Goal: Task Accomplishment & Management: Manage account settings

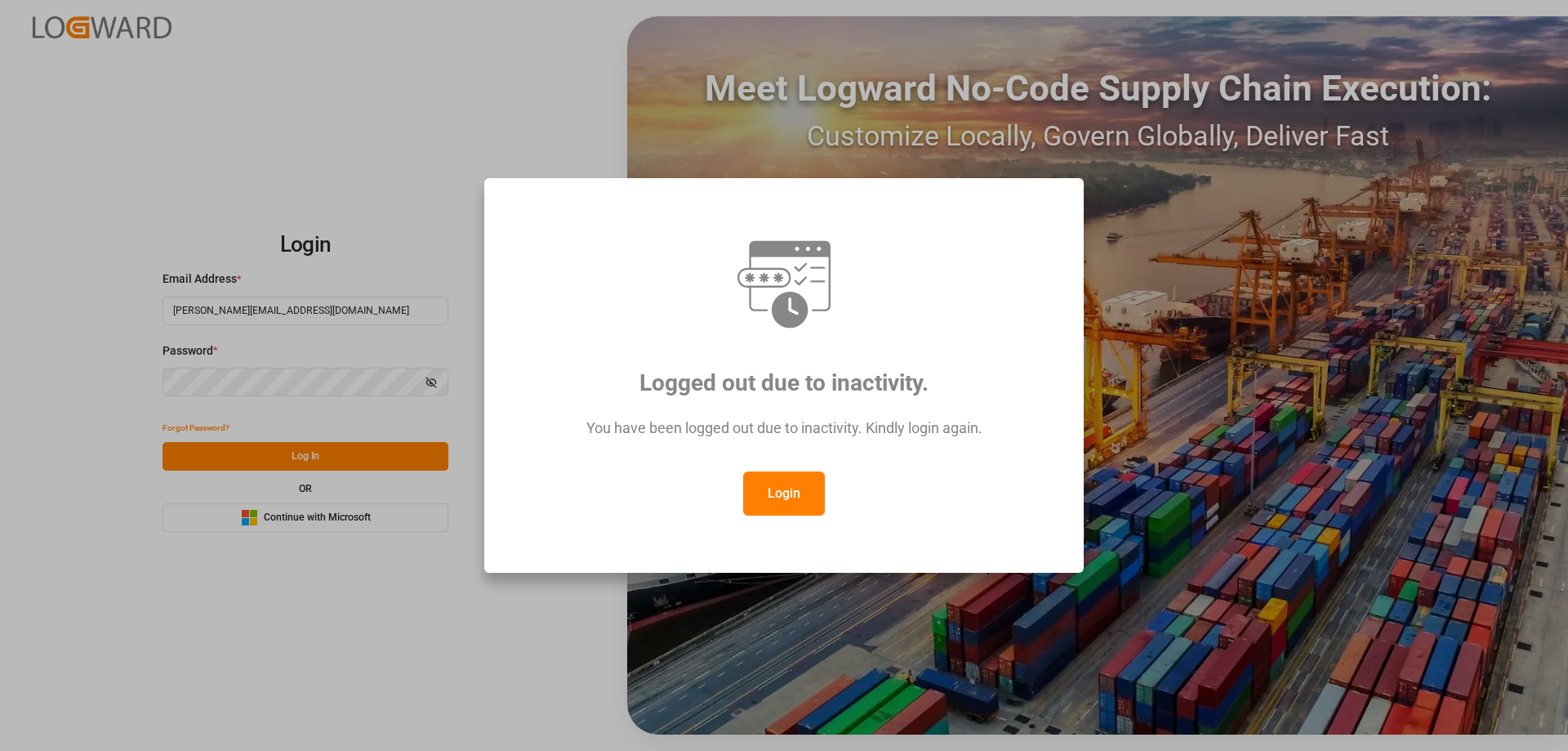
click at [790, 514] on button "Login" at bounding box center [784, 493] width 81 height 44
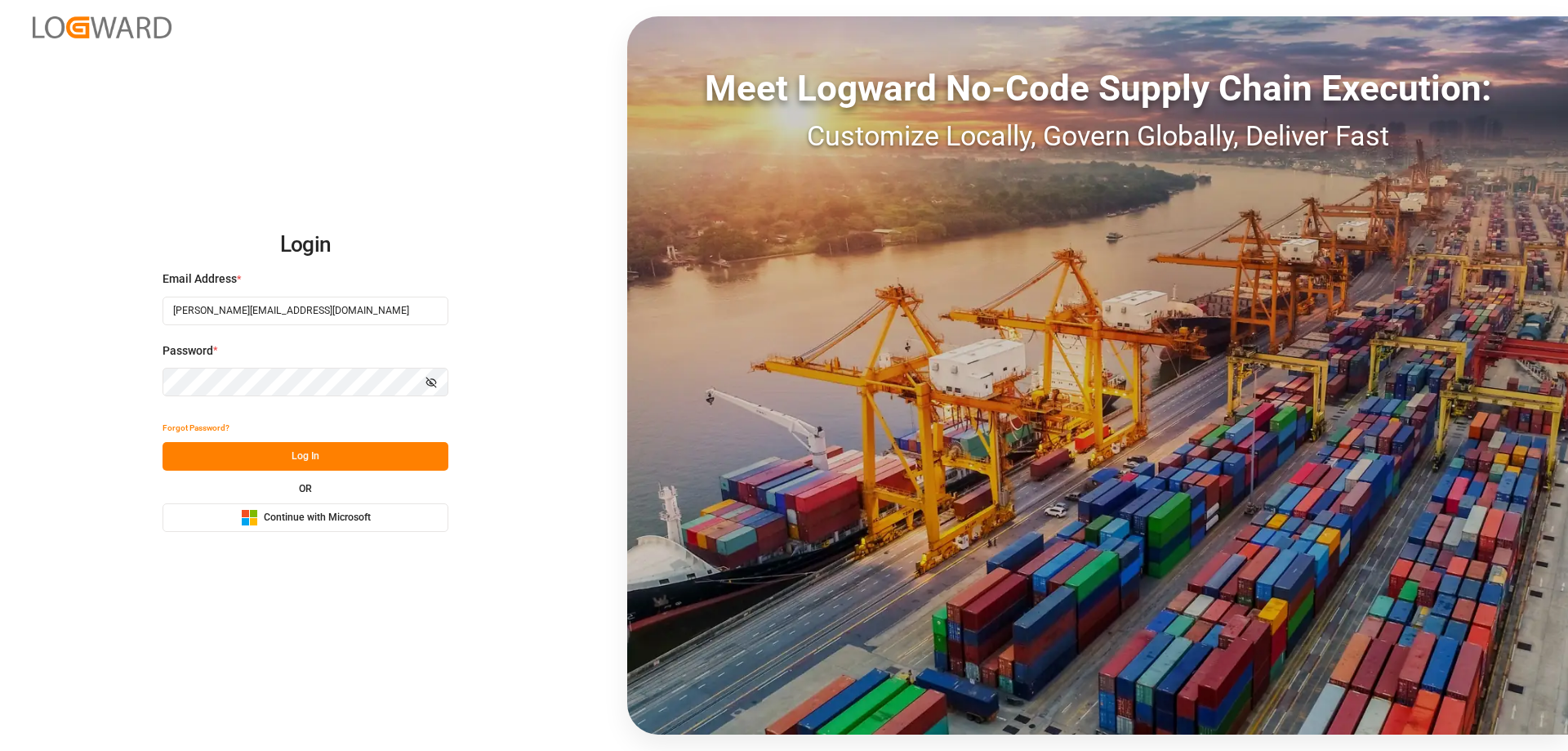
click at [315, 441] on div "Forgot Password?" at bounding box center [306, 428] width 286 height 29
click at [339, 469] on button "Log In" at bounding box center [306, 456] width 286 height 29
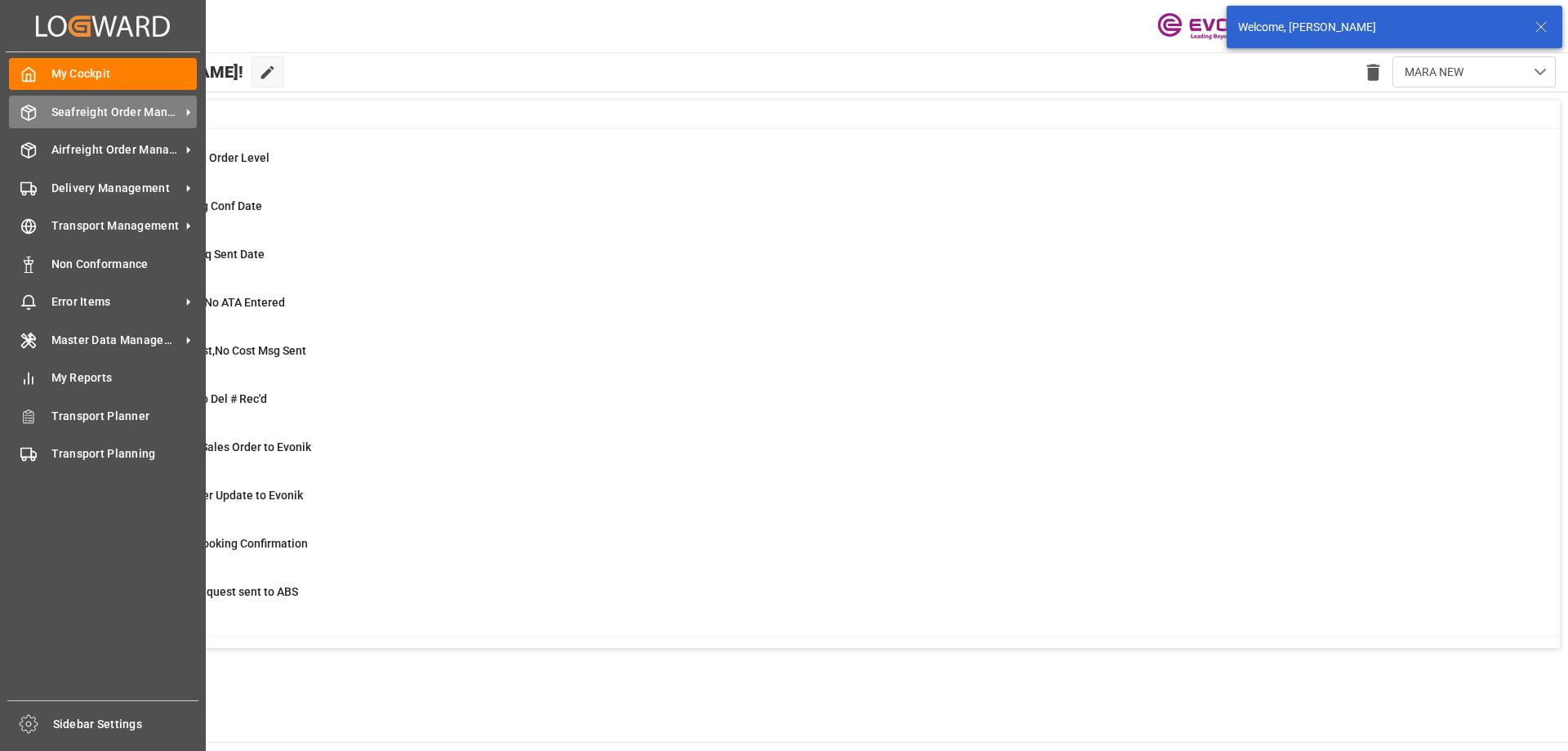
click at [114, 121] on div "Seafreight Order Management Seafreight Order Management" at bounding box center [102, 111] width 188 height 32
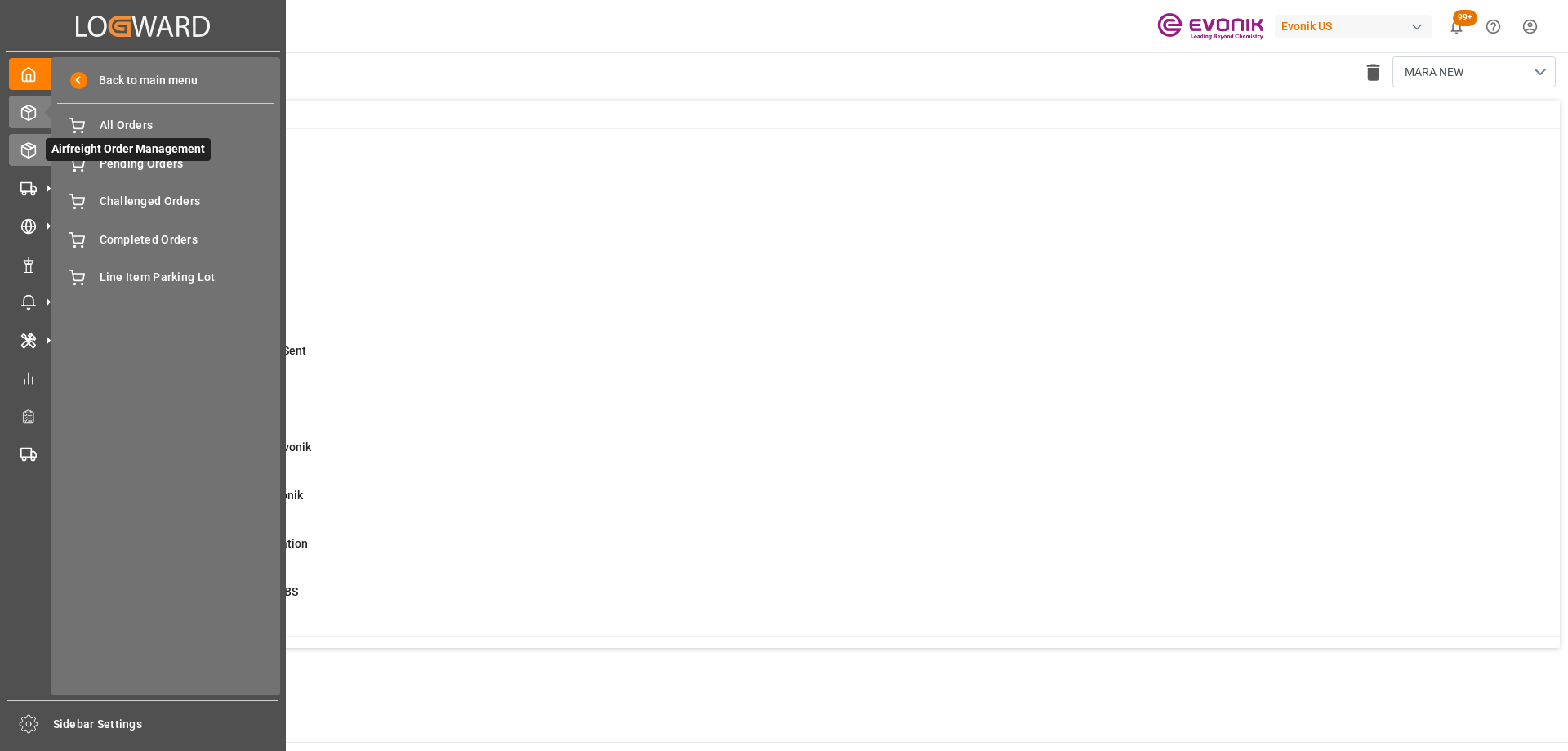
click at [30, 149] on polyline at bounding box center [28, 148] width 13 height 3
click at [147, 163] on span "All Line Items" at bounding box center [187, 164] width 176 height 17
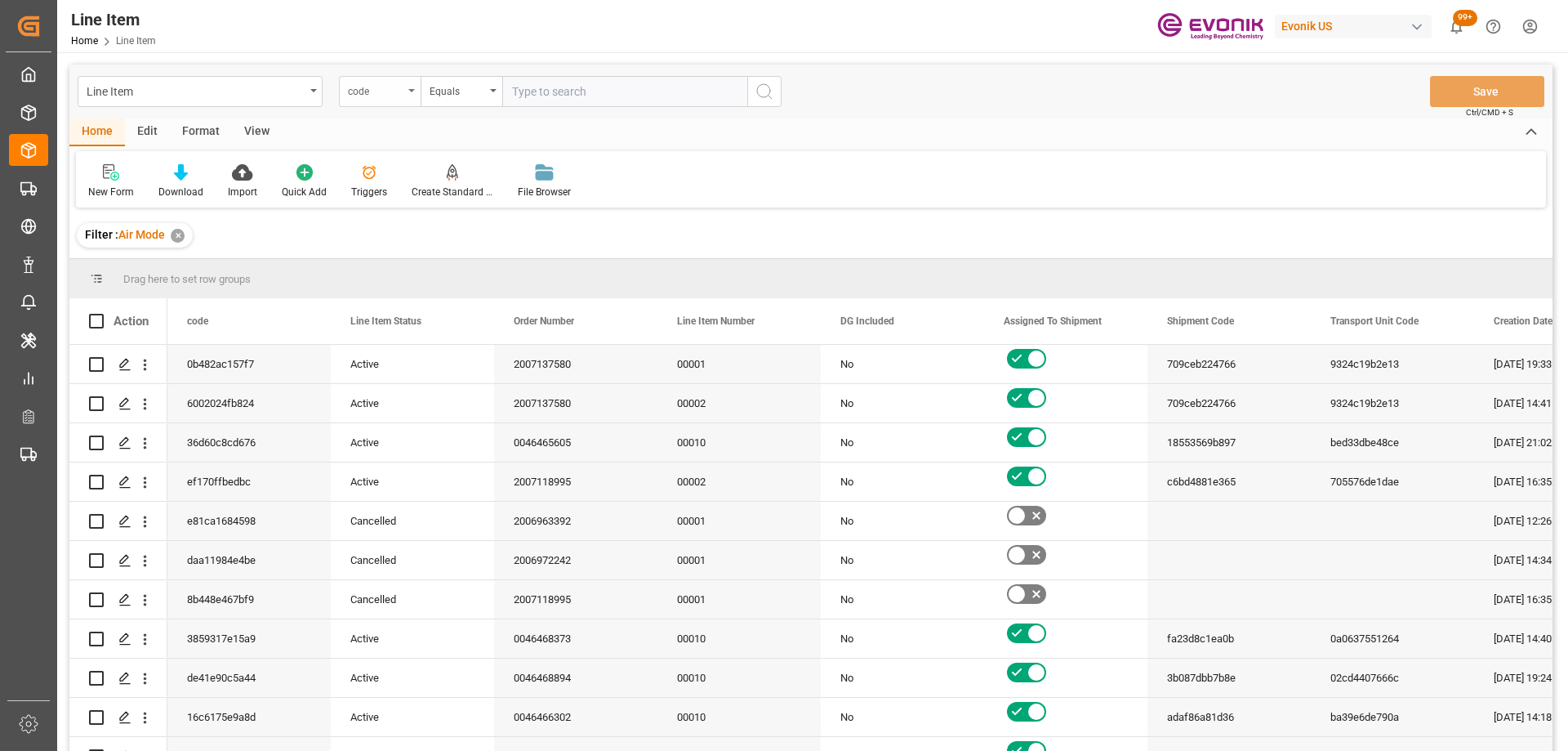
click at [364, 95] on div "code" at bounding box center [375, 89] width 55 height 19
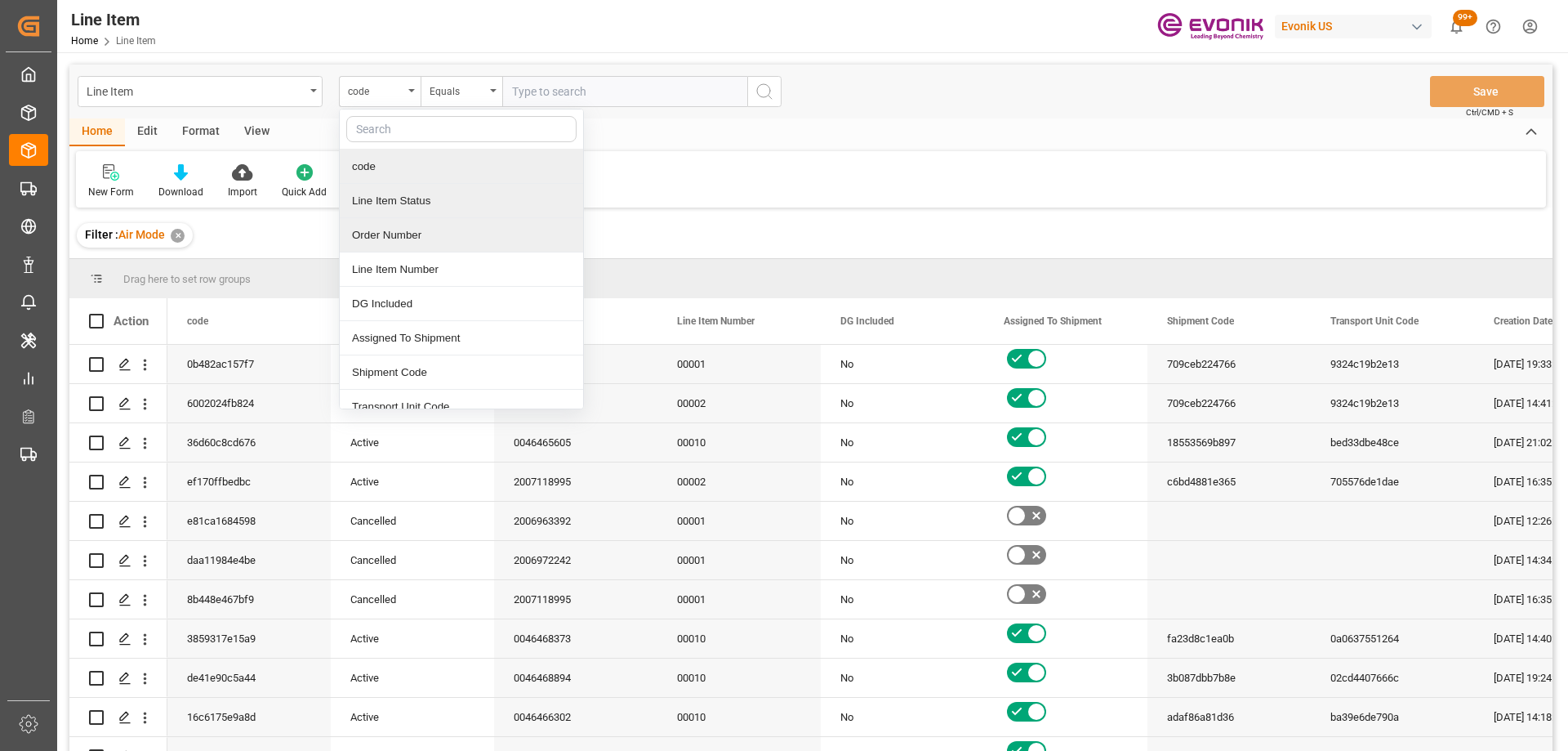
click at [413, 233] on div "Order Number" at bounding box center [461, 236] width 244 height 35
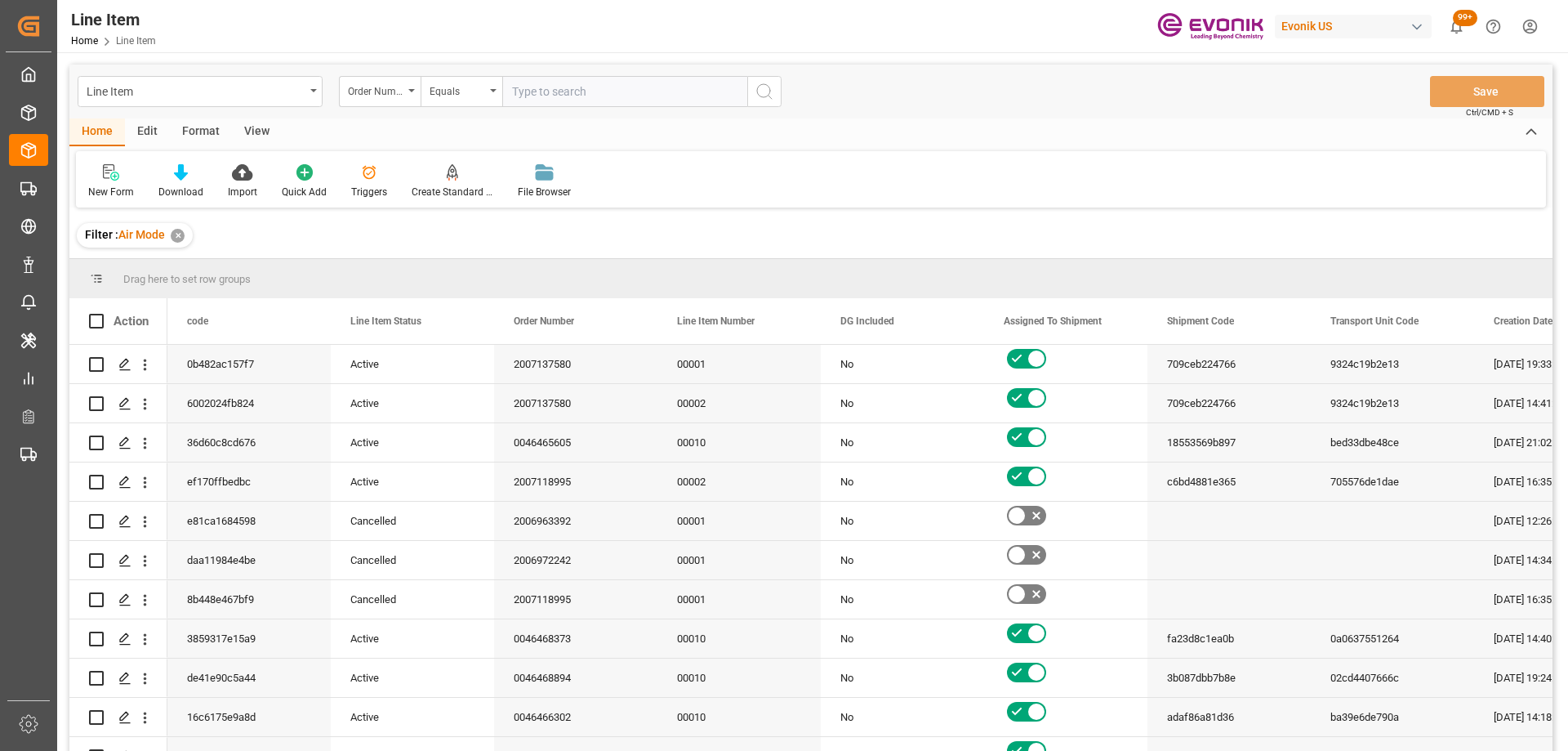
click at [540, 89] on input "text" at bounding box center [625, 92] width 245 height 31
paste input "2007123580"
type input "2007123580"
click at [765, 80] on button "search button" at bounding box center [764, 92] width 35 height 31
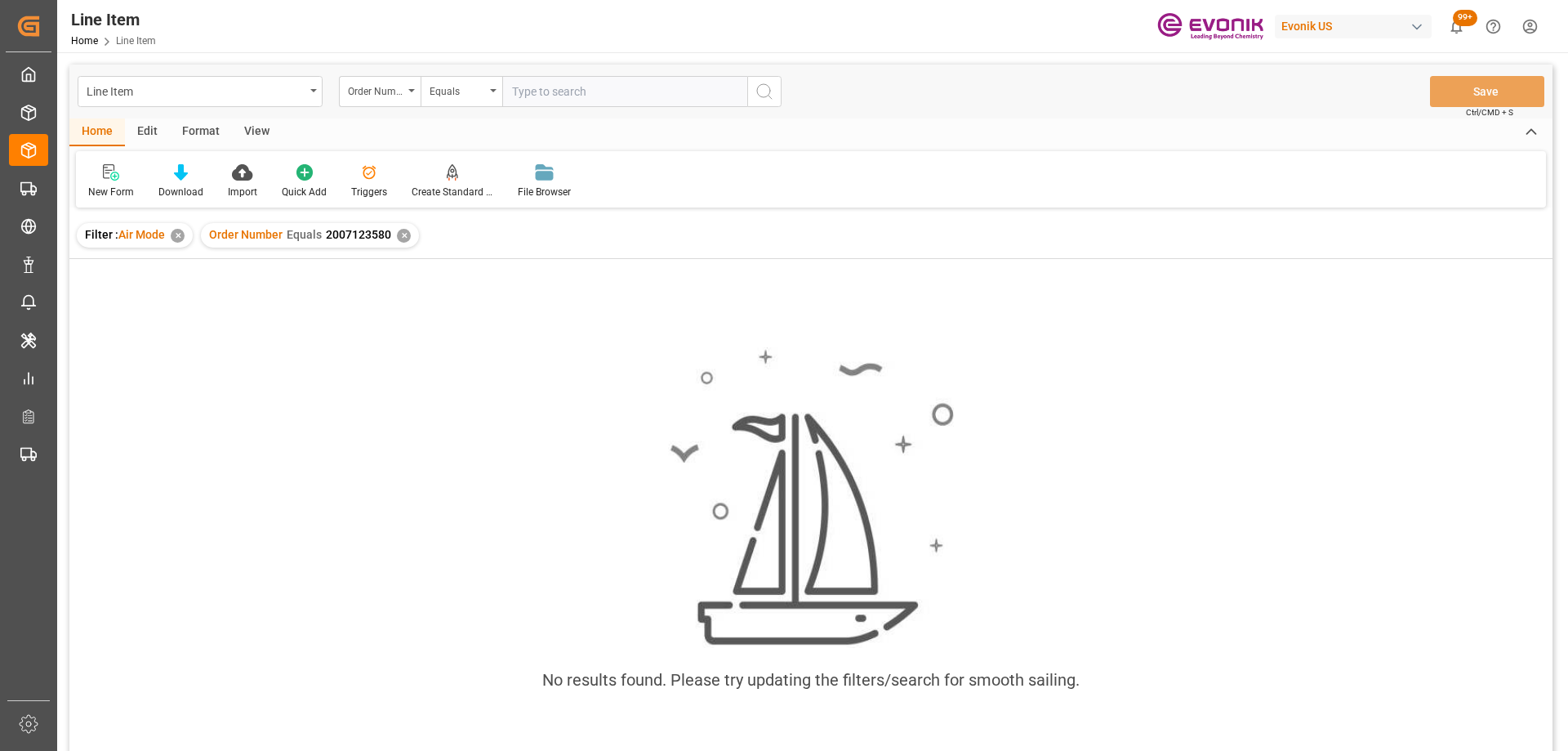
click at [179, 232] on div "✕" at bounding box center [178, 236] width 14 height 14
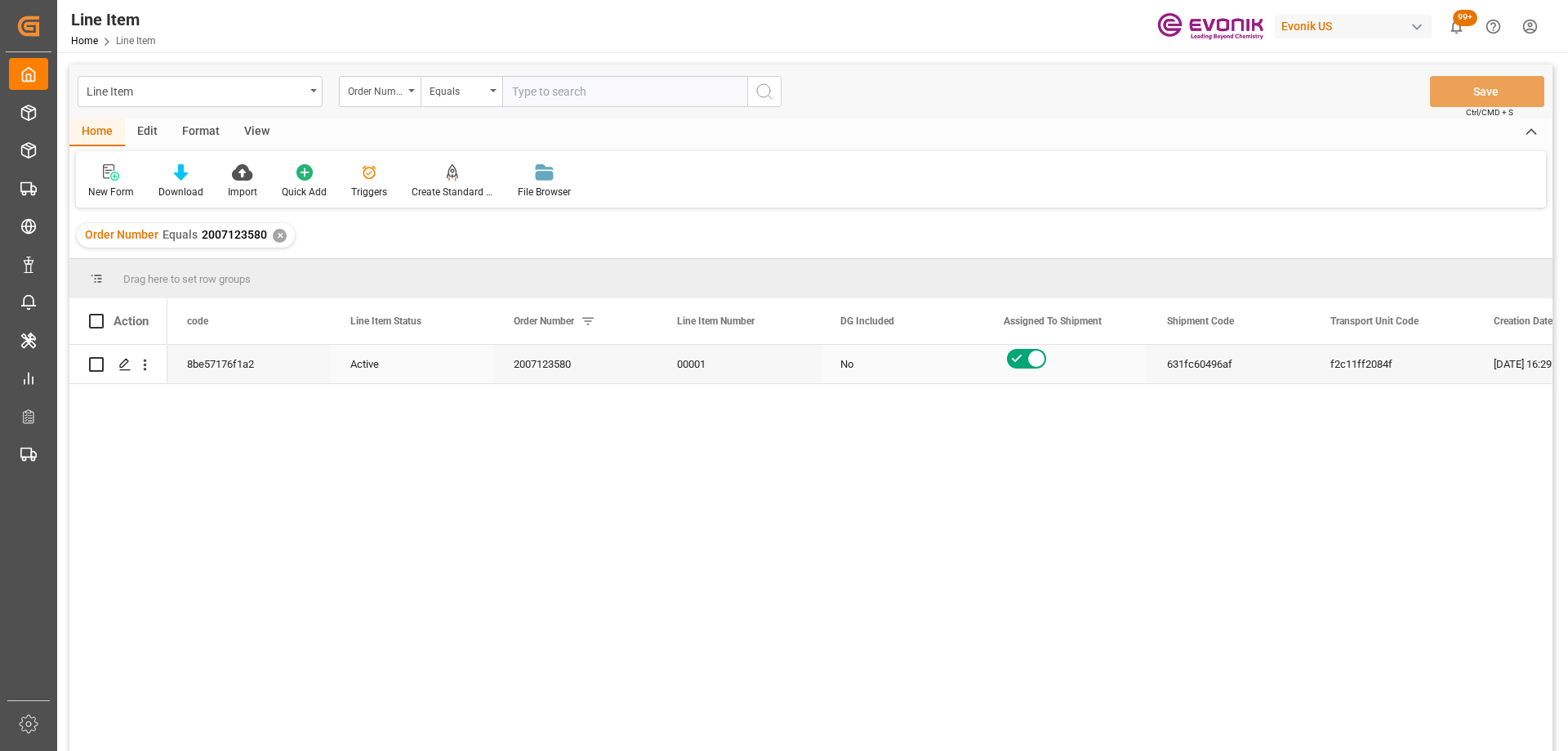
click at [840, 374] on div "No" at bounding box center [902, 364] width 163 height 38
click at [249, 127] on div "View" at bounding box center [257, 133] width 49 height 28
click at [173, 182] on div "Standard Templates" at bounding box center [185, 180] width 107 height 36
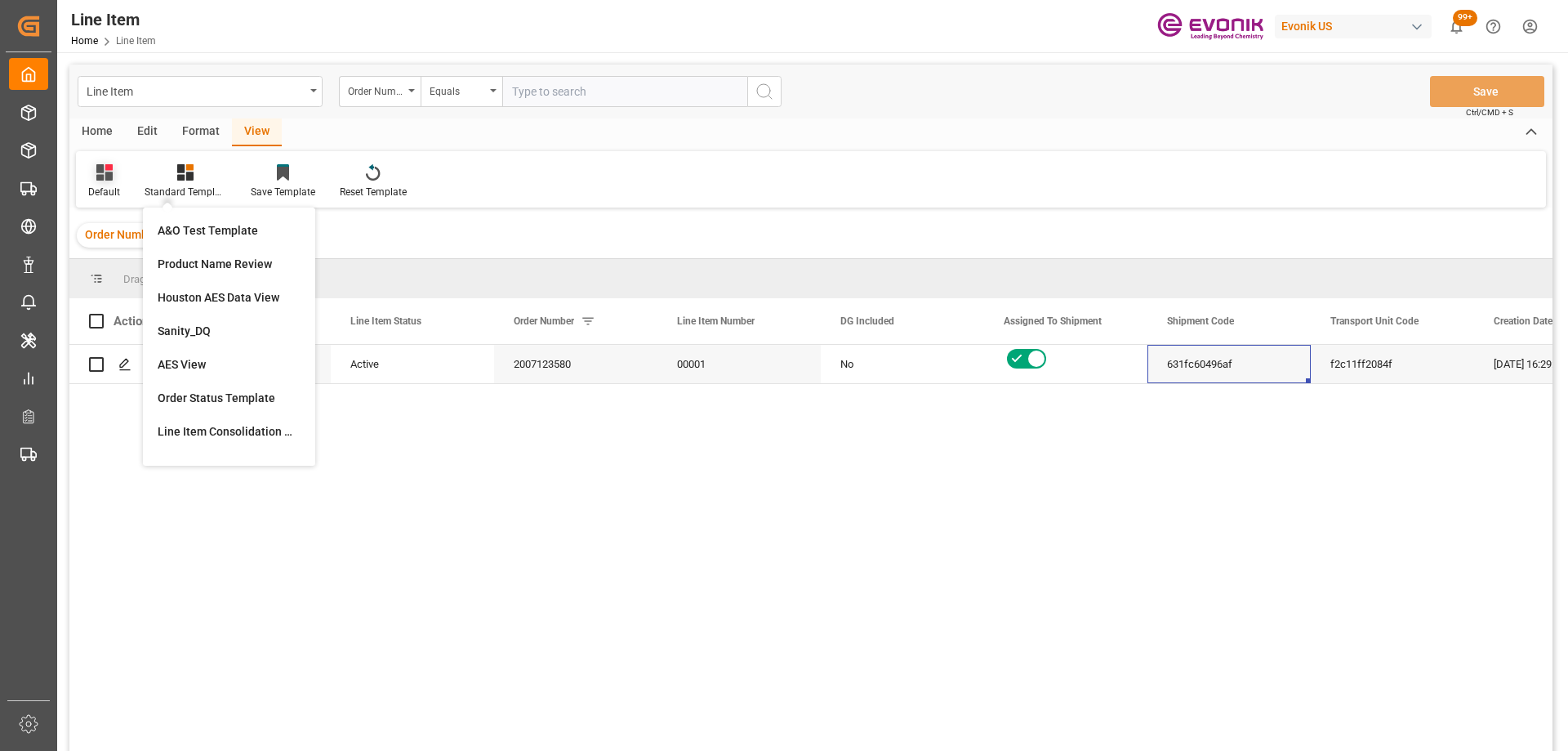
click at [120, 181] on div "Default" at bounding box center [104, 180] width 56 height 36
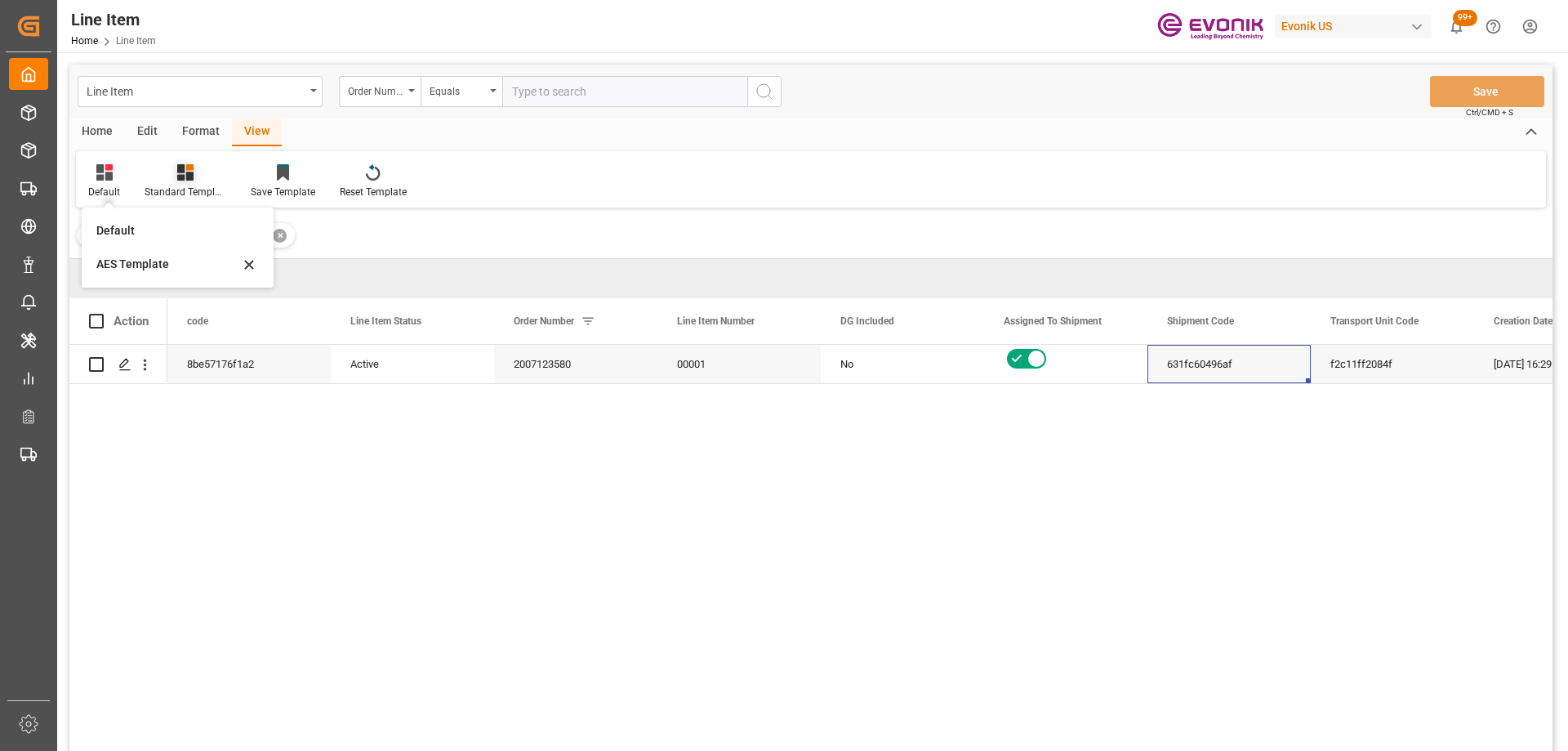
click at [185, 174] on icon at bounding box center [185, 172] width 16 height 16
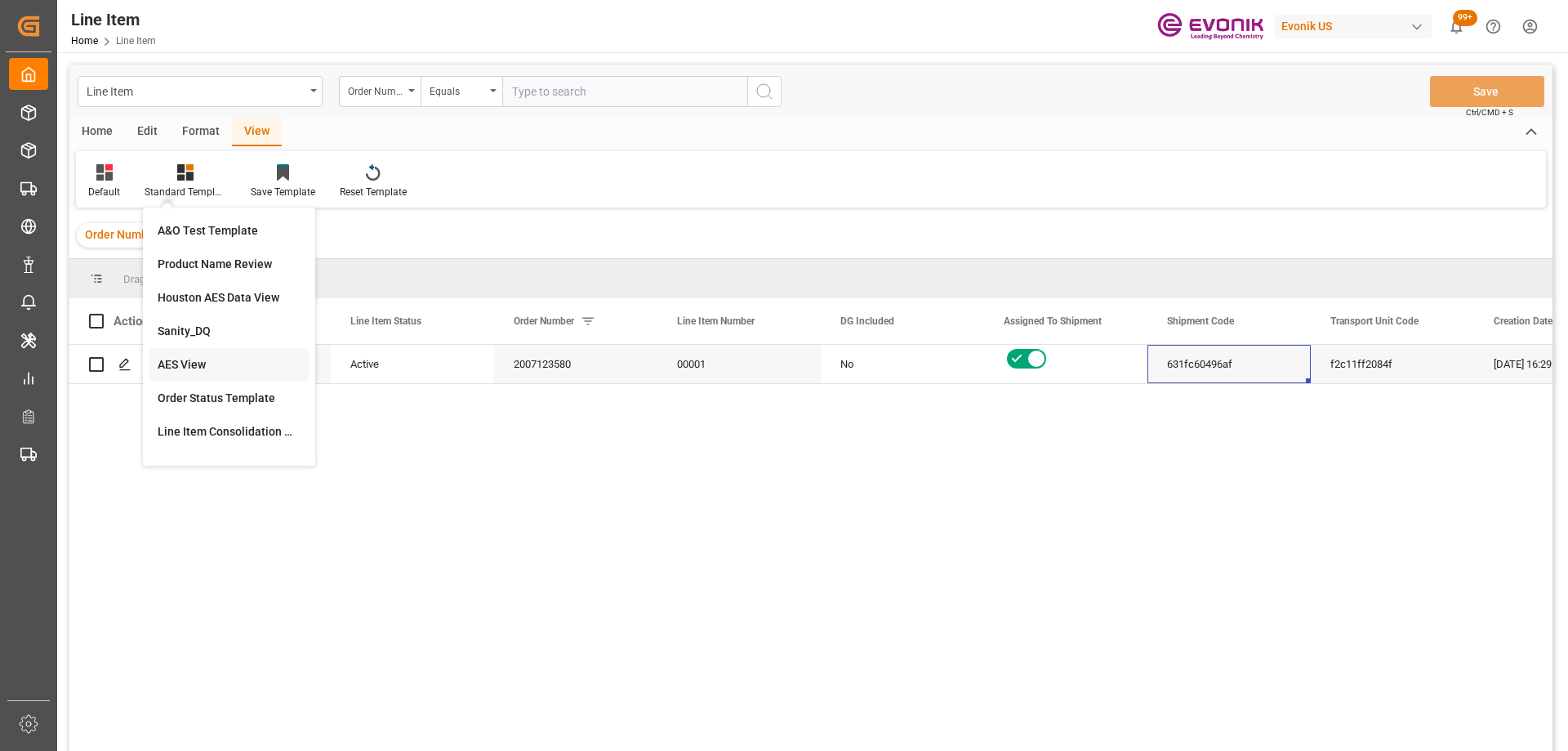
click at [189, 357] on div "AES View" at bounding box center [229, 365] width 143 height 17
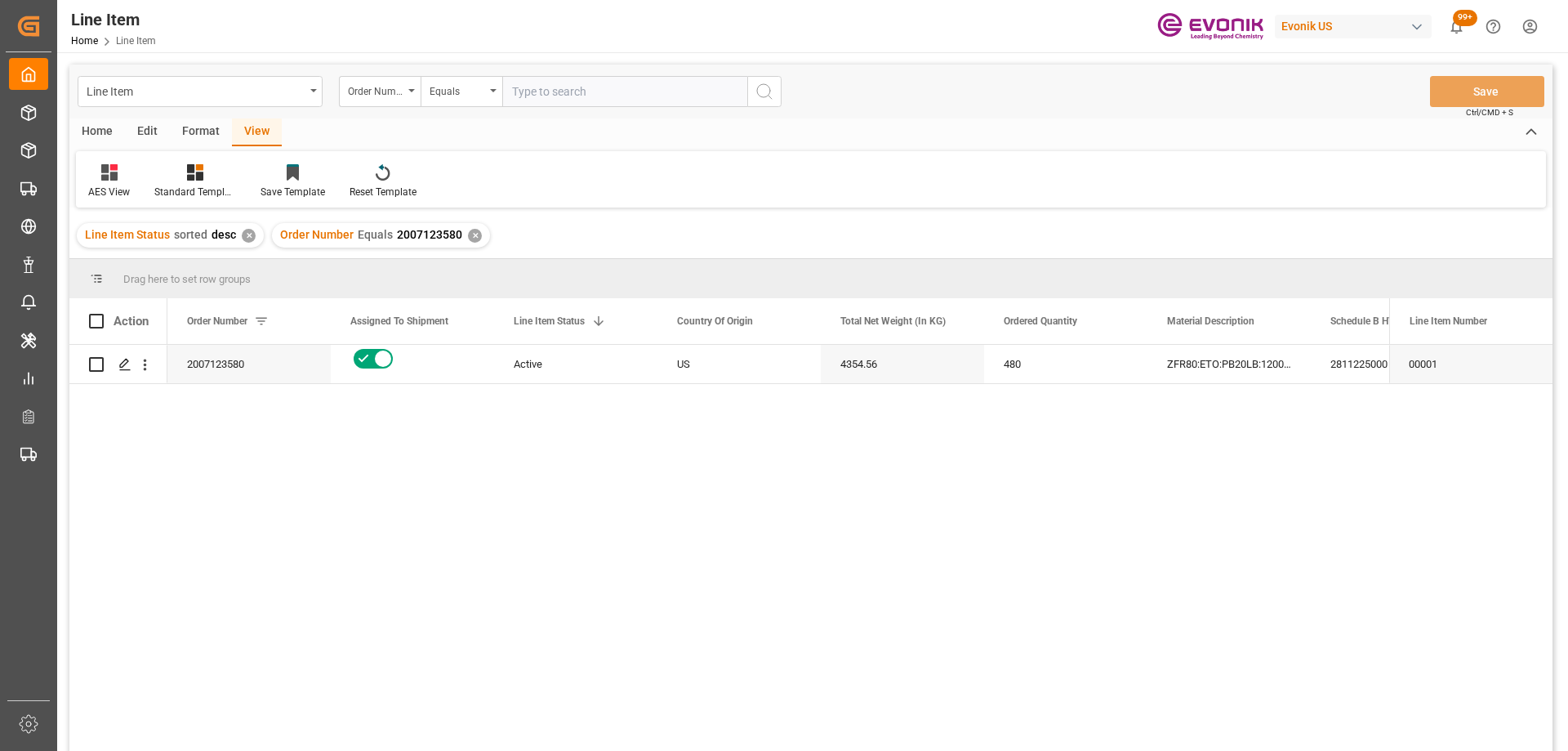
click at [1076, 371] on div "480" at bounding box center [1065, 364] width 163 height 38
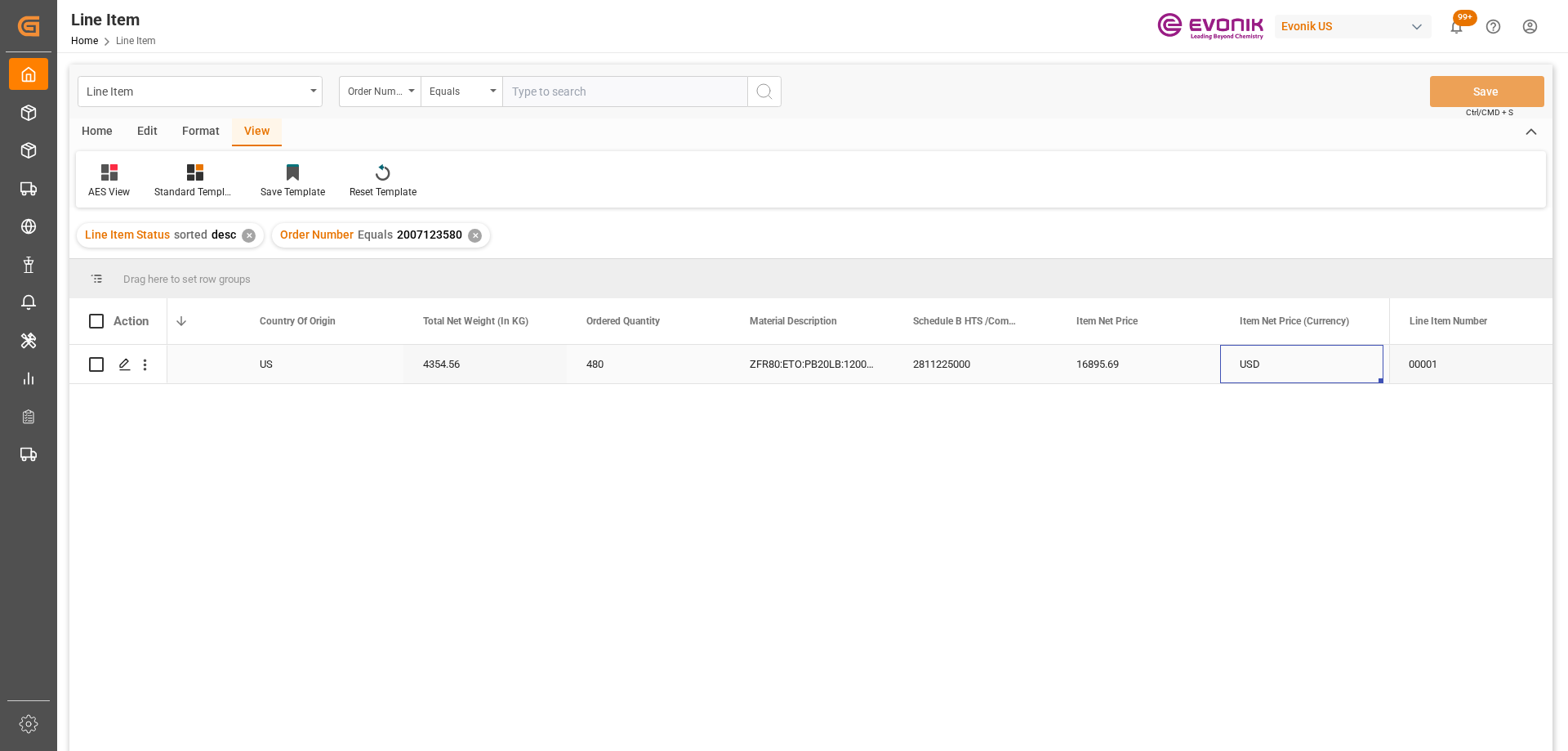
scroll to position [0, 581]
click at [313, 590] on div "Active US 4354.56 480 ZFR80:ETO:PB20LB:1200HP:I2:P:$ 2811225000 16895.69 USD EA…" at bounding box center [778, 553] width 1222 height 417
click at [232, 134] on div "View" at bounding box center [257, 133] width 49 height 28
click at [205, 129] on div "Format" at bounding box center [201, 133] width 62 height 28
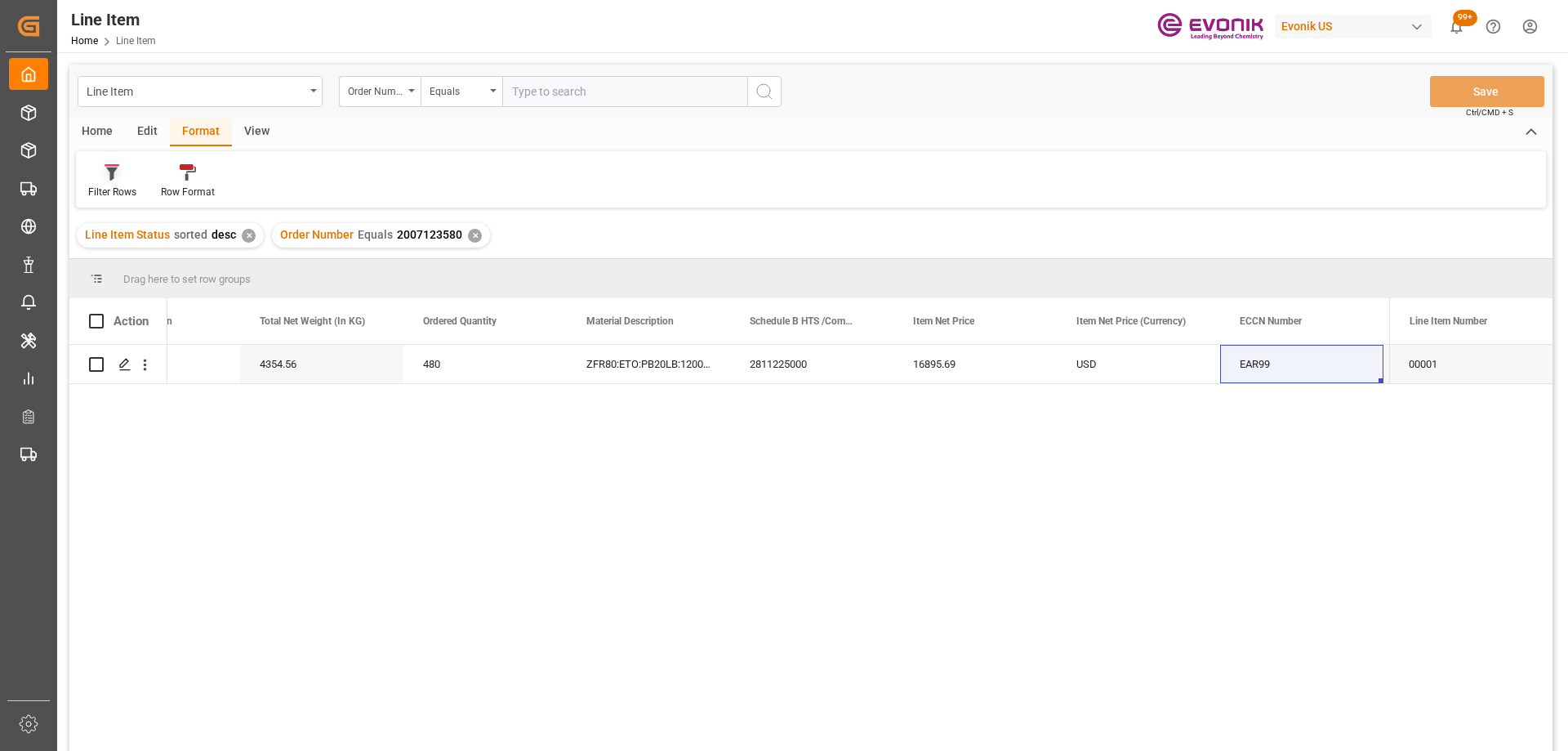
click at [121, 178] on div at bounding box center [113, 172] width 49 height 17
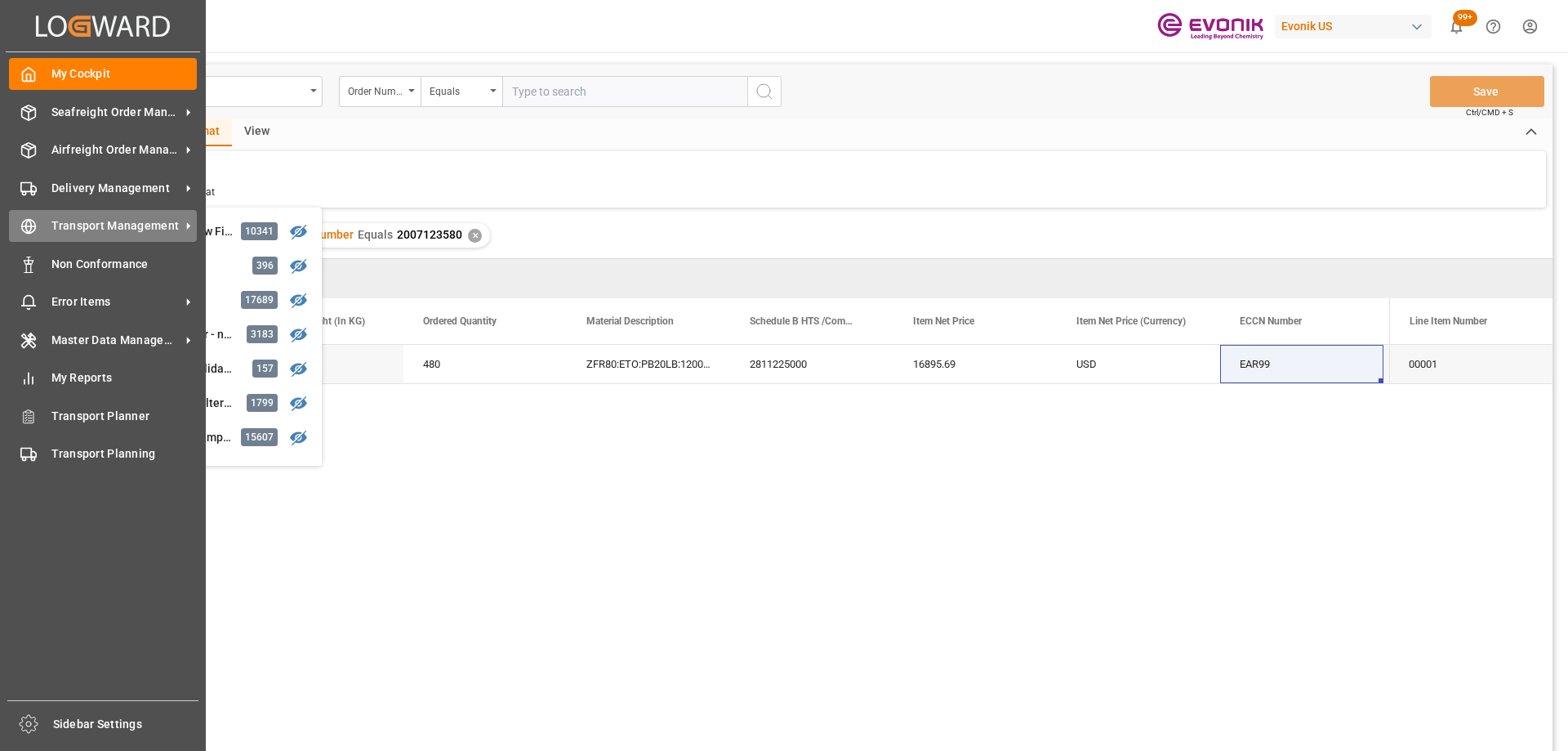
click at [49, 220] on div "Transport Management Transport Management" at bounding box center [102, 225] width 188 height 32
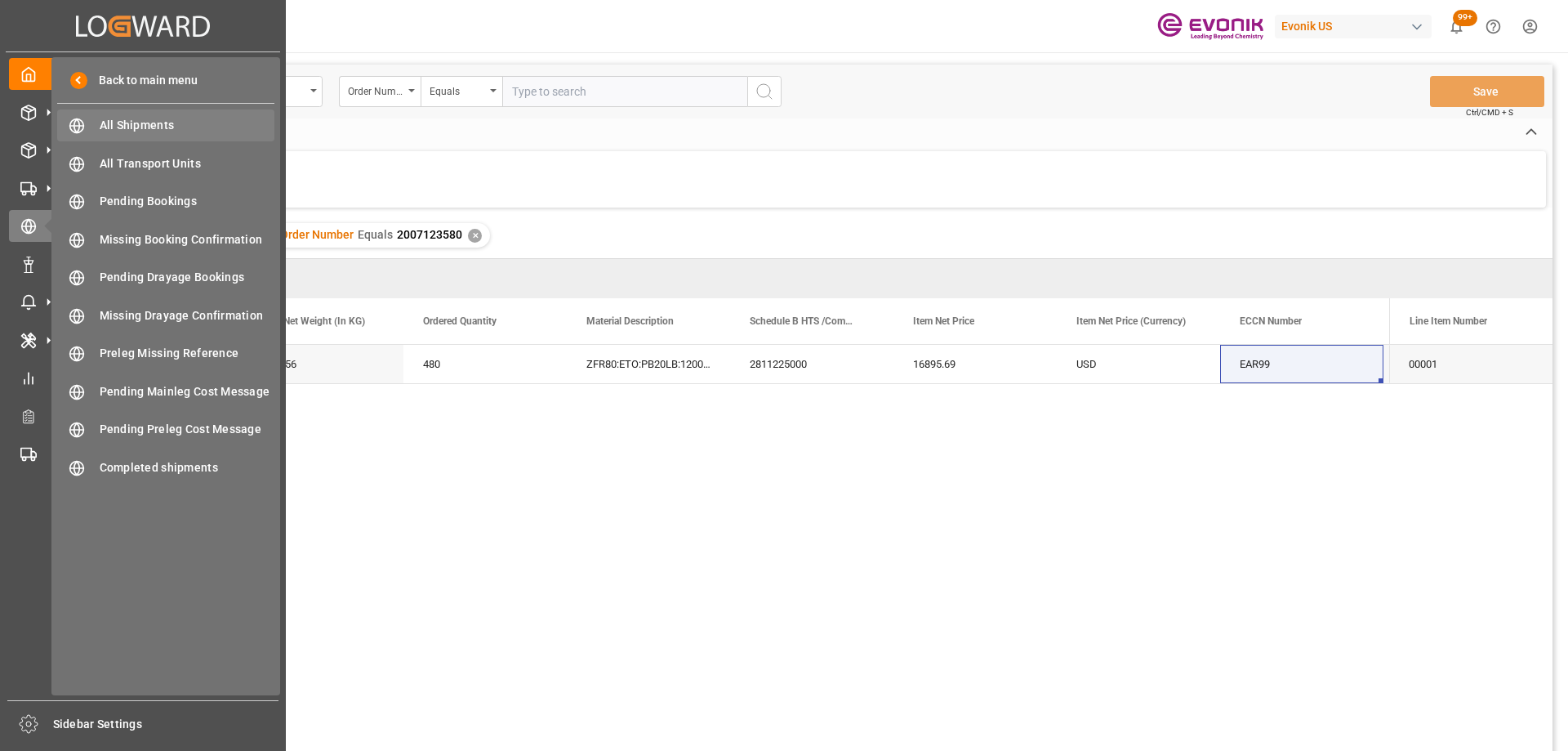
click at [163, 129] on span "All Shipments" at bounding box center [187, 126] width 176 height 17
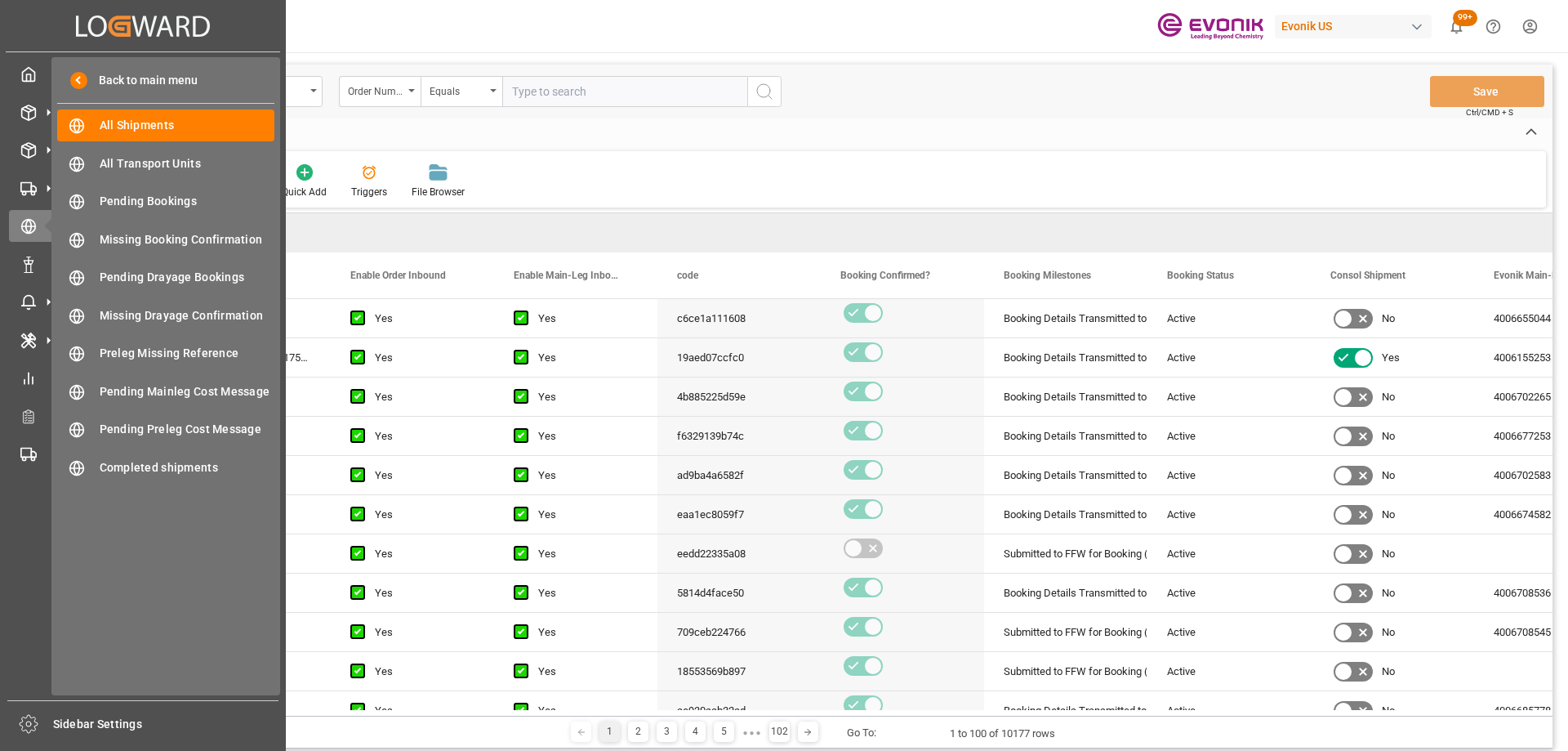
click at [1041, 122] on div "Home Edit Format View" at bounding box center [810, 133] width 1483 height 28
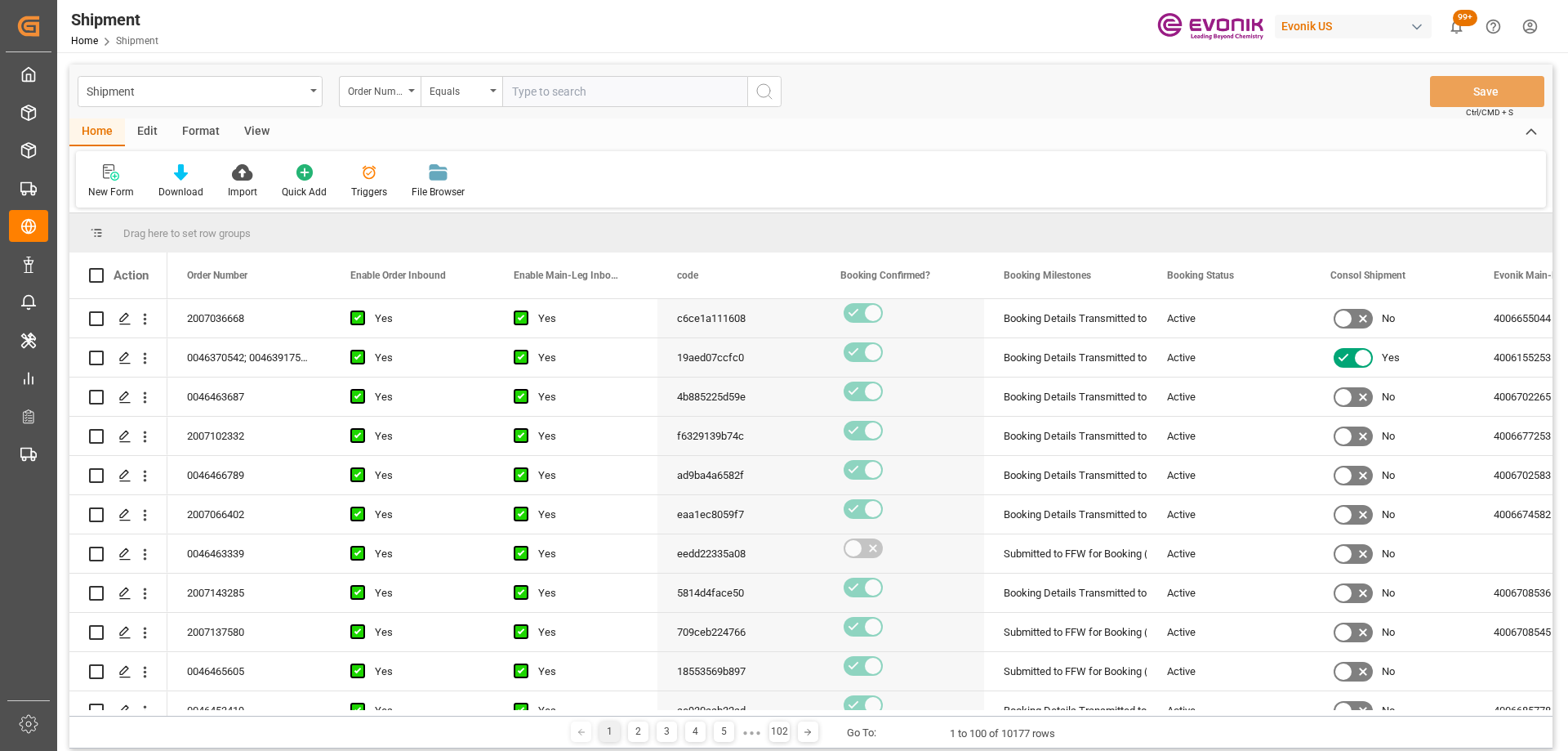
click at [257, 134] on div "View" at bounding box center [257, 133] width 49 height 28
click at [200, 172] on div at bounding box center [185, 172] width 81 height 17
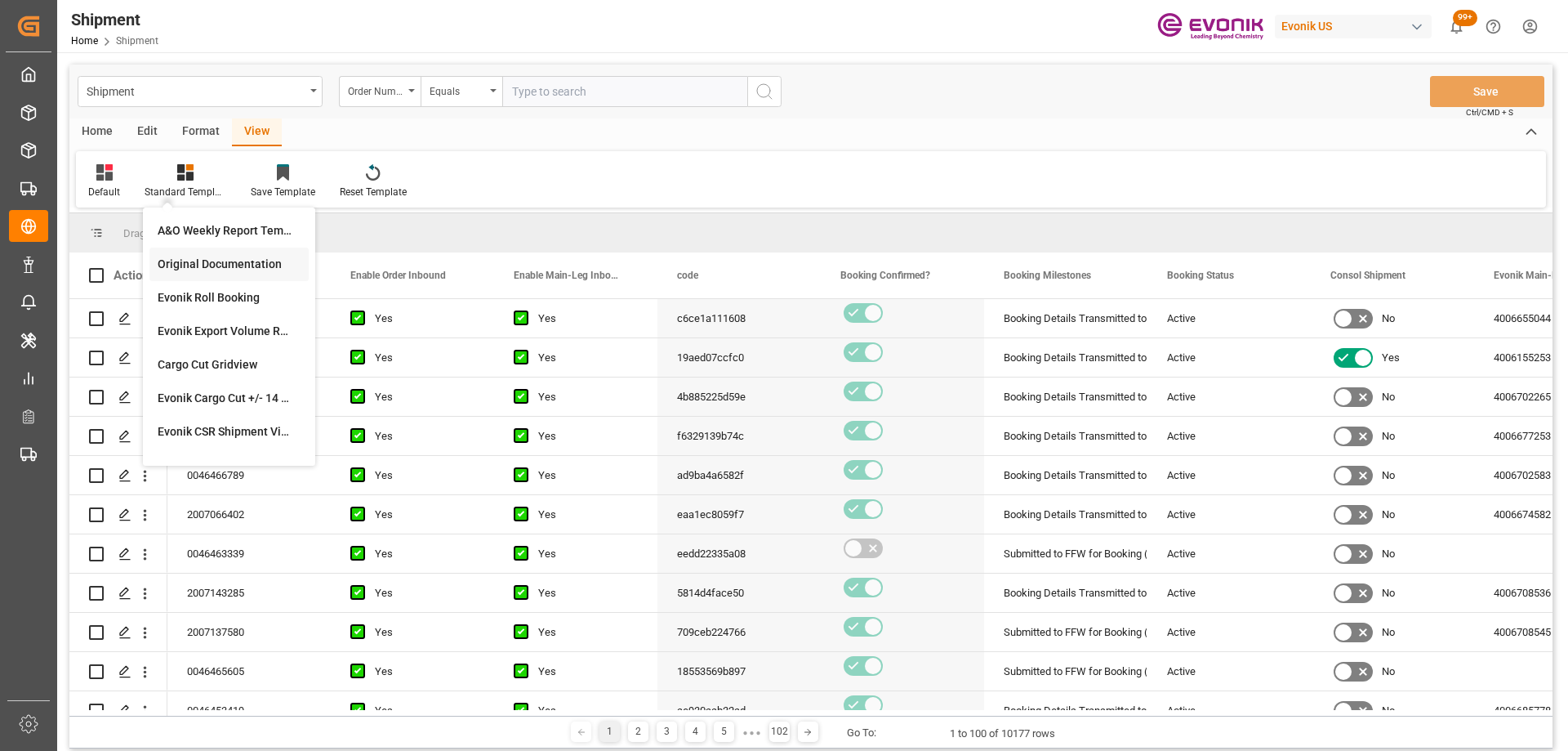
click at [247, 270] on div "Original Documentation" at bounding box center [229, 264] width 143 height 17
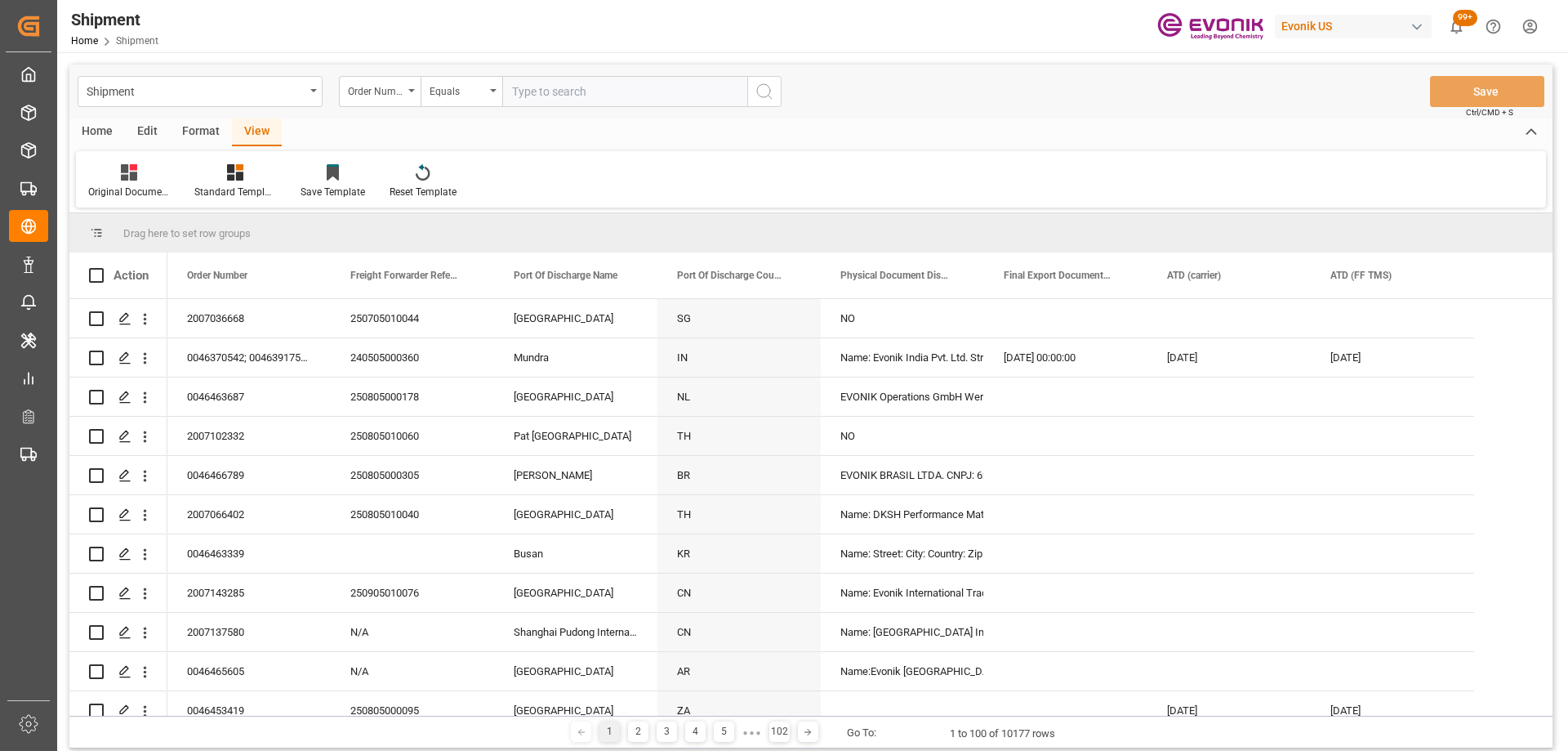
click at [205, 121] on div "Format" at bounding box center [201, 133] width 62 height 28
click at [160, 121] on div "Edit" at bounding box center [147, 133] width 45 height 28
click at [290, 177] on icon at bounding box center [278, 172] width 23 height 16
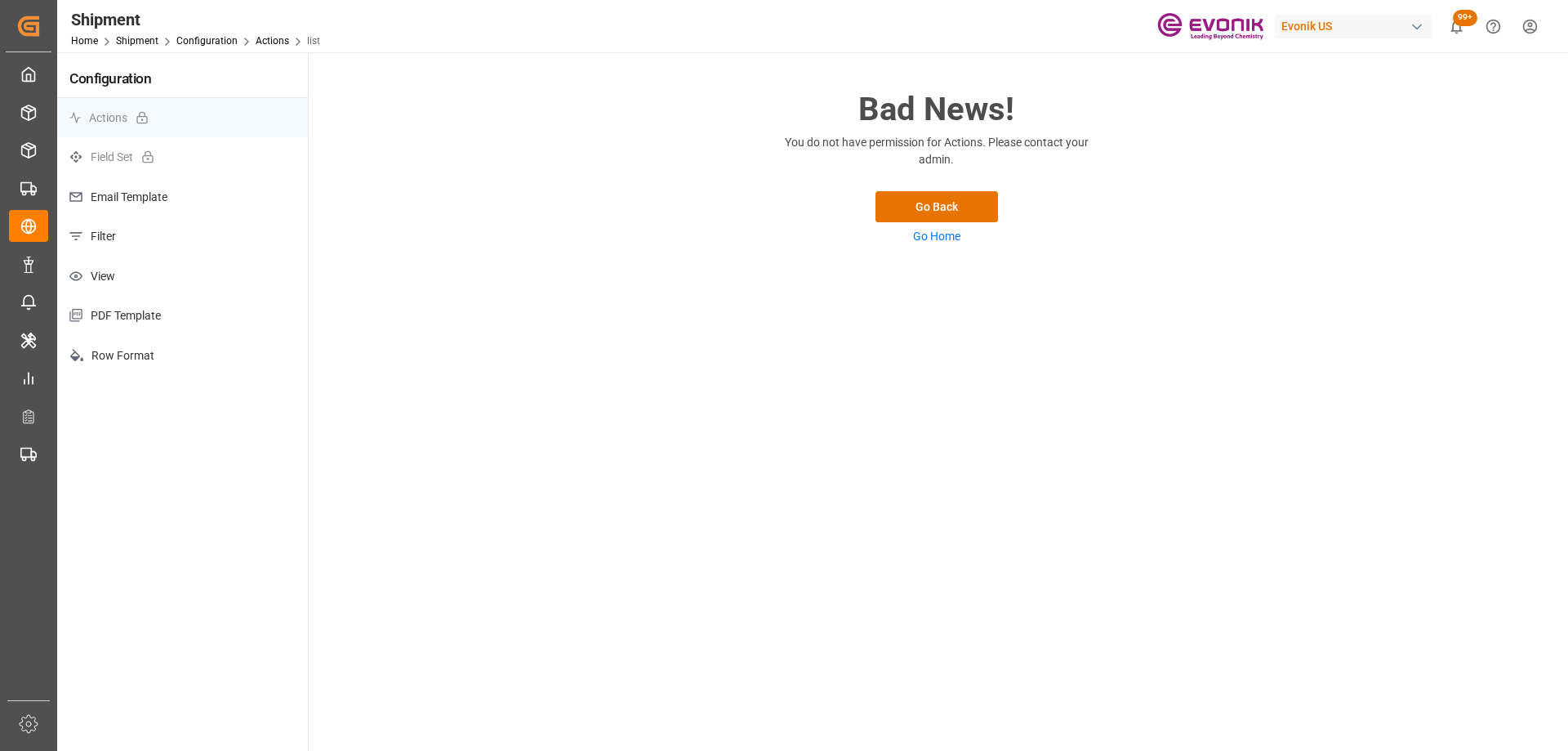
click at [247, 274] on p "View" at bounding box center [182, 277] width 250 height 40
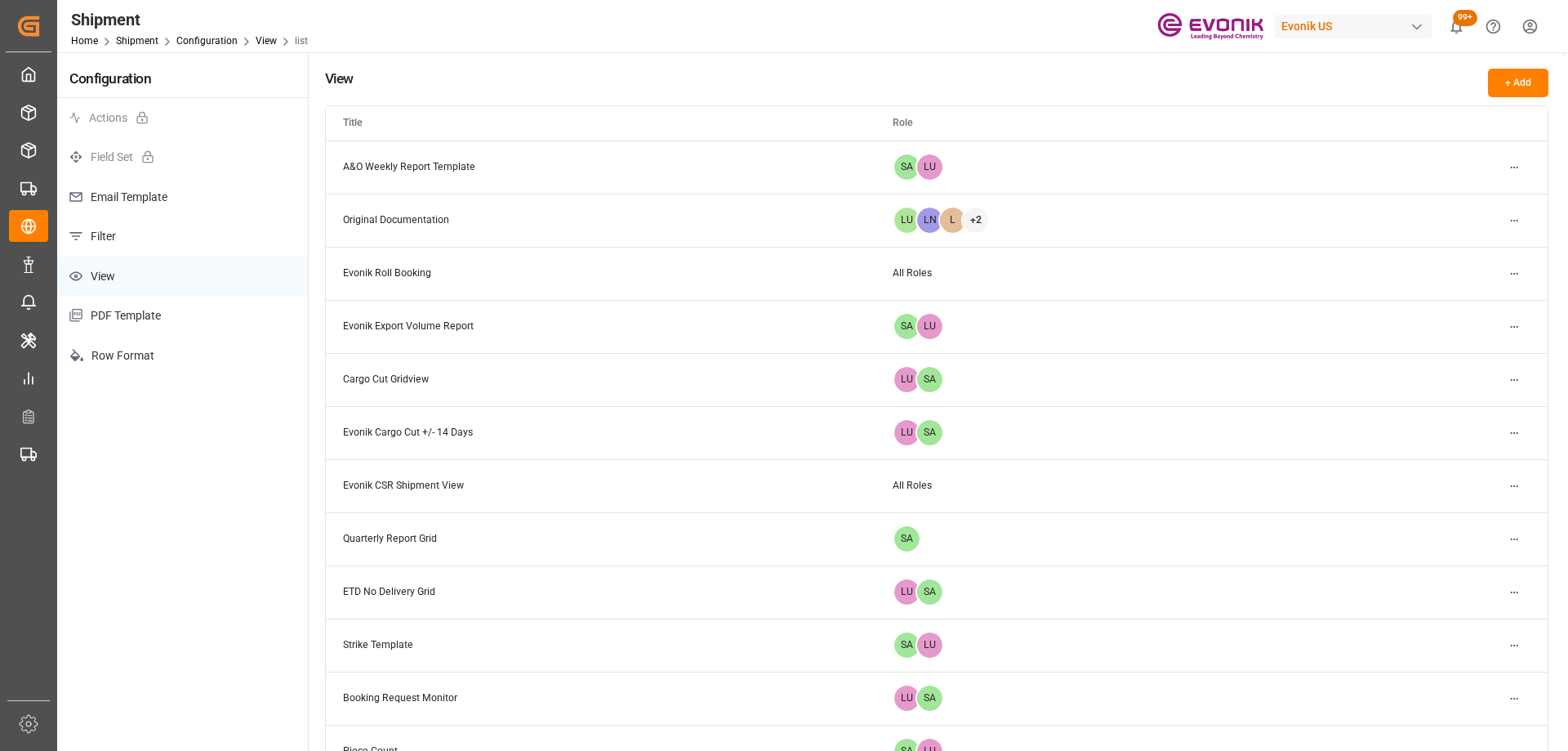
click at [224, 243] on p "Filter" at bounding box center [182, 237] width 250 height 40
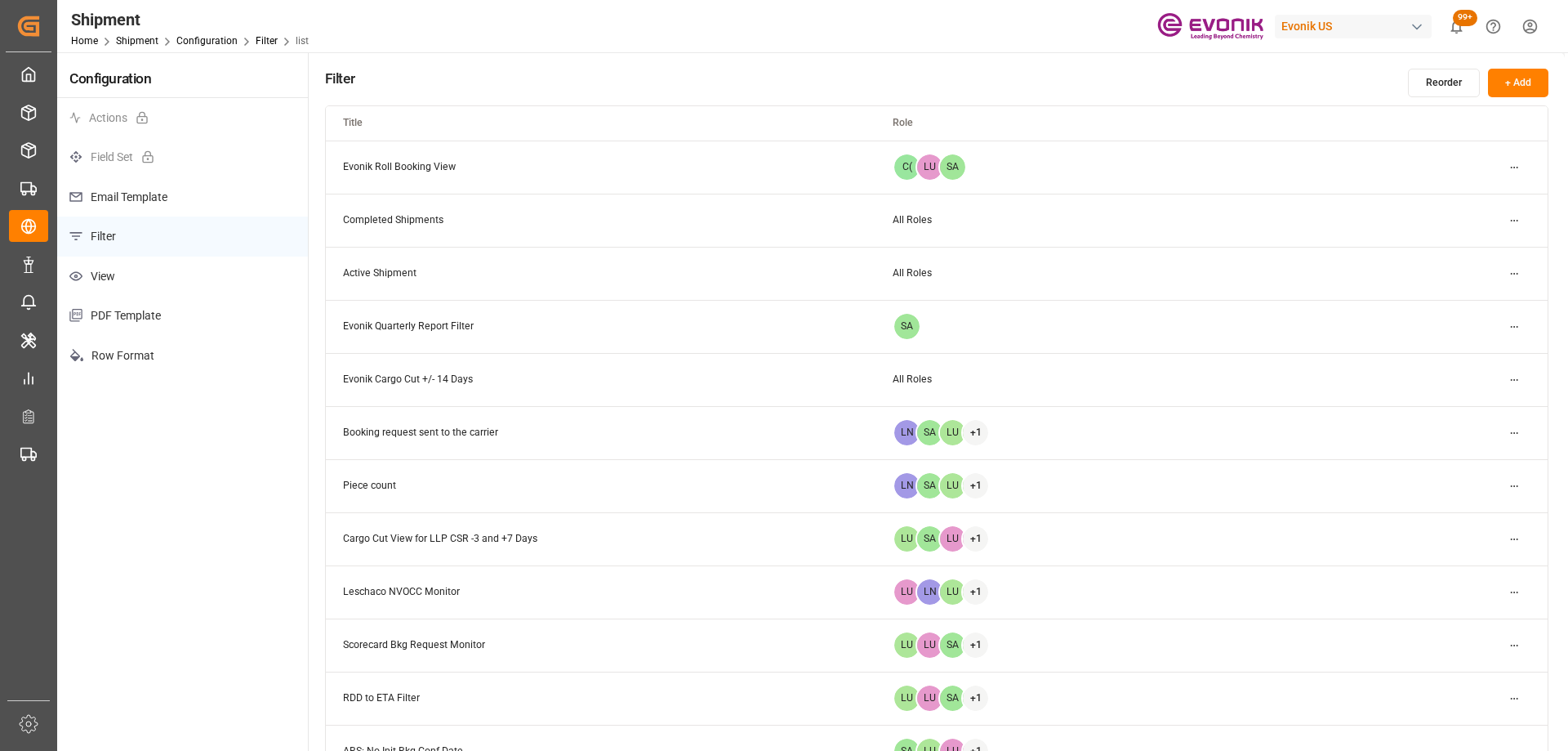
click at [166, 203] on p "Email Template" at bounding box center [182, 197] width 250 height 40
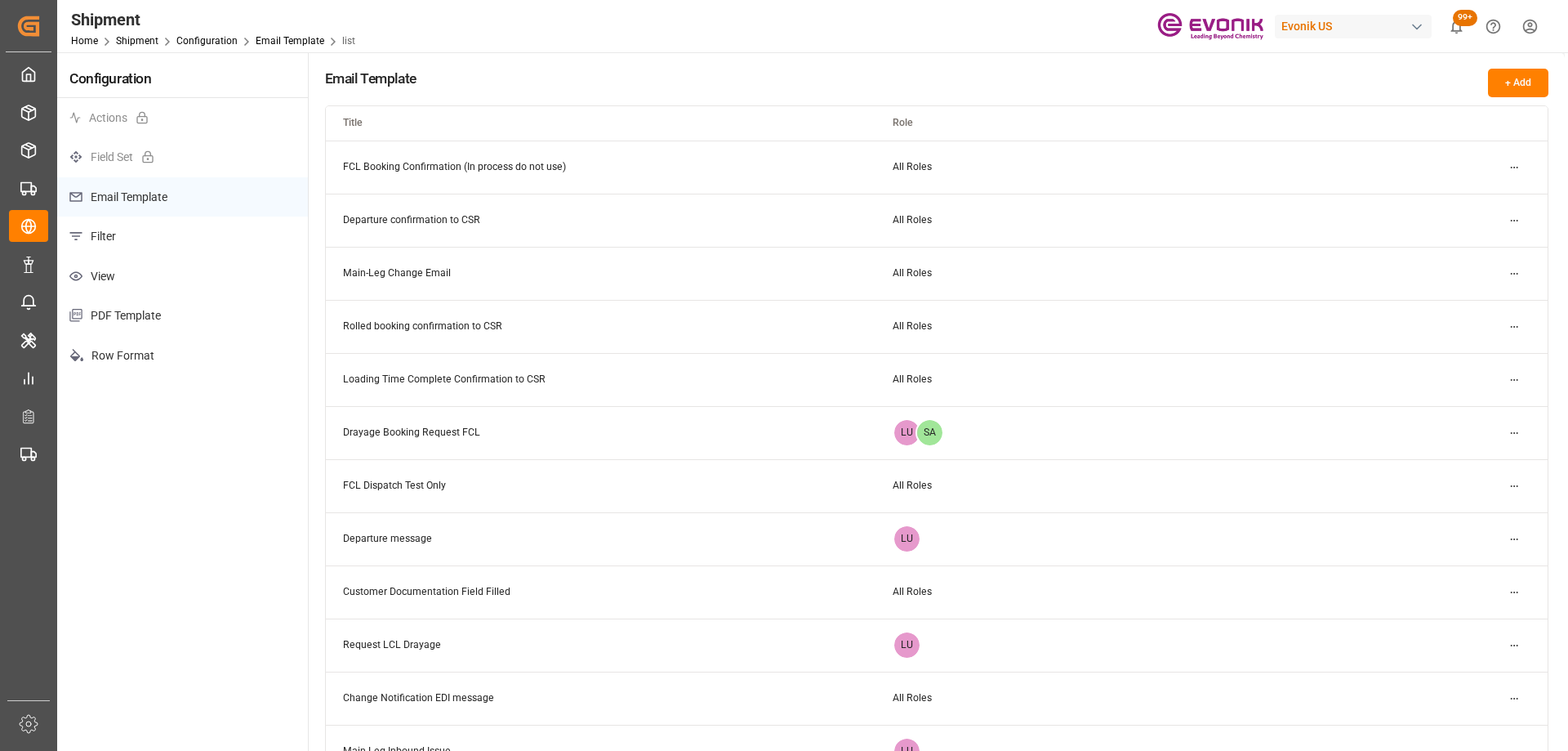
click at [141, 276] on p "View" at bounding box center [182, 277] width 250 height 40
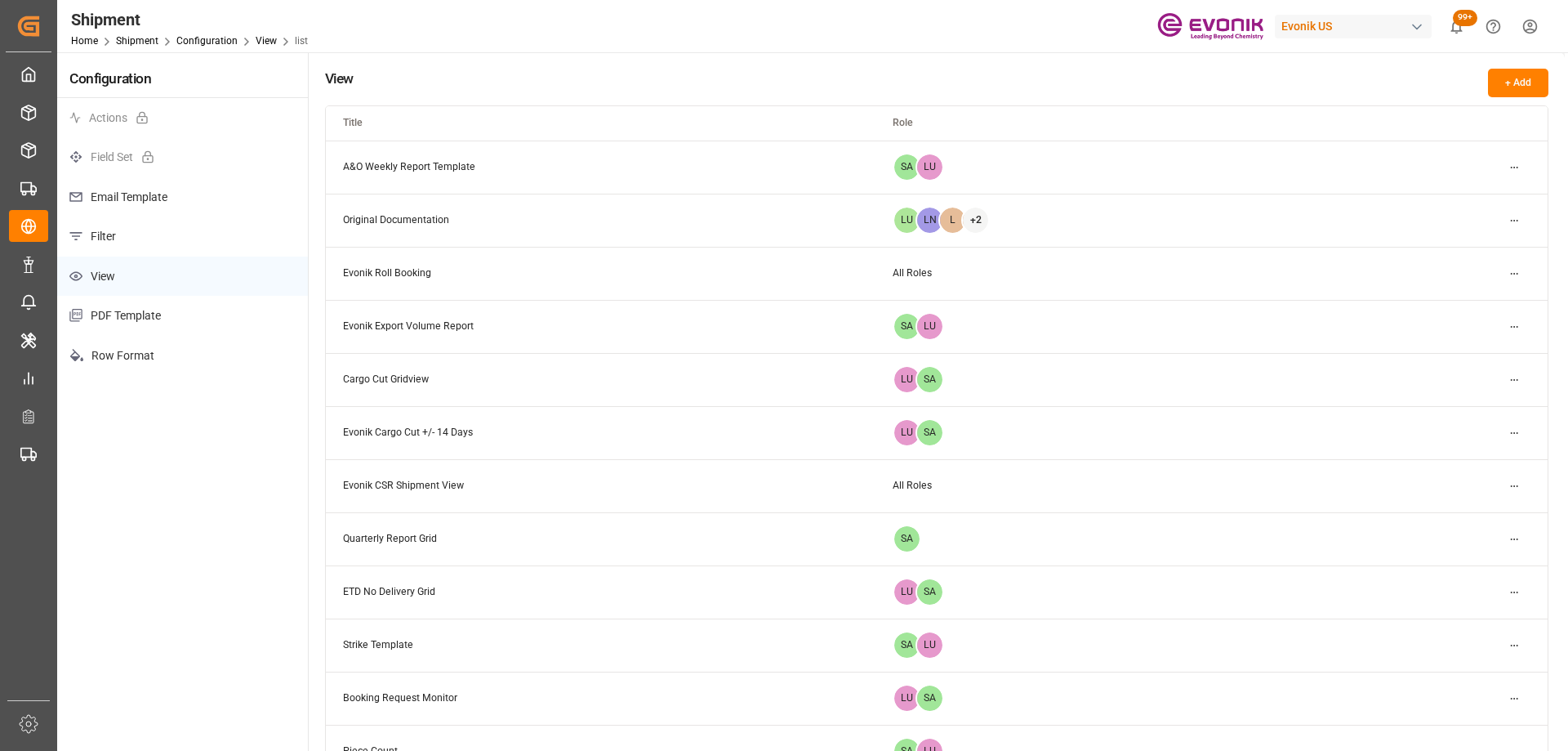
click at [199, 236] on p "Filter" at bounding box center [182, 237] width 250 height 40
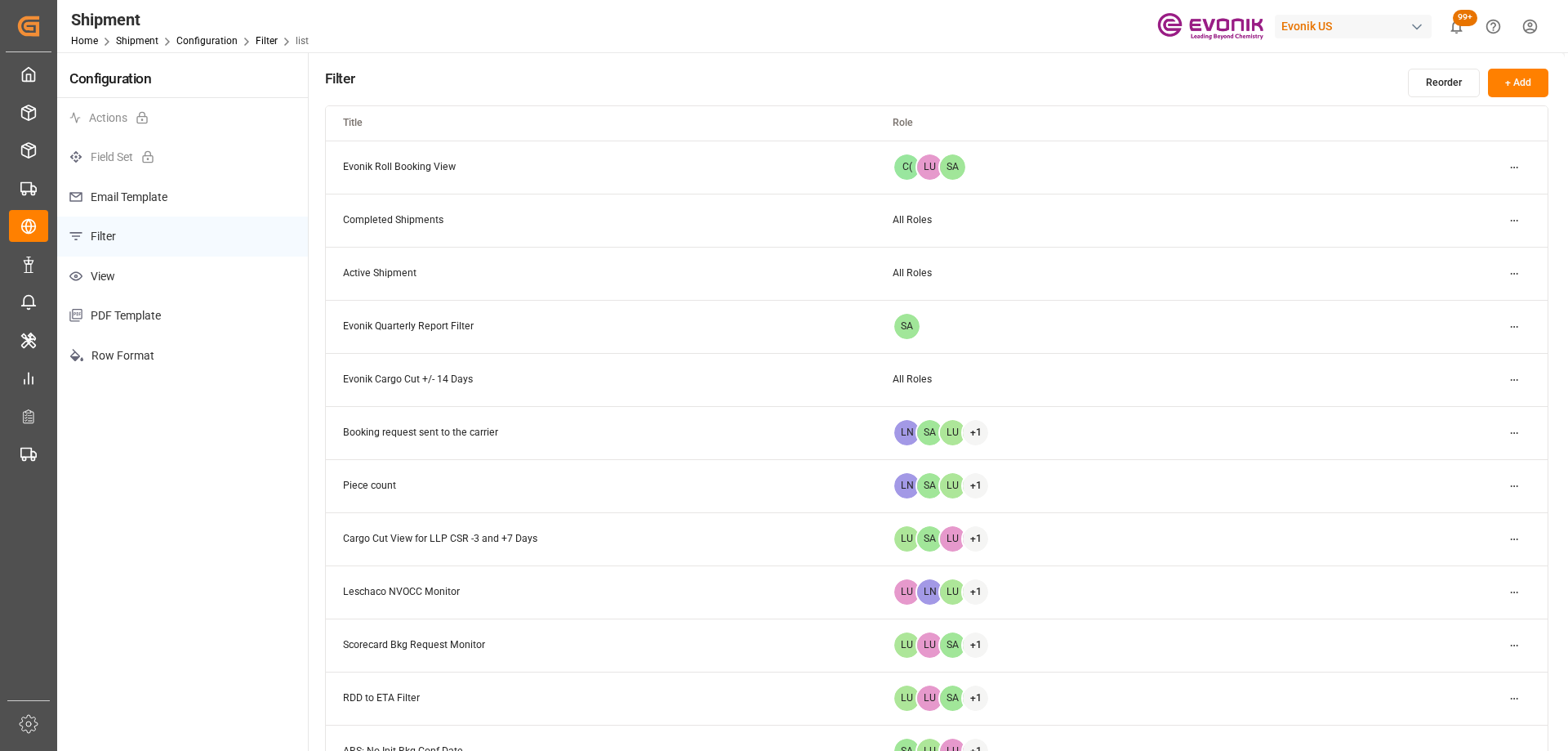
click at [1510, 74] on button "+ Add" at bounding box center [1519, 82] width 61 height 29
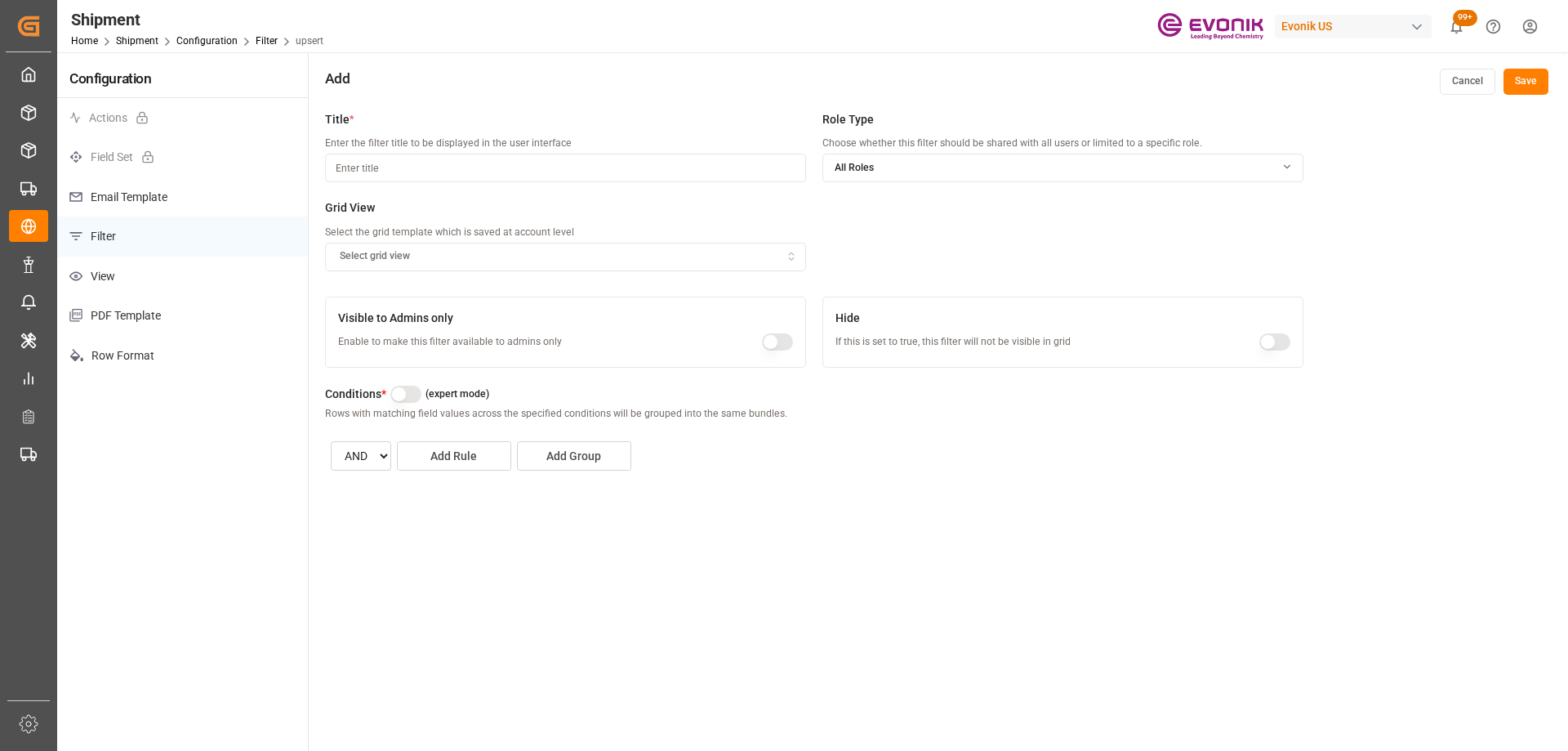
click at [432, 159] on input at bounding box center [565, 167] width 481 height 29
type input "Evonik Courier Documentation"
click at [984, 179] on button "All Roles" at bounding box center [1063, 167] width 481 height 29
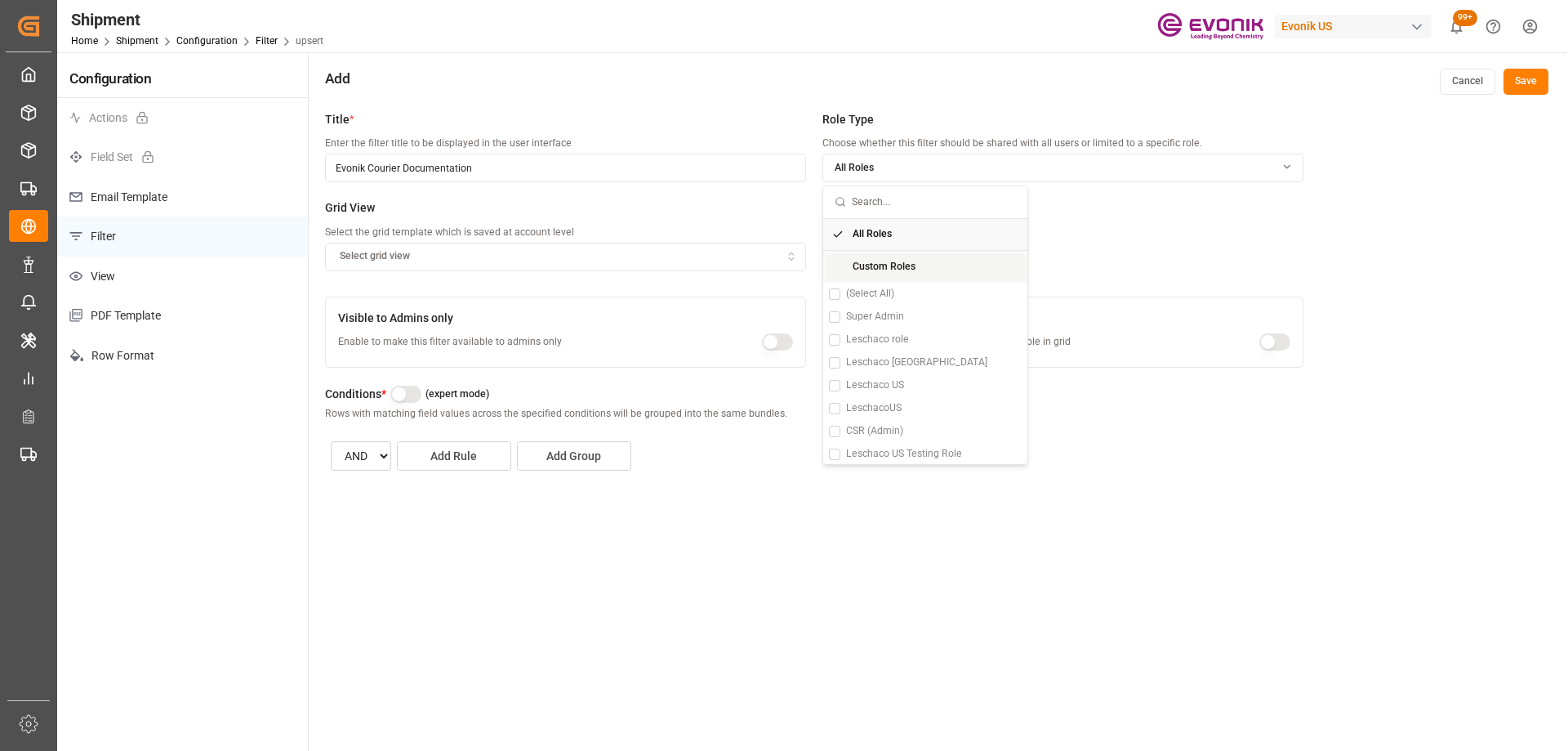
click at [845, 271] on div "Custom Roles" at bounding box center [926, 267] width 198 height 26
click at [836, 318] on button "Suggestions" at bounding box center [834, 317] width 11 height 11
click at [829, 387] on div "Leschaco US" at bounding box center [926, 386] width 205 height 23
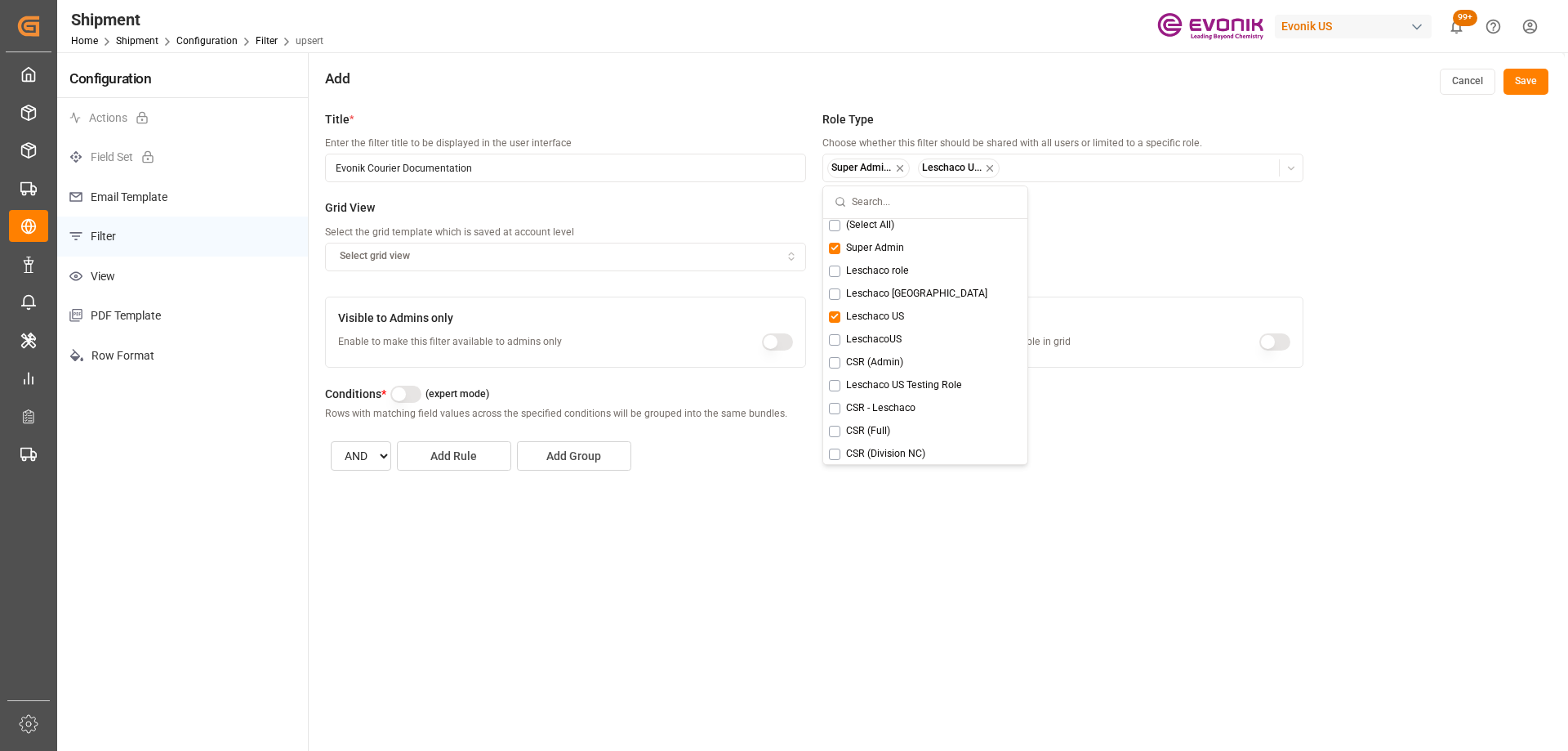
scroll to position [84, 0]
click at [1139, 213] on div "Title * Enter the filter title to be displayed in the user interface Evonik Cou…" at bounding box center [815, 199] width 979 height 177
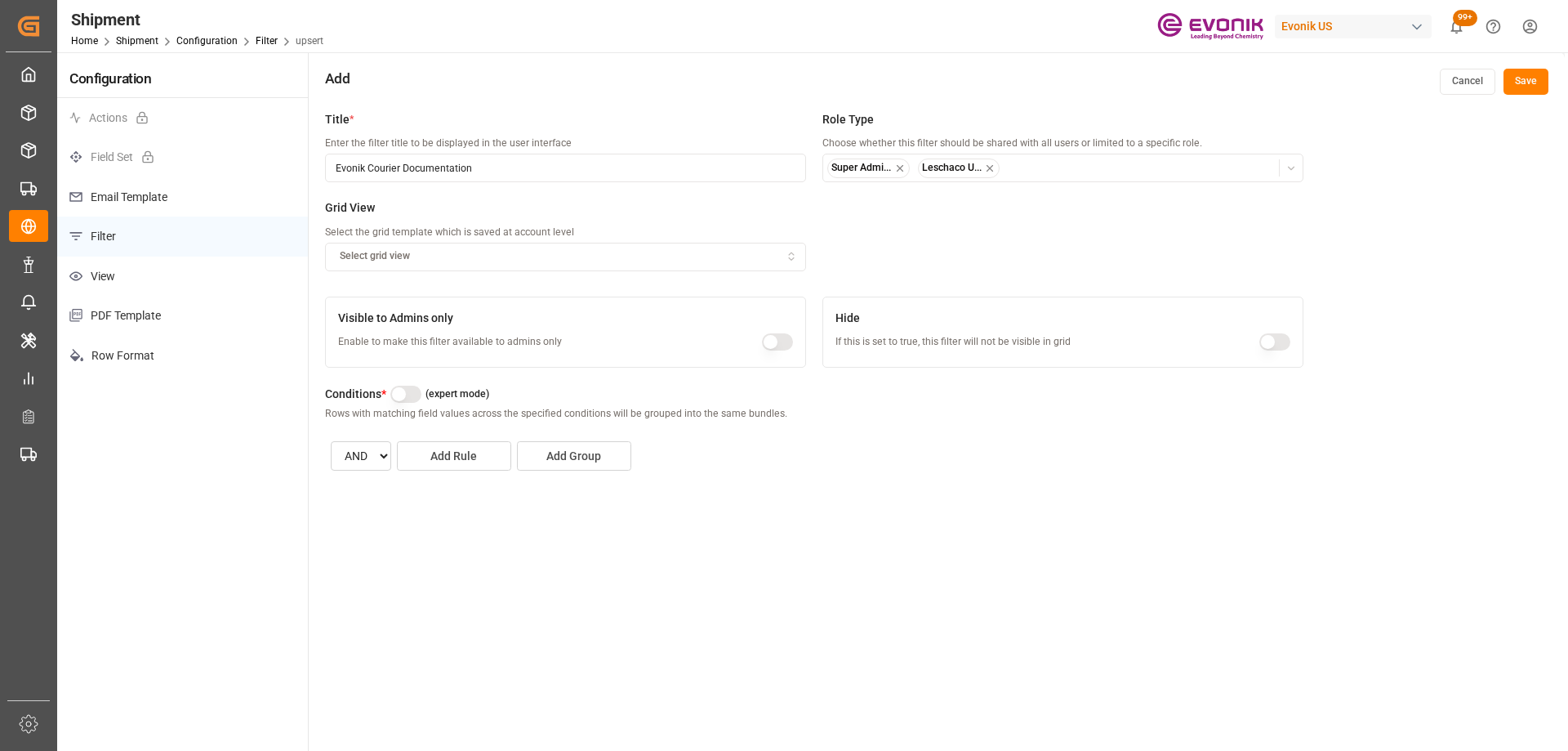
click at [709, 259] on div "Select grid view" at bounding box center [565, 256] width 474 height 15
click at [131, 276] on p "View" at bounding box center [182, 277] width 250 height 40
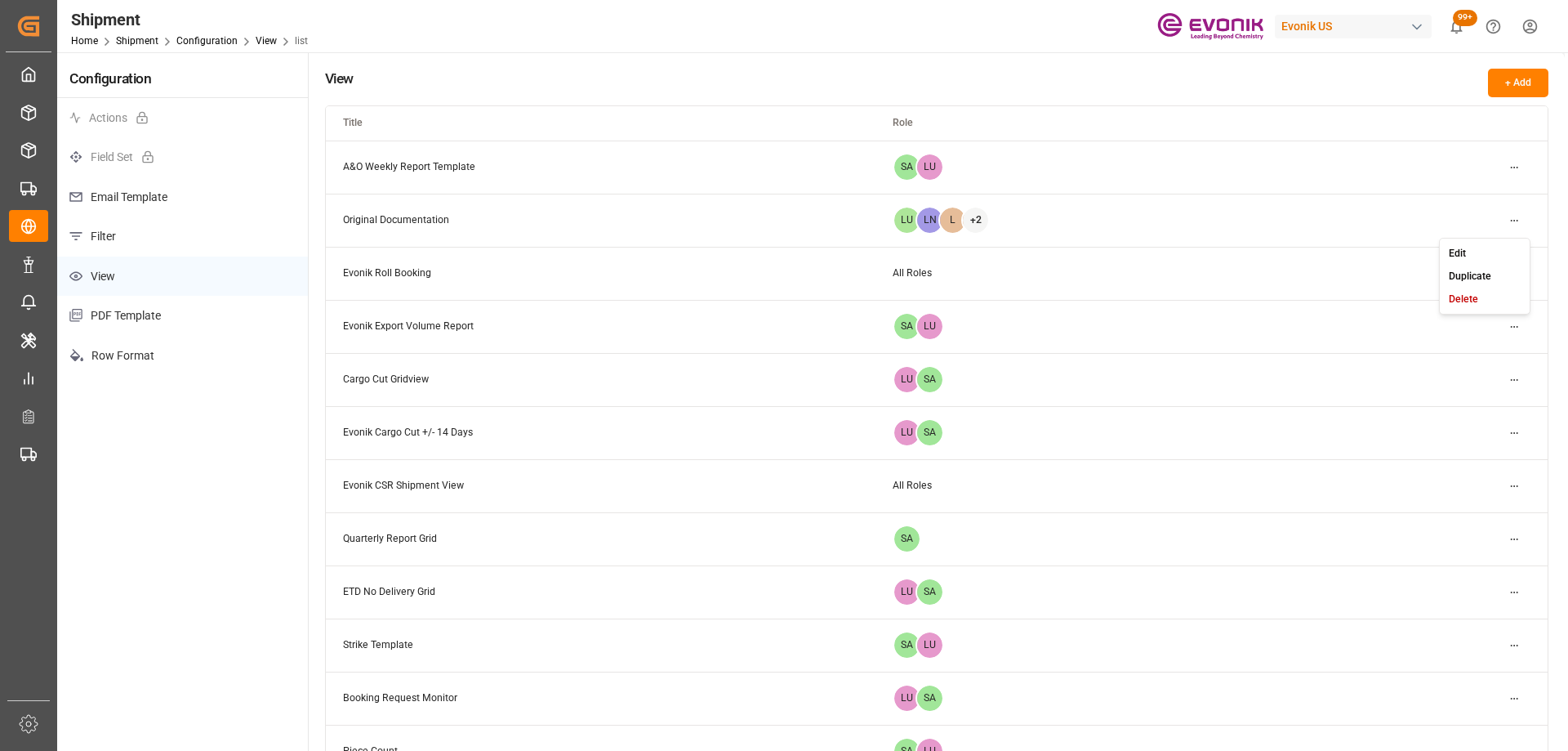
click at [1523, 222] on html "Created by potrace 1.15, written by Peter Selinger 2001-2017 Created by potrace…" at bounding box center [784, 376] width 1568 height 751
click at [1490, 251] on div "Edit" at bounding box center [1485, 253] width 84 height 23
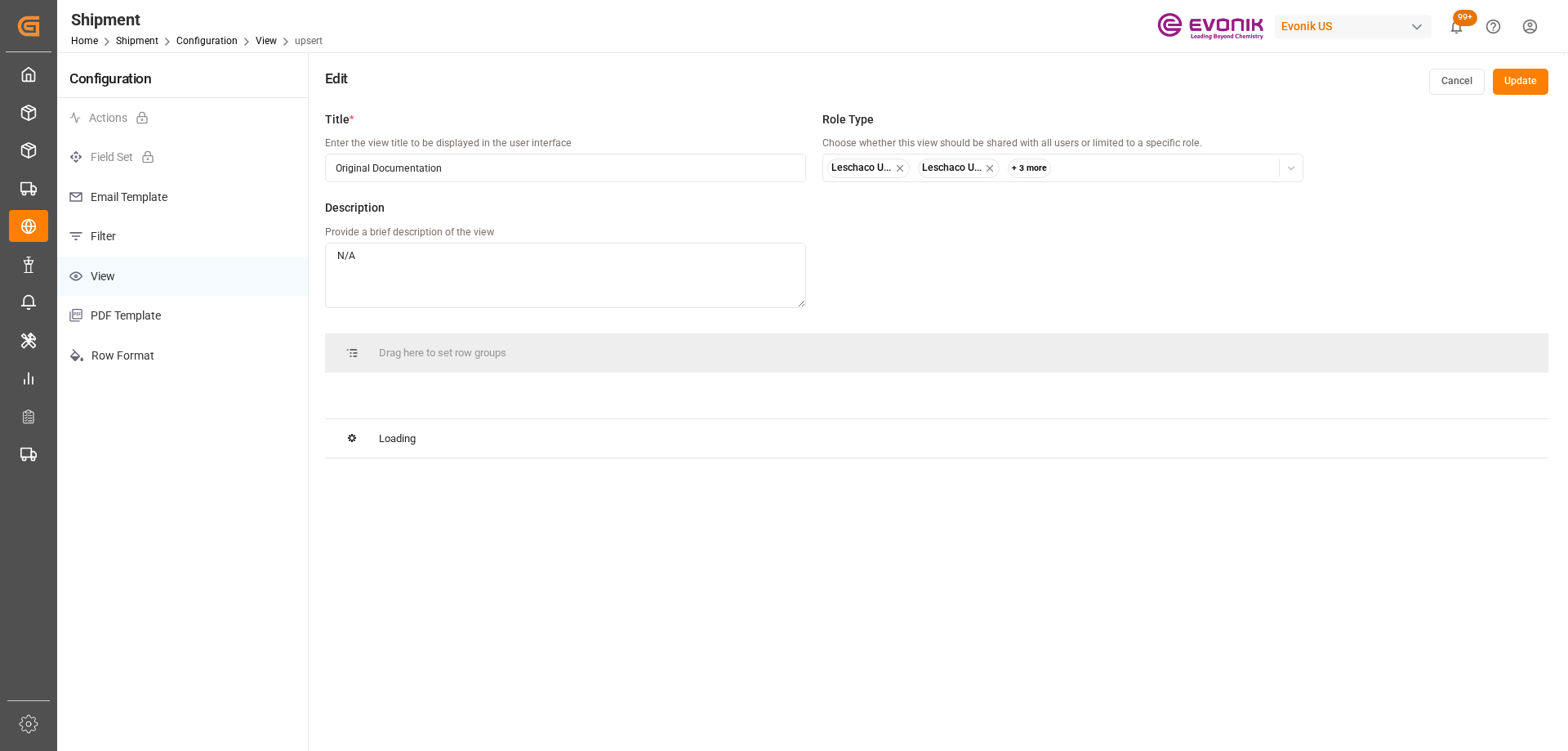
click at [1295, 165] on icon "button" at bounding box center [1291, 168] width 11 height 11
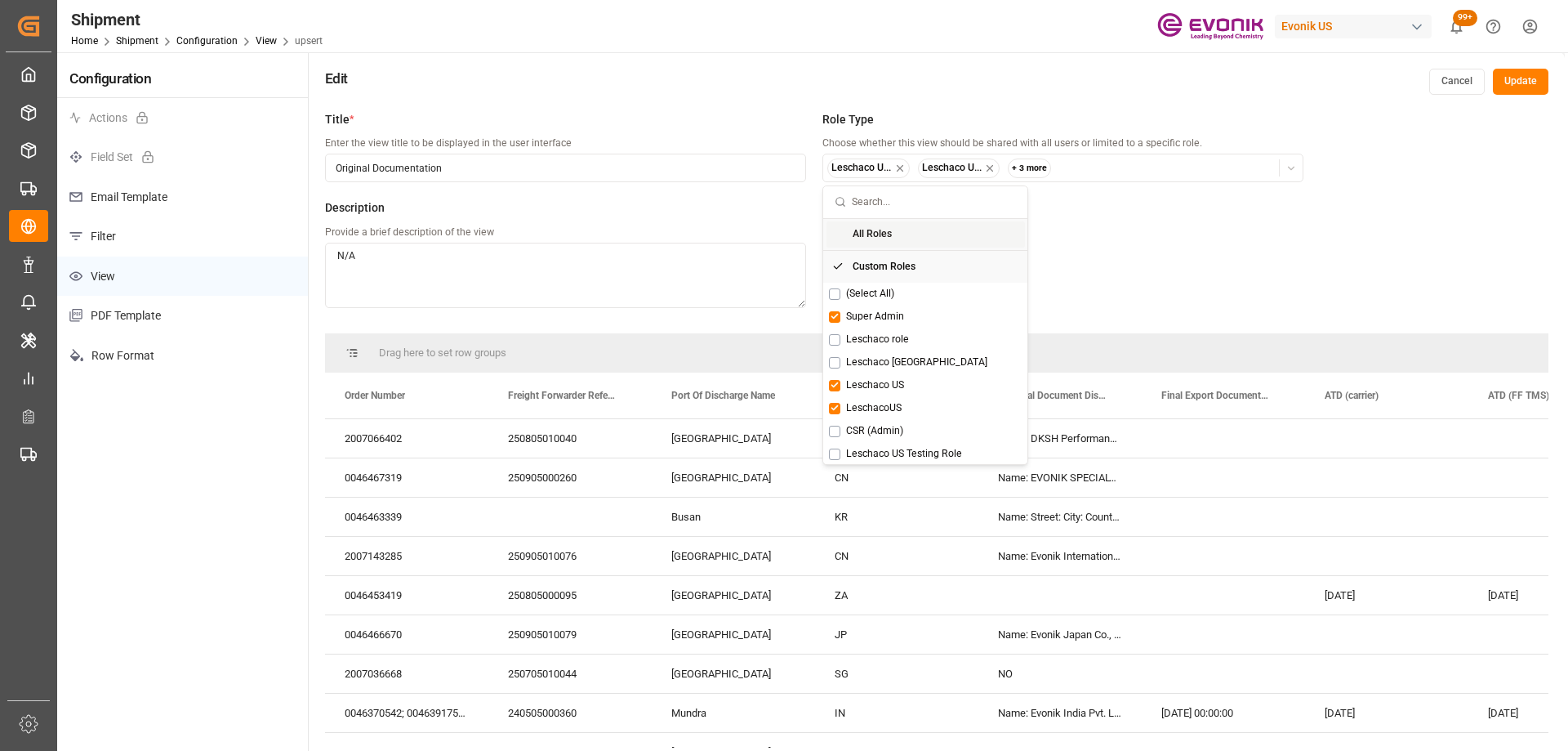
click at [848, 235] on div "All Roles" at bounding box center [926, 234] width 198 height 26
click at [1454, 206] on div "Title * Enter the view title to be displayed in the user interface Original Doc…" at bounding box center [936, 479] width 1256 height 751
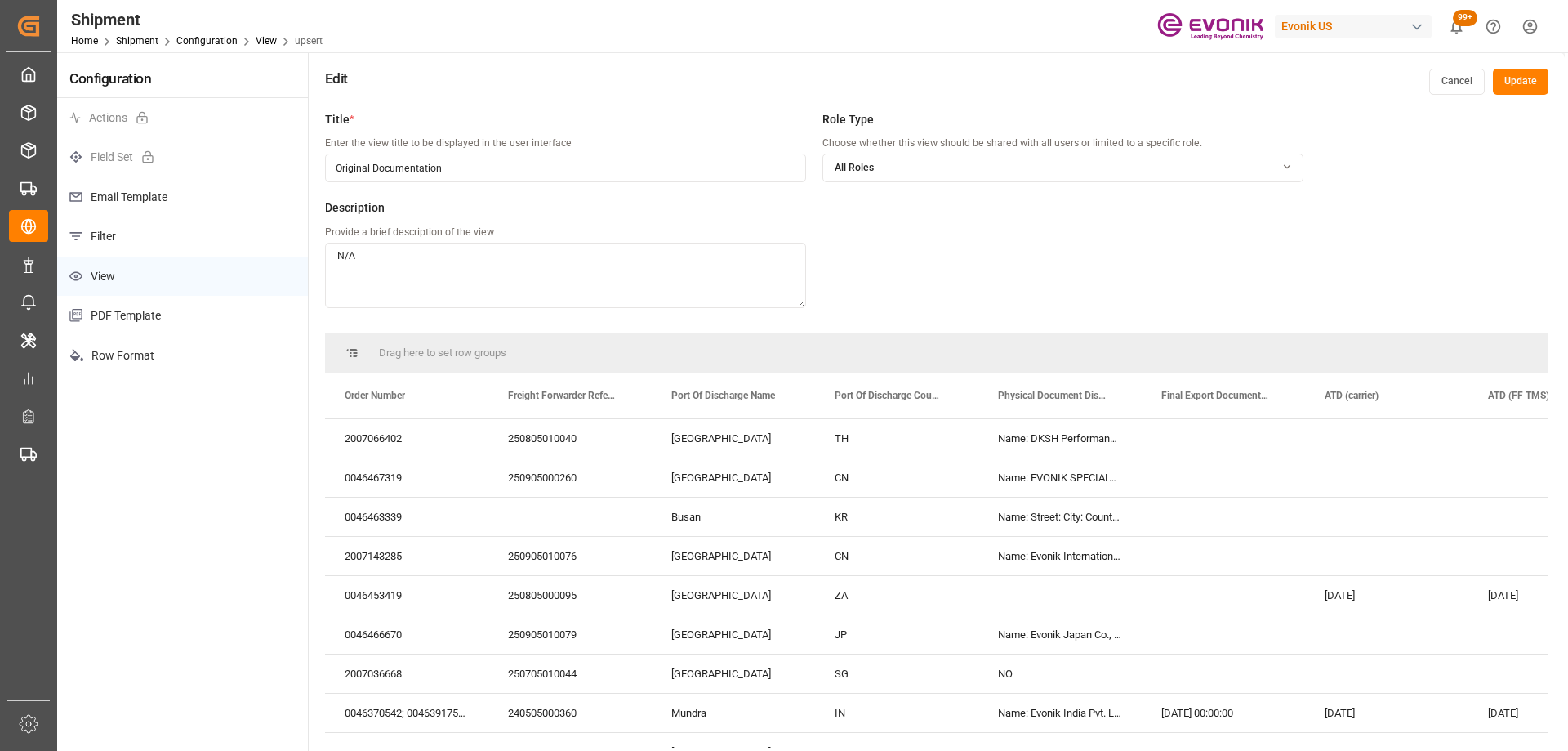
click at [1526, 78] on button "Update" at bounding box center [1521, 82] width 55 height 26
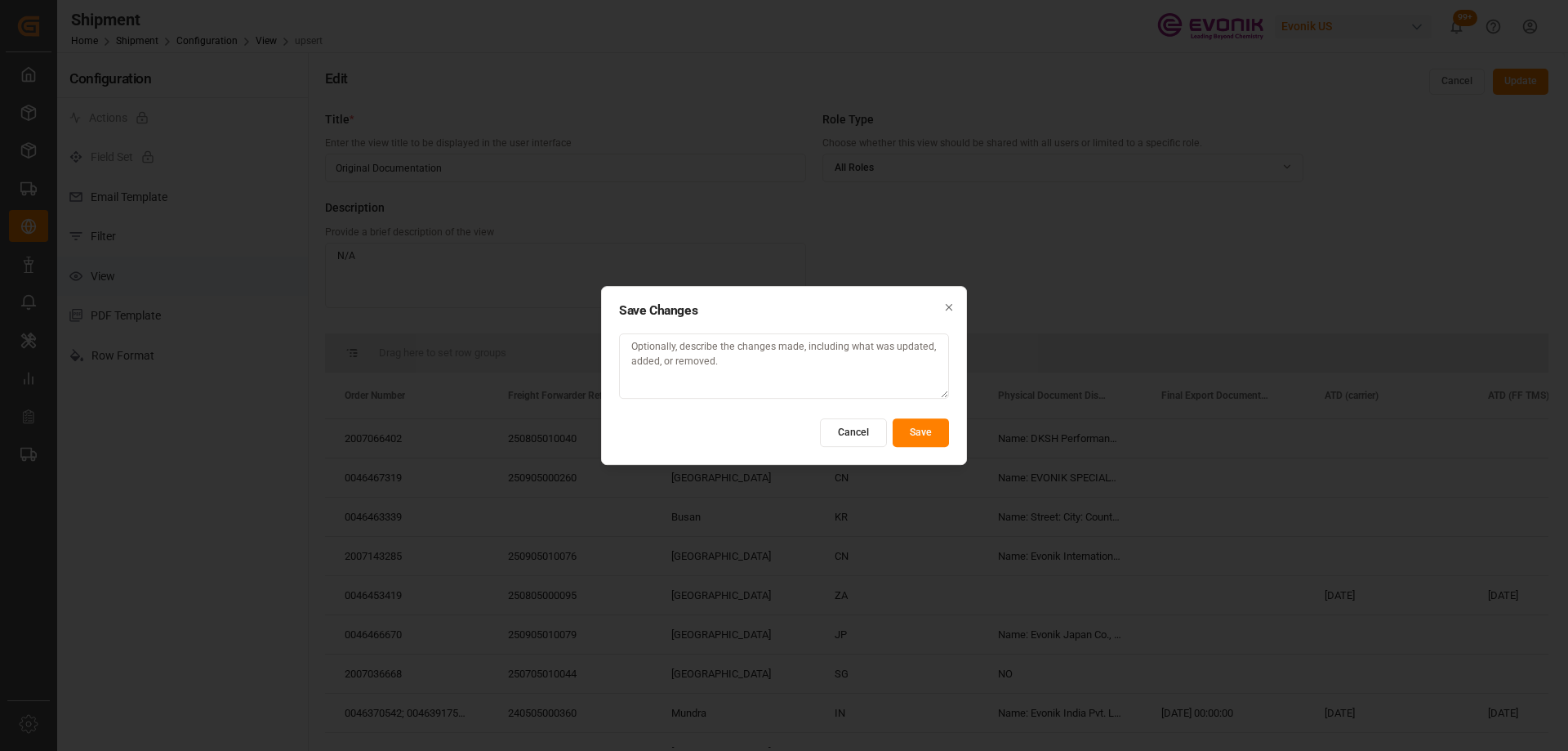
click at [921, 435] on button "Save" at bounding box center [921, 432] width 56 height 29
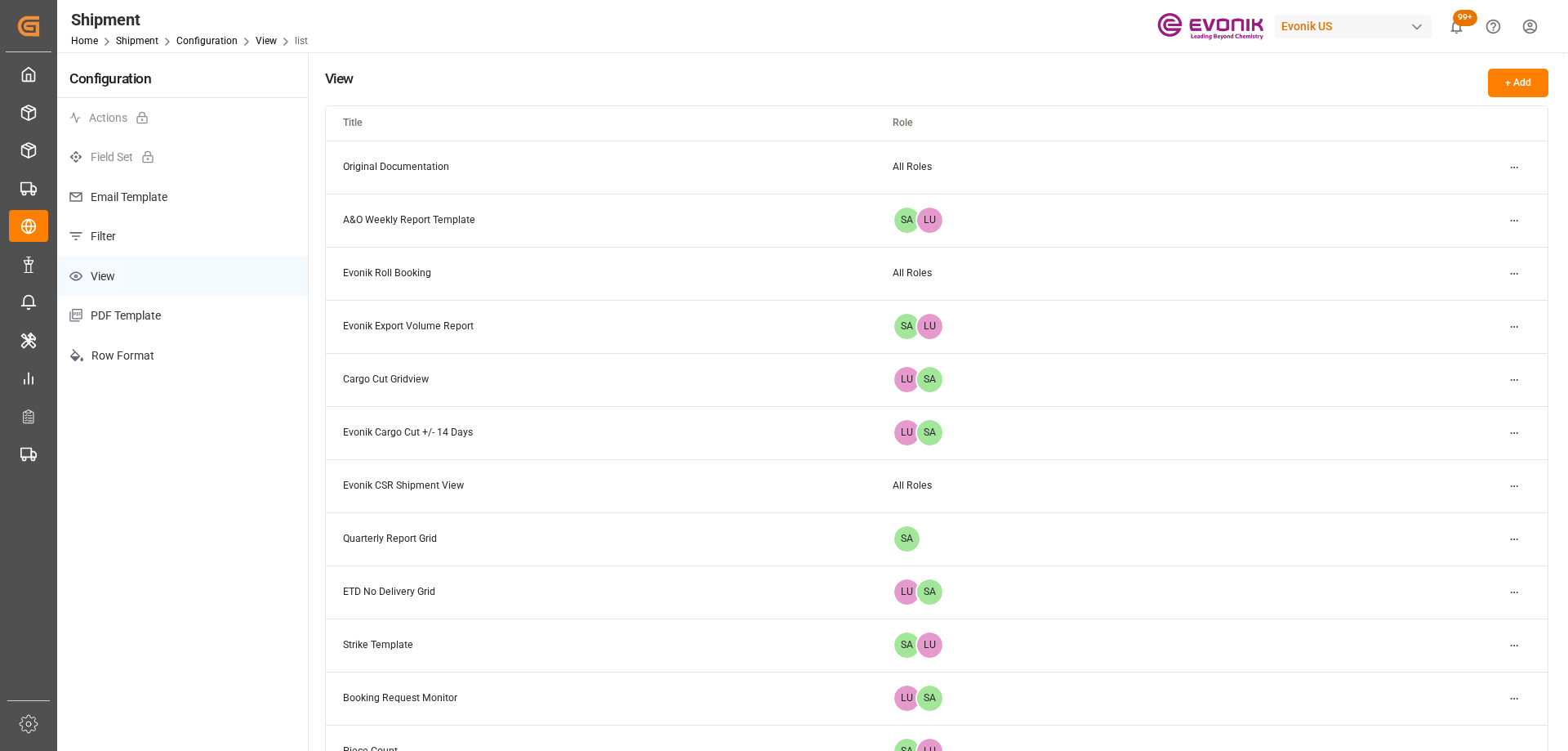
click at [154, 230] on p "Filter" at bounding box center [182, 237] width 250 height 40
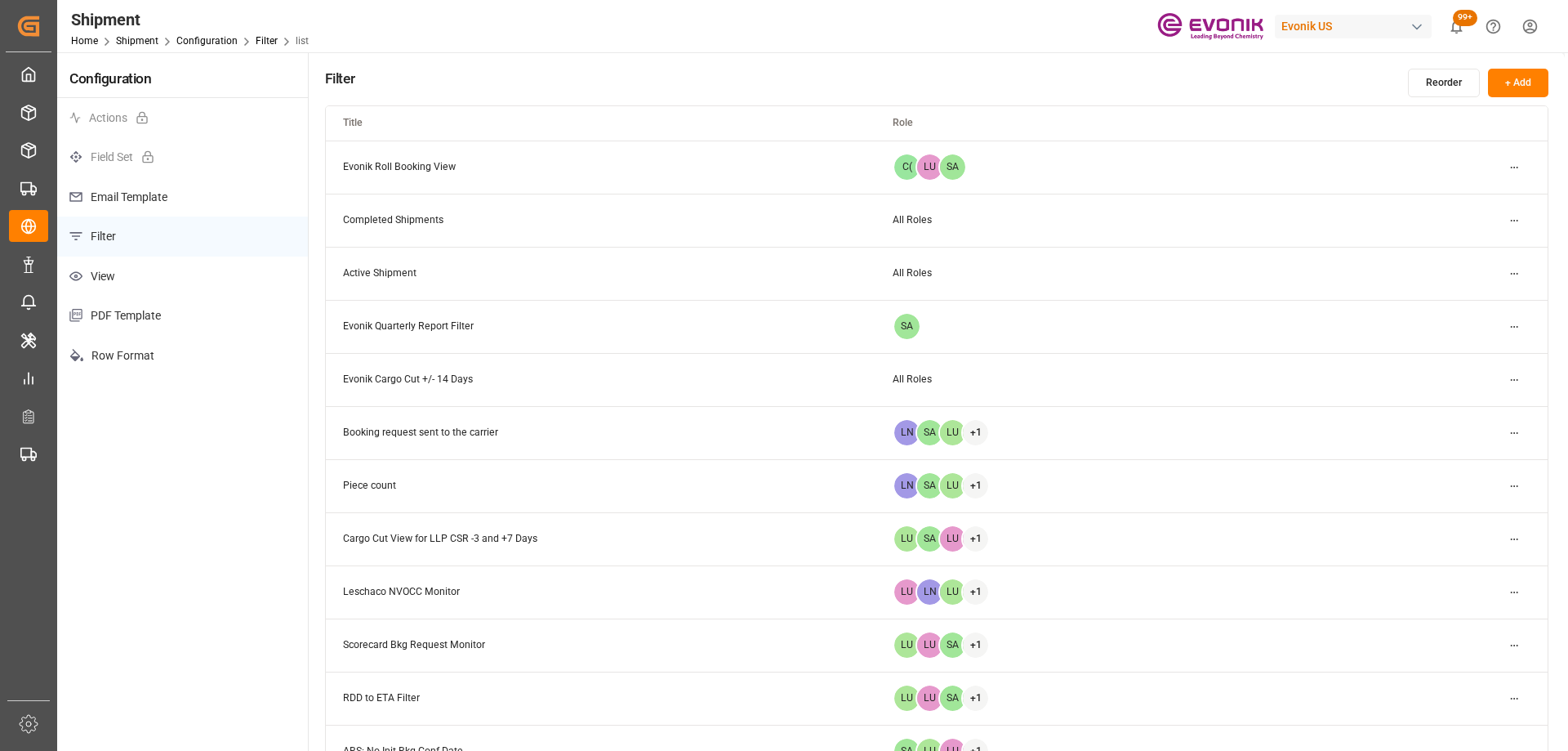
click at [1528, 85] on button "+ Add" at bounding box center [1519, 82] width 61 height 29
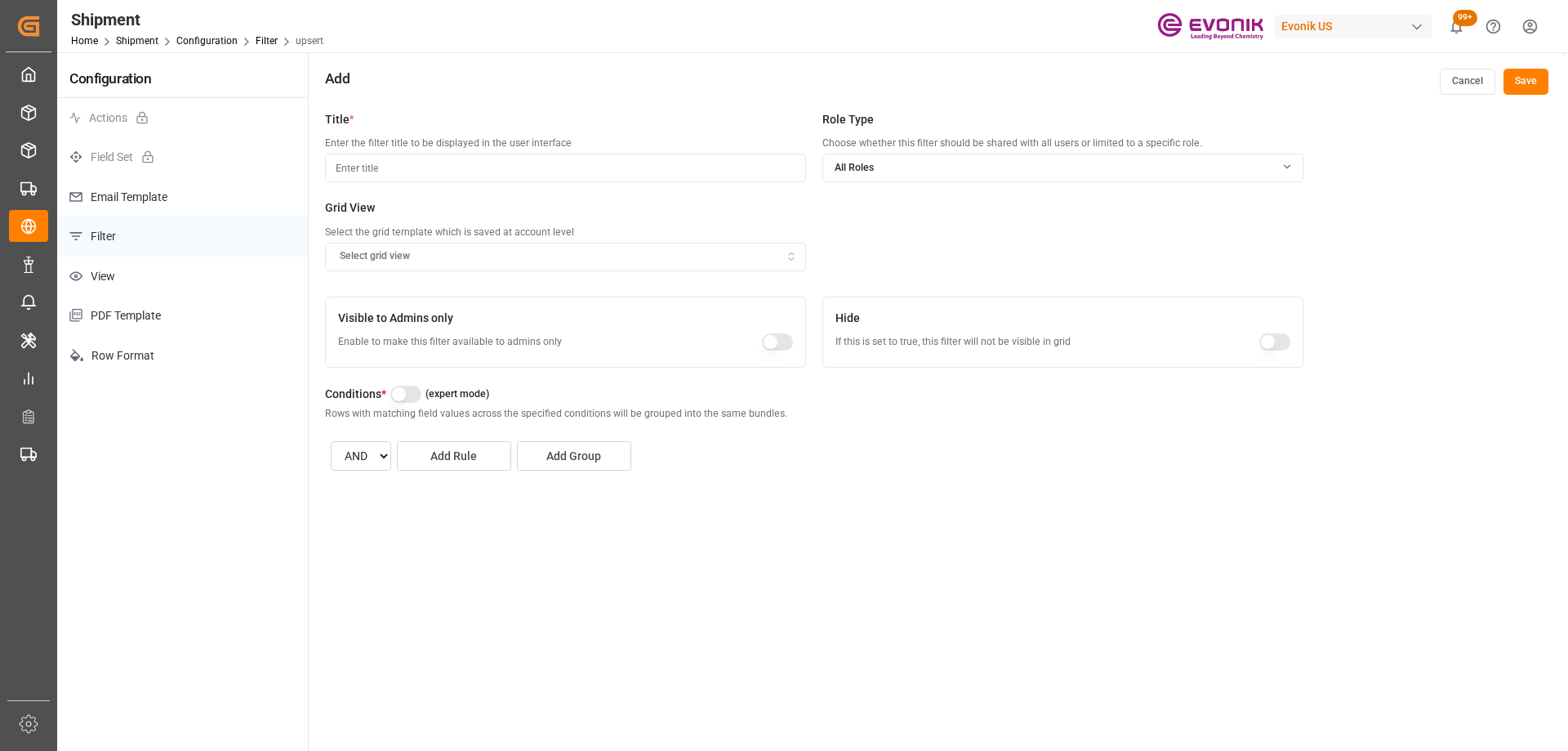
click at [547, 170] on input at bounding box center [565, 167] width 481 height 29
type input "E"
type input "v"
type input "Evonik Original Documents"
click at [588, 257] on div "Select grid view" at bounding box center [565, 256] width 474 height 15
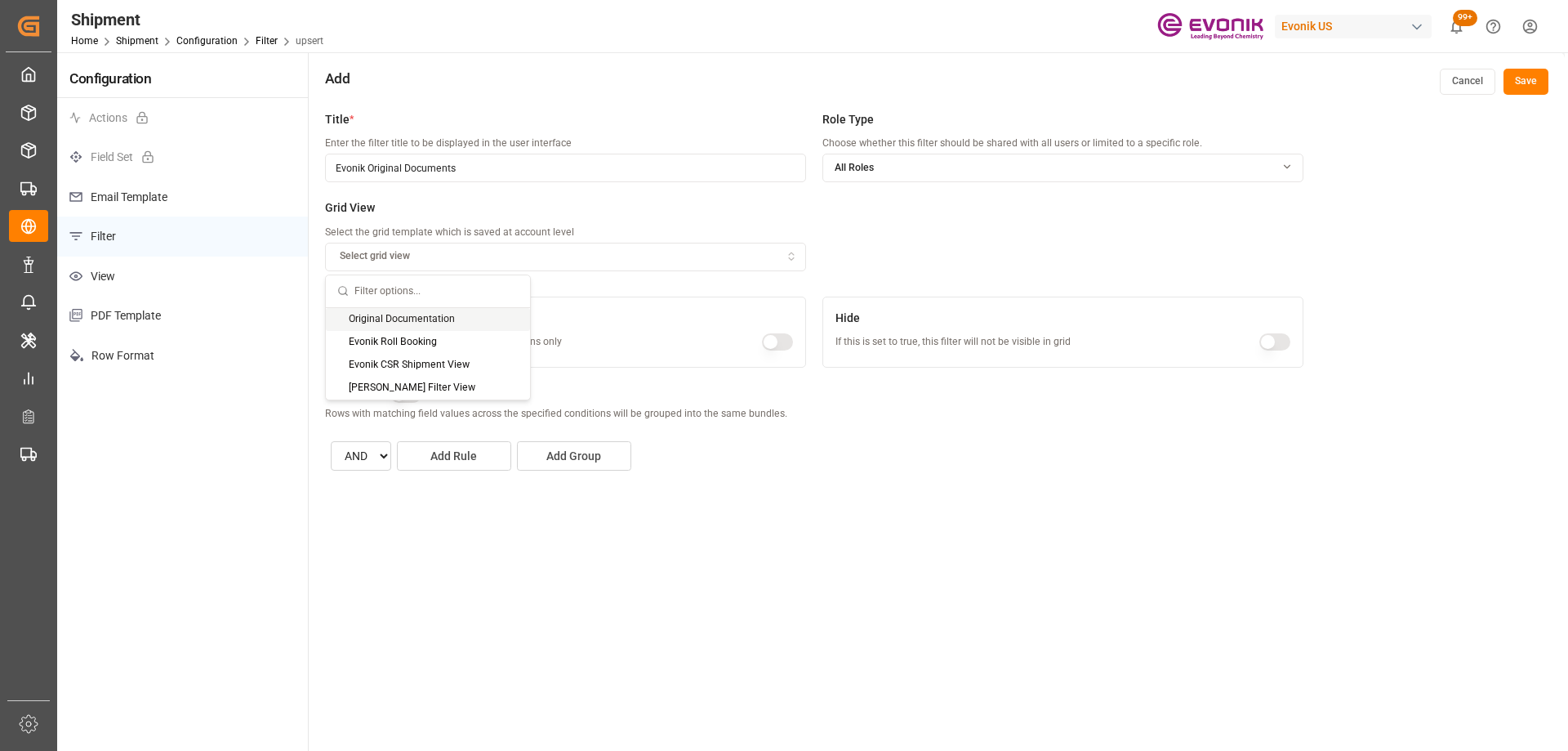
click at [517, 321] on div "Original Documentation" at bounding box center [428, 319] width 205 height 23
click at [1135, 173] on div "All Roles" at bounding box center [1063, 168] width 479 height 15
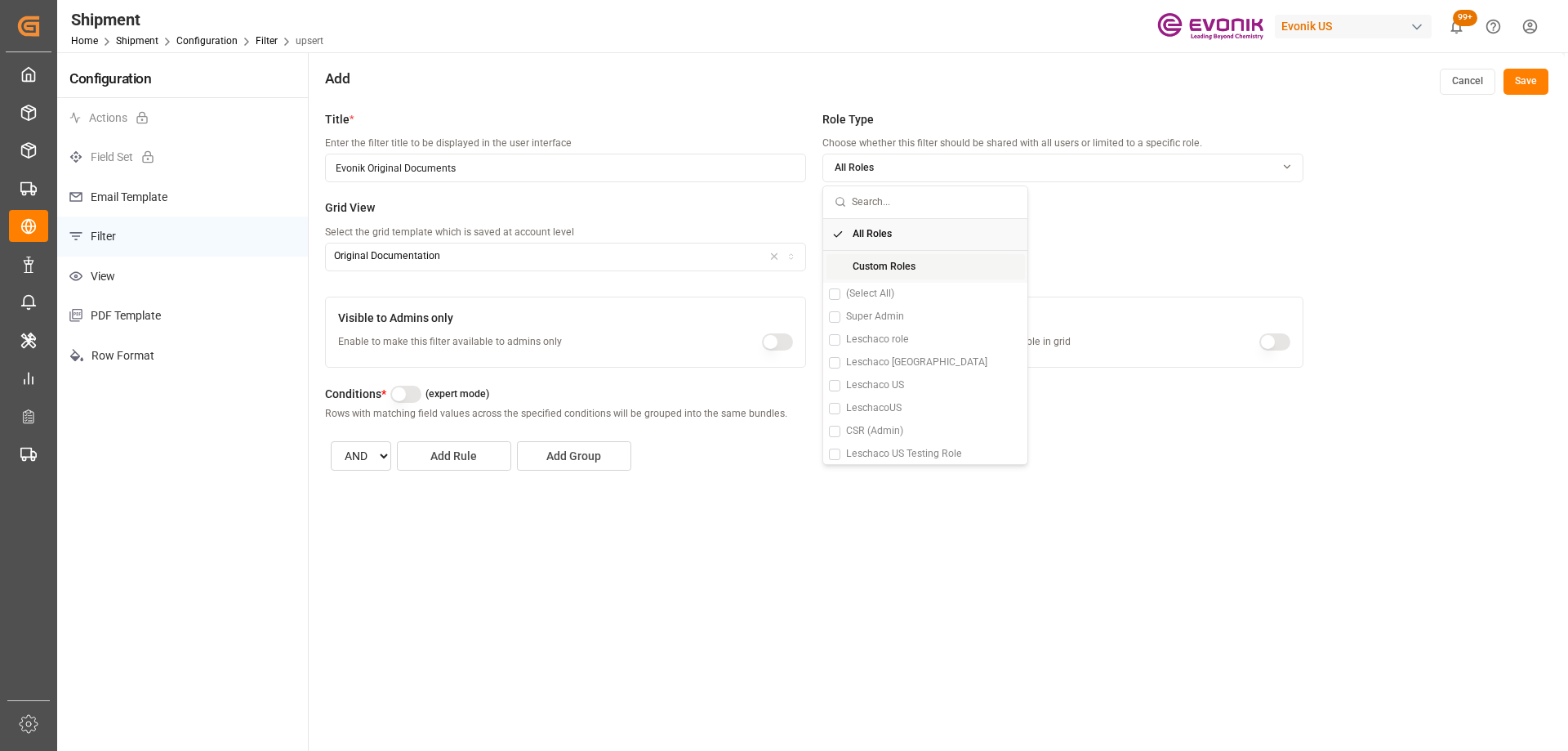
click at [838, 266] on div "Custom Roles" at bounding box center [926, 267] width 198 height 26
click at [836, 313] on button "Suggestions" at bounding box center [834, 317] width 11 height 11
click at [832, 388] on button "Suggestions" at bounding box center [834, 385] width 11 height 11
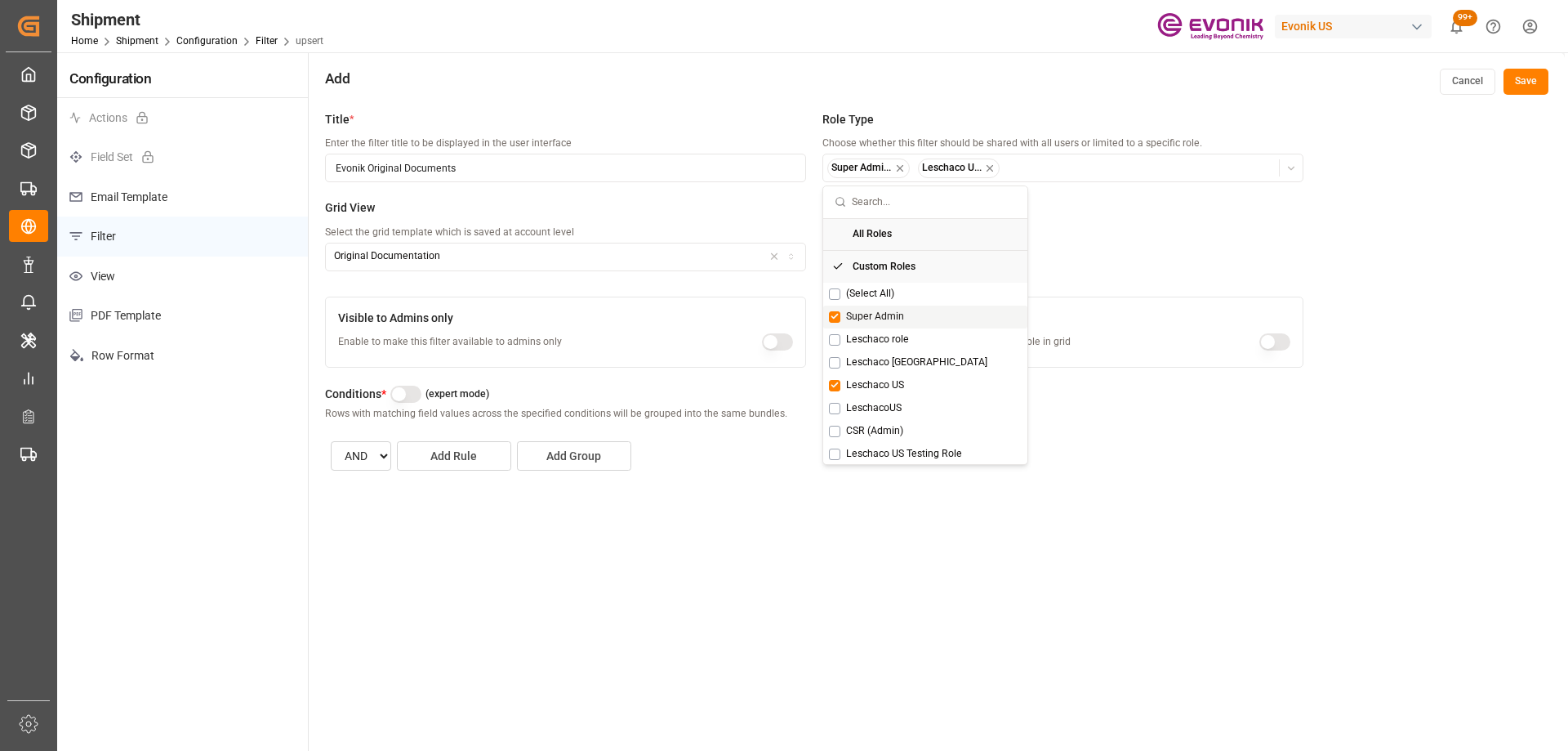
click at [1126, 238] on div "Title * Enter the filter title to be displayed in the user interface Evonik Ori…" at bounding box center [815, 199] width 979 height 177
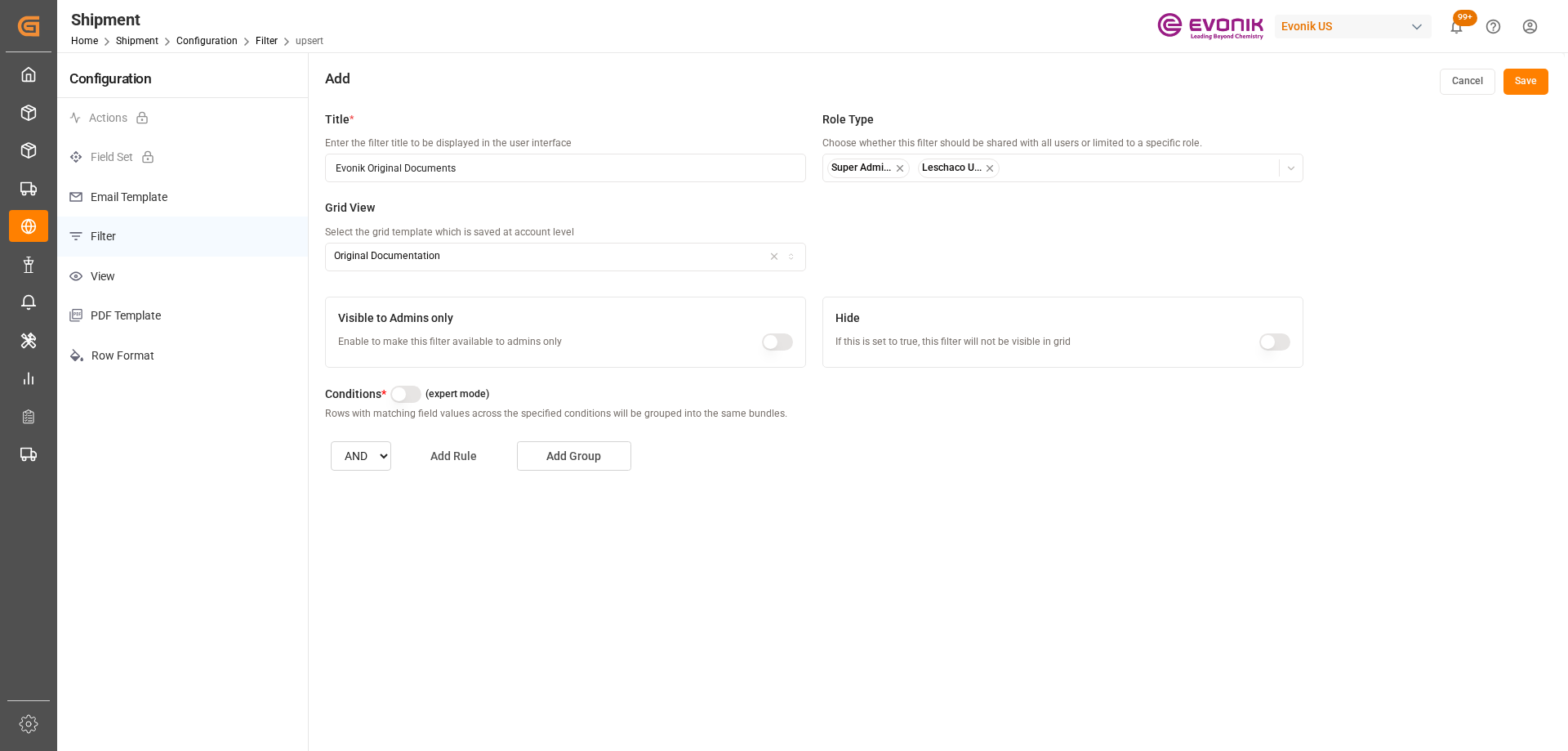
click at [439, 462] on button "Add Rule" at bounding box center [454, 456] width 114 height 29
click at [497, 504] on icon "open menu" at bounding box center [503, 510] width 20 height 20
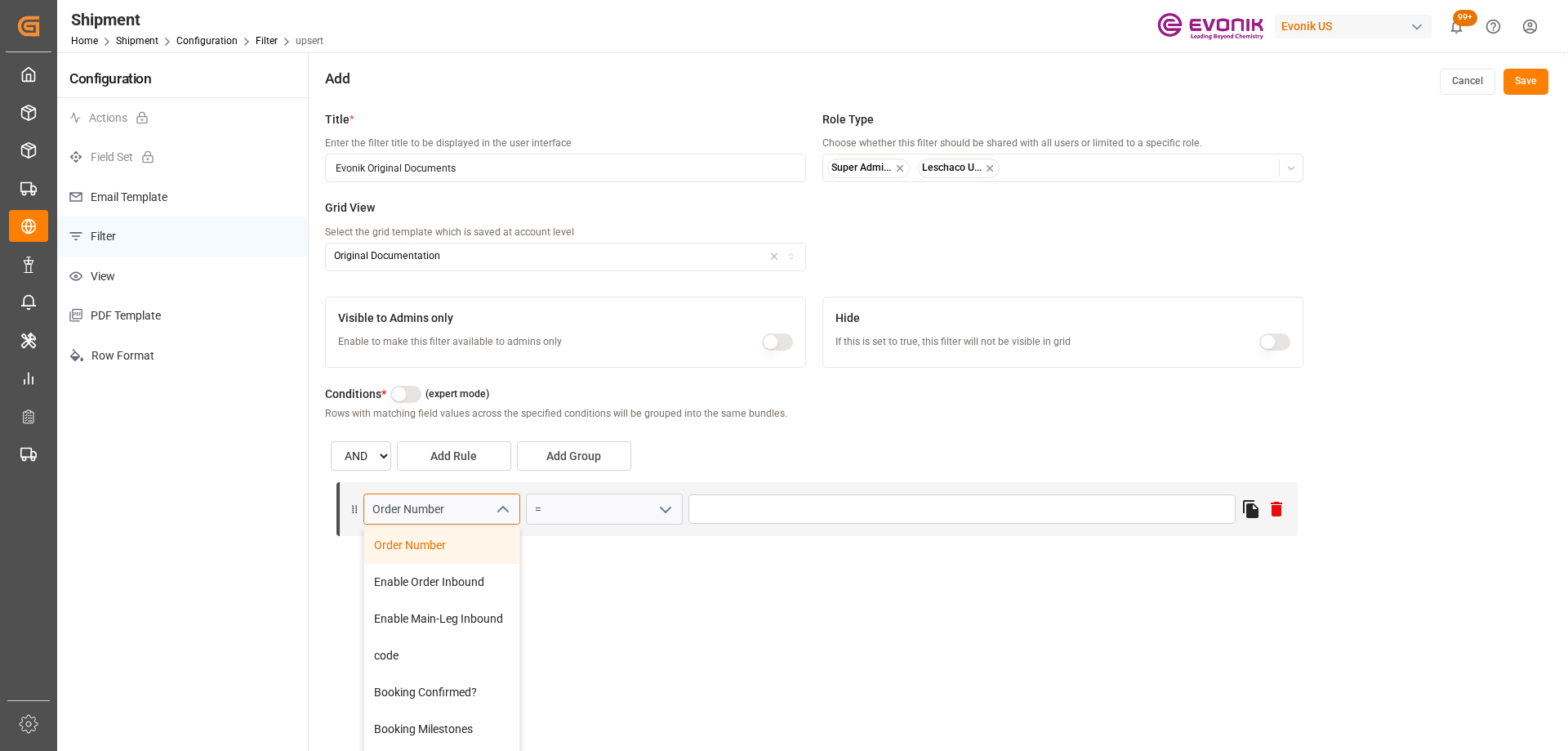
click at [426, 515] on input "Order Number" at bounding box center [441, 509] width 157 height 31
drag, startPoint x: 460, startPoint y: 505, endPoint x: 303, endPoint y: 486, distance: 158.1
click at [303, 486] on div "Configuration Actions Field Set Email Template Filter View PDF Template Row For…" at bounding box center [811, 453] width 1508 height 801
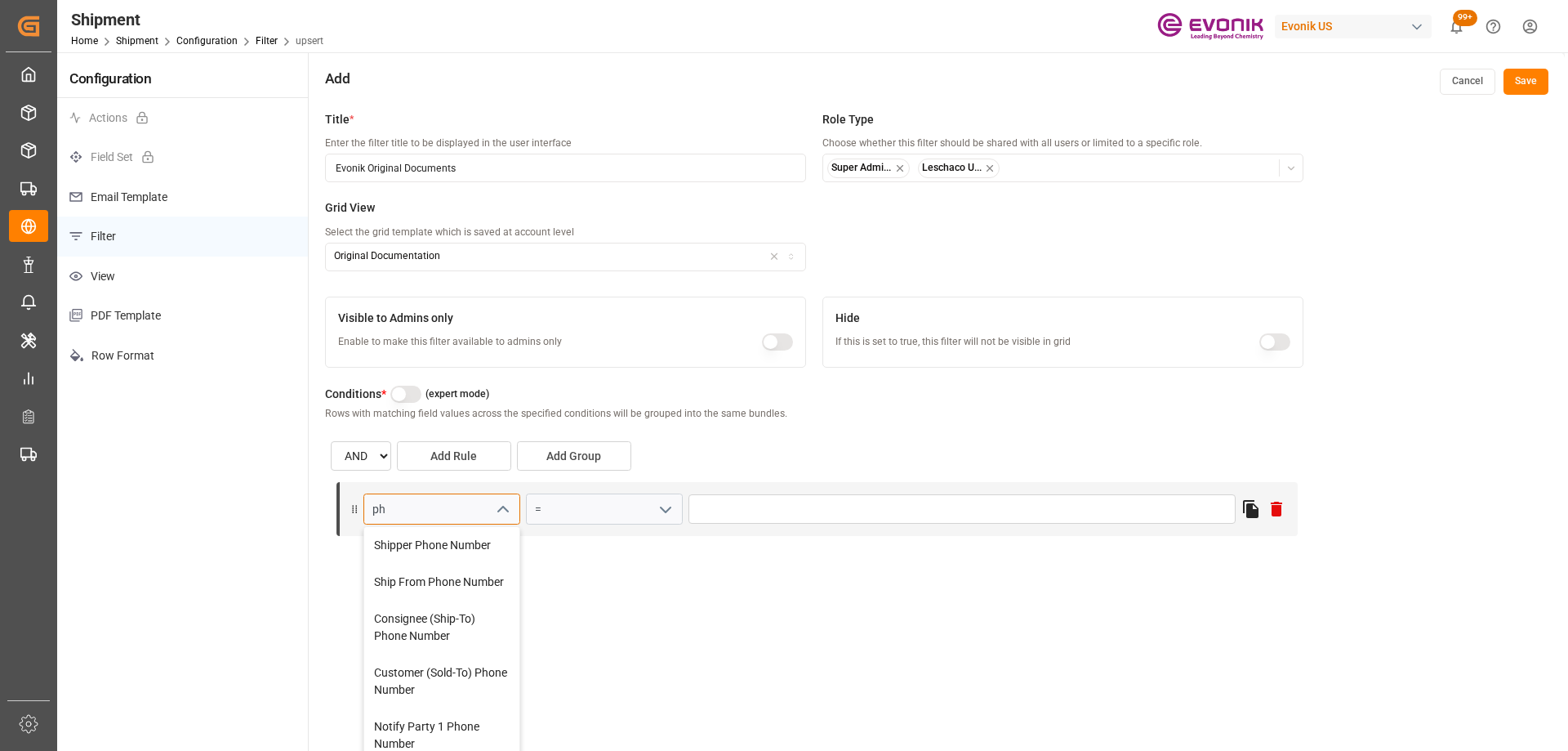
type input "phy"
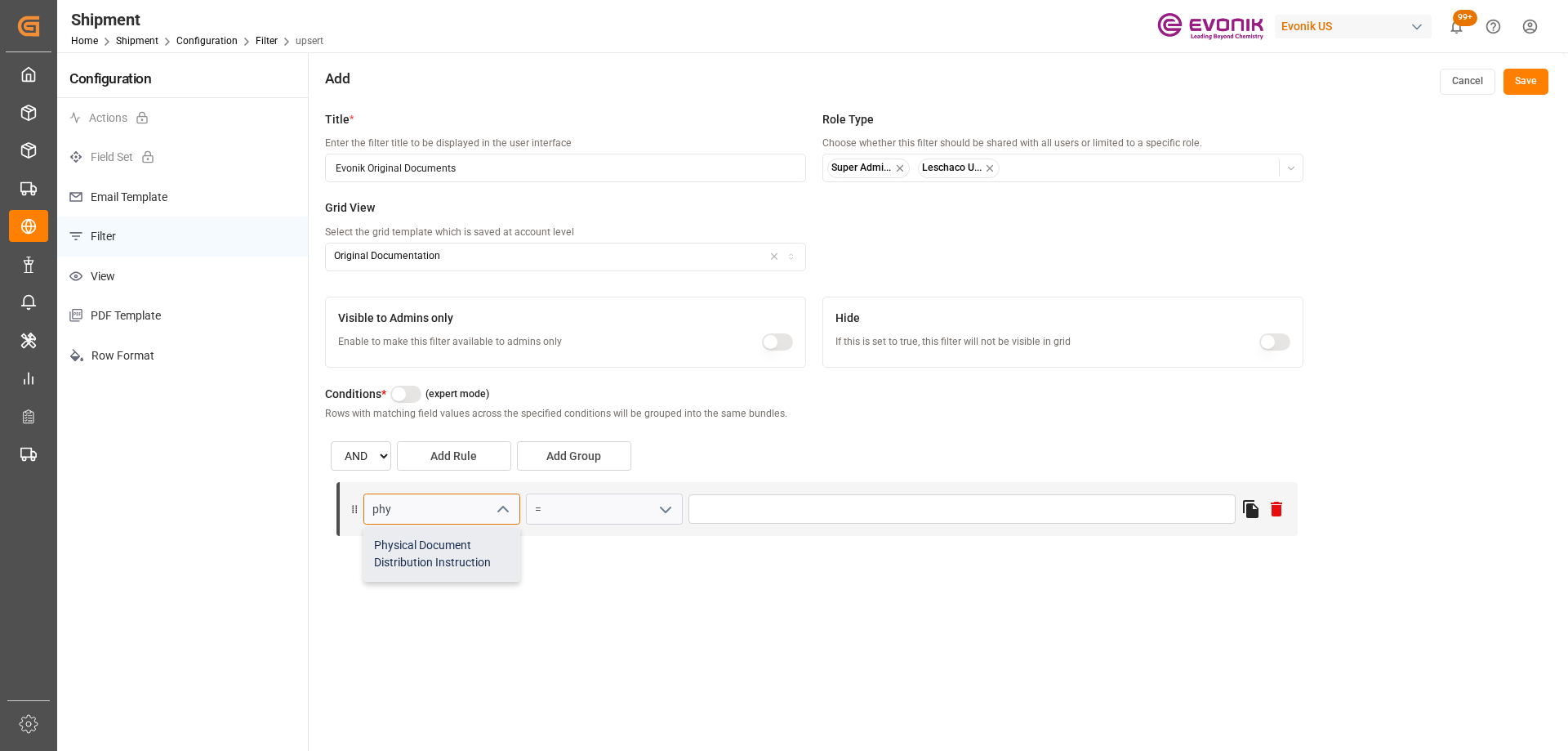
click at [407, 569] on div "Physical Document Distribution Instruction" at bounding box center [441, 554] width 155 height 54
click at [586, 504] on input "=" at bounding box center [604, 509] width 157 height 31
click at [661, 505] on icon "open menu" at bounding box center [666, 510] width 20 height 20
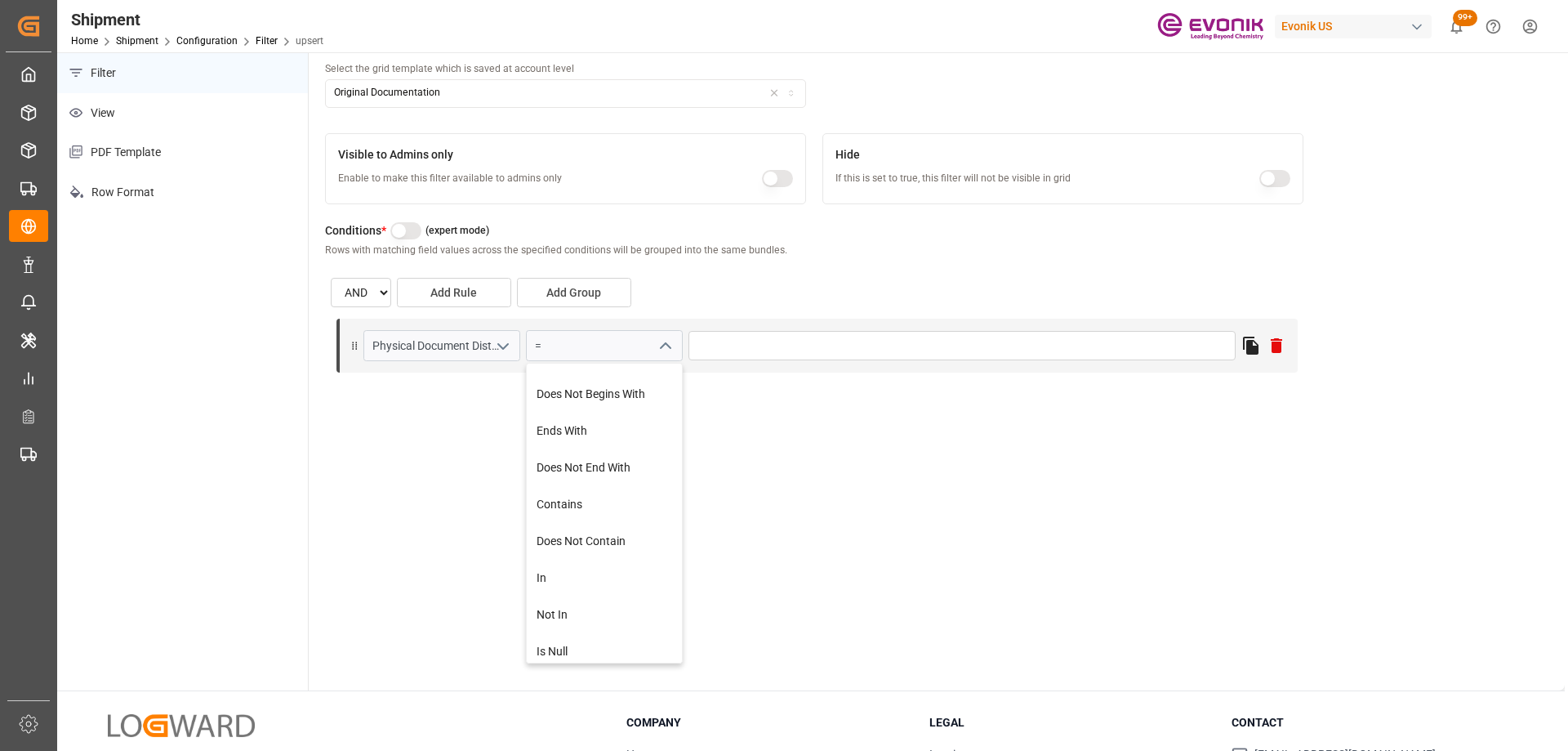
scroll to position [362, 0]
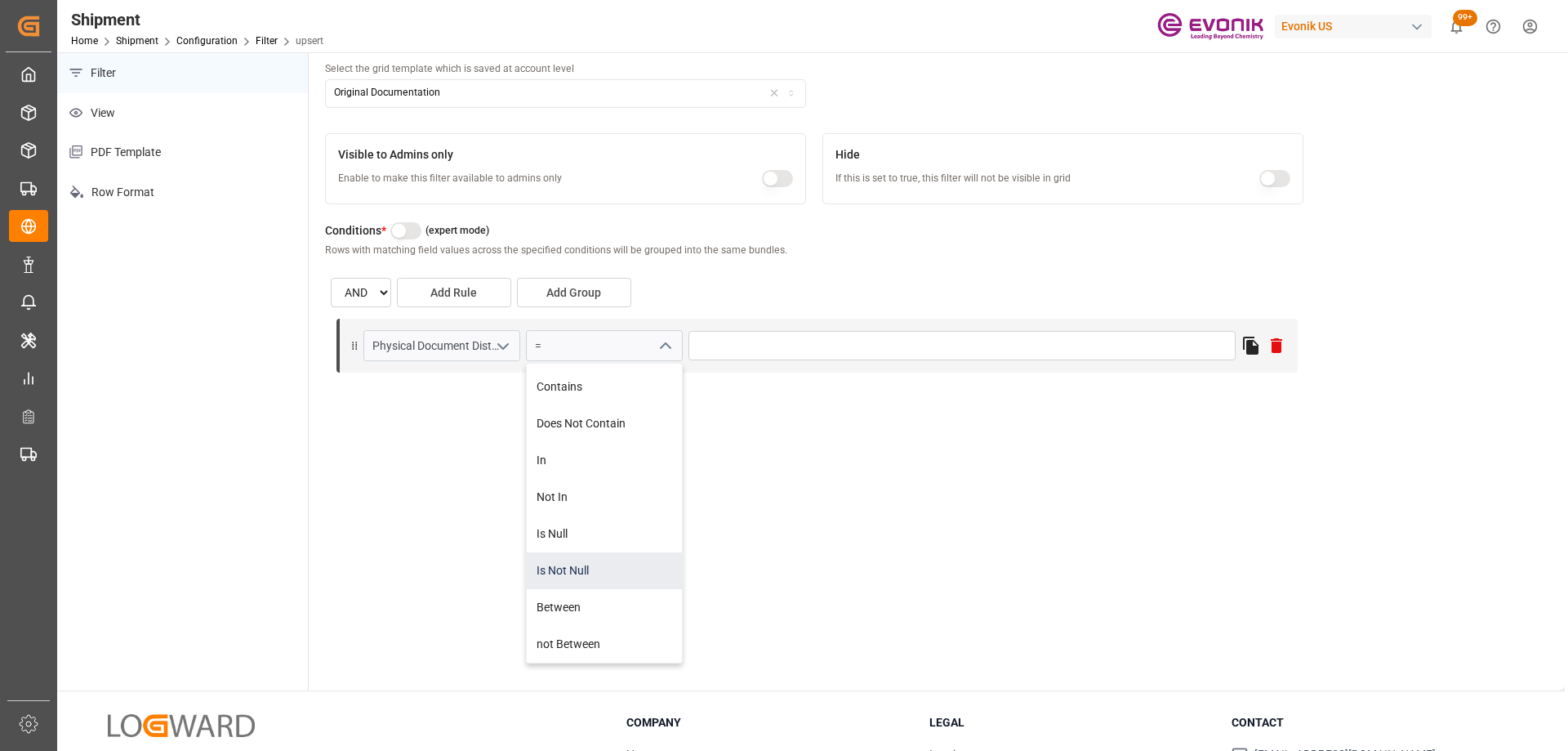
click at [584, 571] on div "Is Not Null" at bounding box center [604, 571] width 155 height 36
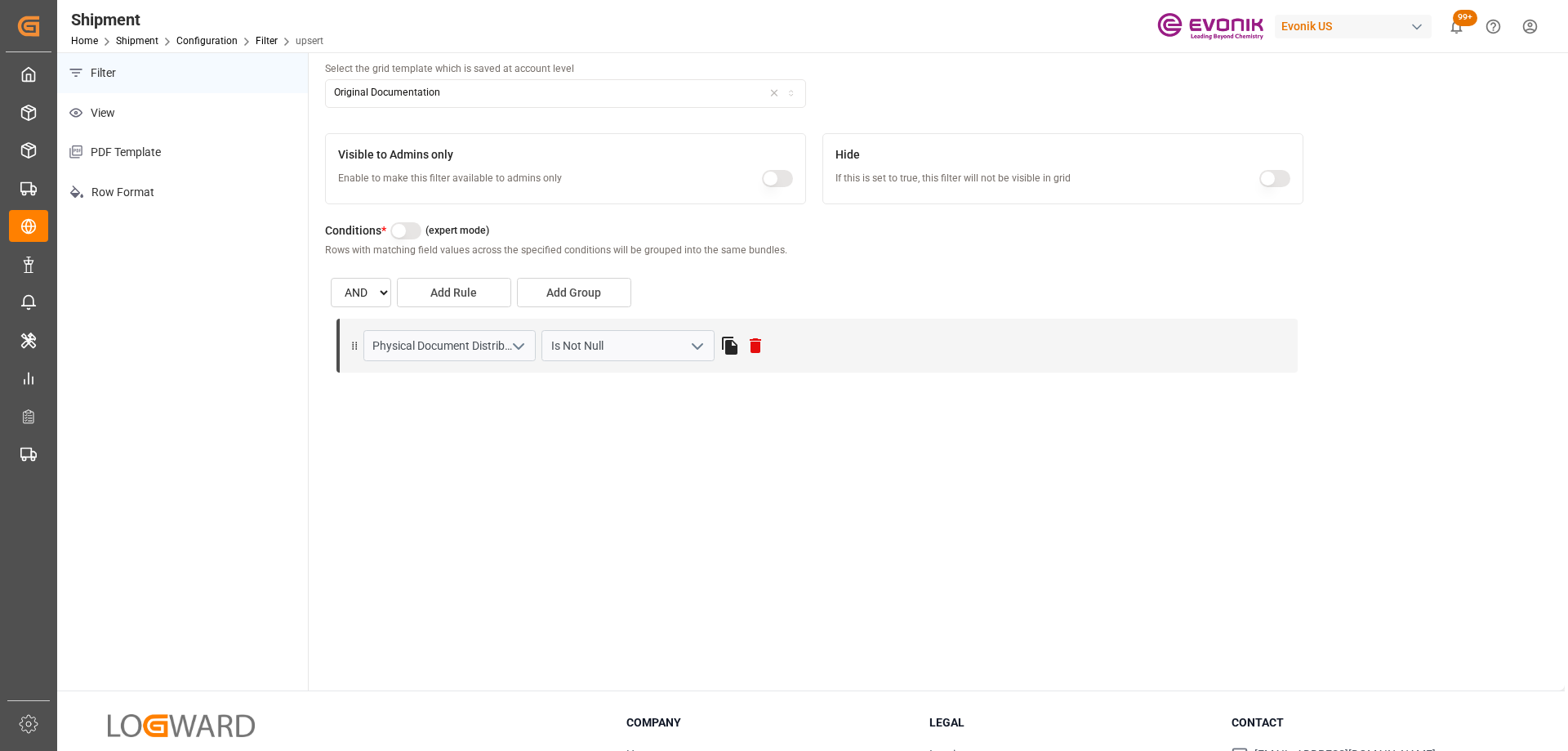
click at [862, 454] on div "Title * Enter the filter title to be displayed in the user interface Evonik Ori…" at bounding box center [936, 315] width 1256 height 751
click at [455, 301] on button "Add Rule" at bounding box center [454, 292] width 114 height 29
click at [497, 410] on icon "open menu" at bounding box center [503, 412] width 20 height 20
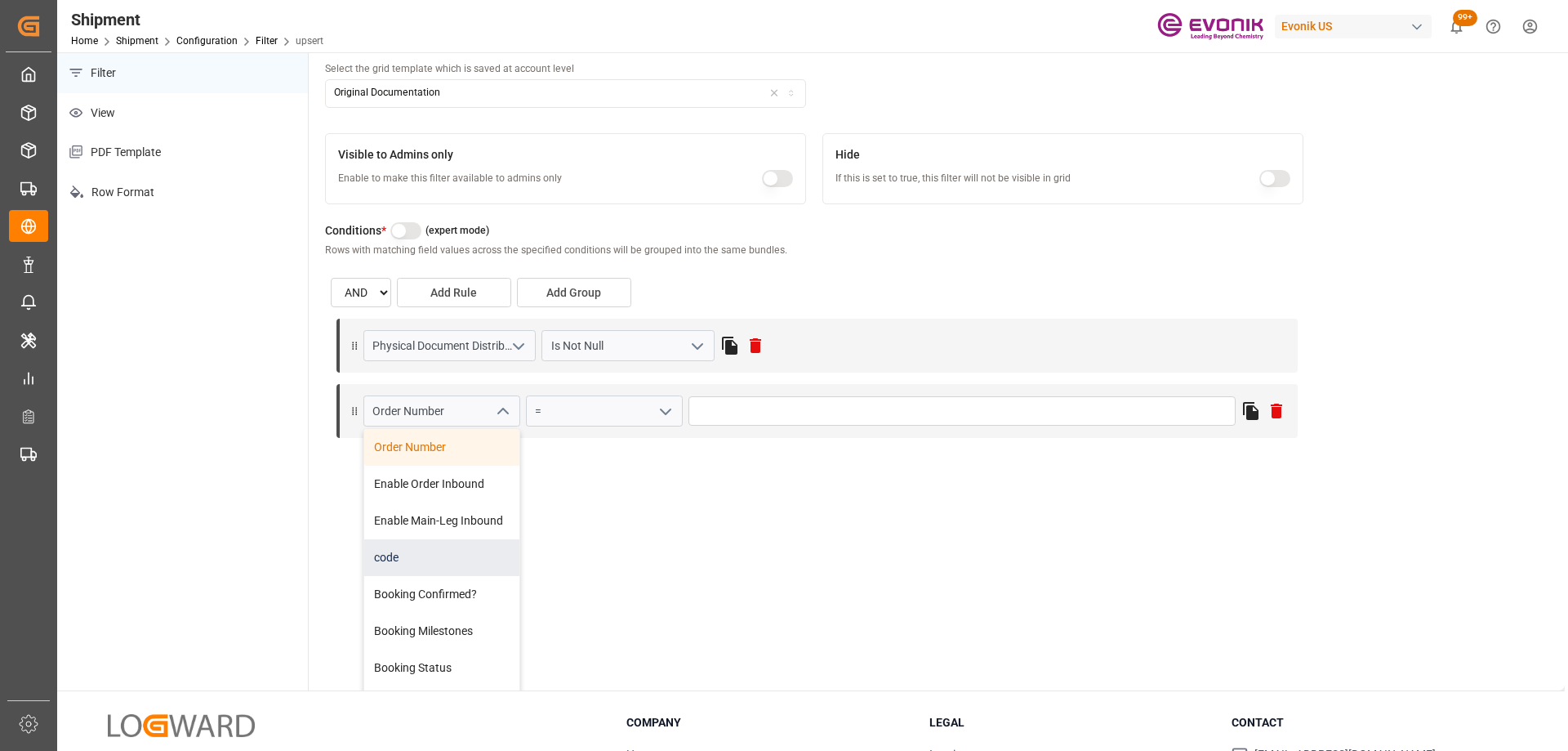
scroll to position [163, 0]
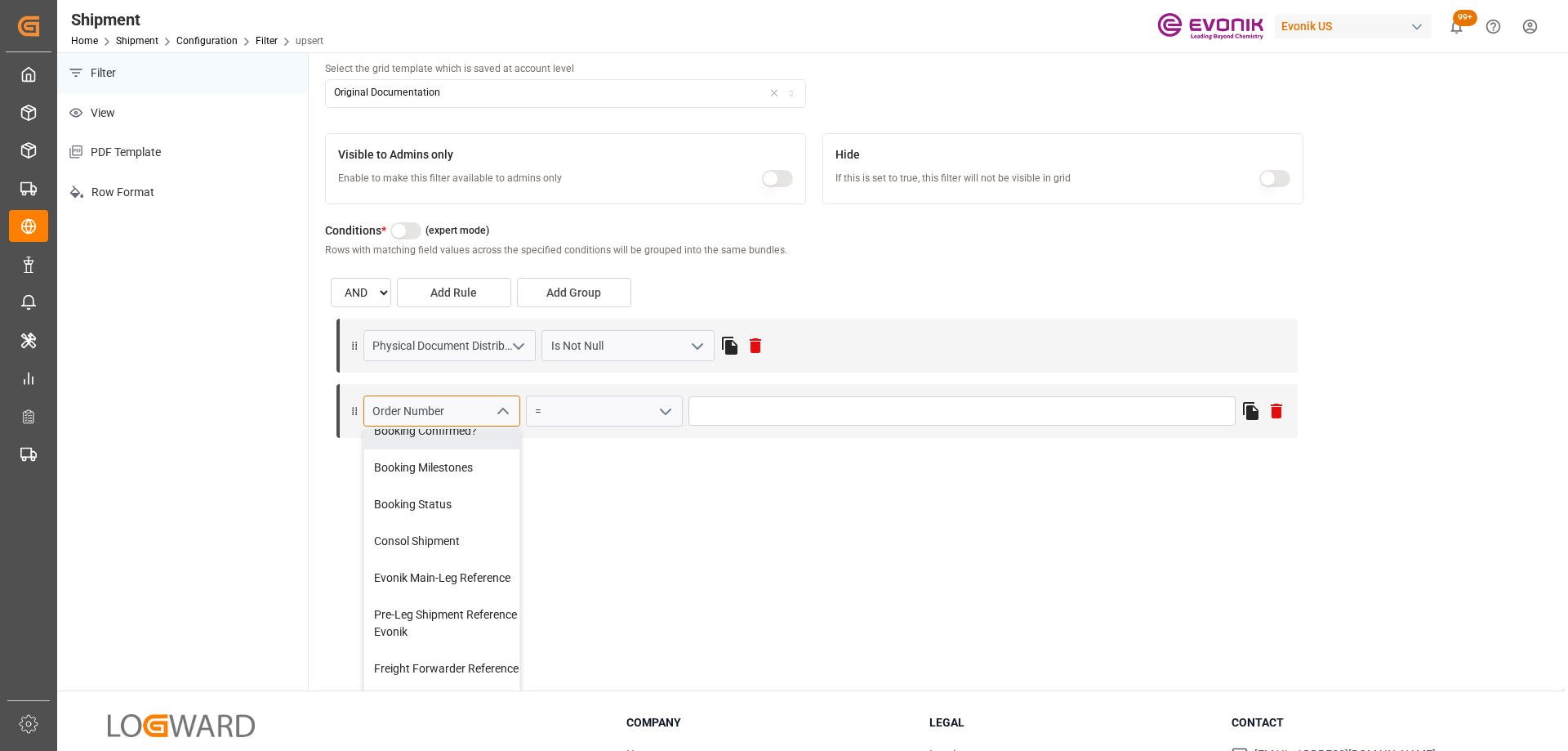
click at [432, 411] on input "Order Number" at bounding box center [441, 411] width 157 height 31
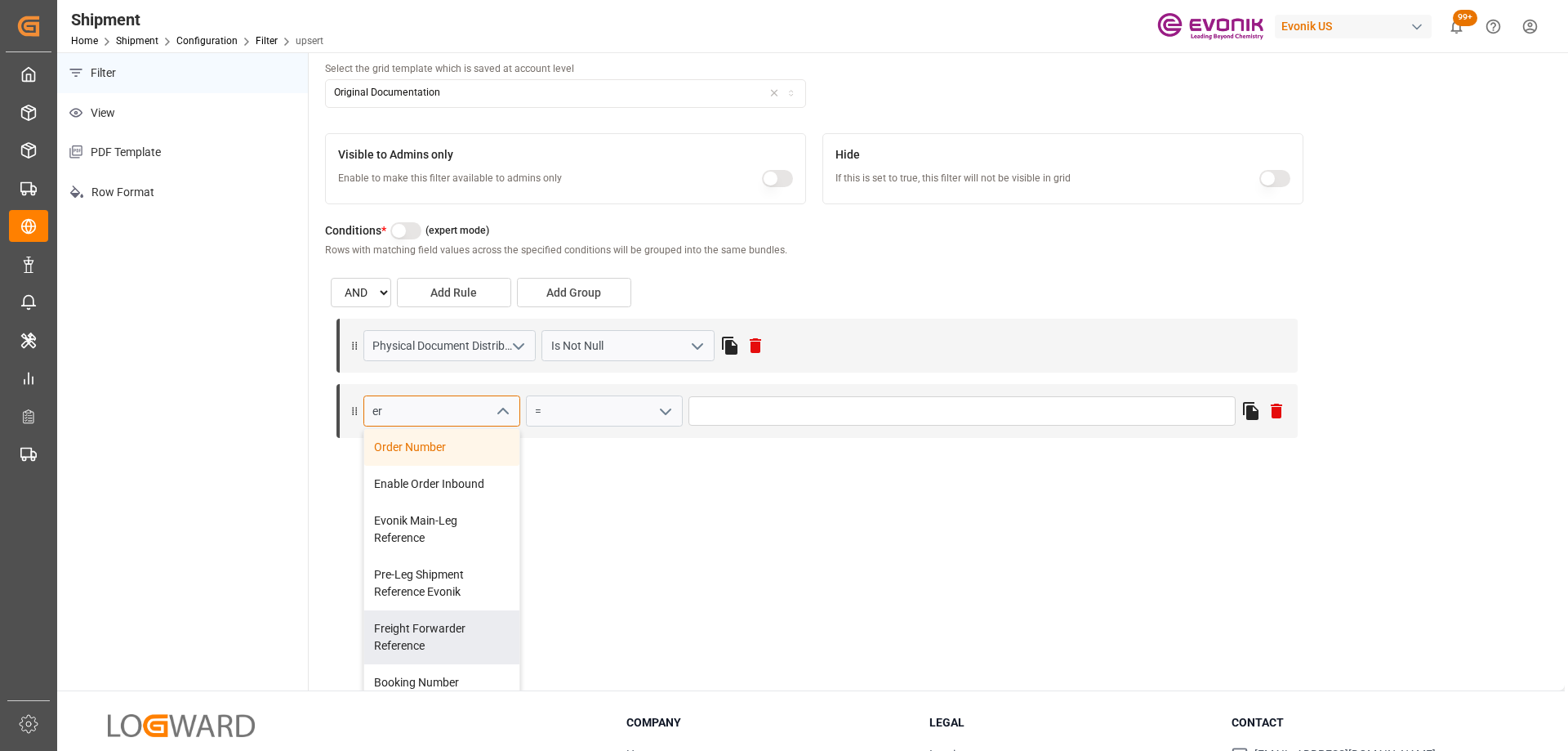
type input "r"
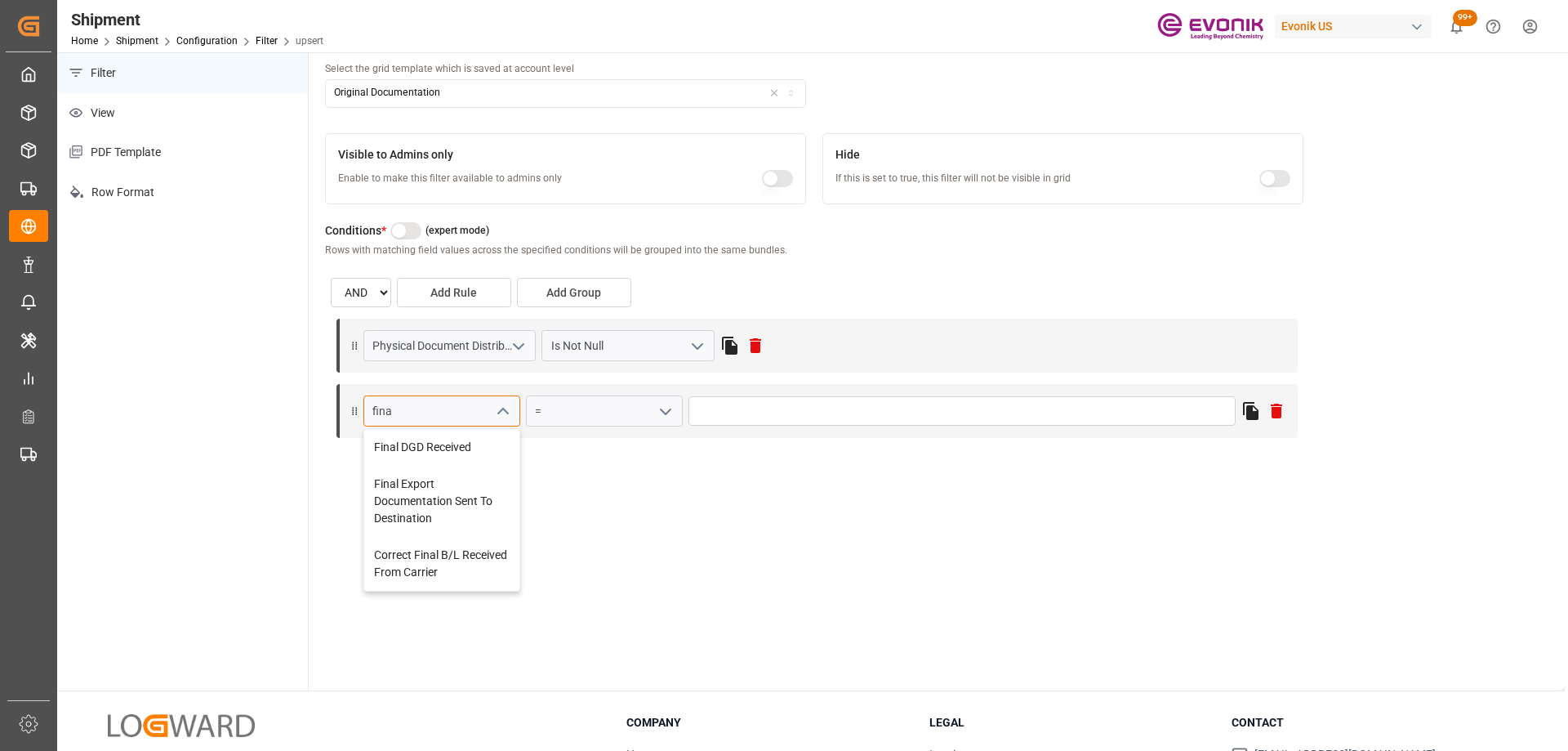
type input "final"
click at [460, 495] on div "Final Export Documentation Sent To Destination" at bounding box center [441, 501] width 155 height 71
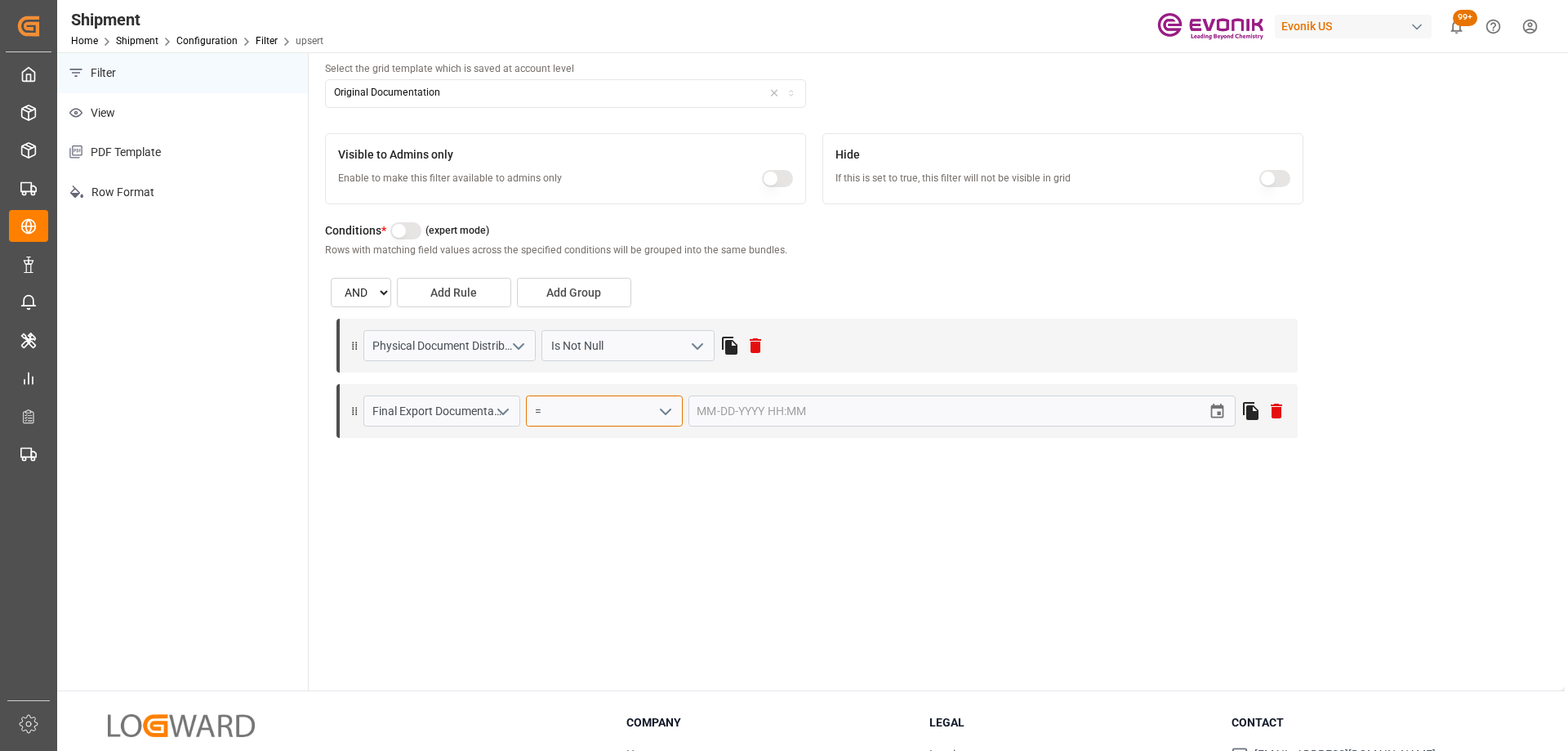
click at [628, 415] on input "=" at bounding box center [604, 411] width 157 height 31
click at [656, 418] on icon "open menu" at bounding box center [666, 412] width 20 height 20
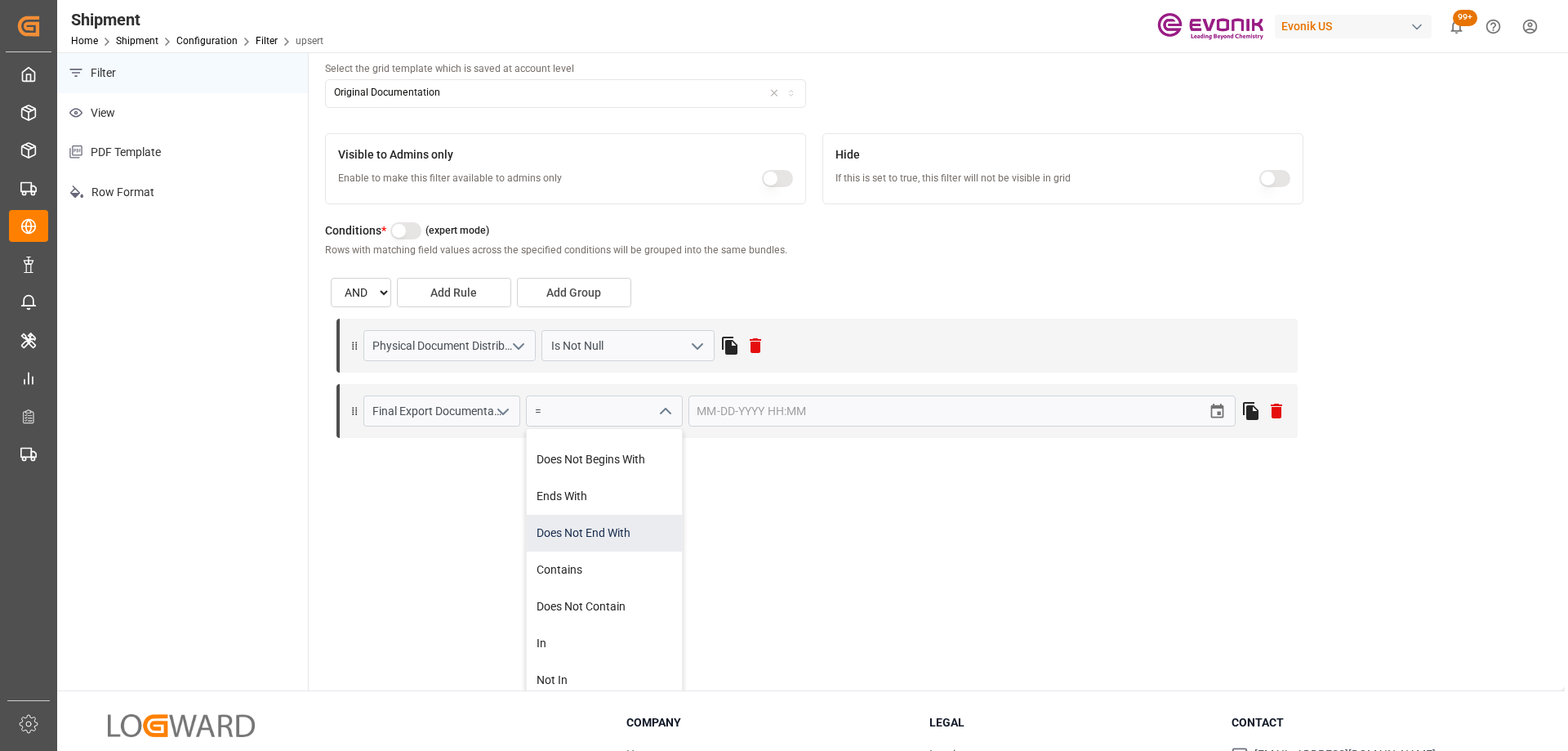
scroll to position [327, 0]
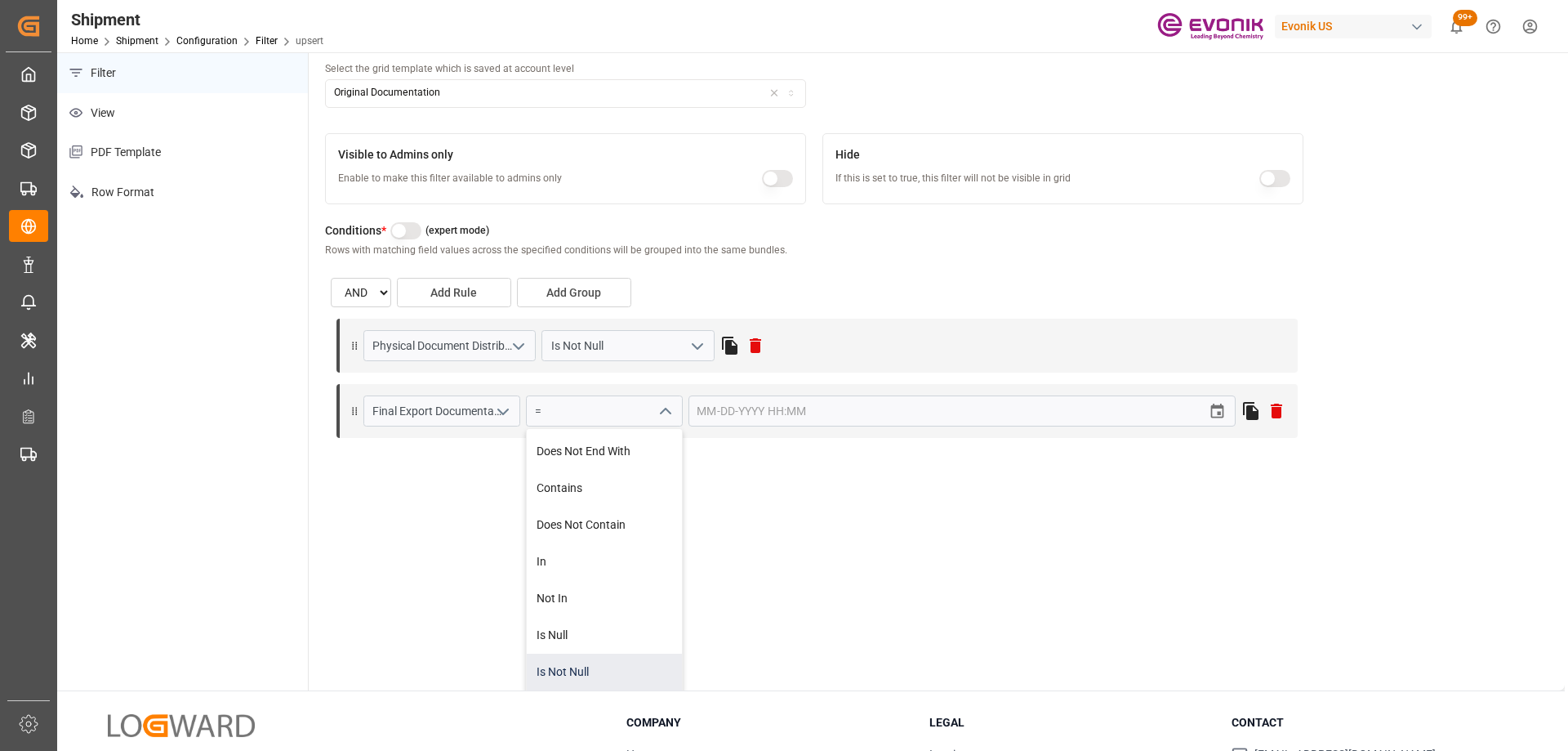
click at [607, 661] on div "Is Not Null" at bounding box center [604, 672] width 155 height 36
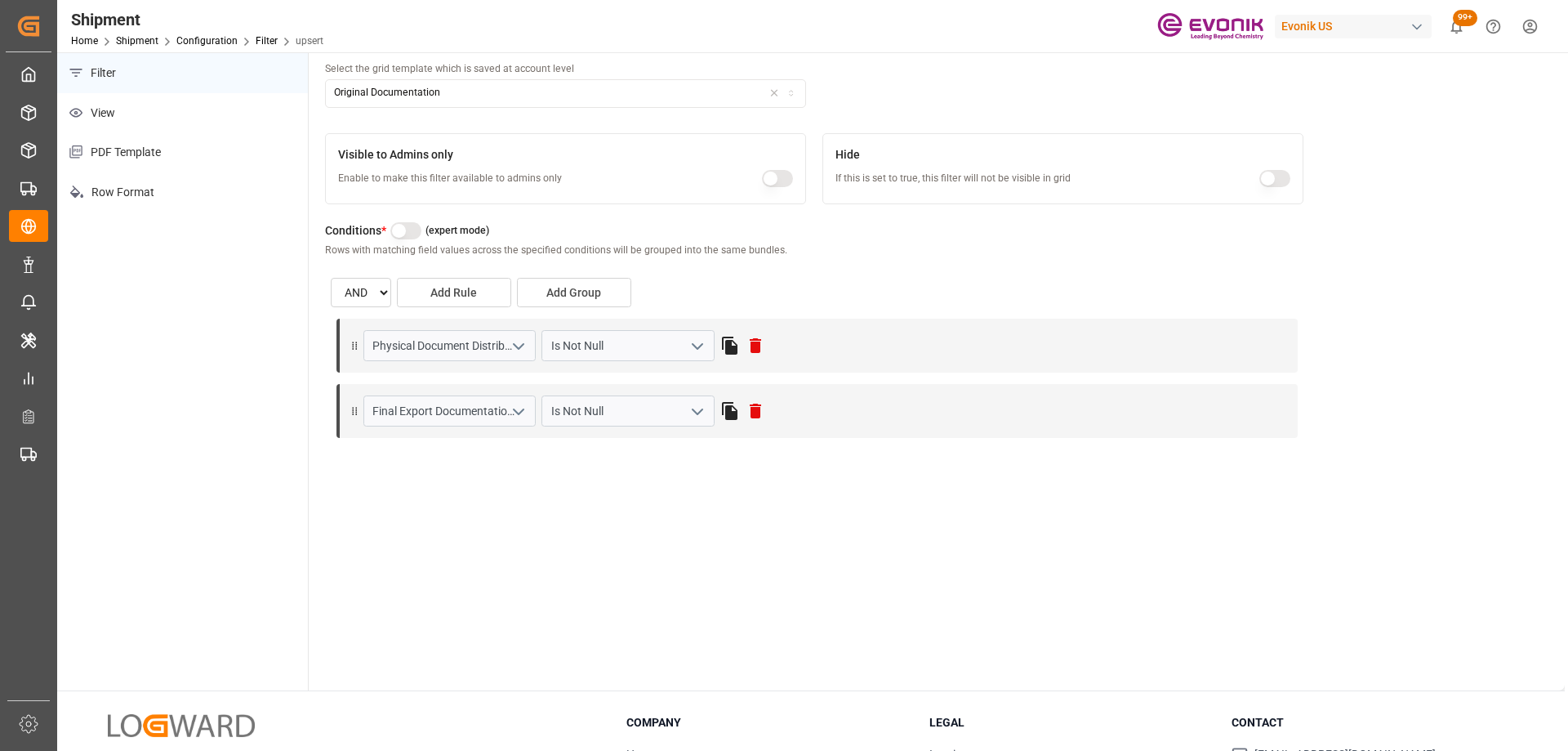
click at [774, 517] on div "Title * Enter the filter title to be displayed in the user interface Evonik Ori…" at bounding box center [936, 315] width 1256 height 751
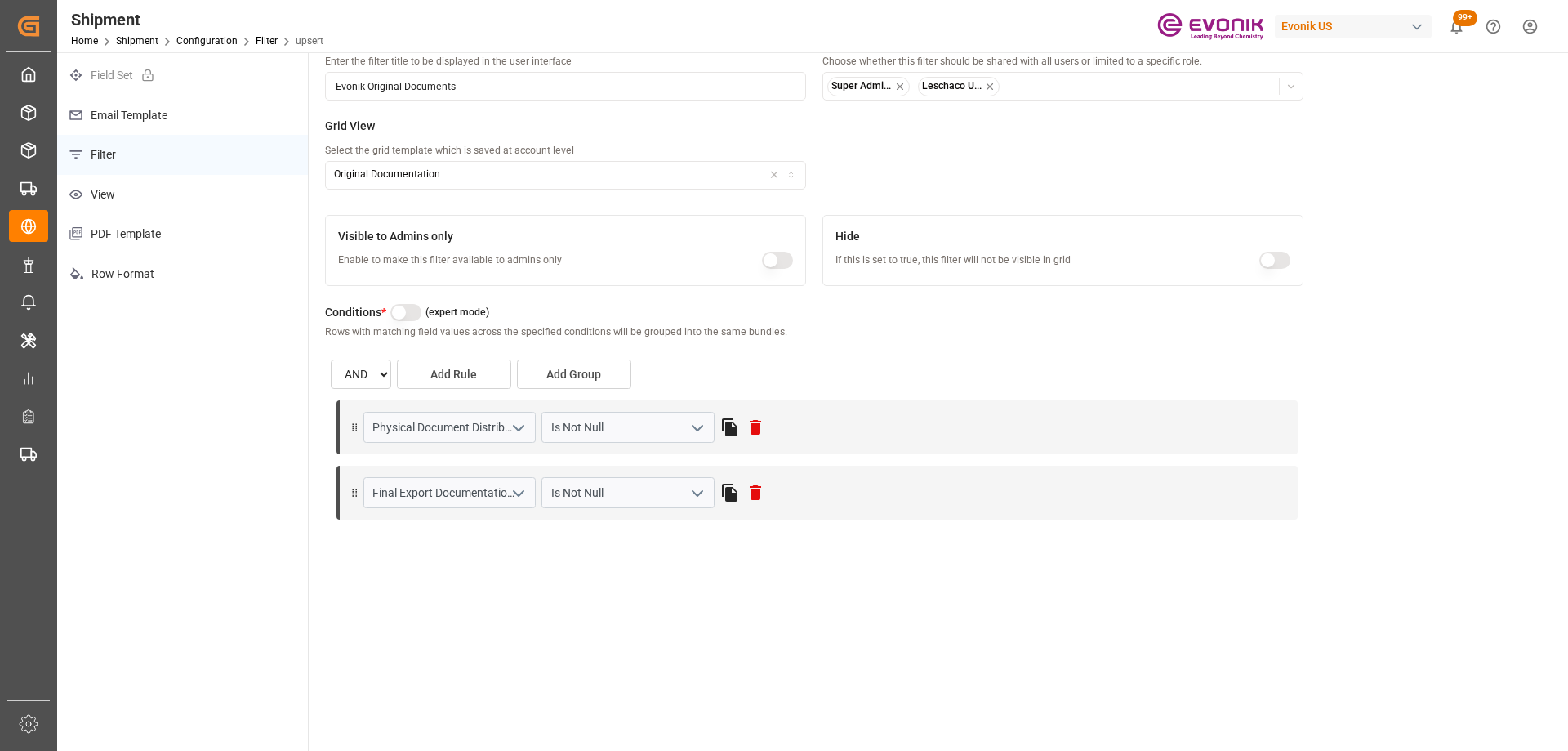
scroll to position [0, 0]
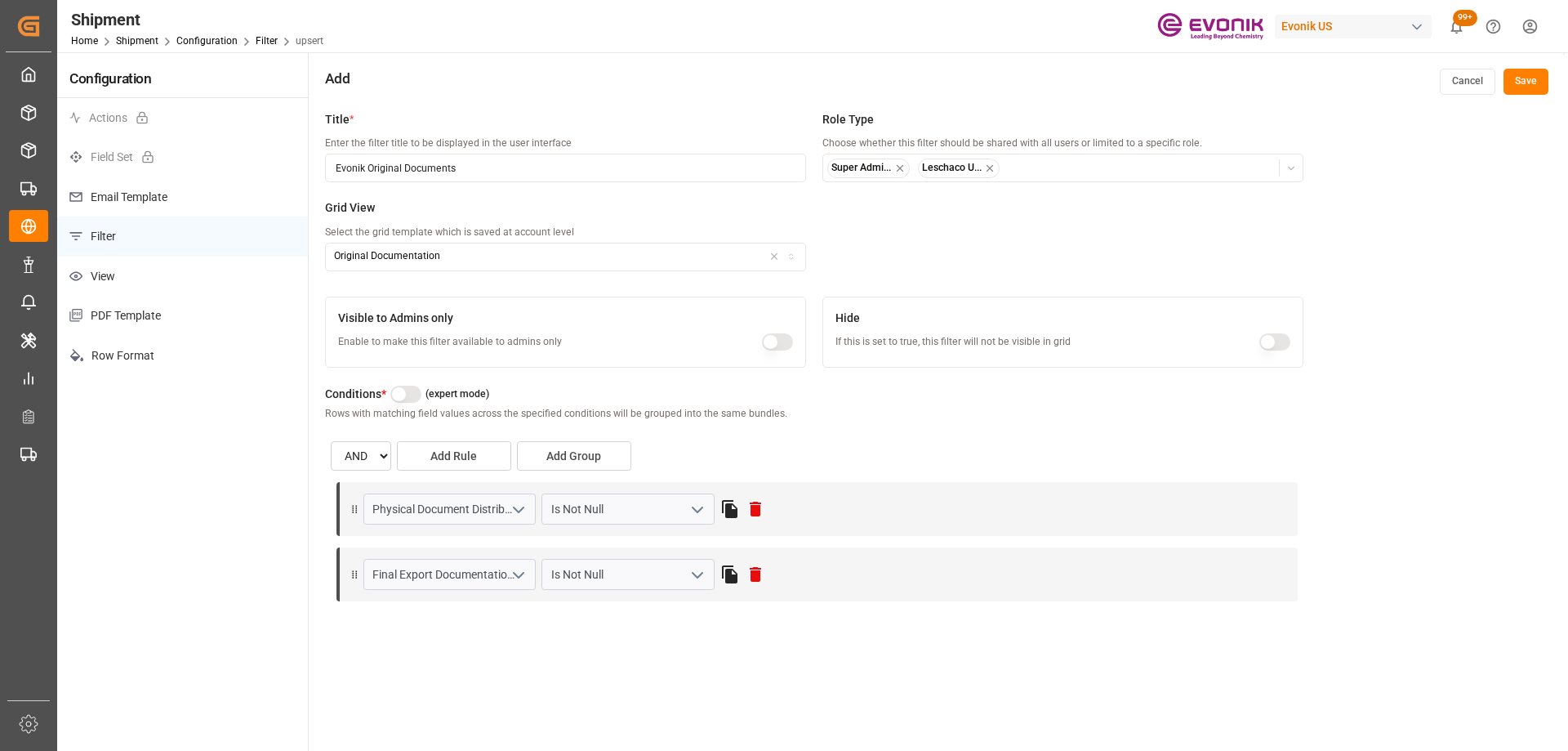
click at [1521, 88] on button "Save" at bounding box center [1526, 82] width 45 height 26
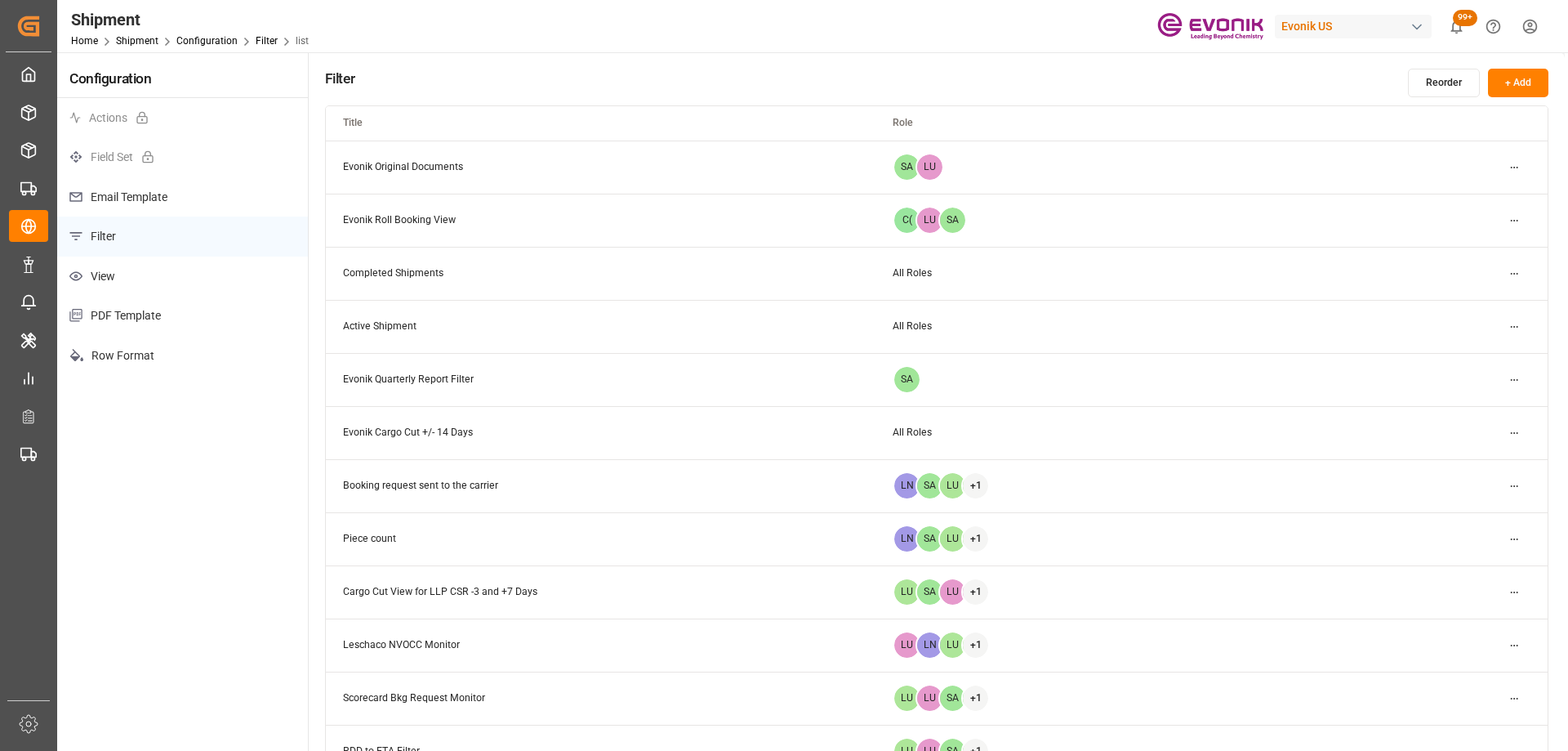
click at [1508, 595] on html "Created by potrace 1.15, written by Peter Selinger 2001-2017 Created by potrace…" at bounding box center [784, 376] width 1568 height 751
click at [1474, 621] on div "Edit" at bounding box center [1485, 625] width 84 height 23
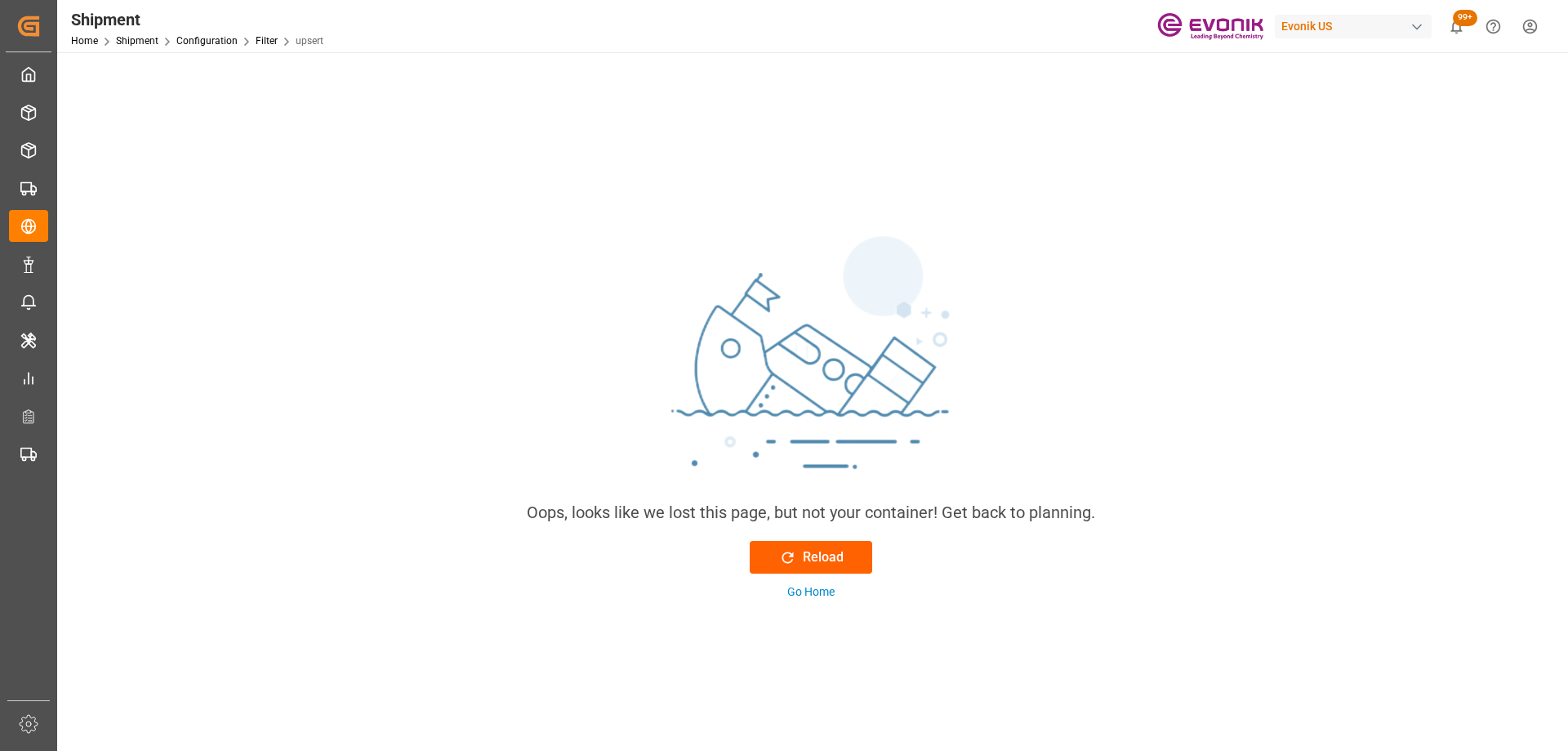
click at [799, 558] on div "Reload" at bounding box center [811, 557] width 64 height 20
click at [800, 555] on div "Reload" at bounding box center [811, 557] width 64 height 20
click at [215, 40] on link "Configuration" at bounding box center [207, 41] width 62 height 11
click at [140, 28] on div "Shipment" at bounding box center [154, 19] width 166 height 24
click at [140, 47] on div "Home Shipment Configuration" at bounding box center [154, 41] width 166 height 17
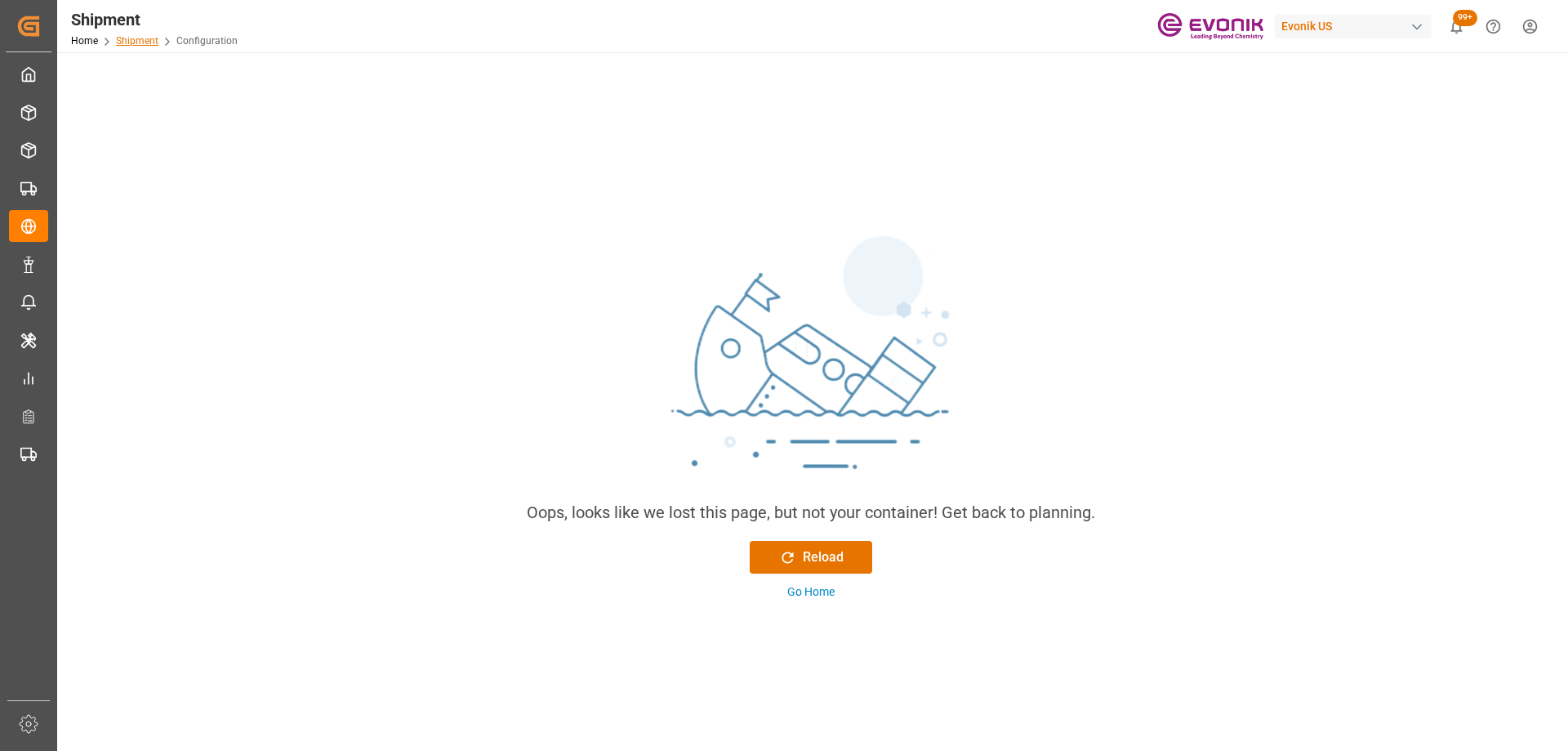
click at [135, 38] on link "Shipment" at bounding box center [137, 41] width 42 height 11
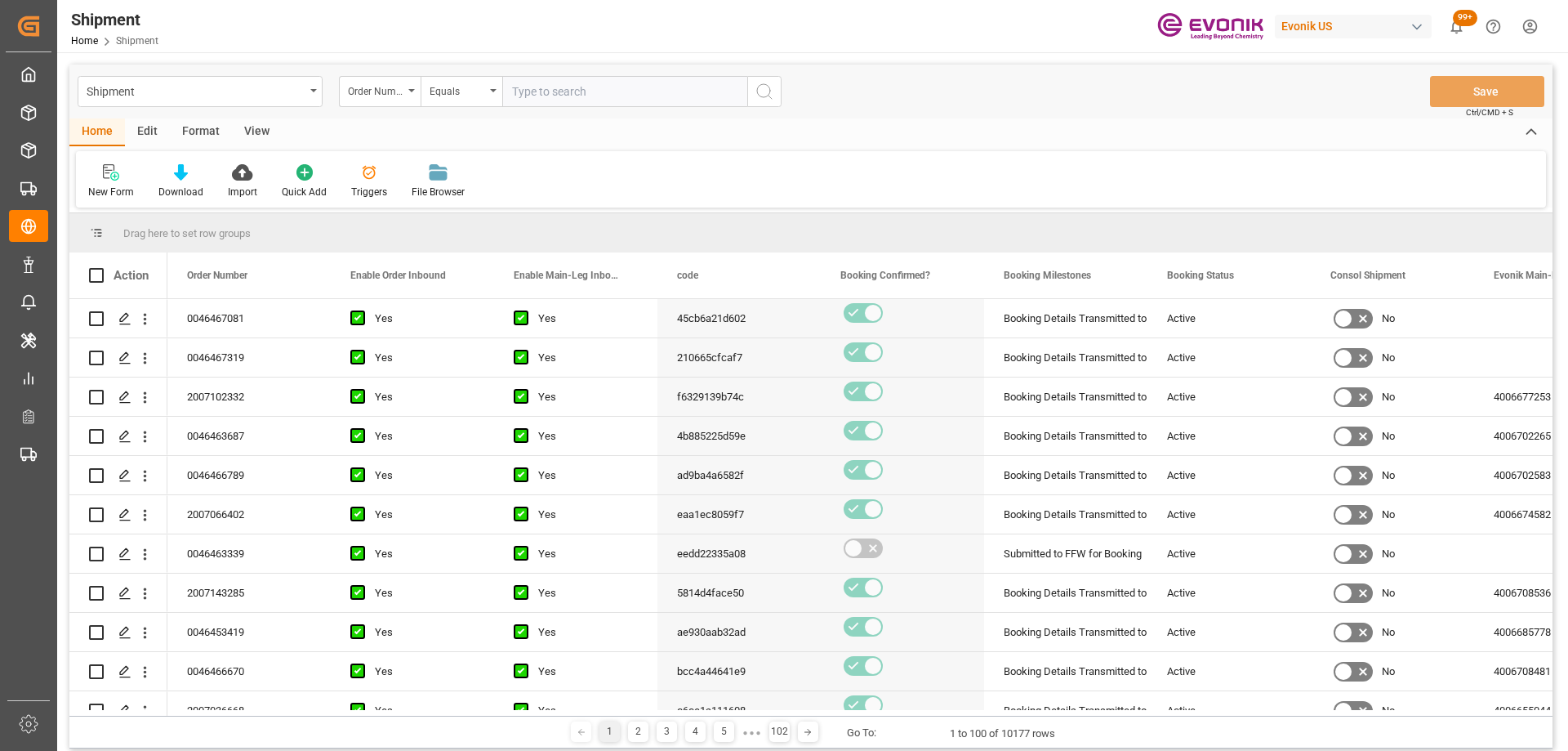
click at [262, 135] on div "View" at bounding box center [257, 133] width 49 height 28
click at [180, 124] on div "Format" at bounding box center [201, 133] width 62 height 28
click at [146, 126] on div "Edit" at bounding box center [147, 133] width 45 height 28
click at [256, 165] on div at bounding box center [278, 172] width 62 height 17
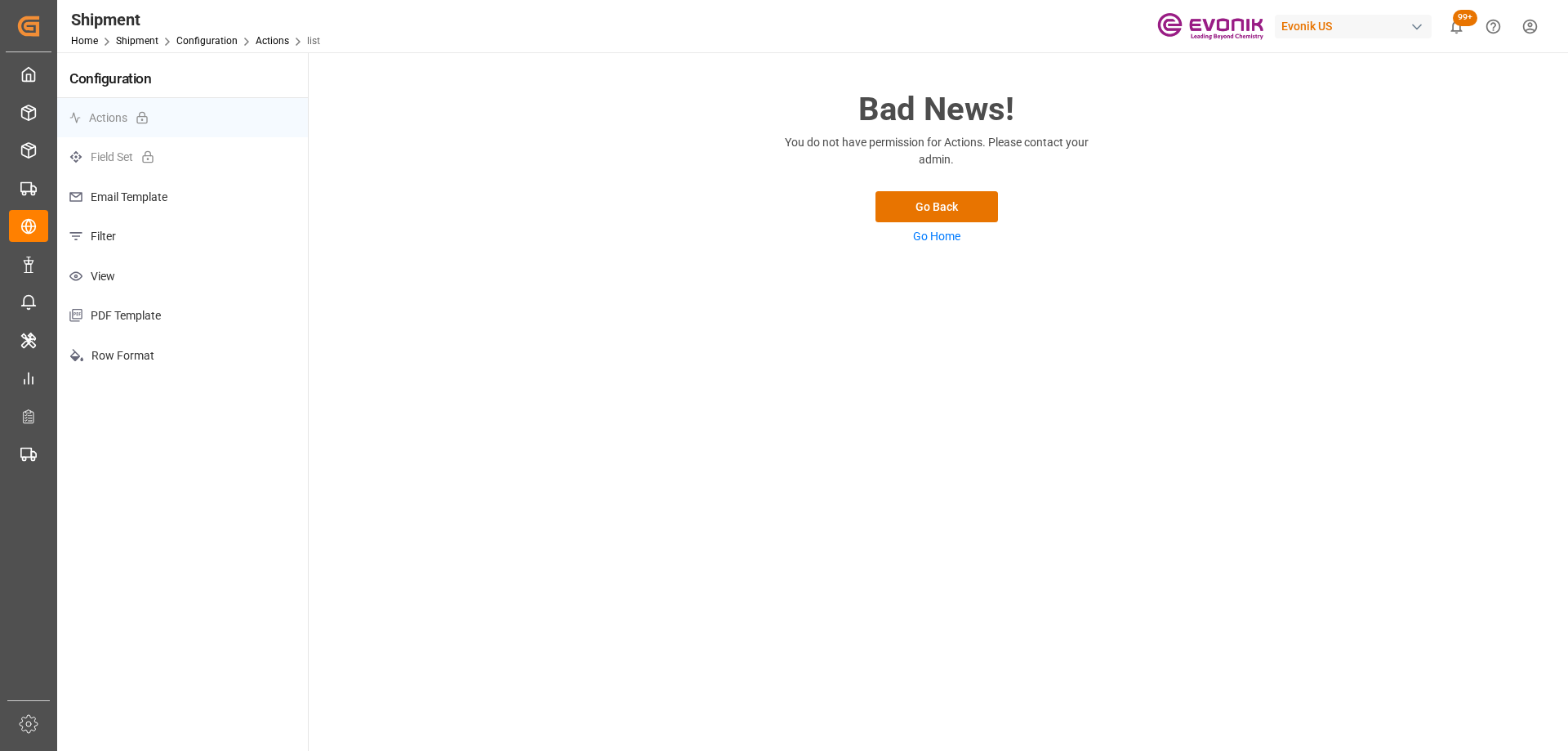
click at [155, 261] on p "View" at bounding box center [182, 277] width 250 height 40
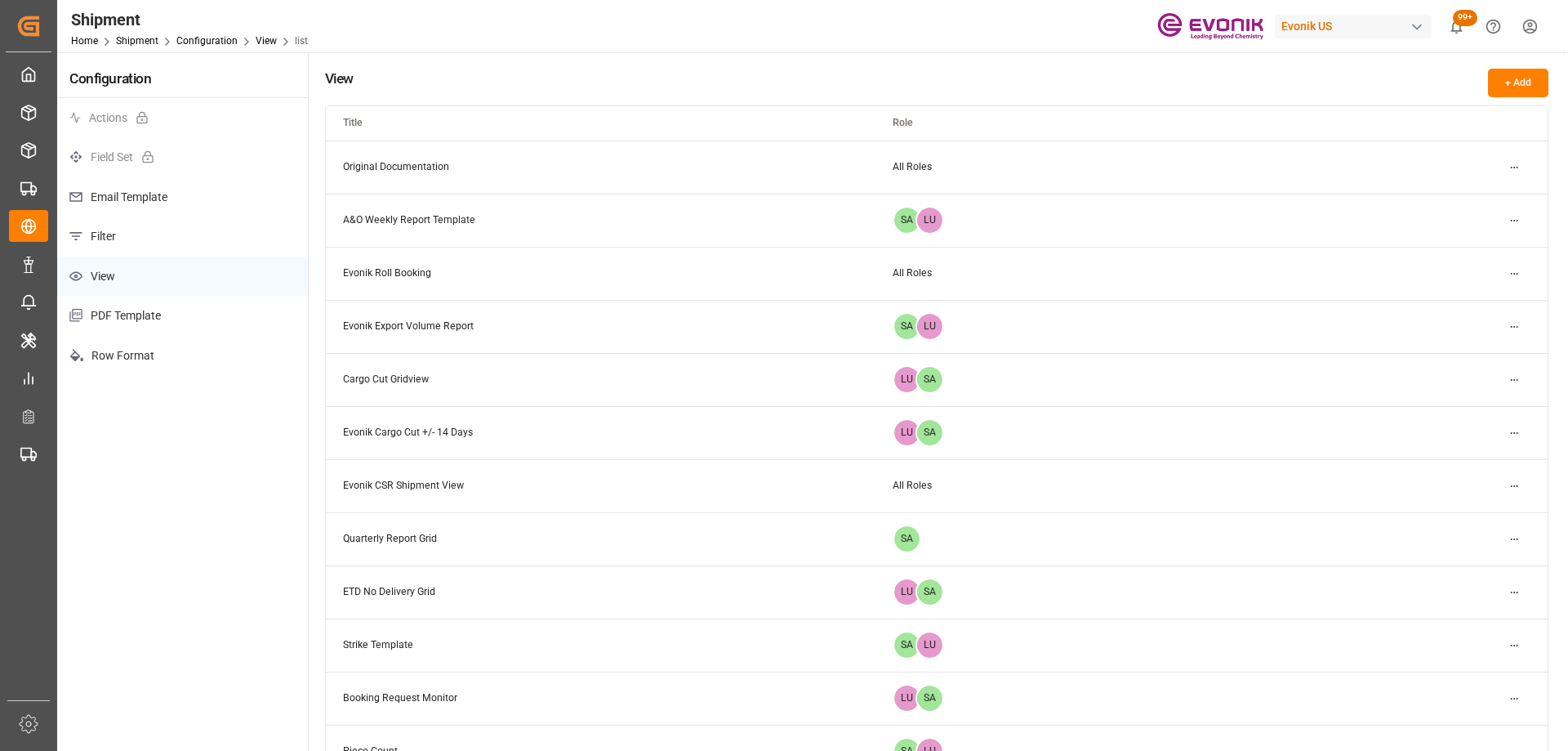
click at [154, 242] on p "Filter" at bounding box center [182, 237] width 250 height 40
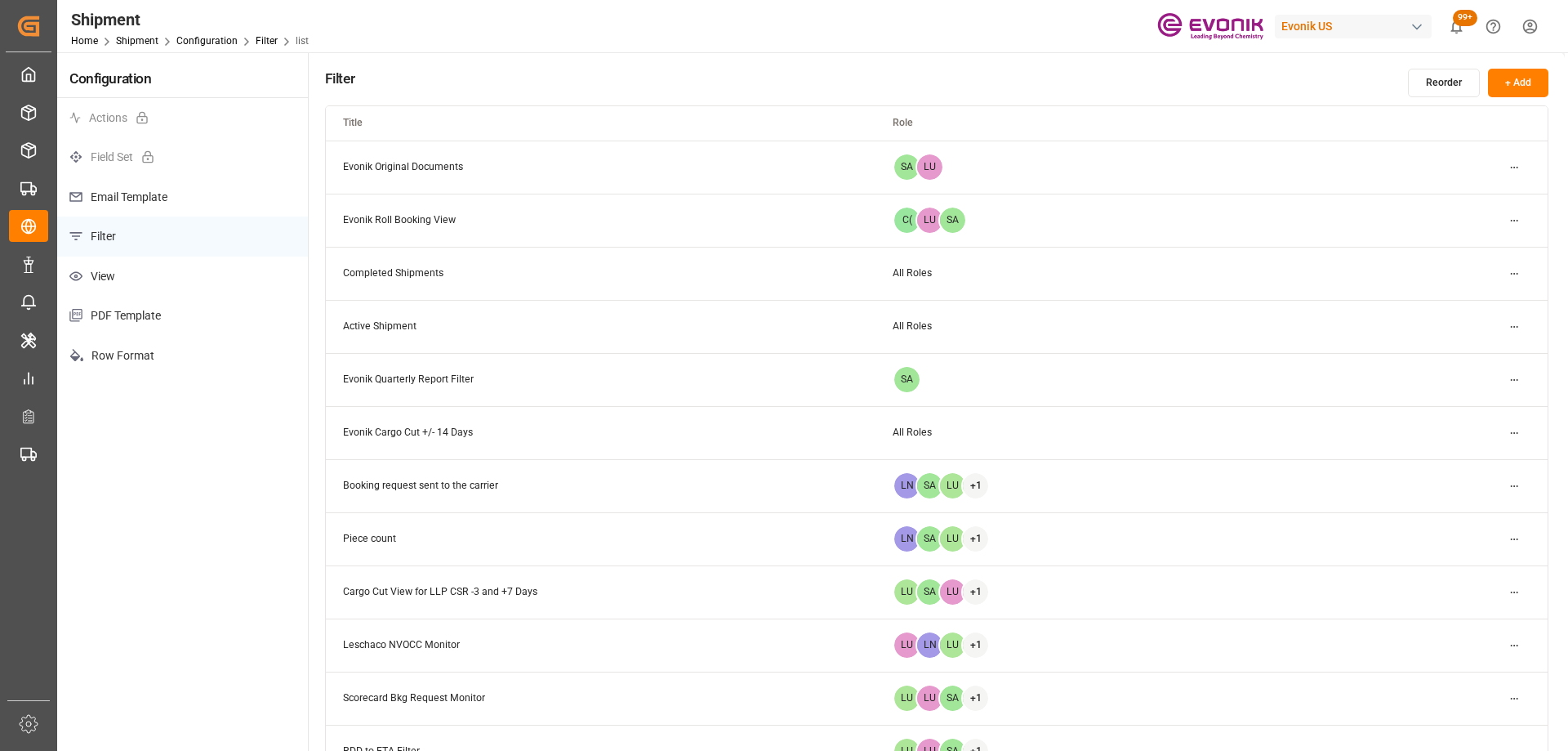
click at [1518, 594] on html "Created by potrace 1.15, written by Peter Selinger 2001-2017 Created by potrace…" at bounding box center [784, 376] width 1568 height 751
click at [1464, 620] on small "Edit" at bounding box center [1458, 624] width 17 height 10
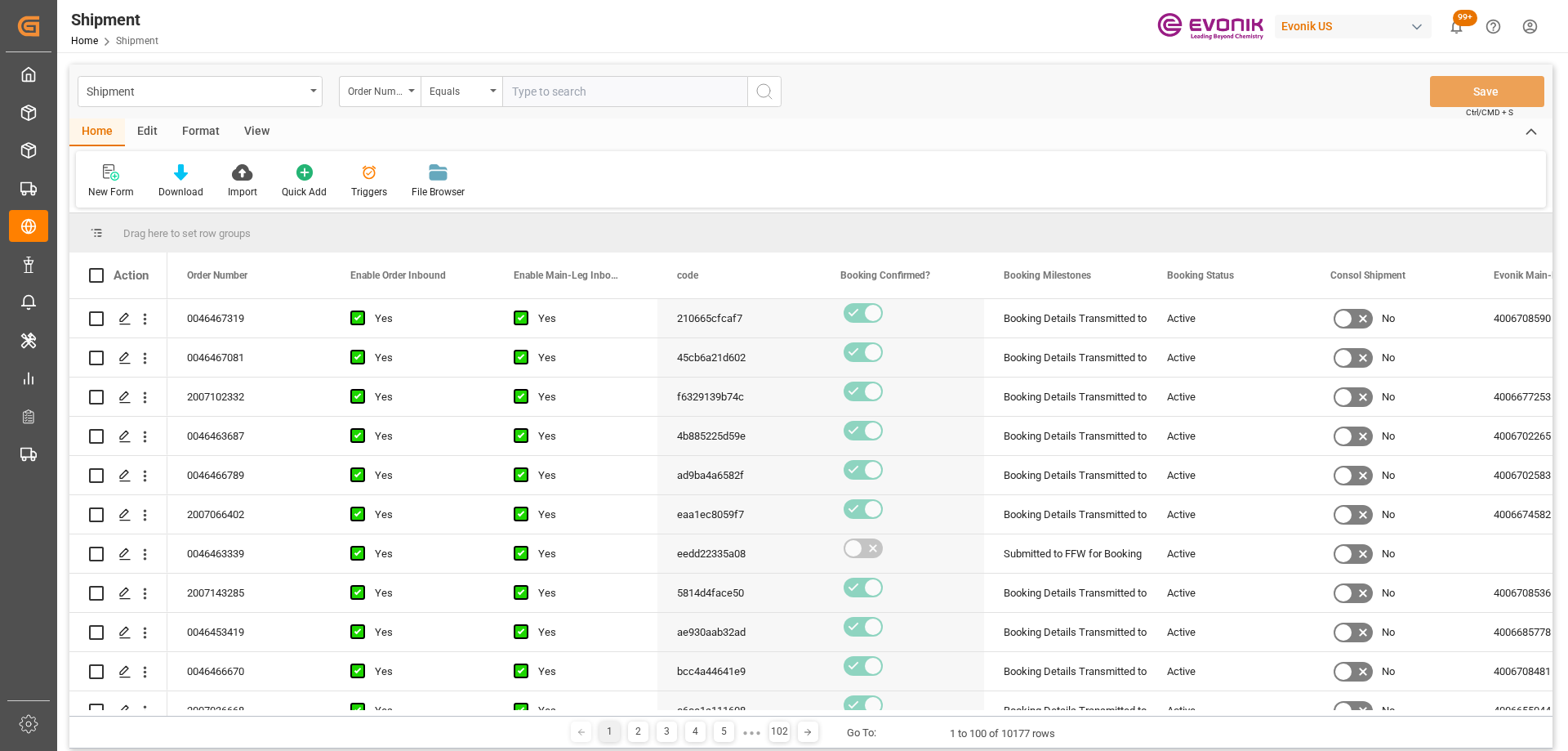
click at [249, 134] on div "View" at bounding box center [257, 133] width 49 height 28
click at [166, 126] on div "Edit" at bounding box center [147, 133] width 45 height 28
click at [271, 178] on icon at bounding box center [275, 172] width 16 height 16
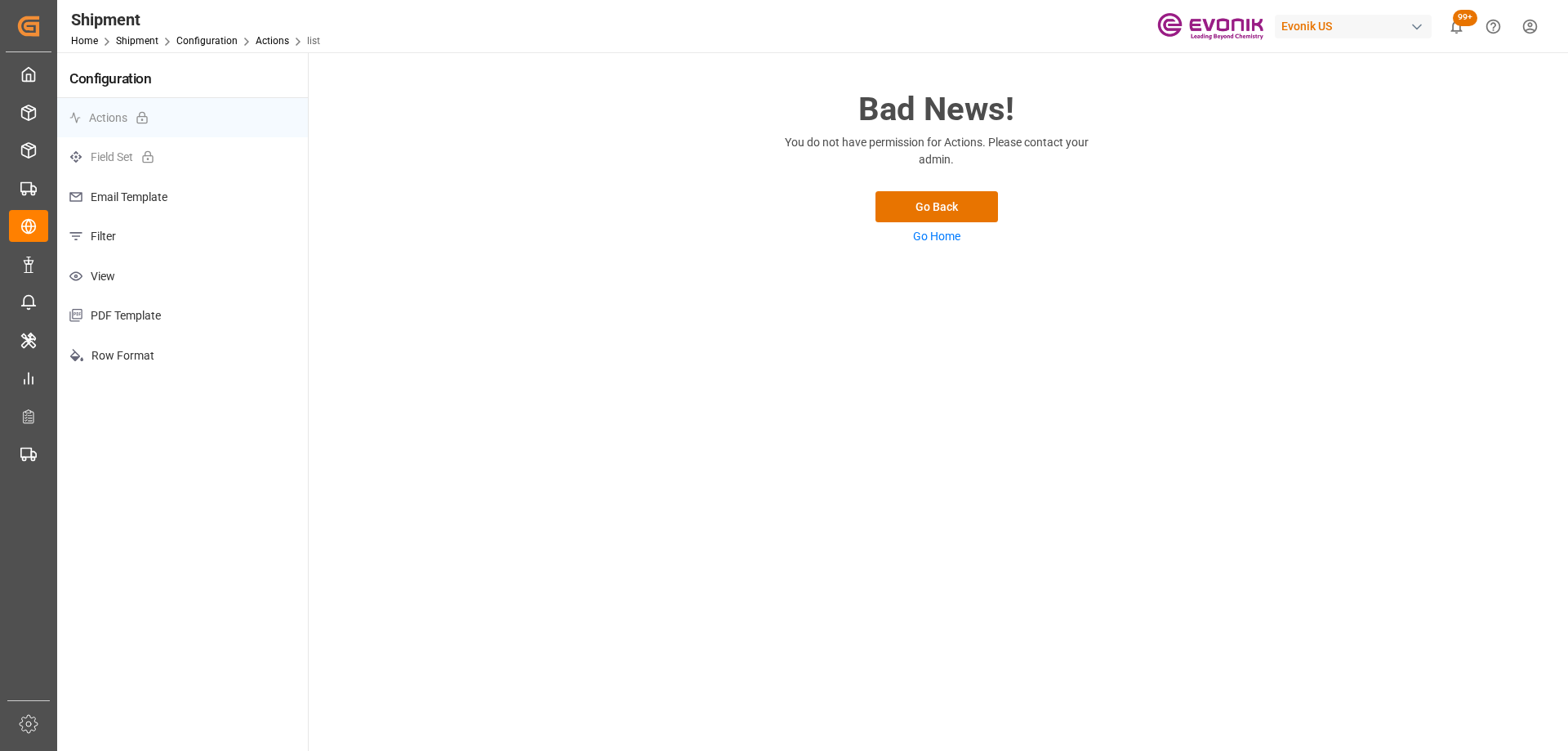
click at [219, 238] on p "Filter" at bounding box center [182, 237] width 250 height 40
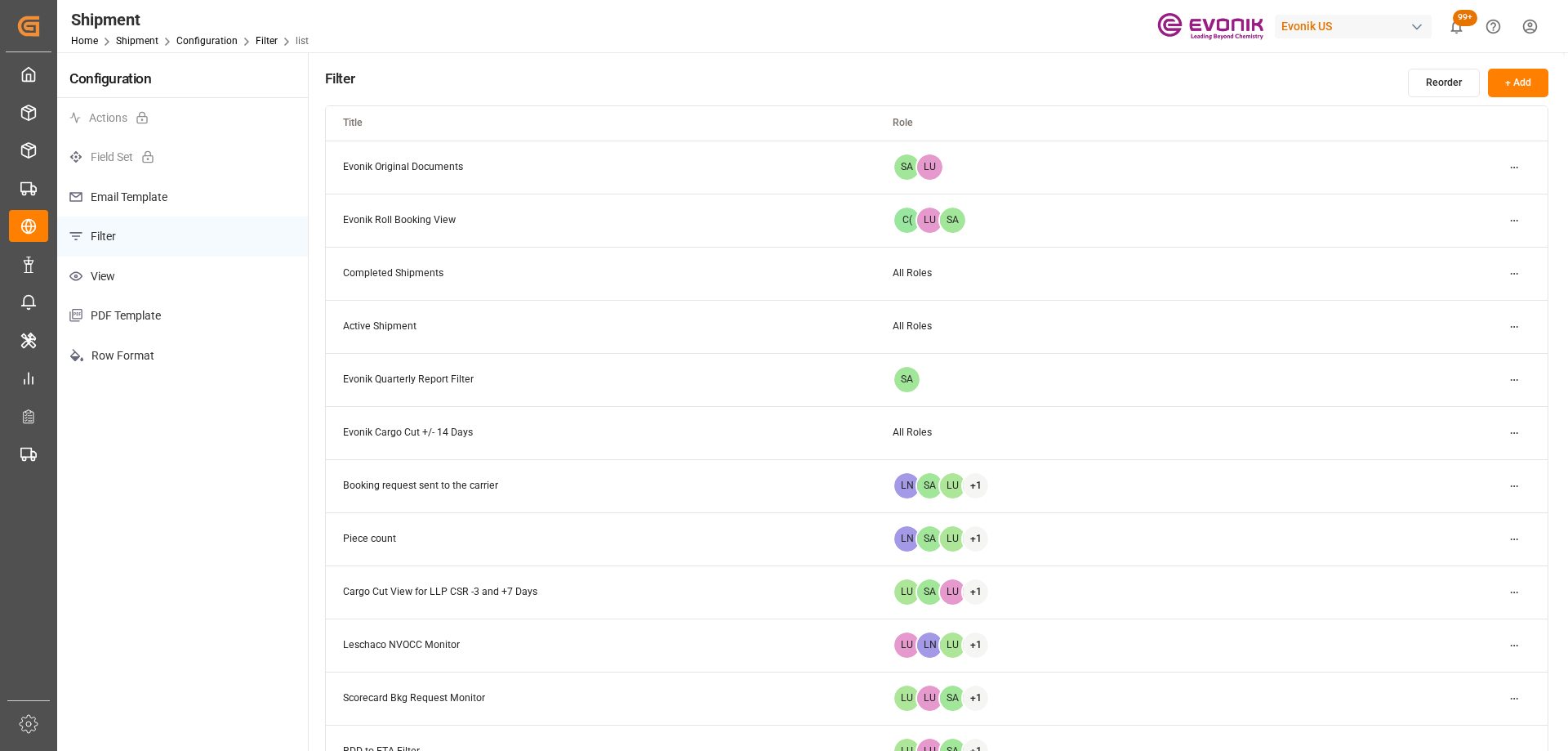
click at [1518, 165] on html "Created by potrace 1.15, written by Peter Selinger 2001-2017 Created by potrace…" at bounding box center [784, 376] width 1568 height 751
click at [1494, 196] on div "Edit" at bounding box center [1485, 200] width 84 height 23
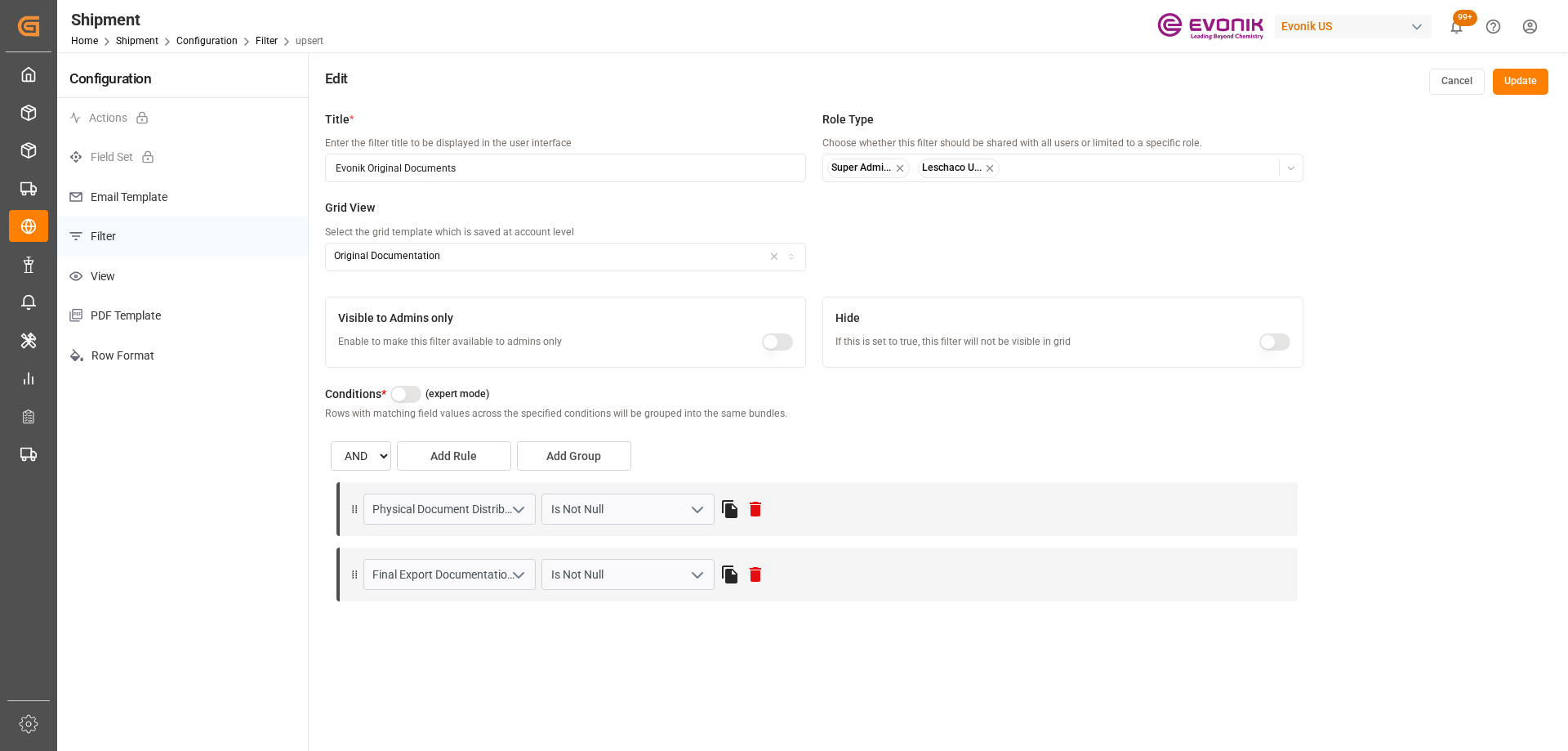
click at [407, 395] on button "button" at bounding box center [406, 395] width 32 height 17
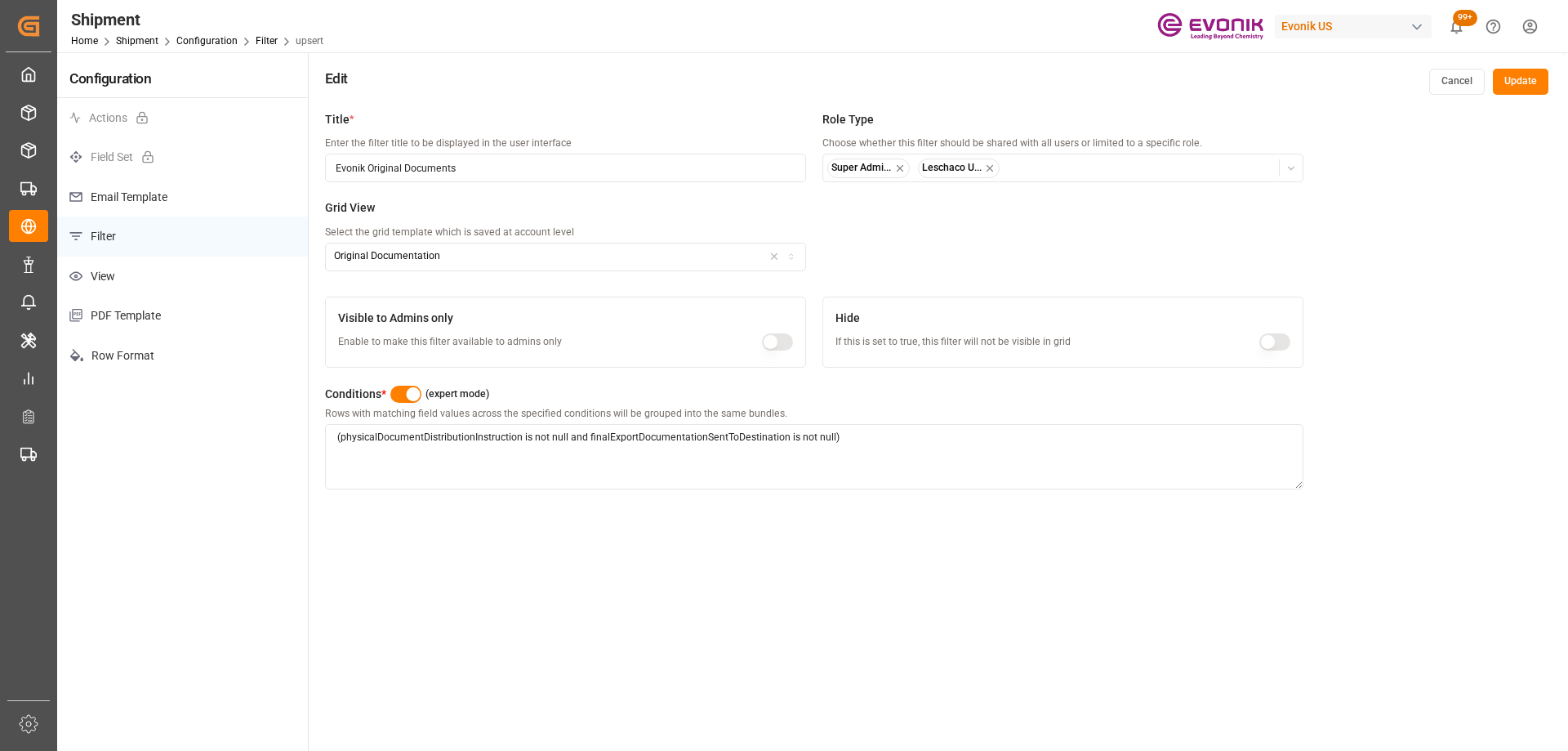
click at [405, 399] on button "button" at bounding box center [406, 395] width 32 height 17
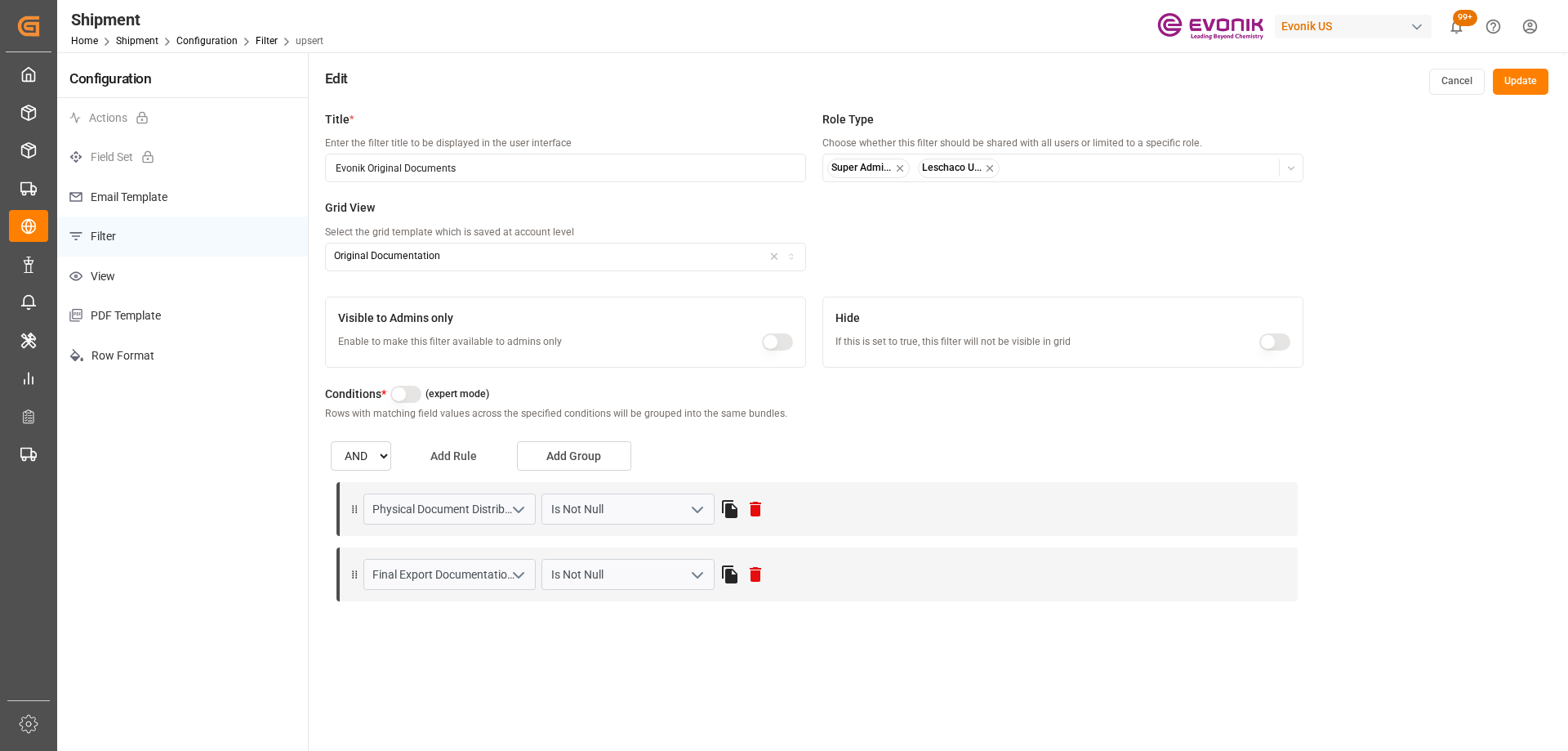
click at [489, 452] on button "Add Rule" at bounding box center [454, 456] width 114 height 29
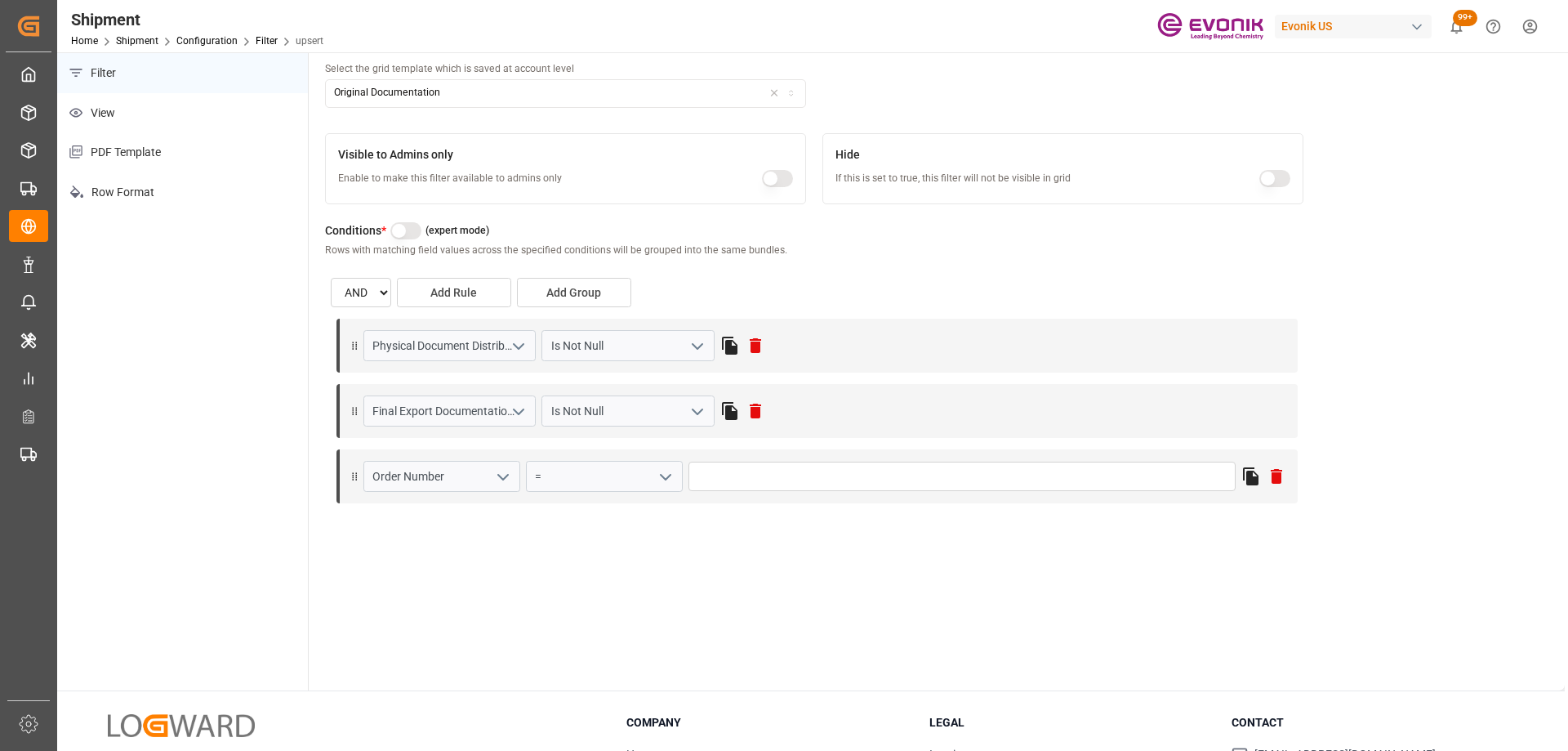
click at [503, 477] on icon "open menu" at bounding box center [503, 477] width 20 height 20
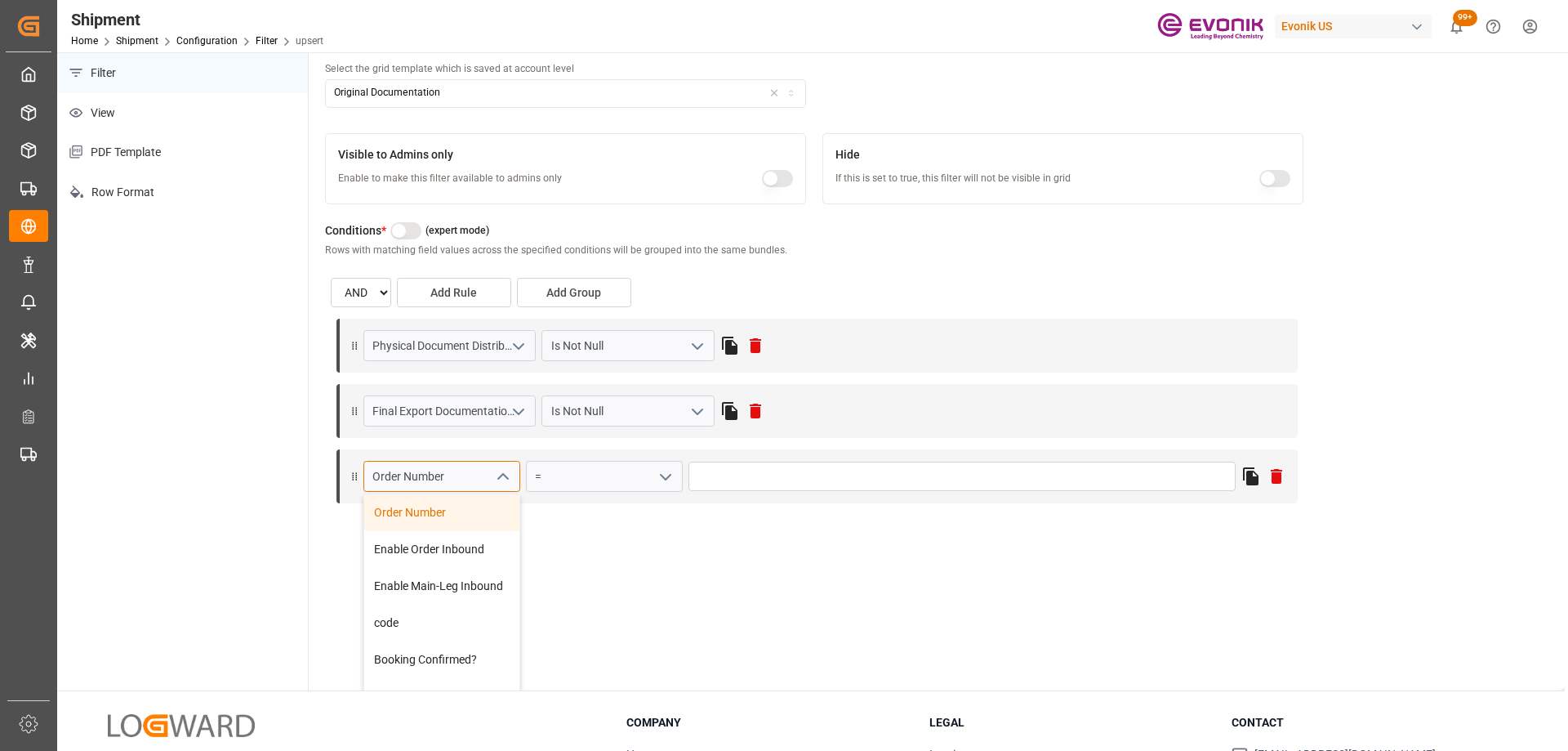
drag, startPoint x: 474, startPoint y: 474, endPoint x: 295, endPoint y: 441, distance: 182.0
click at [295, 441] on div "Configuration Actions Field Set Email Template Filter View PDF Template Row For…" at bounding box center [811, 290] width 1508 height 801
type input "des"
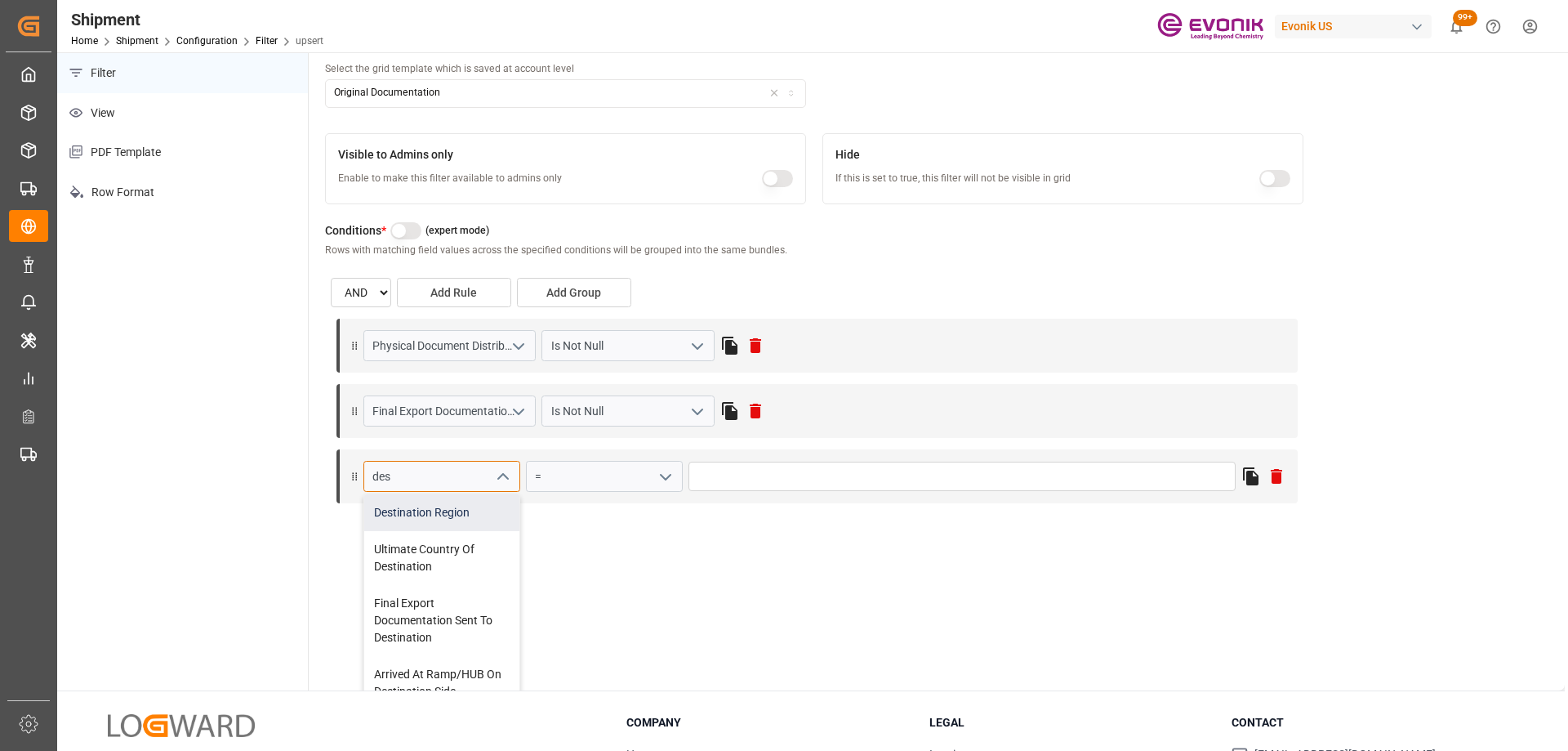
click at [455, 520] on div "Destination Region" at bounding box center [441, 513] width 155 height 36
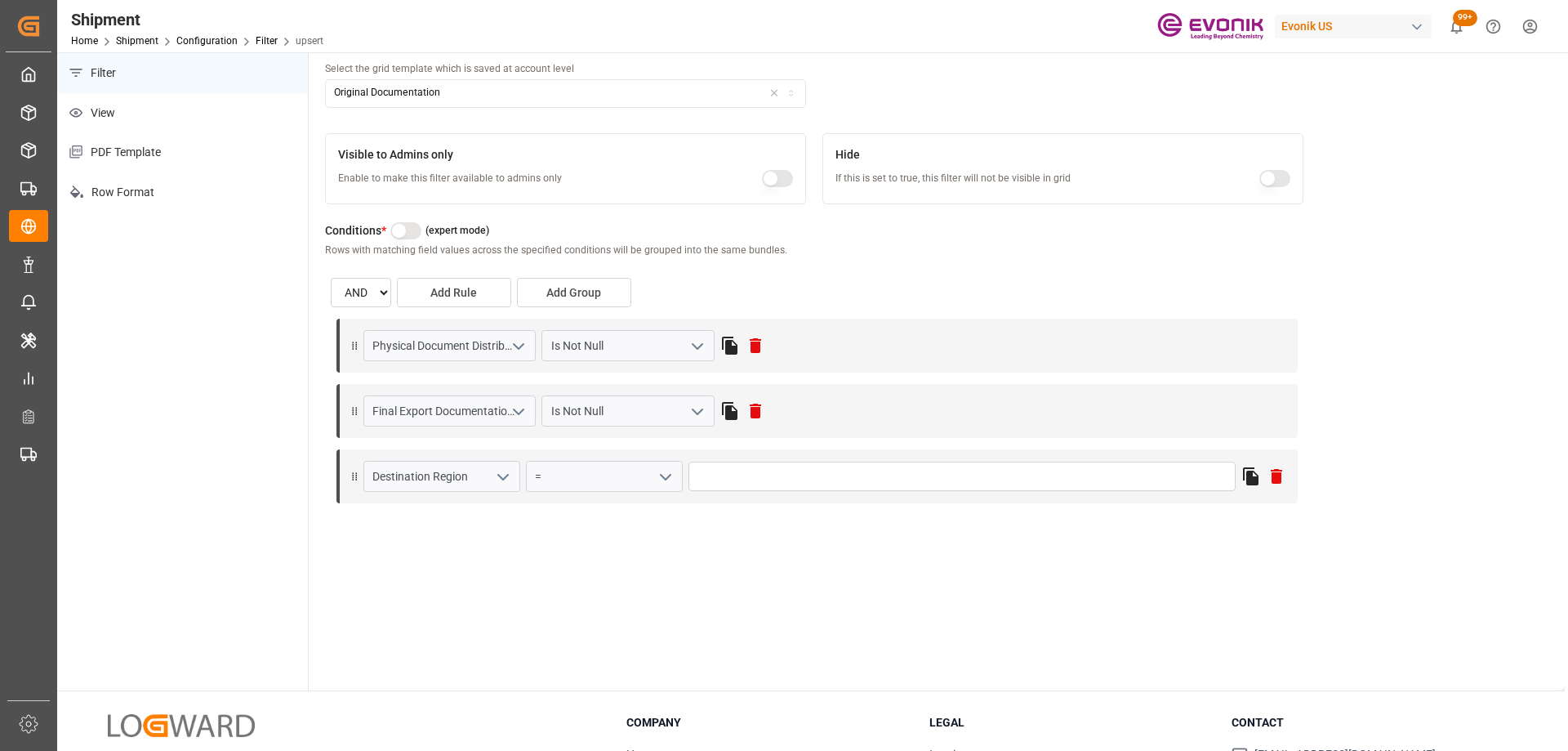
click at [664, 474] on icon "open menu" at bounding box center [666, 477] width 20 height 20
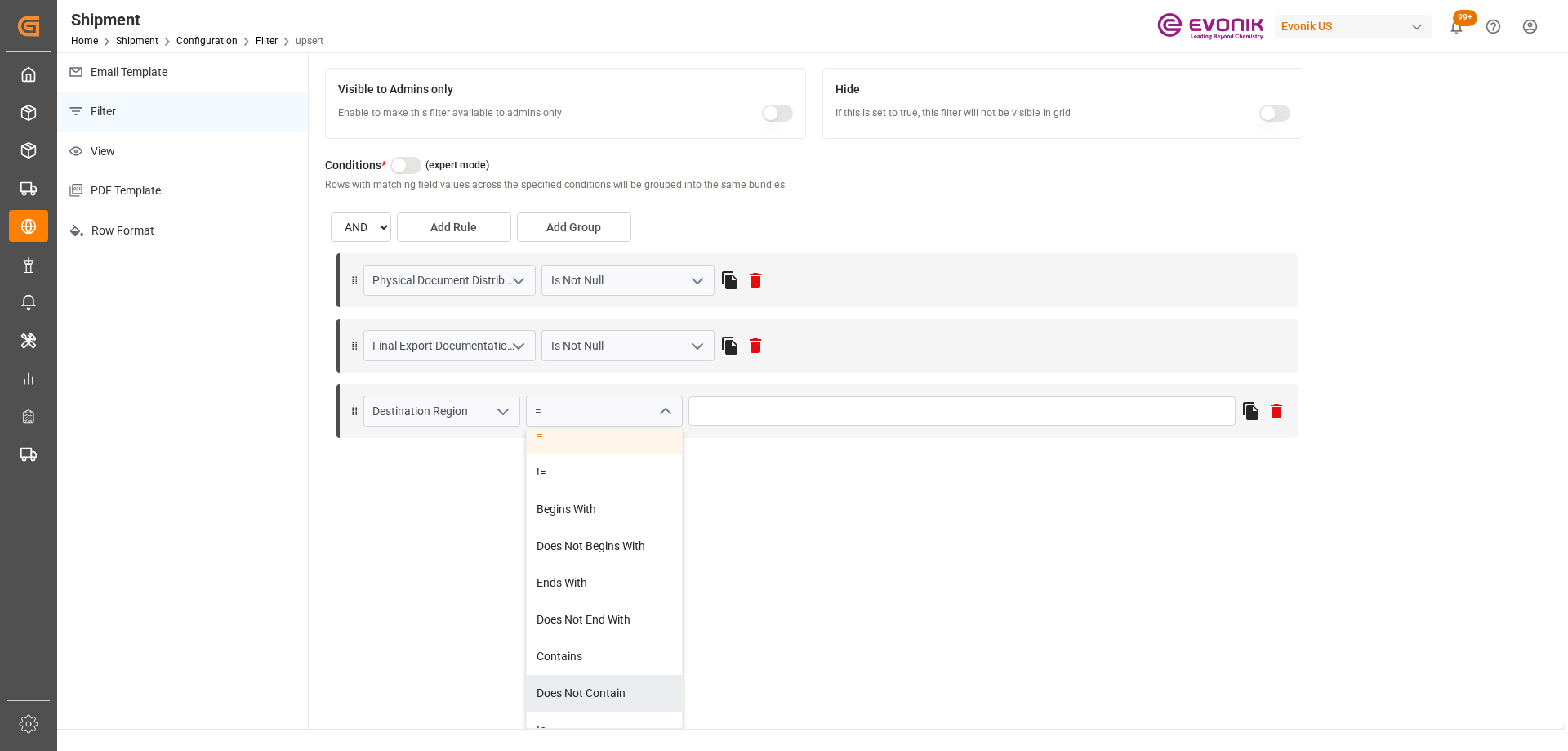
scroll to position [0, 0]
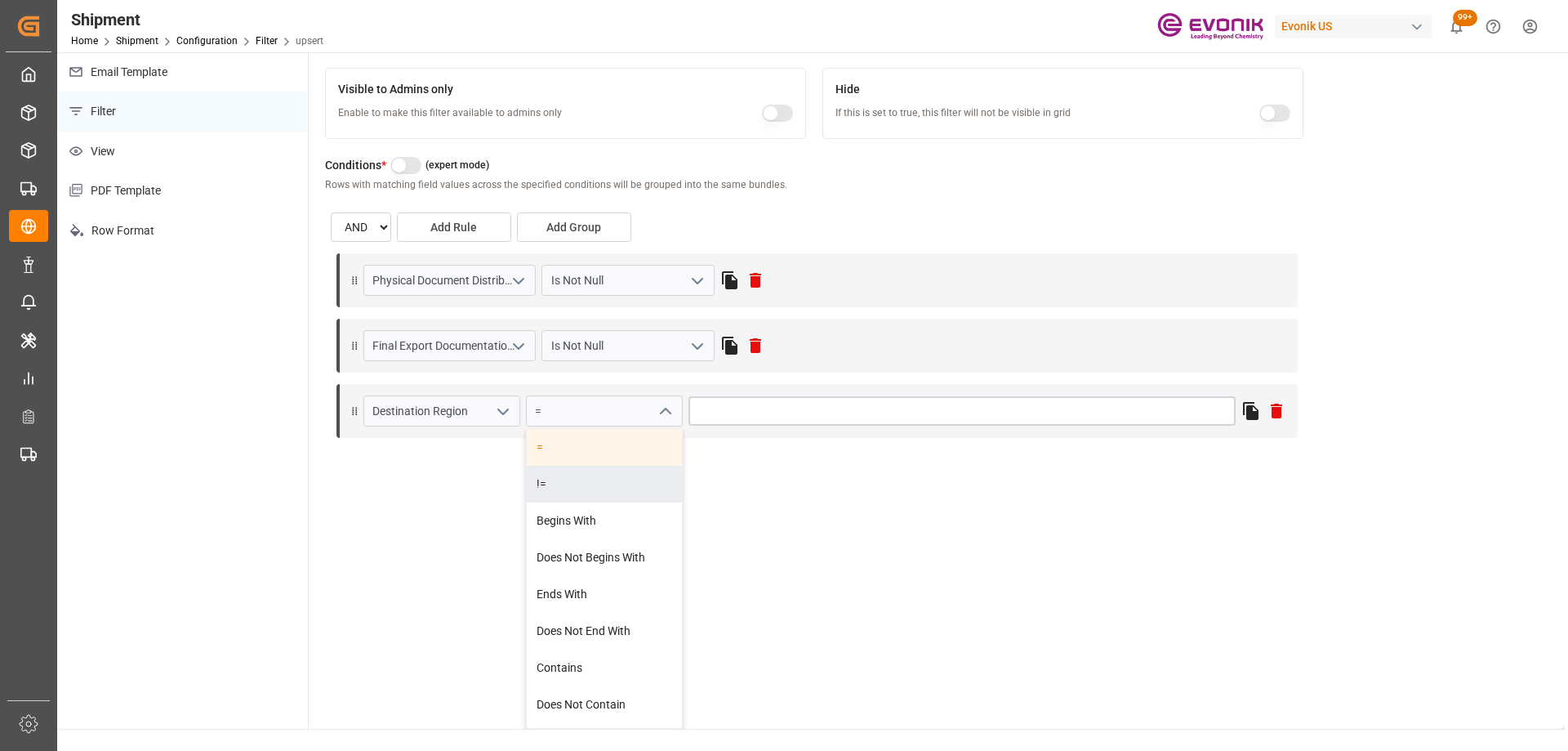
click at [719, 406] on input "text" at bounding box center [962, 411] width 548 height 29
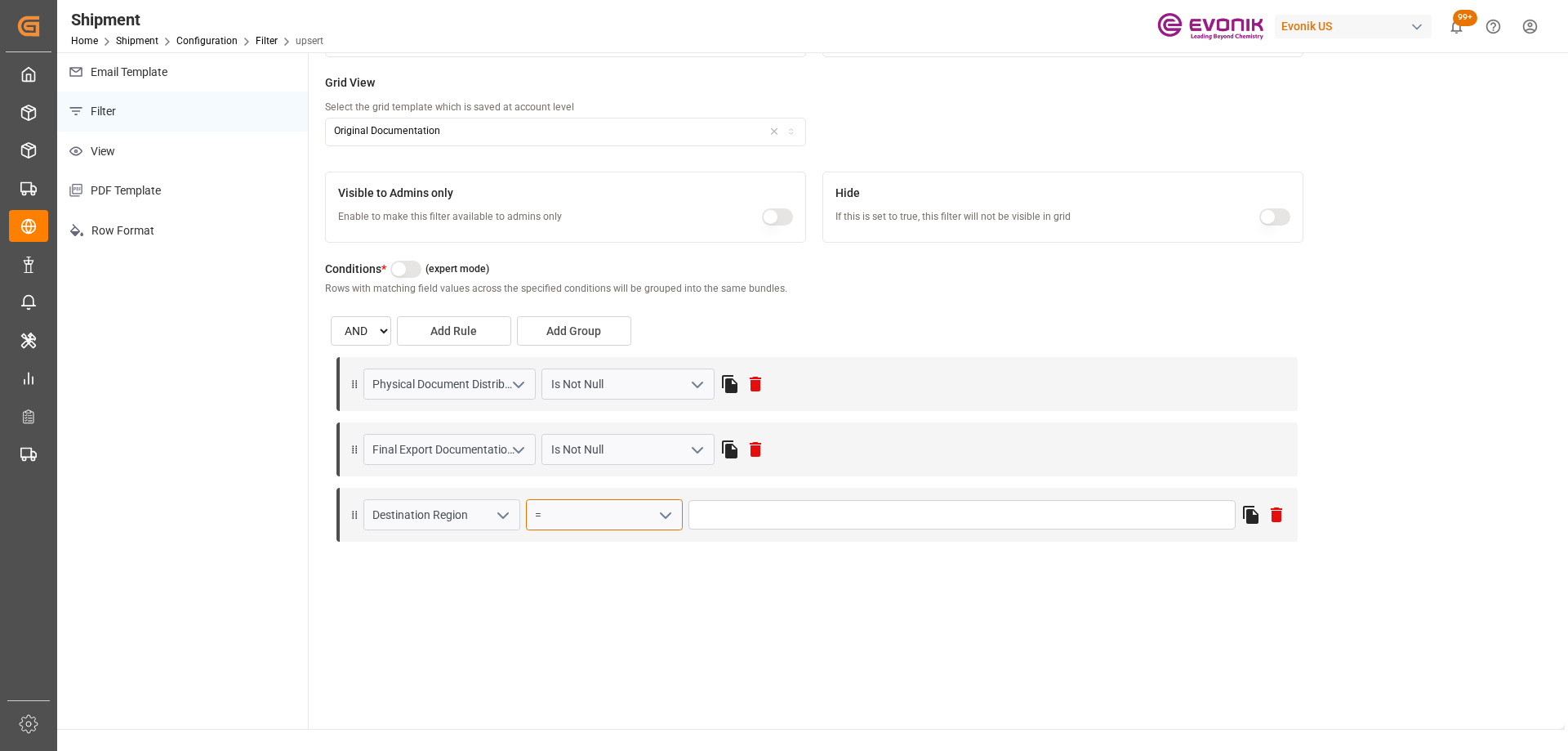
click at [605, 528] on input "=" at bounding box center [604, 515] width 157 height 31
click at [667, 515] on icon "open menu" at bounding box center [666, 515] width 20 height 20
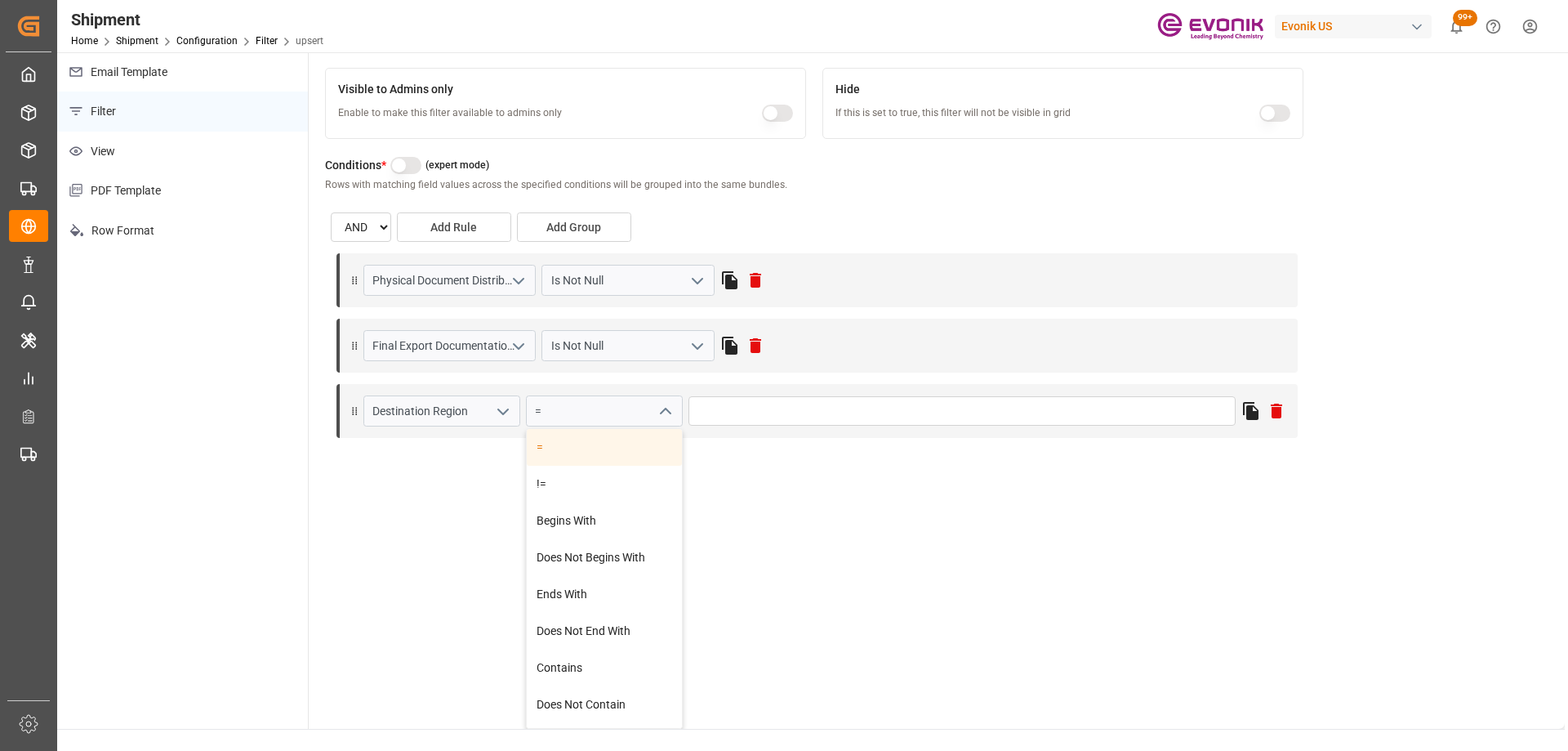
scroll to position [206, 0]
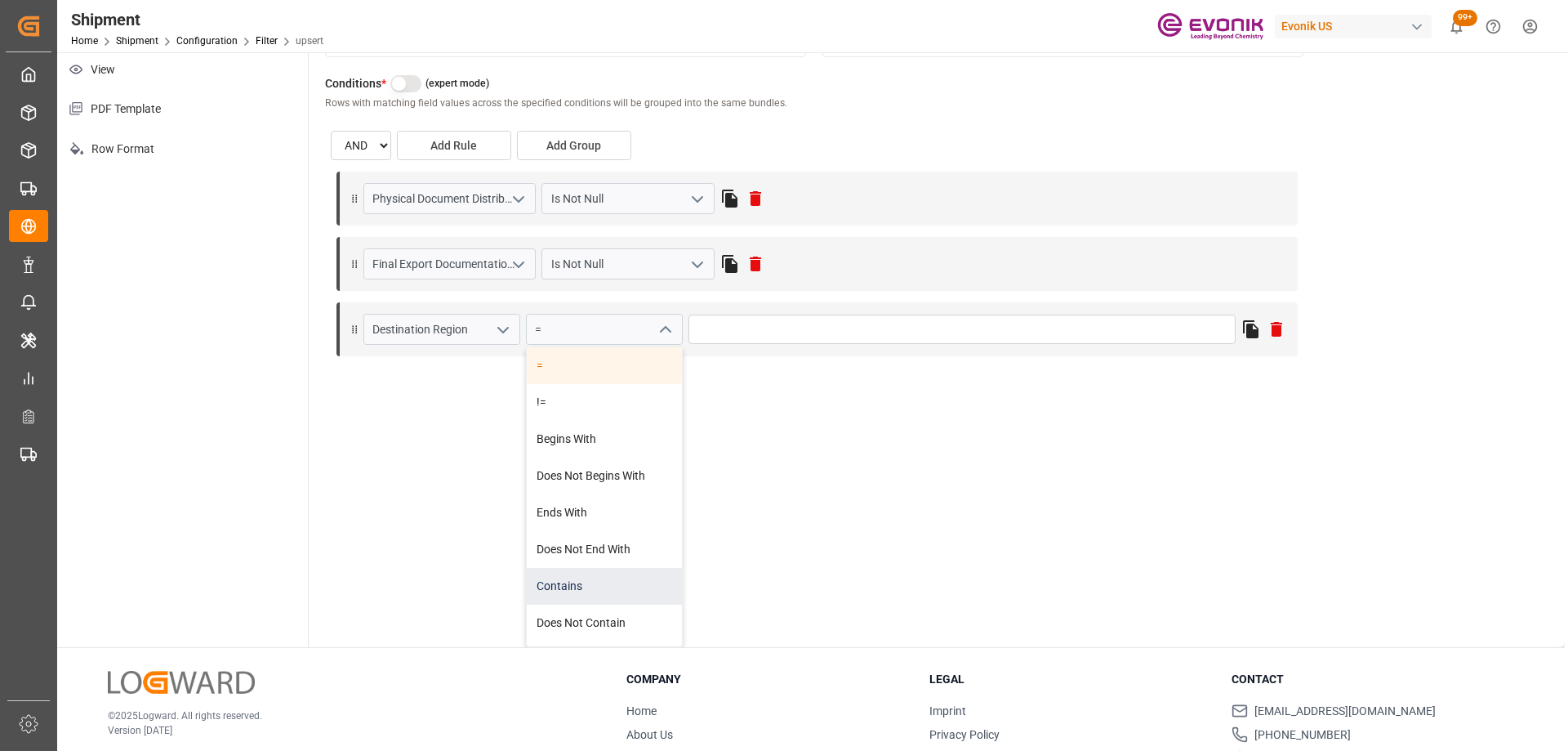
click at [606, 591] on div "Contains" at bounding box center [604, 586] width 155 height 36
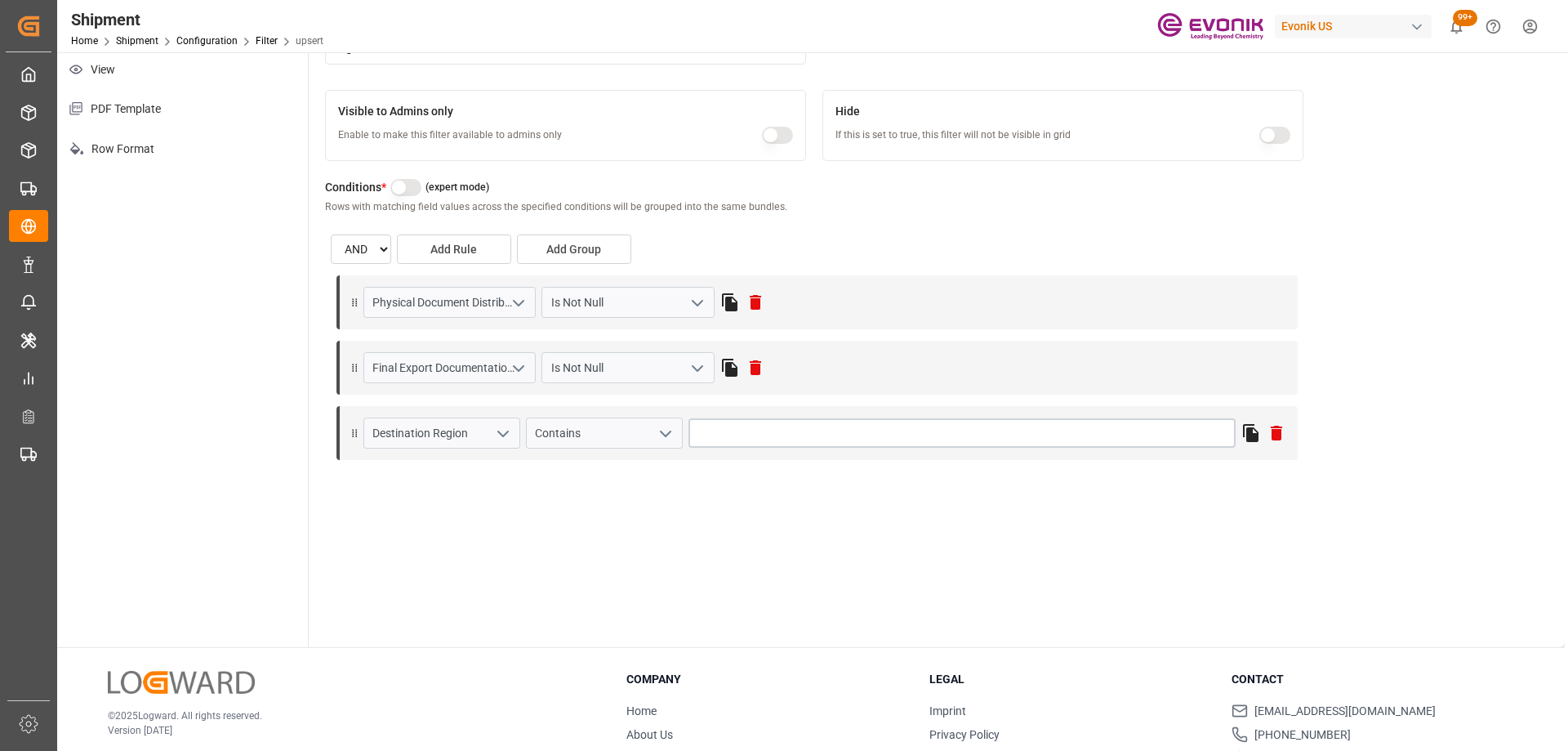
click at [728, 436] on input "text" at bounding box center [962, 433] width 548 height 29
type input "America"
click at [1374, 291] on div "Title * Enter the filter title to be displayed in the user interface Evonik Ori…" at bounding box center [936, 271] width 1256 height 751
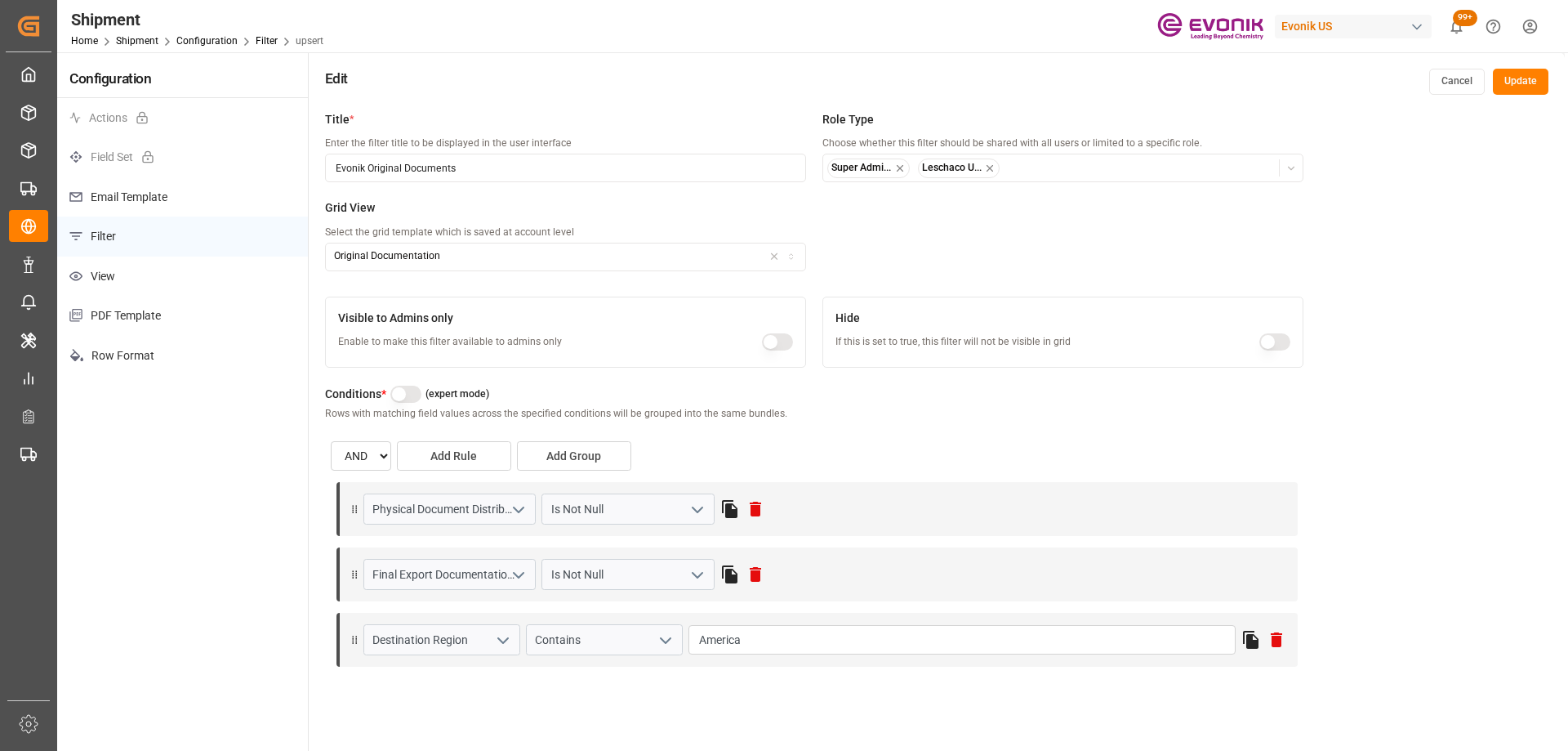
click at [1521, 78] on button "Update" at bounding box center [1521, 82] width 55 height 26
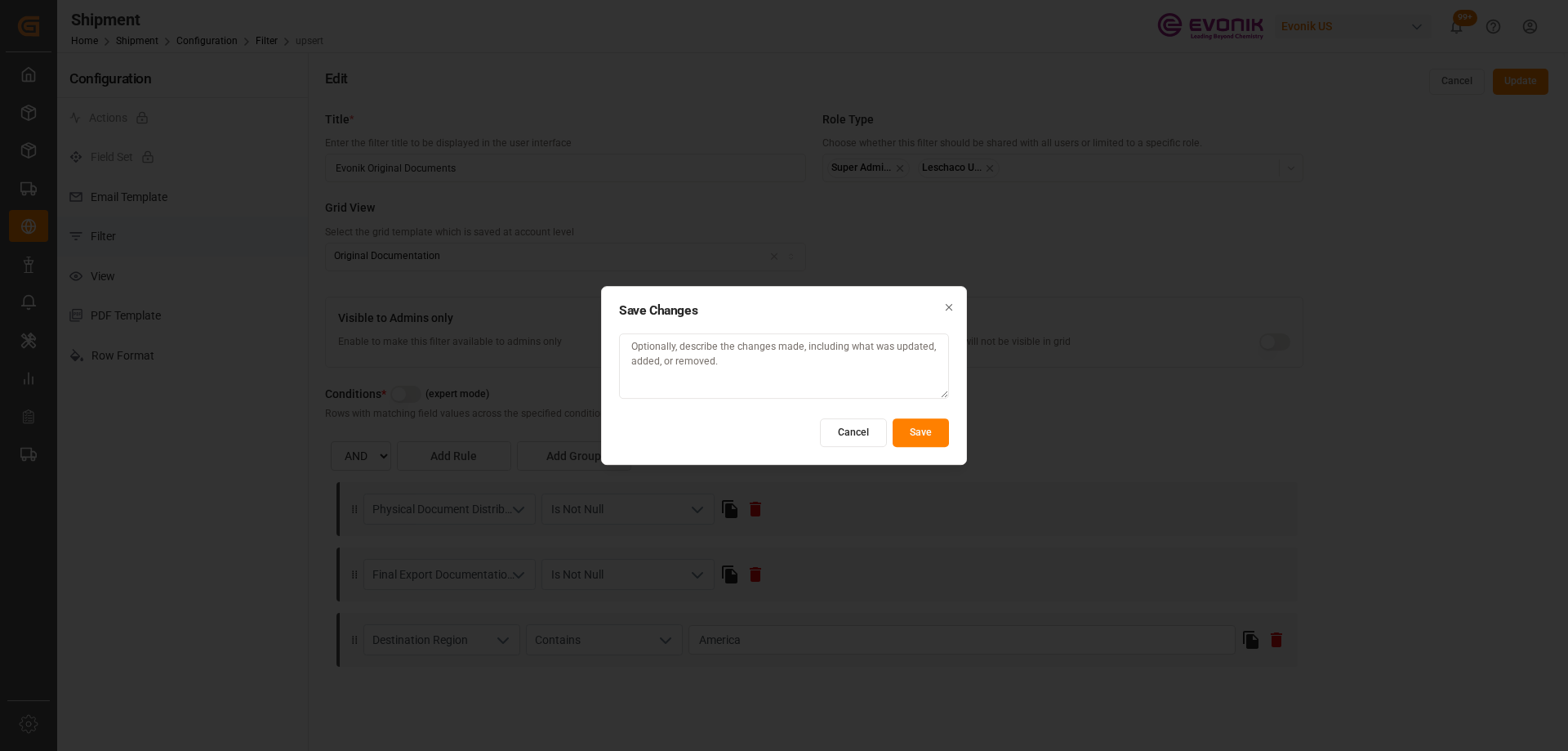
click at [912, 433] on button "Save" at bounding box center [921, 432] width 56 height 29
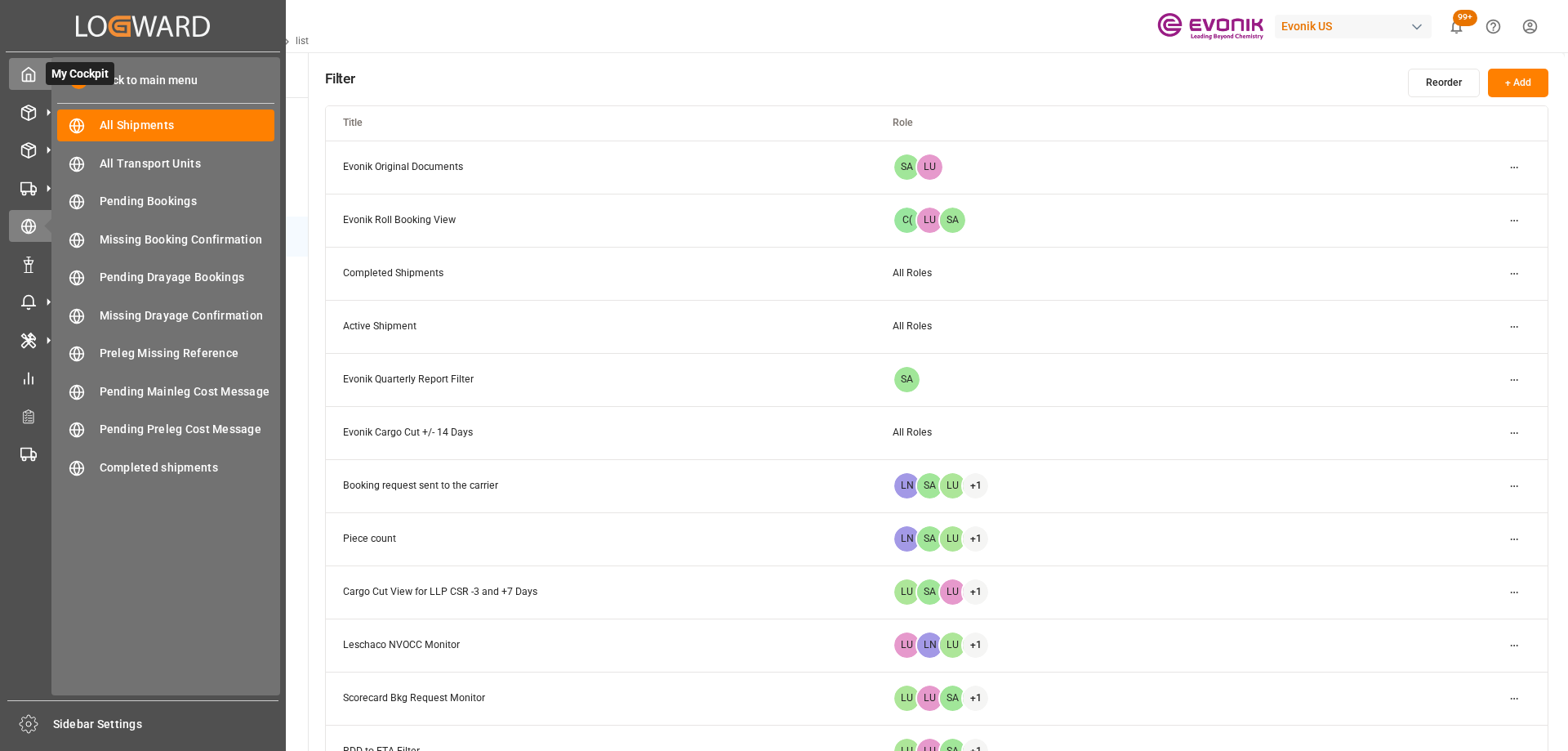
click at [36, 76] on div "My Cockpit My Cockpit" at bounding box center [142, 74] width 268 height 32
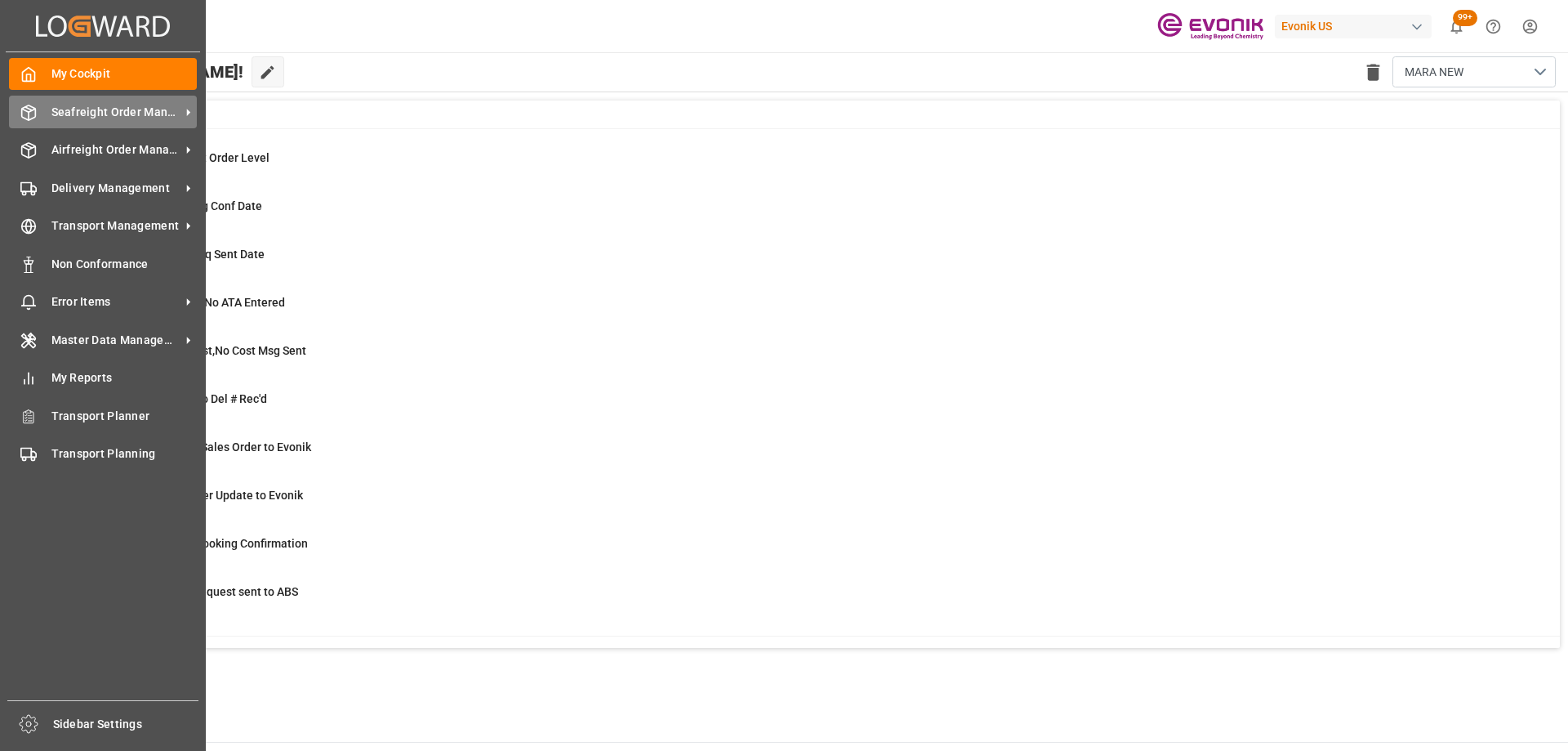
click at [110, 110] on span "Seafreight Order Management" at bounding box center [115, 113] width 129 height 17
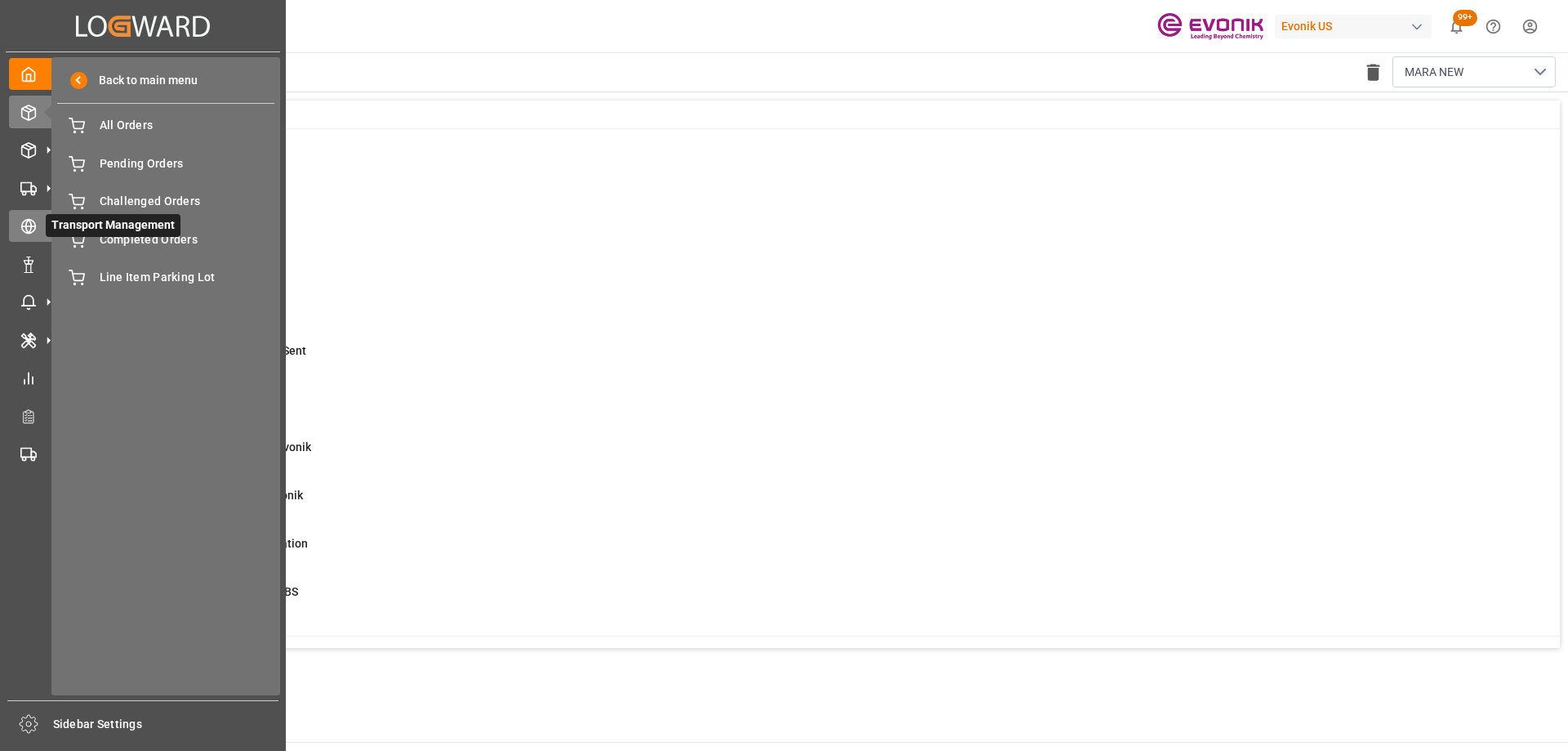
click at [33, 220] on circle at bounding box center [29, 226] width 14 height 14
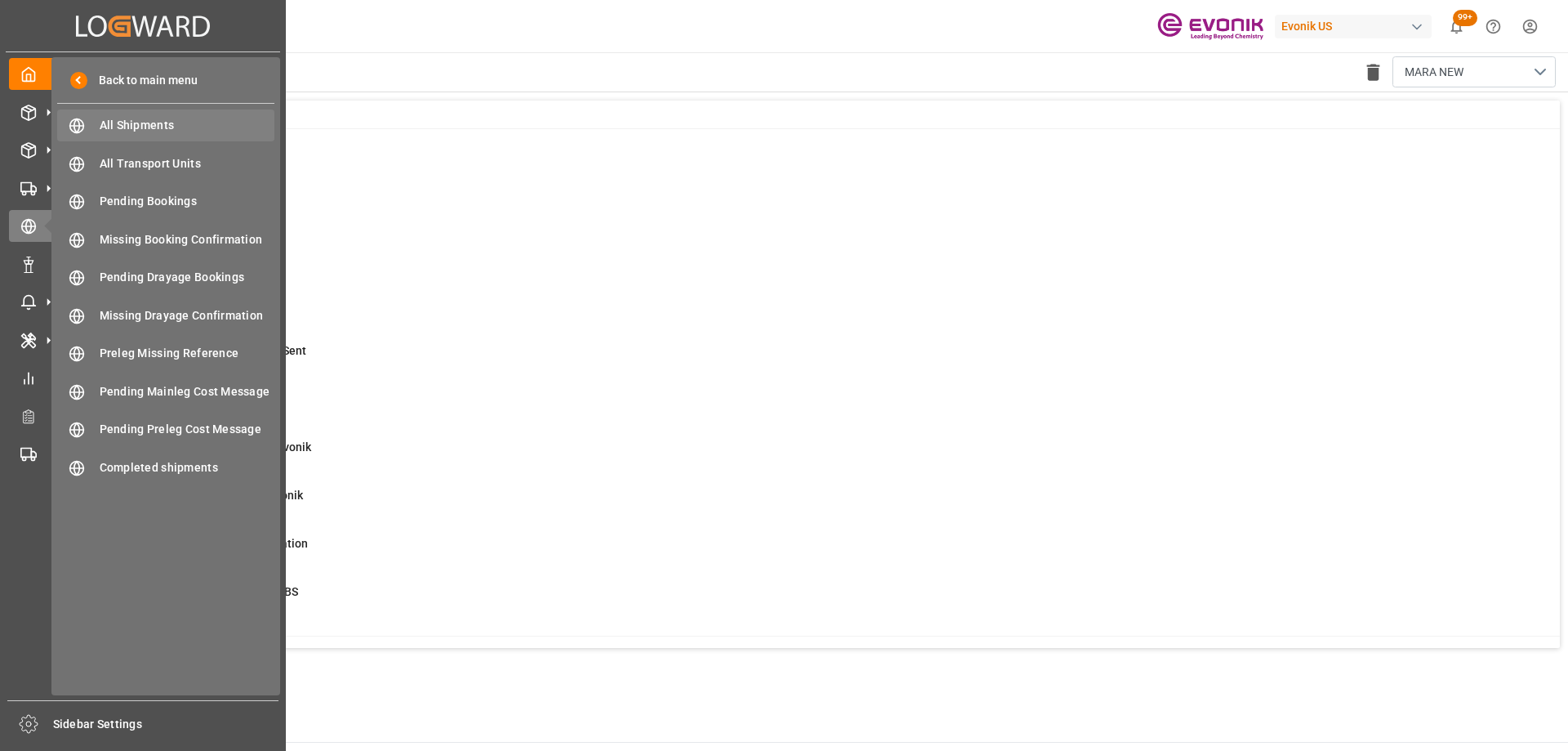
click at [114, 124] on span "All Shipments" at bounding box center [187, 126] width 176 height 17
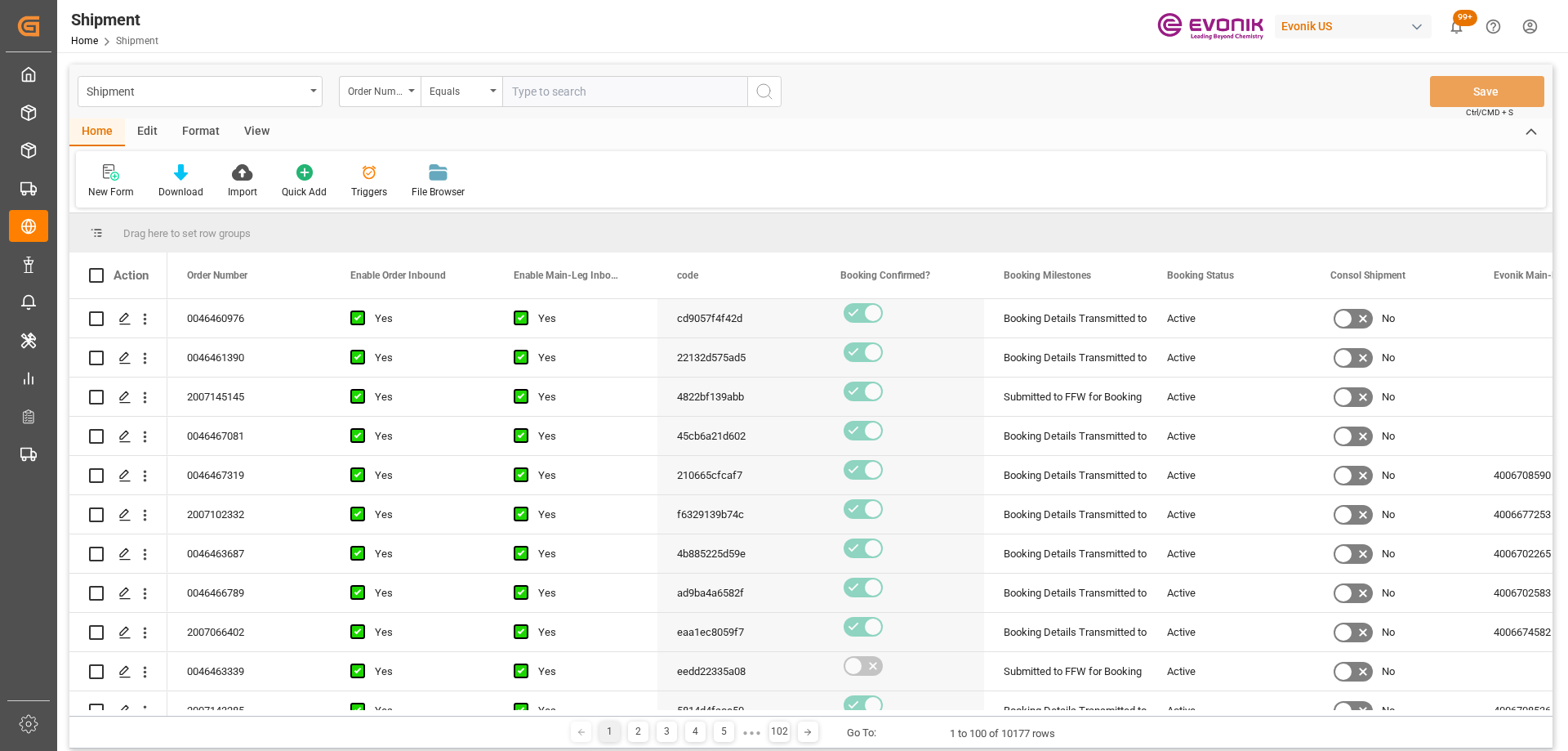
click at [254, 129] on div "View" at bounding box center [257, 133] width 49 height 28
click at [177, 174] on icon at bounding box center [185, 172] width 16 height 16
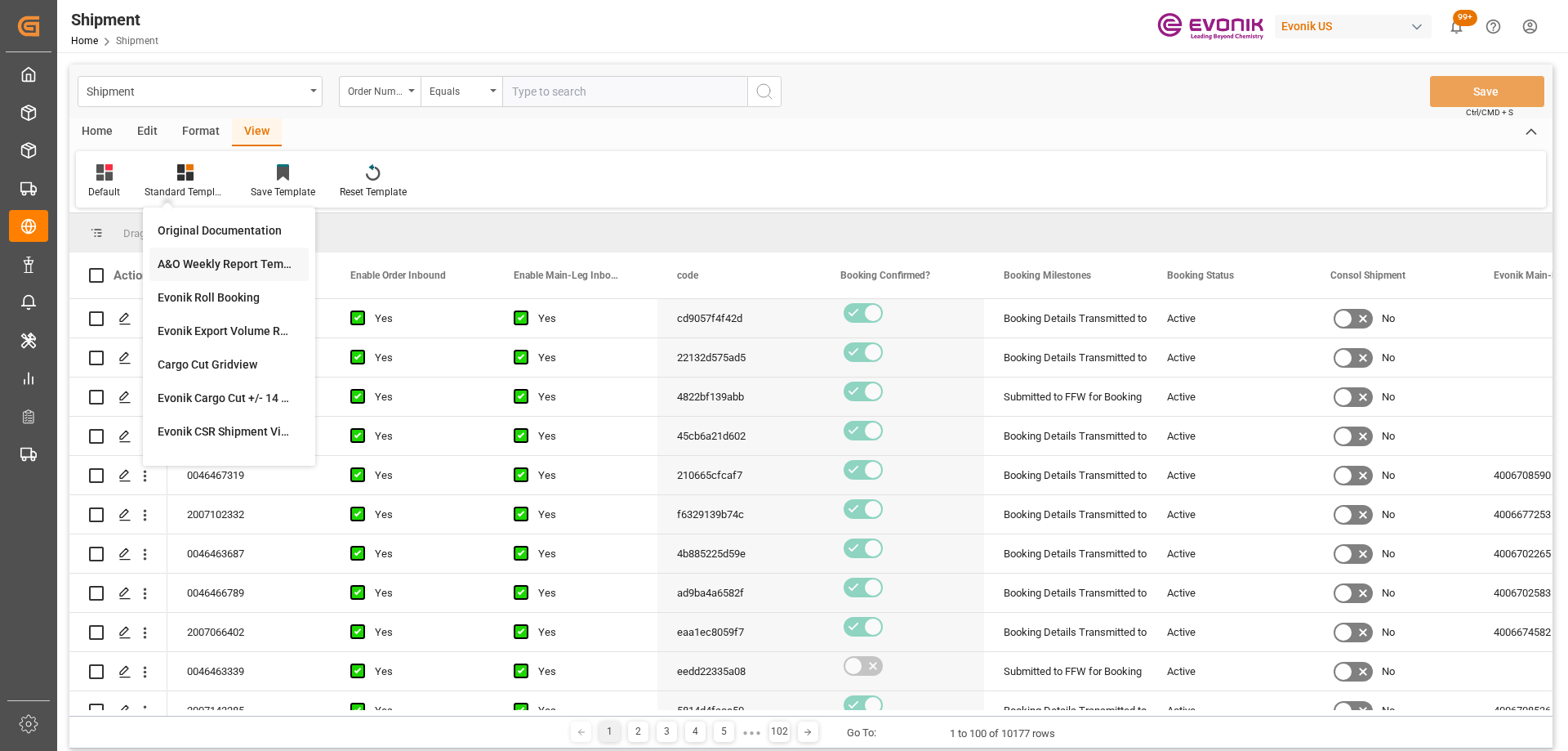
click at [219, 258] on div "A&O Weekly Report Template" at bounding box center [229, 264] width 143 height 17
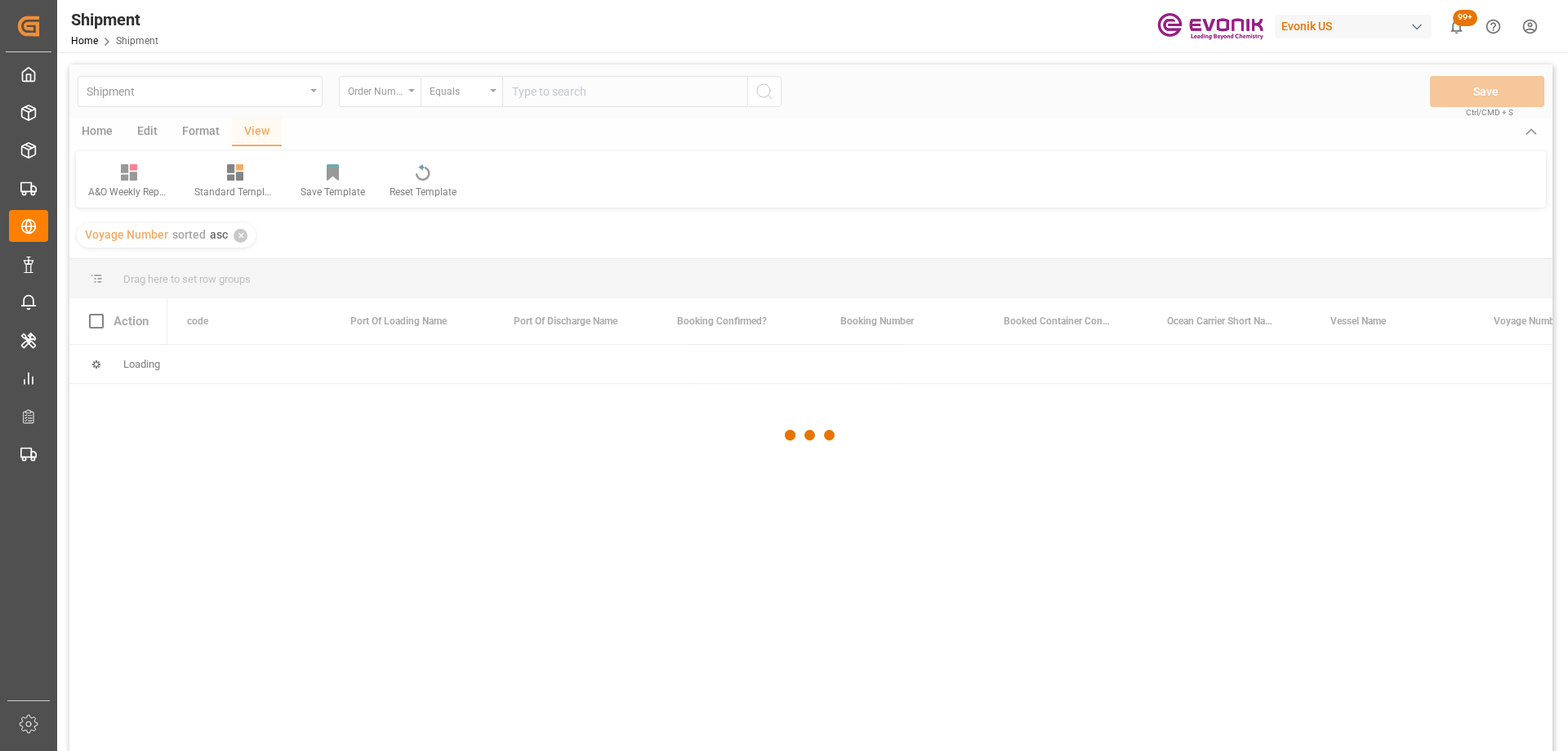
click at [203, 134] on div at bounding box center [810, 434] width 1483 height 741
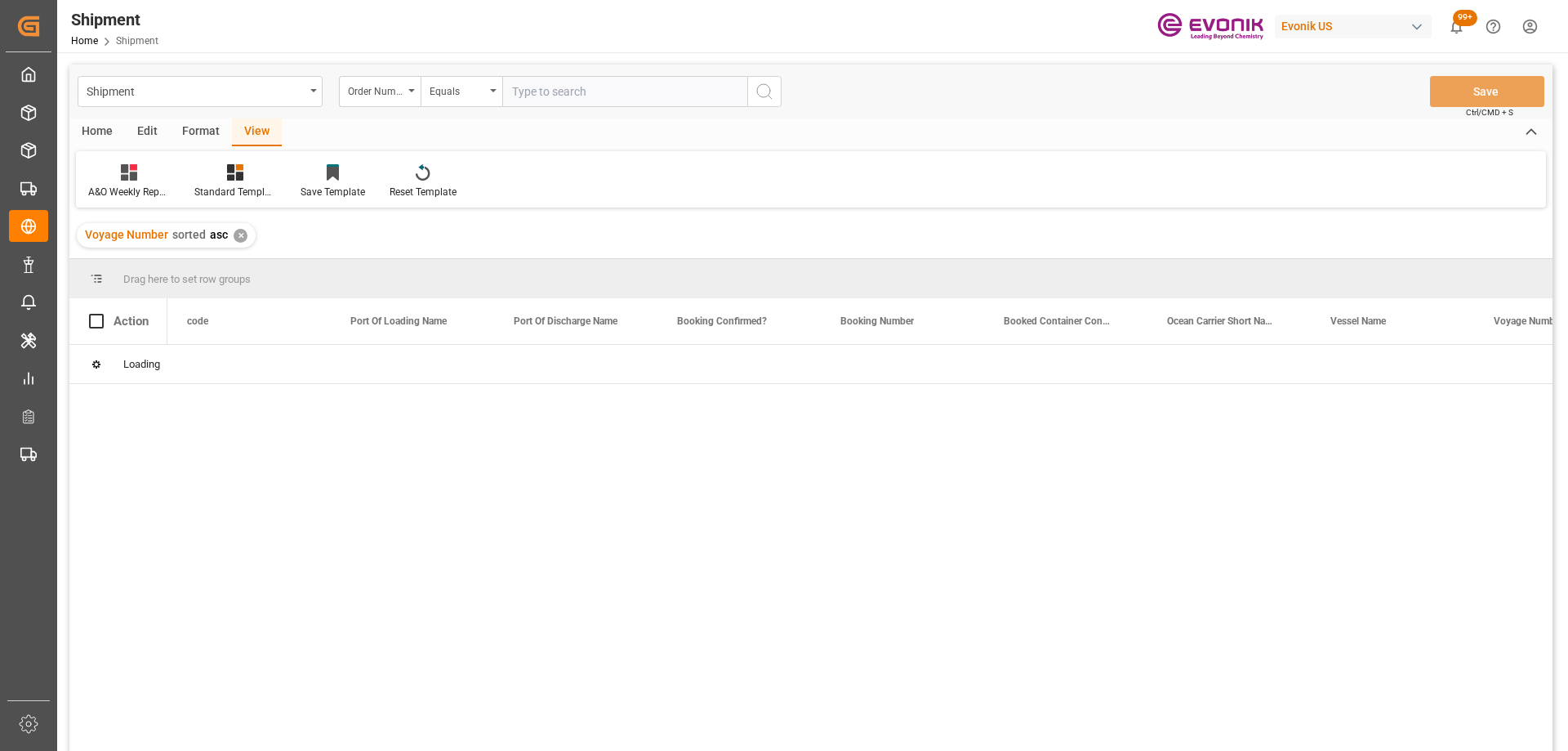
click at [192, 132] on div "Format" at bounding box center [201, 133] width 62 height 28
click at [107, 173] on icon at bounding box center [112, 172] width 15 height 16
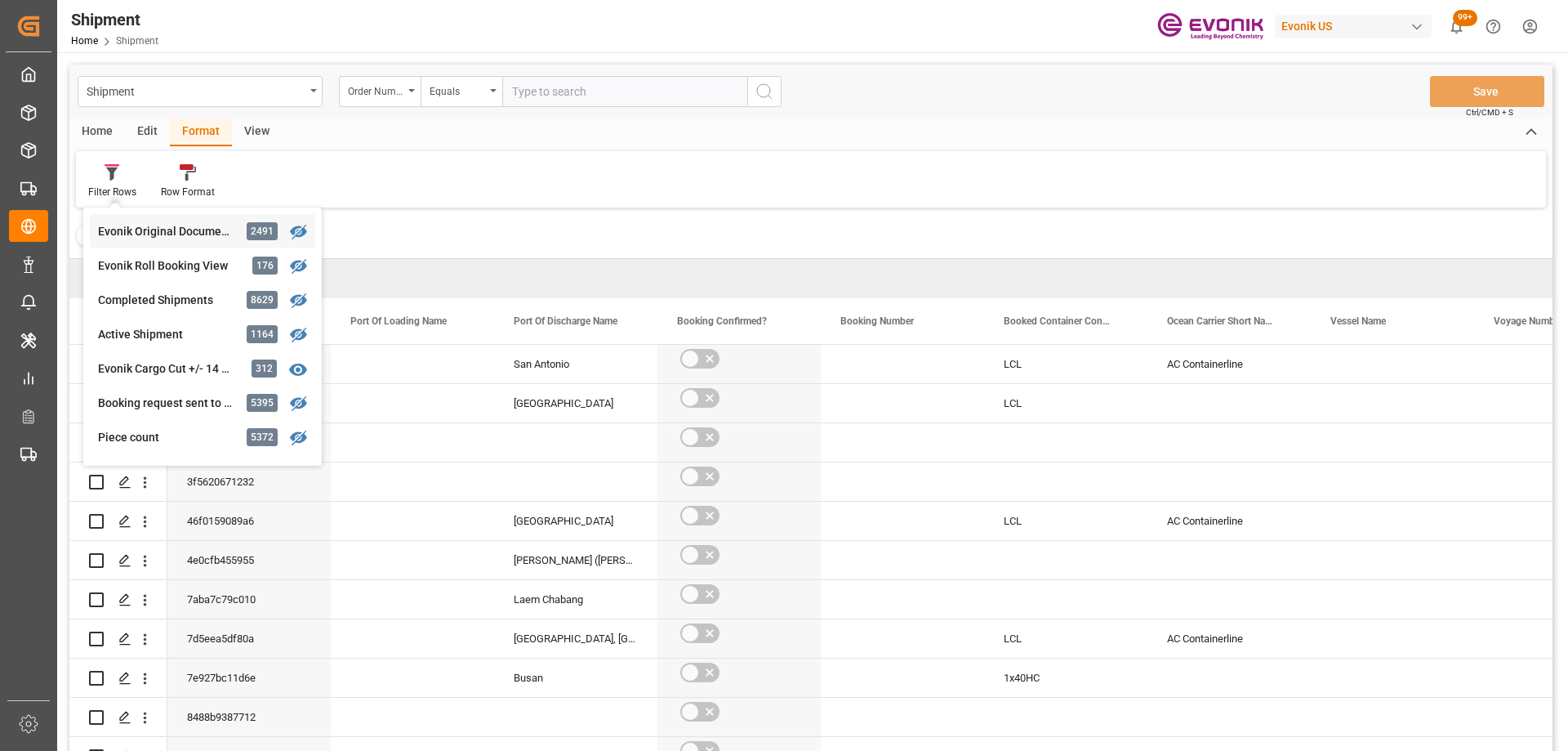
click at [159, 230] on div "Evonik Original Documents" at bounding box center [169, 232] width 143 height 17
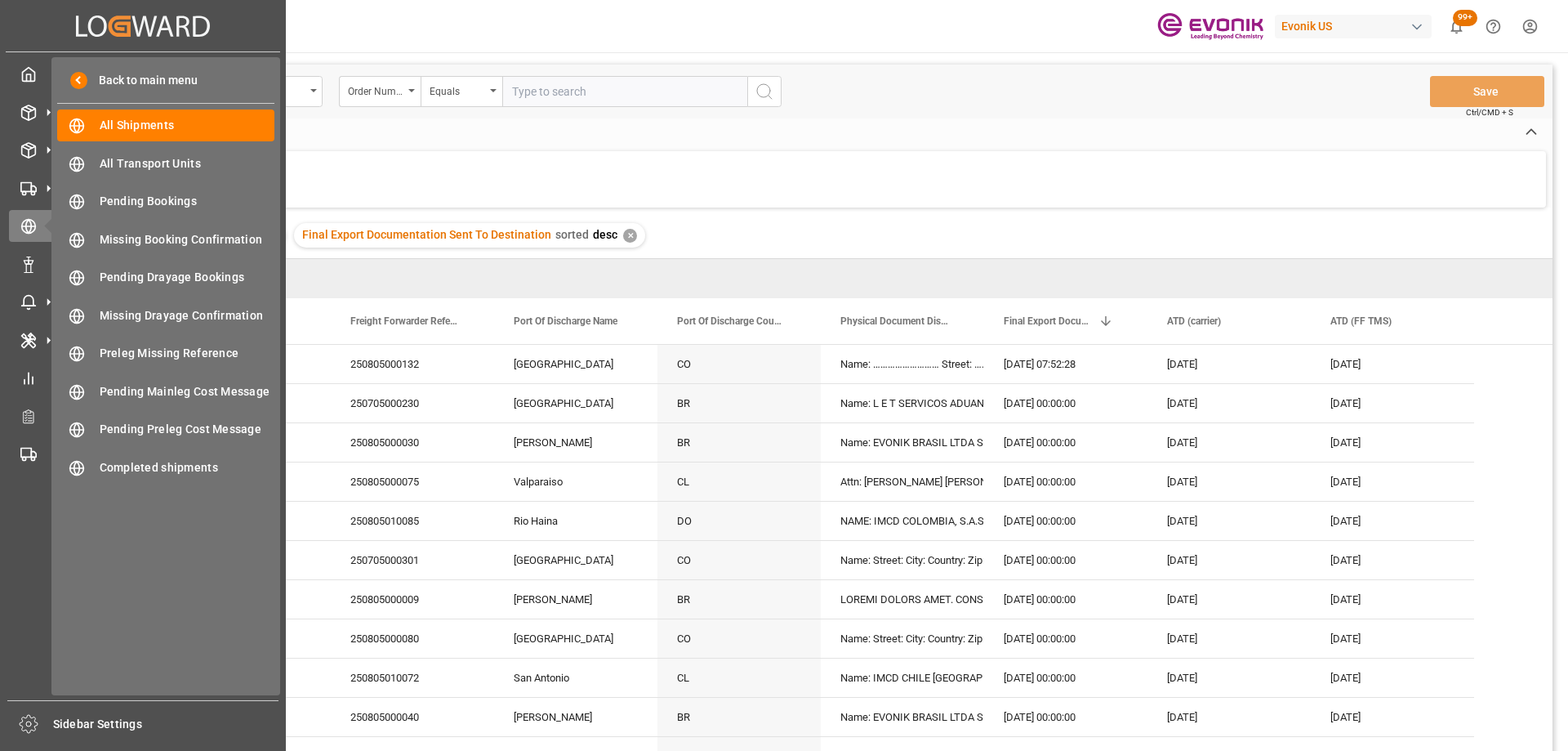
click at [874, 186] on div "Filter Rows Row Format" at bounding box center [811, 179] width 1470 height 56
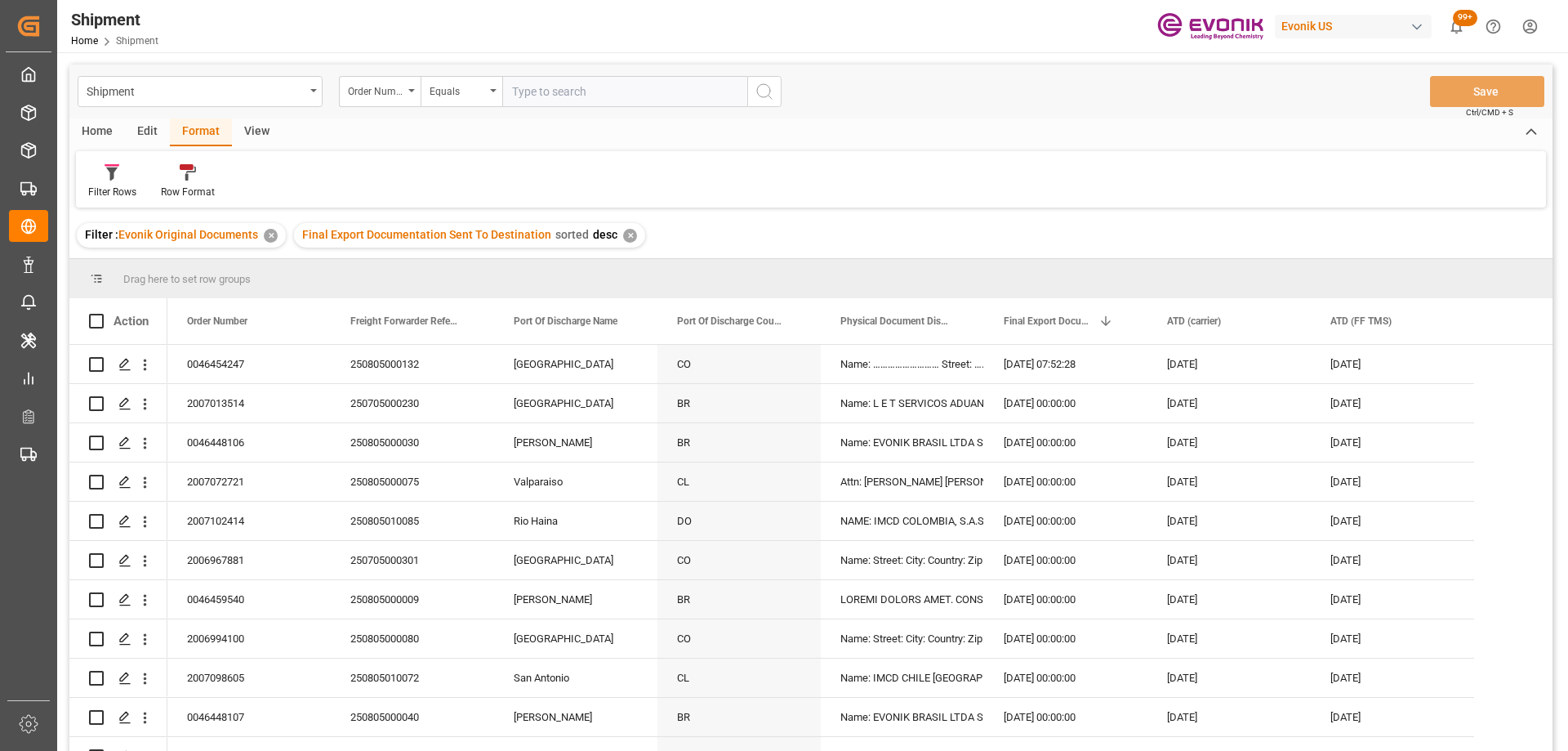
click at [253, 137] on div "View" at bounding box center [257, 133] width 49 height 28
drag, startPoint x: 141, startPoint y: 372, endPoint x: 313, endPoint y: 497, distance: 212.6
click at [142, 372] on icon "open menu" at bounding box center [145, 365] width 17 height 17
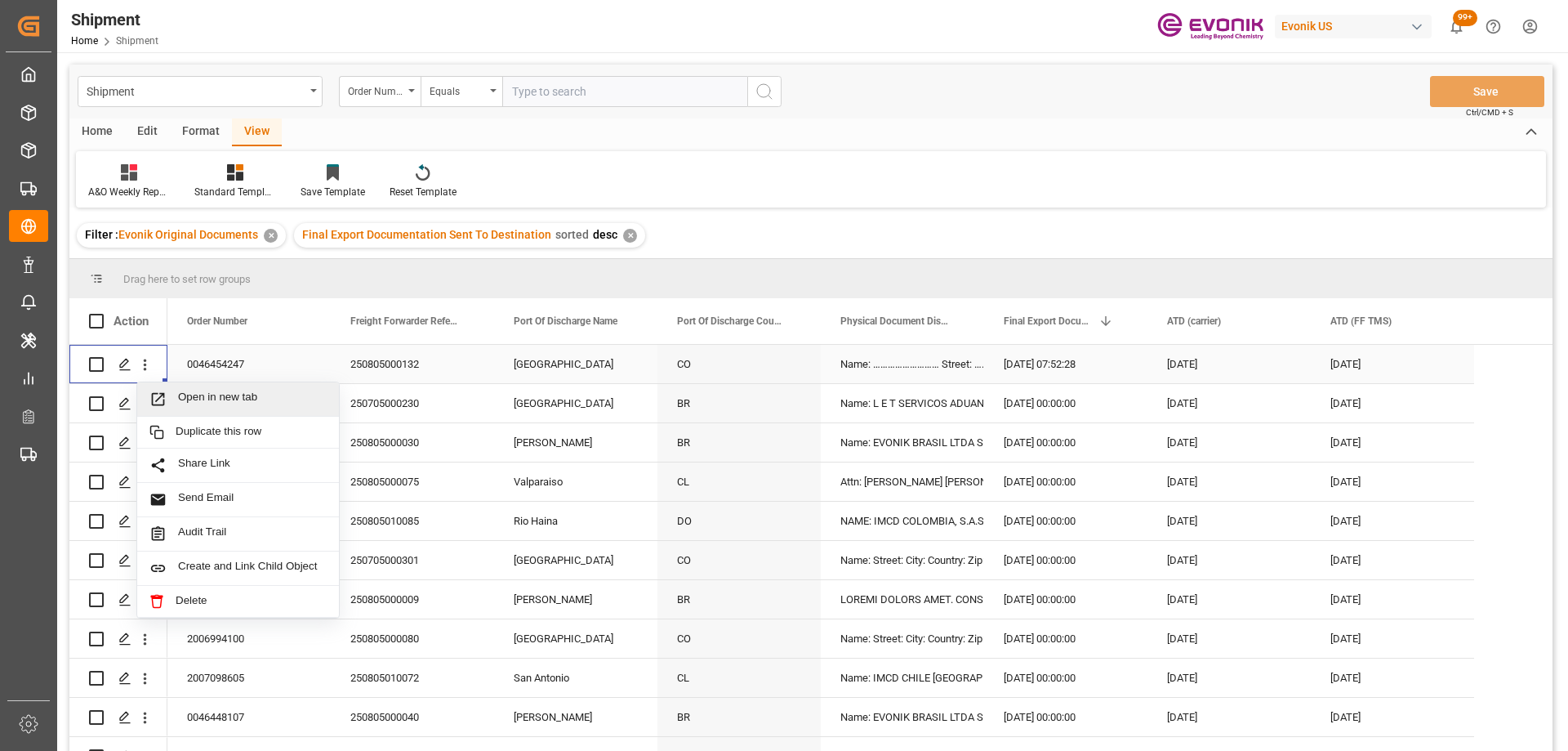
click at [256, 408] on span "Open in new tab" at bounding box center [252, 399] width 149 height 17
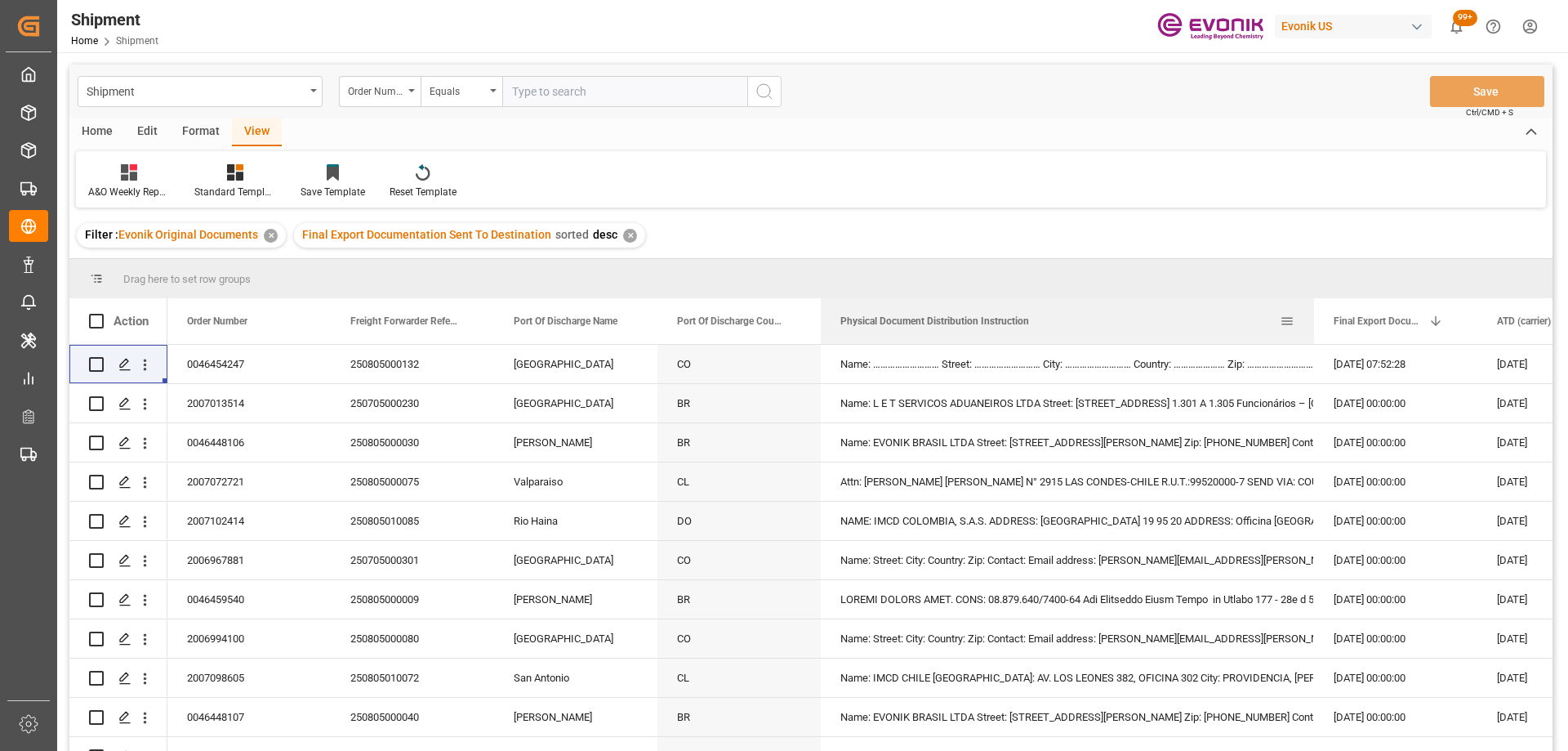
drag, startPoint x: 983, startPoint y: 310, endPoint x: 1312, endPoint y: 327, distance: 329.4
click at [1312, 327] on div at bounding box center [1314, 321] width 7 height 46
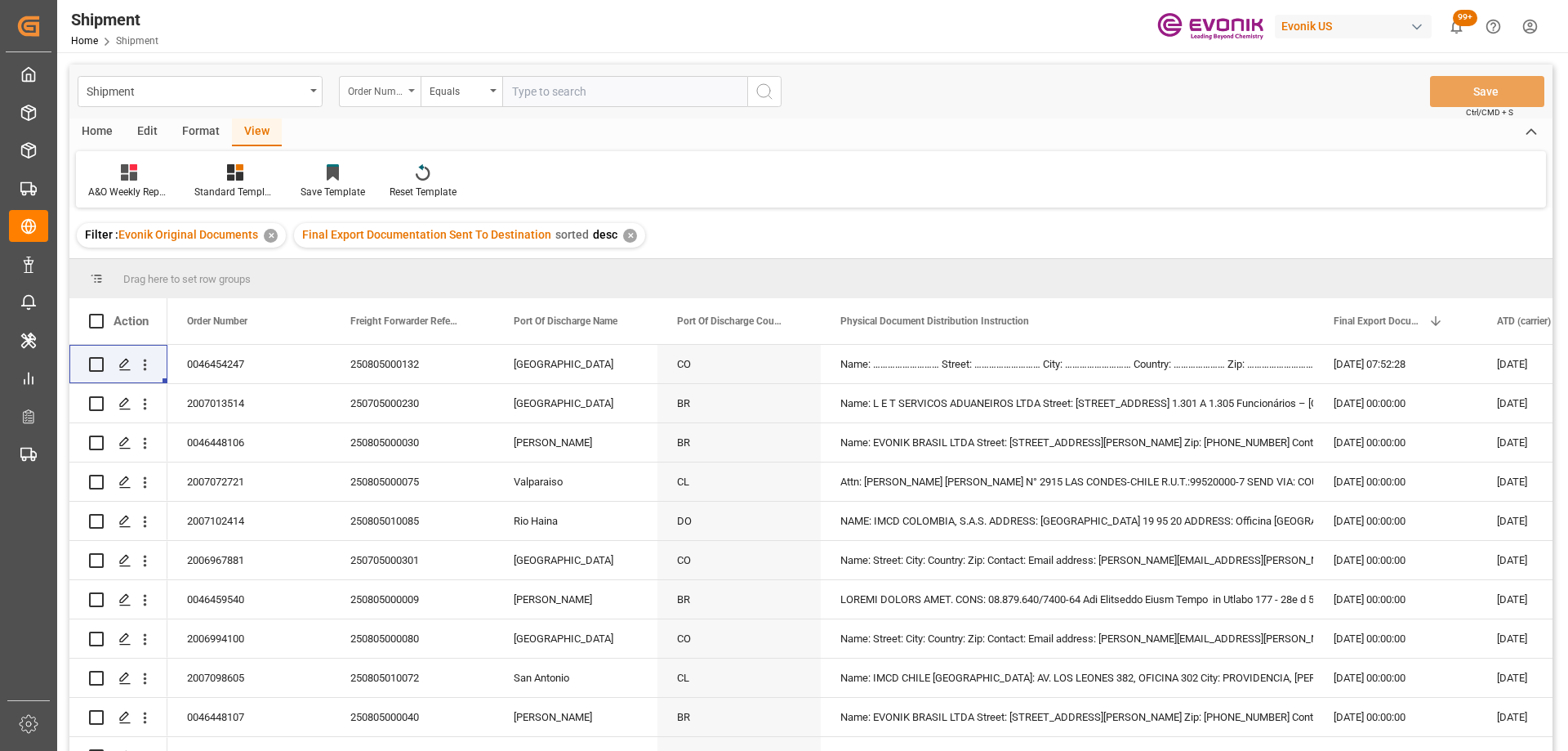
click at [367, 82] on div "Order Number" at bounding box center [375, 89] width 55 height 19
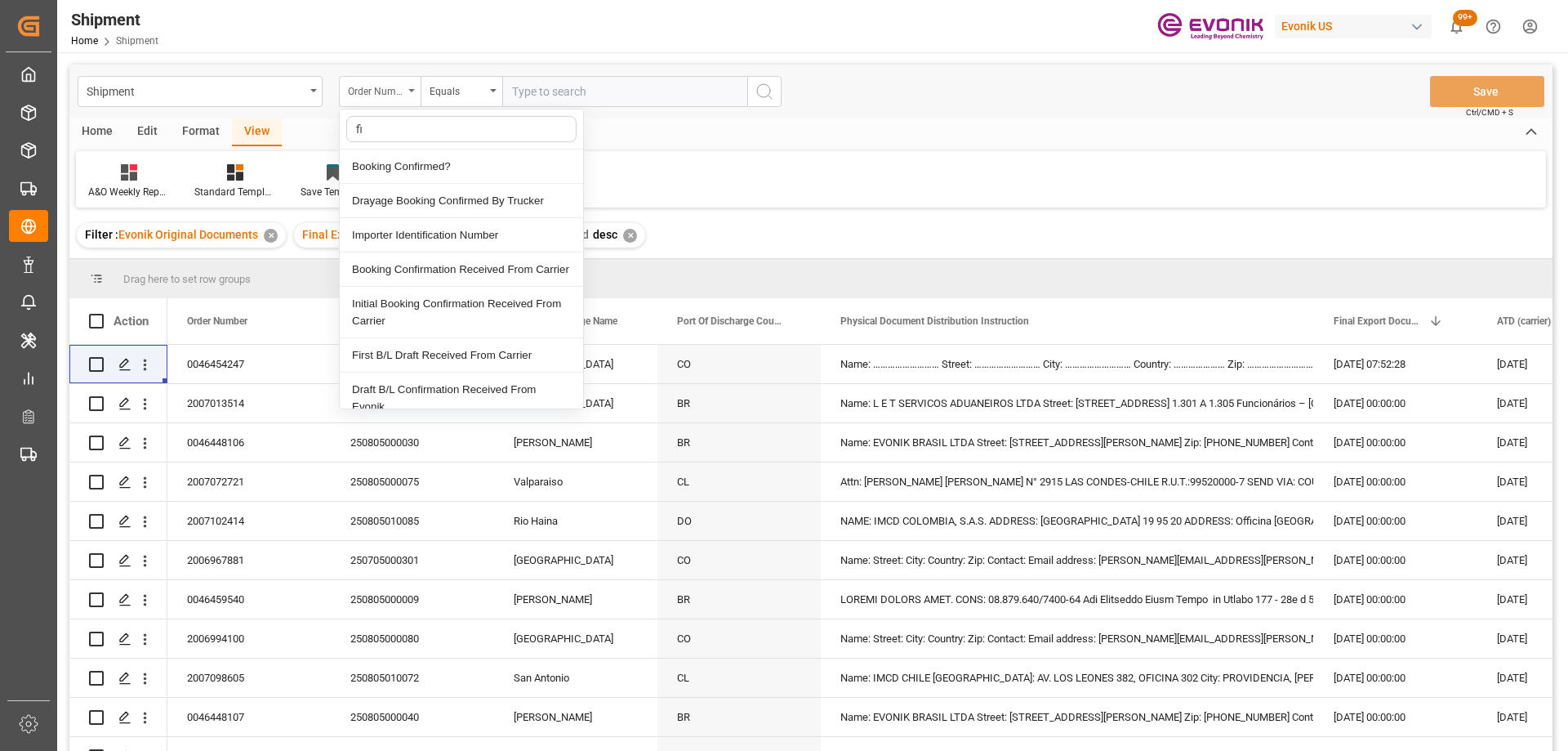
type input "fin"
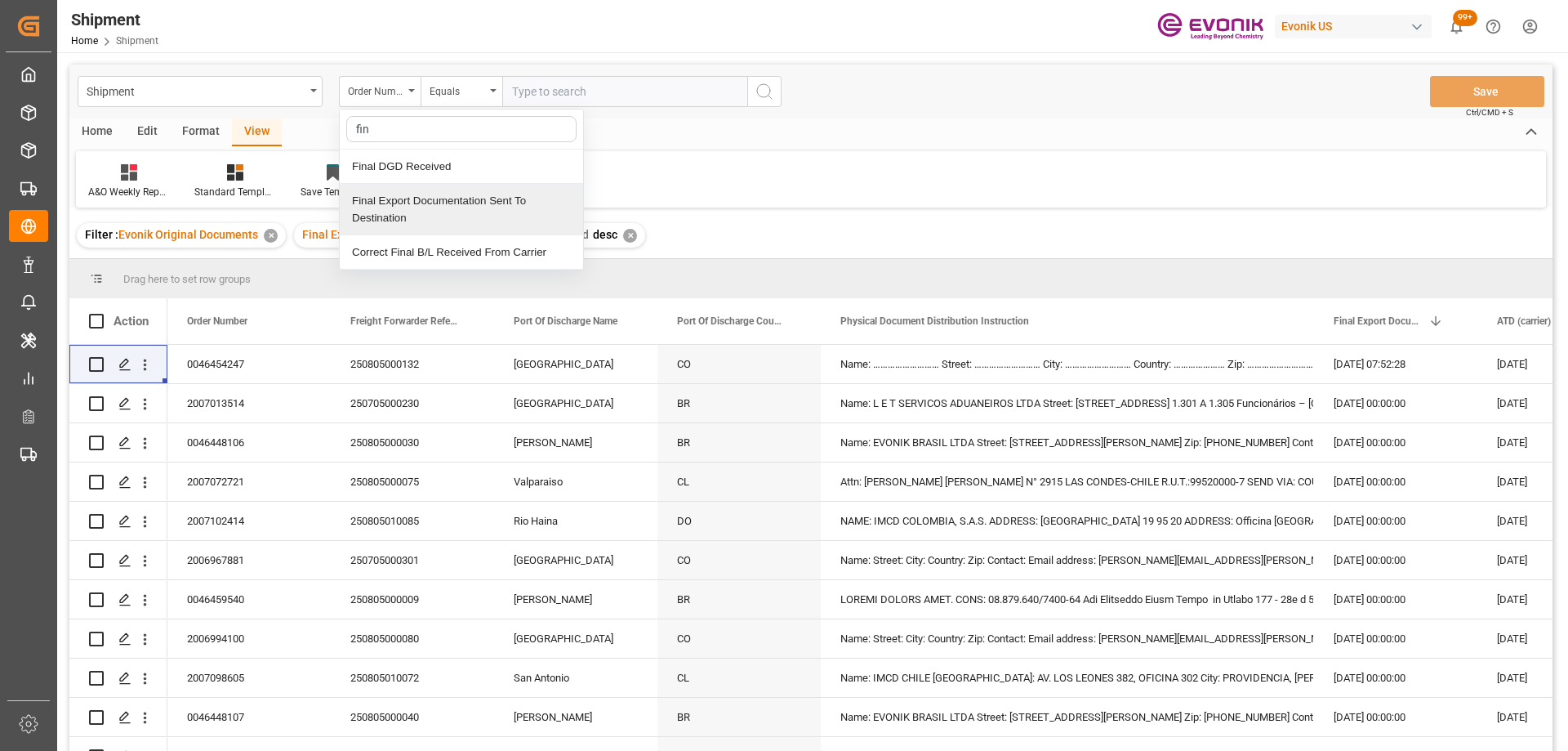
click at [404, 203] on div "Final Export Documentation Sent To Destination" at bounding box center [461, 209] width 244 height 51
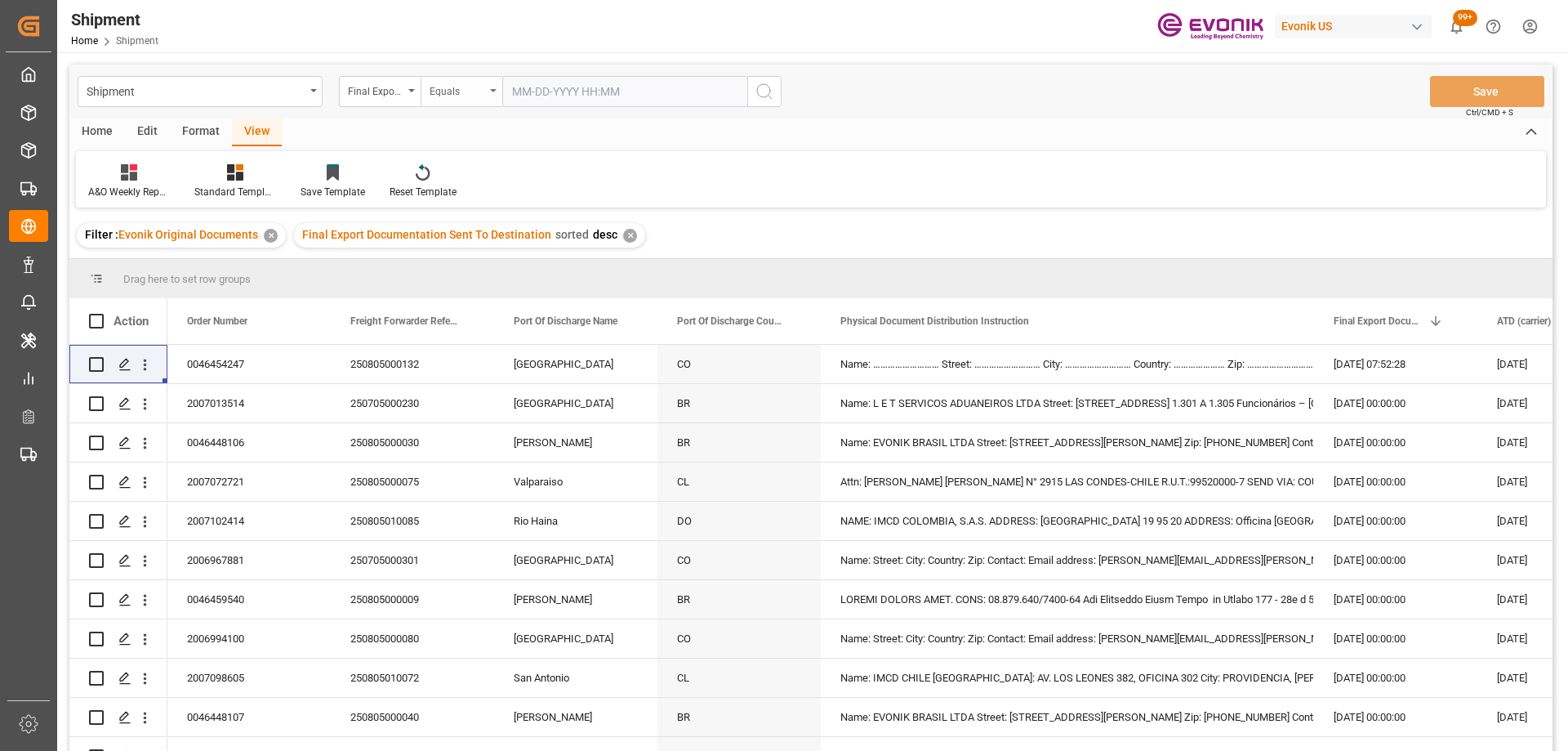
click at [458, 93] on div "Equals" at bounding box center [458, 89] width 55 height 19
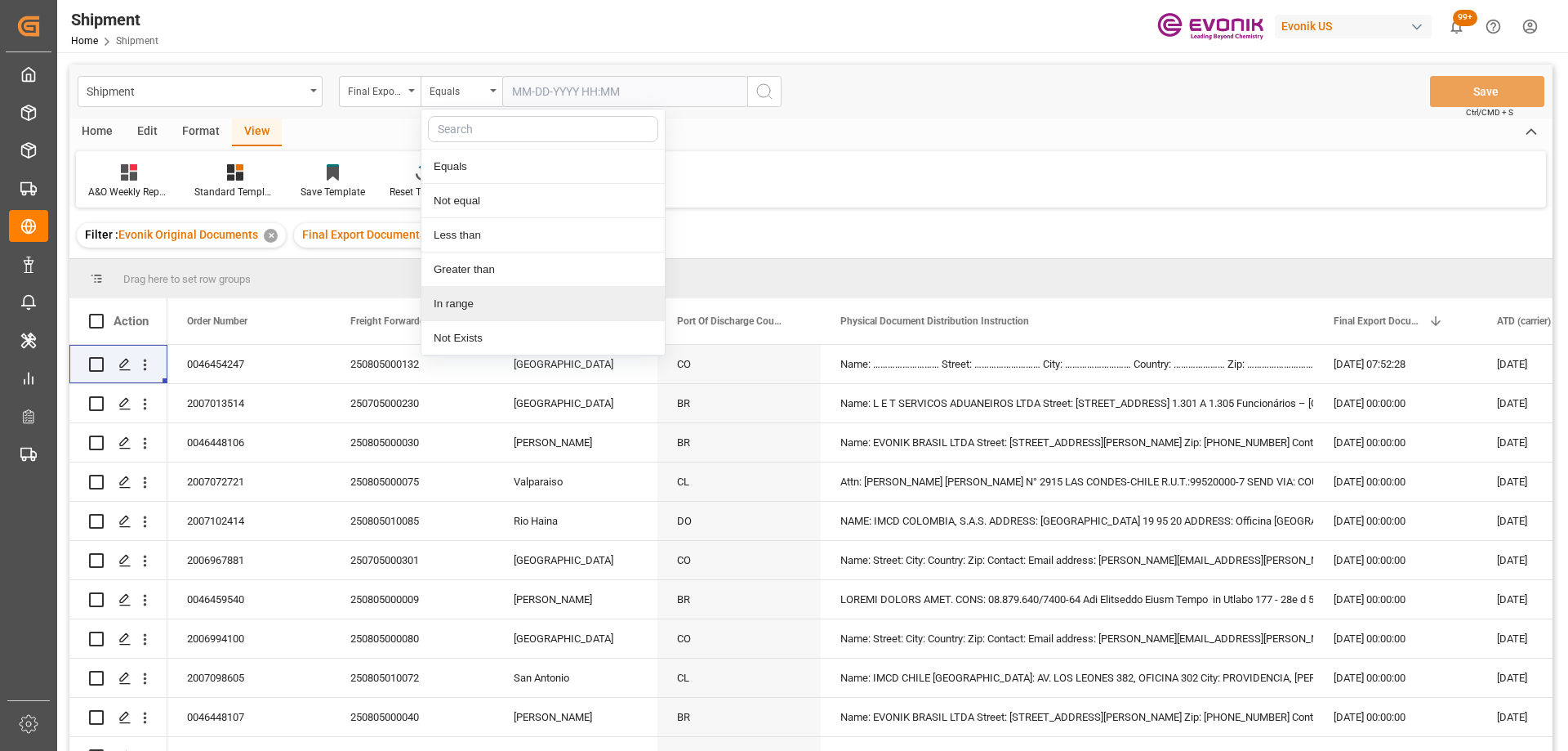
click at [491, 292] on div "In range" at bounding box center [543, 304] width 244 height 35
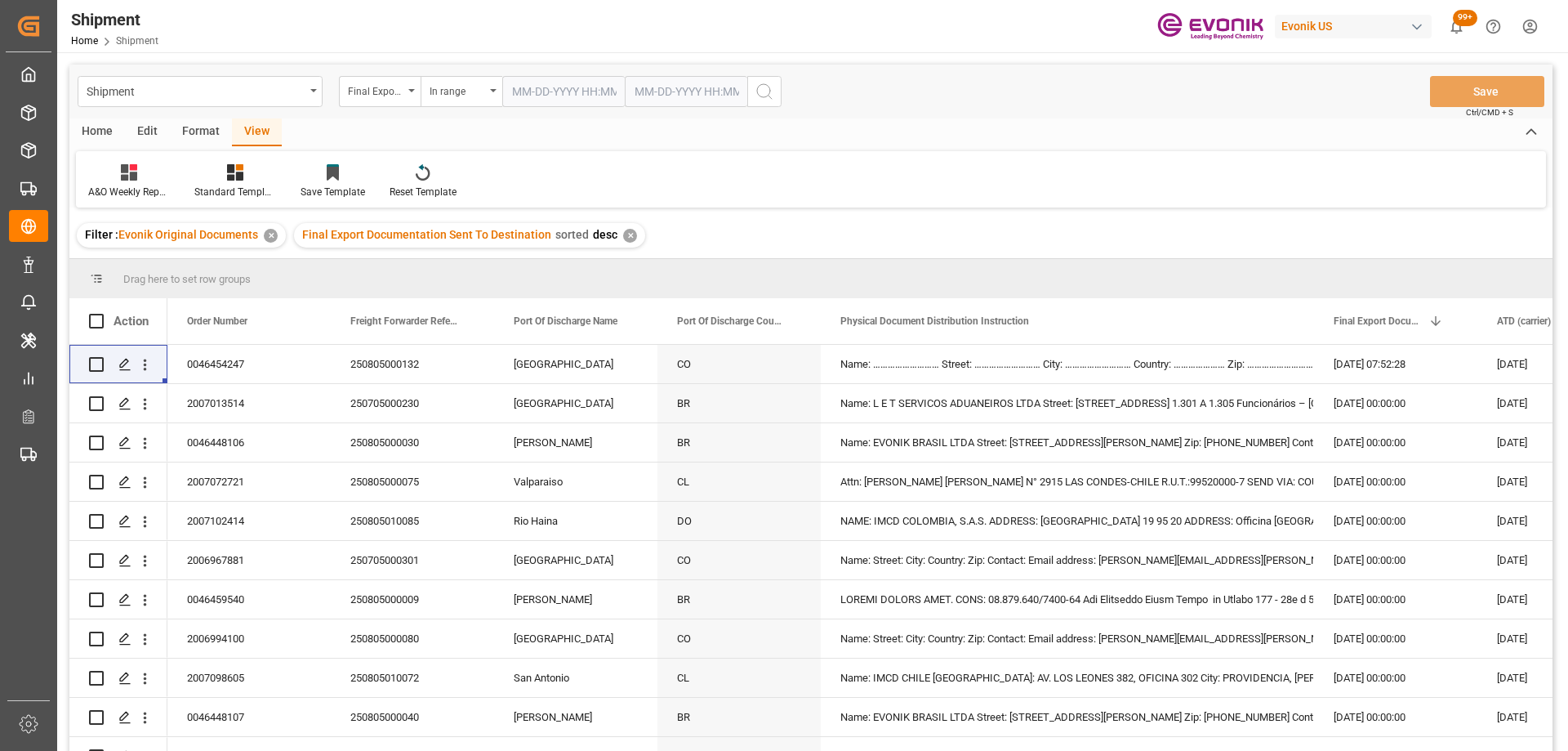
click at [569, 97] on input "text" at bounding box center [563, 92] width 122 height 31
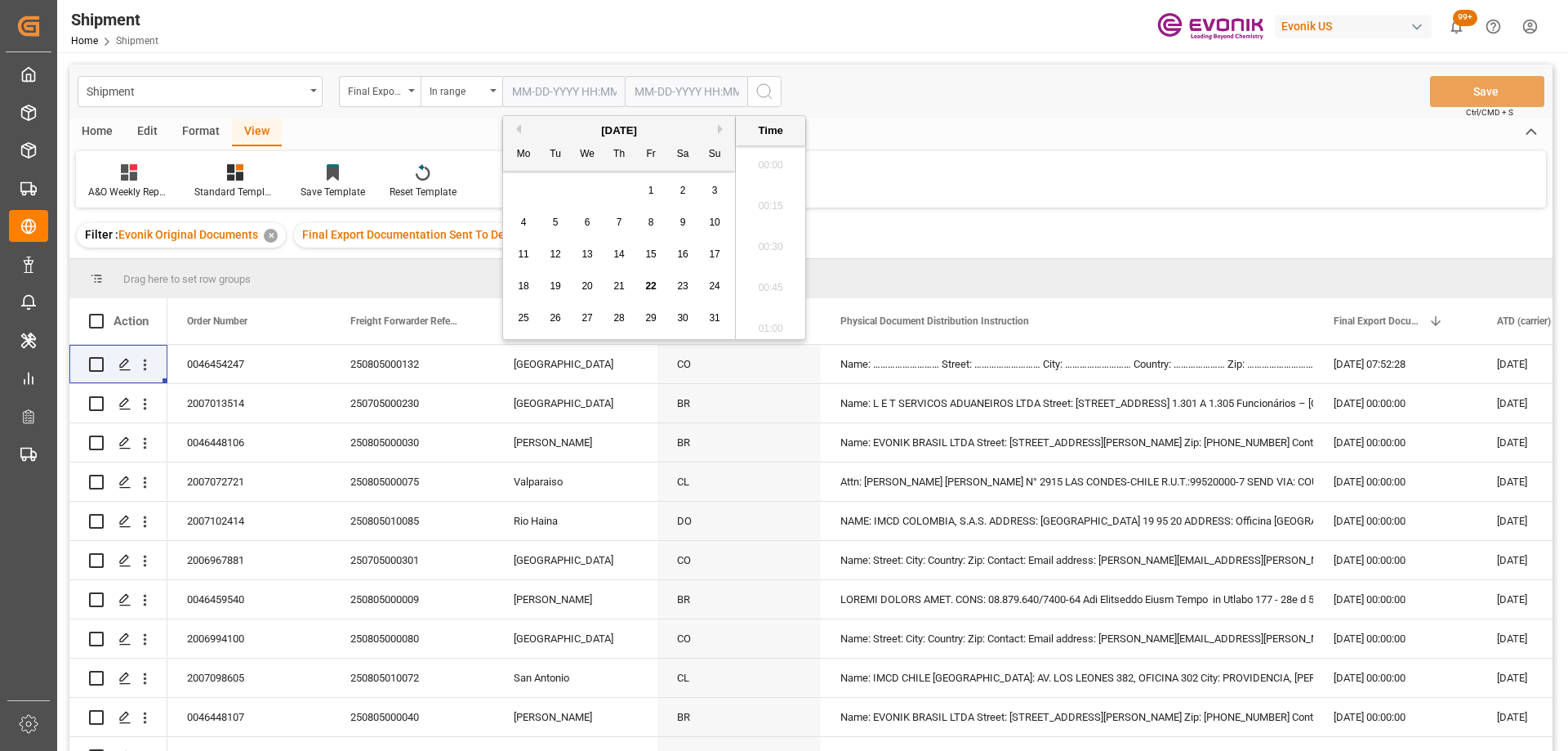
scroll to position [2253, 0]
click at [615, 288] on span "21" at bounding box center [619, 285] width 10 height 11
type input "08-21-2025 00:00"
drag, startPoint x: 652, startPoint y: 95, endPoint x: 670, endPoint y: 107, distance: 21.6
click at [625, 95] on input "text" at bounding box center [563, 92] width 122 height 31
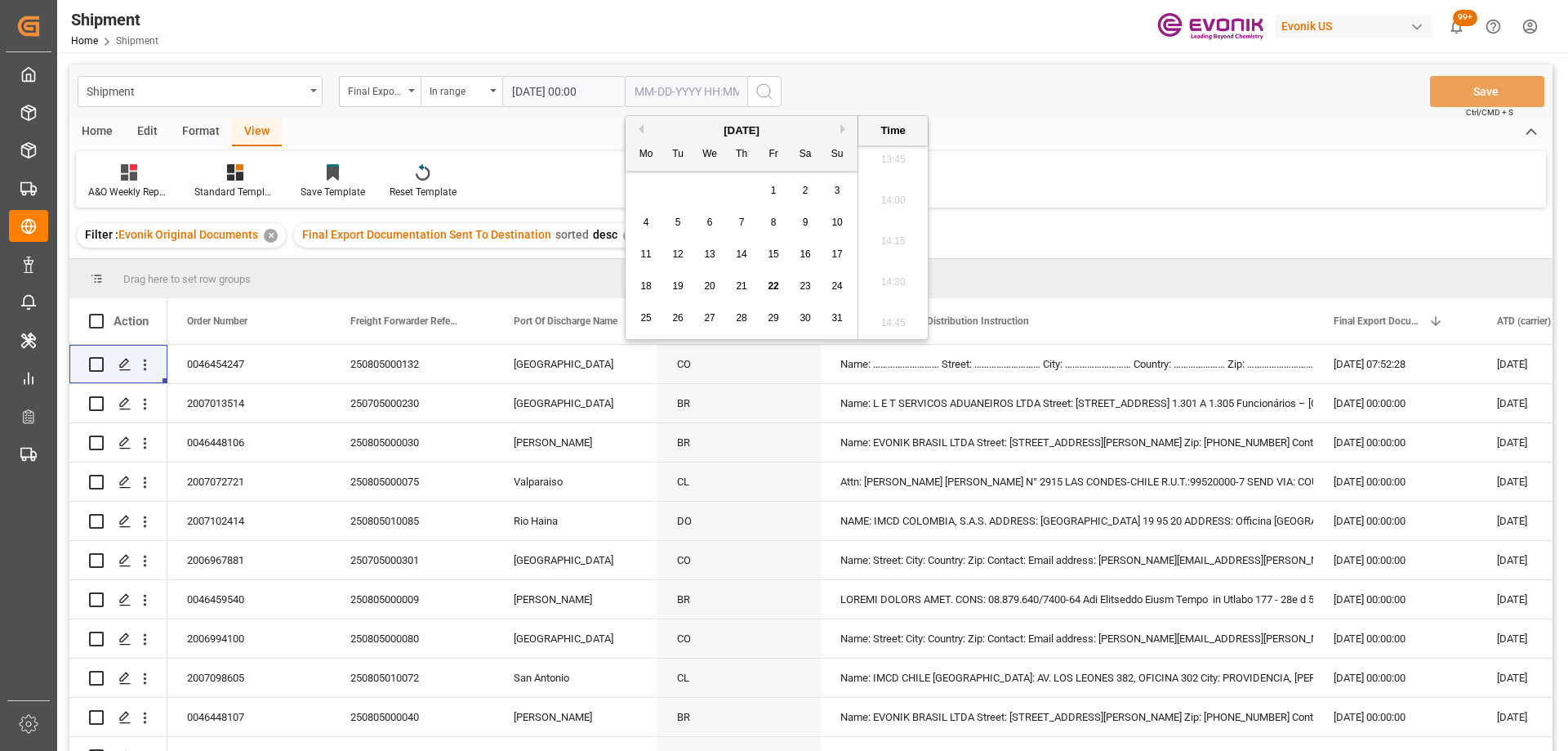
drag, startPoint x: 772, startPoint y: 286, endPoint x: 749, endPoint y: 158, distance: 130.0
click at [772, 286] on span "22" at bounding box center [773, 285] width 10 height 11
type input "08-22-2025 00:00"
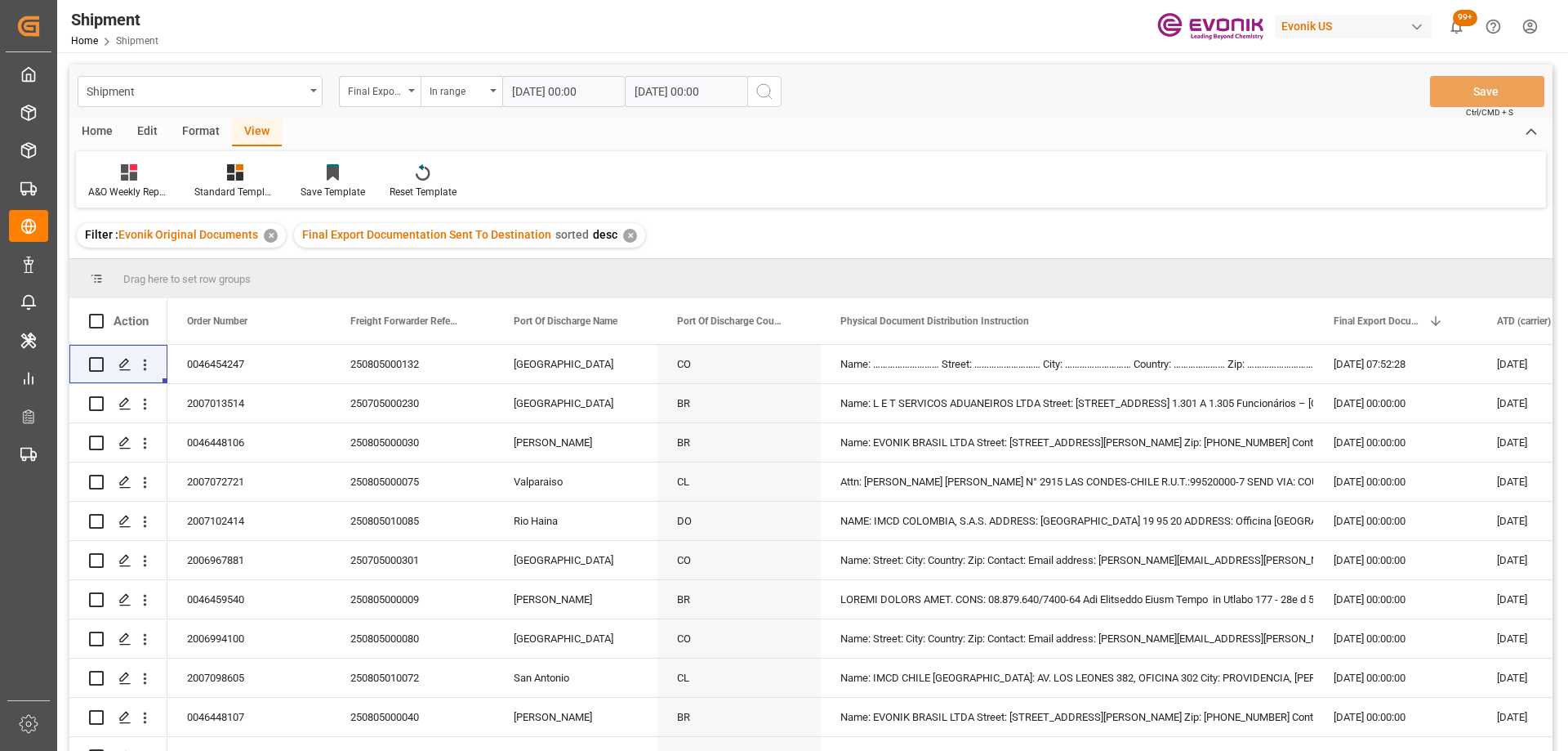
click at [760, 88] on icon "search button" at bounding box center [764, 91] width 20 height 20
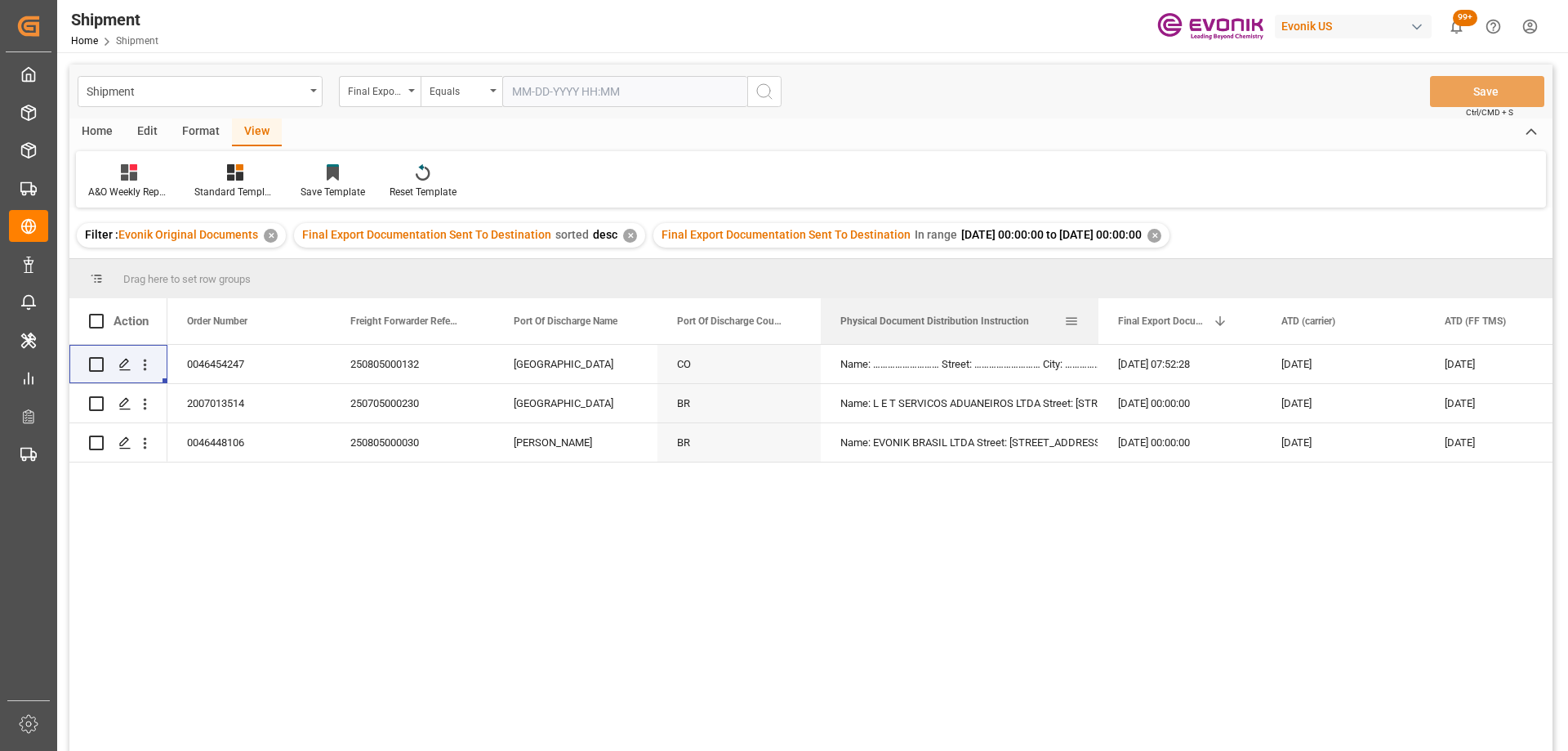
drag, startPoint x: 981, startPoint y: 310, endPoint x: 1096, endPoint y: 310, distance: 115.0
click at [1096, 310] on div at bounding box center [1099, 321] width 7 height 46
click at [735, 625] on div "0046454247 250805000132 Cartagena CO Name: ……………………… Street: ……………………… City: ………" at bounding box center [860, 553] width 1385 height 417
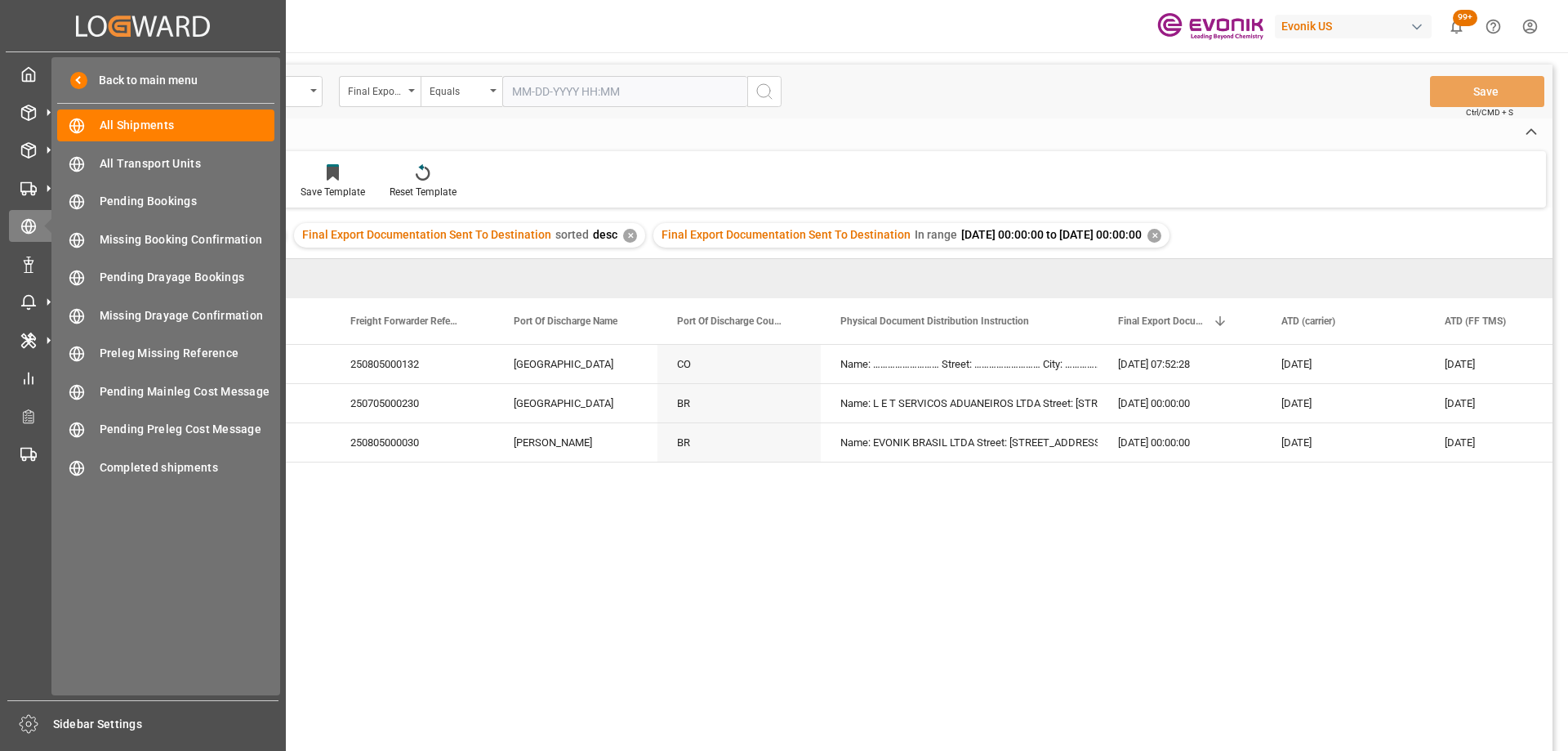
click at [721, 643] on div "0046454247 250805000132 Cartagena CO Name: ……………………… Street: ……………………… City: ………" at bounding box center [860, 553] width 1385 height 417
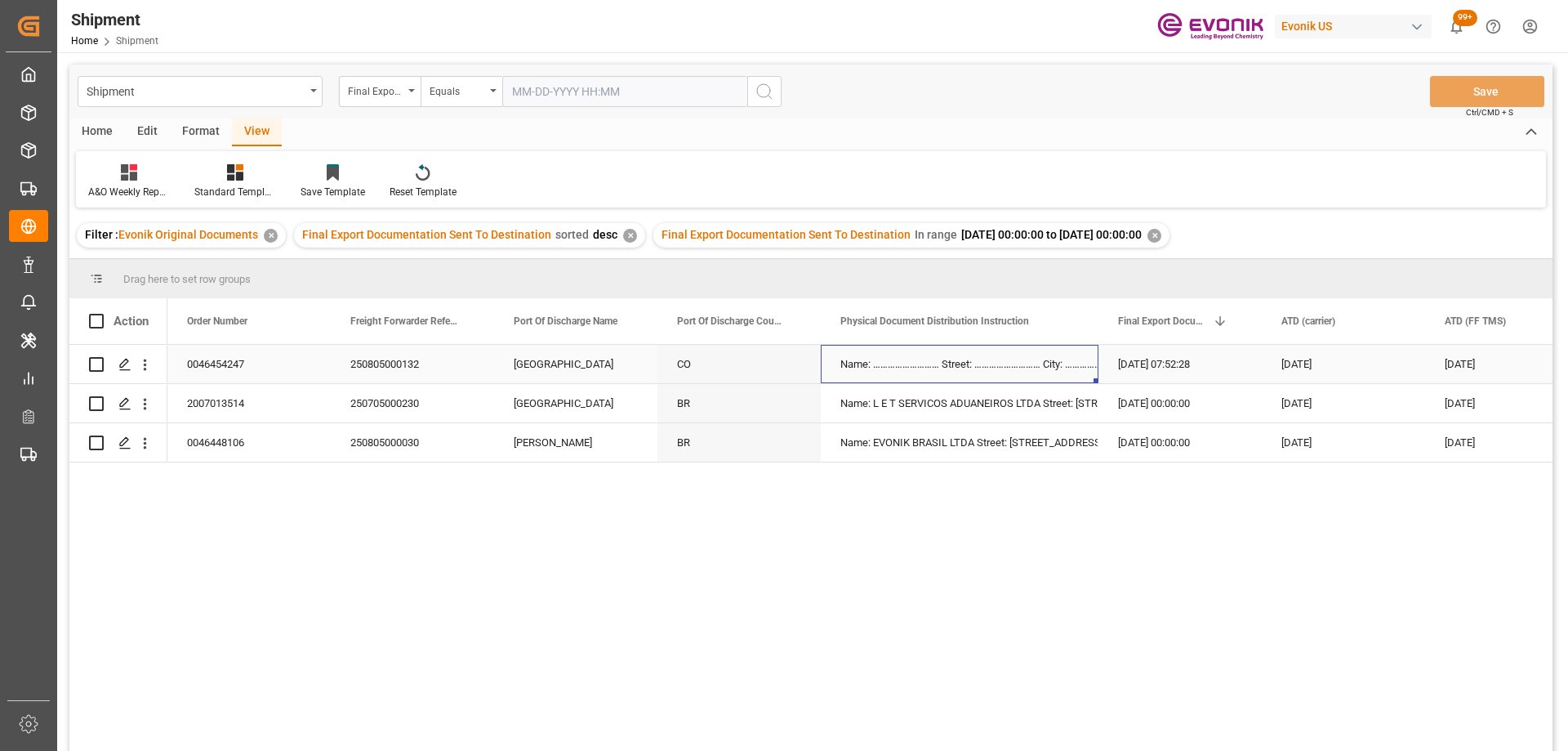
click at [993, 362] on div "Name: ……………………… Street: ……………………… City: ……………………… Country: ………………… Zip: ……………………" at bounding box center [960, 364] width 238 height 37
drag, startPoint x: 1002, startPoint y: 408, endPoint x: 1011, endPoint y: 409, distance: 9.1
click at [1005, 408] on div "Name: L E T SERVICOS ADUANEIROS LTDA Street: Avenida do Contorno, 4480 - CONJUN…" at bounding box center [960, 403] width 238 height 37
click at [147, 398] on icon "open menu" at bounding box center [145, 404] width 17 height 17
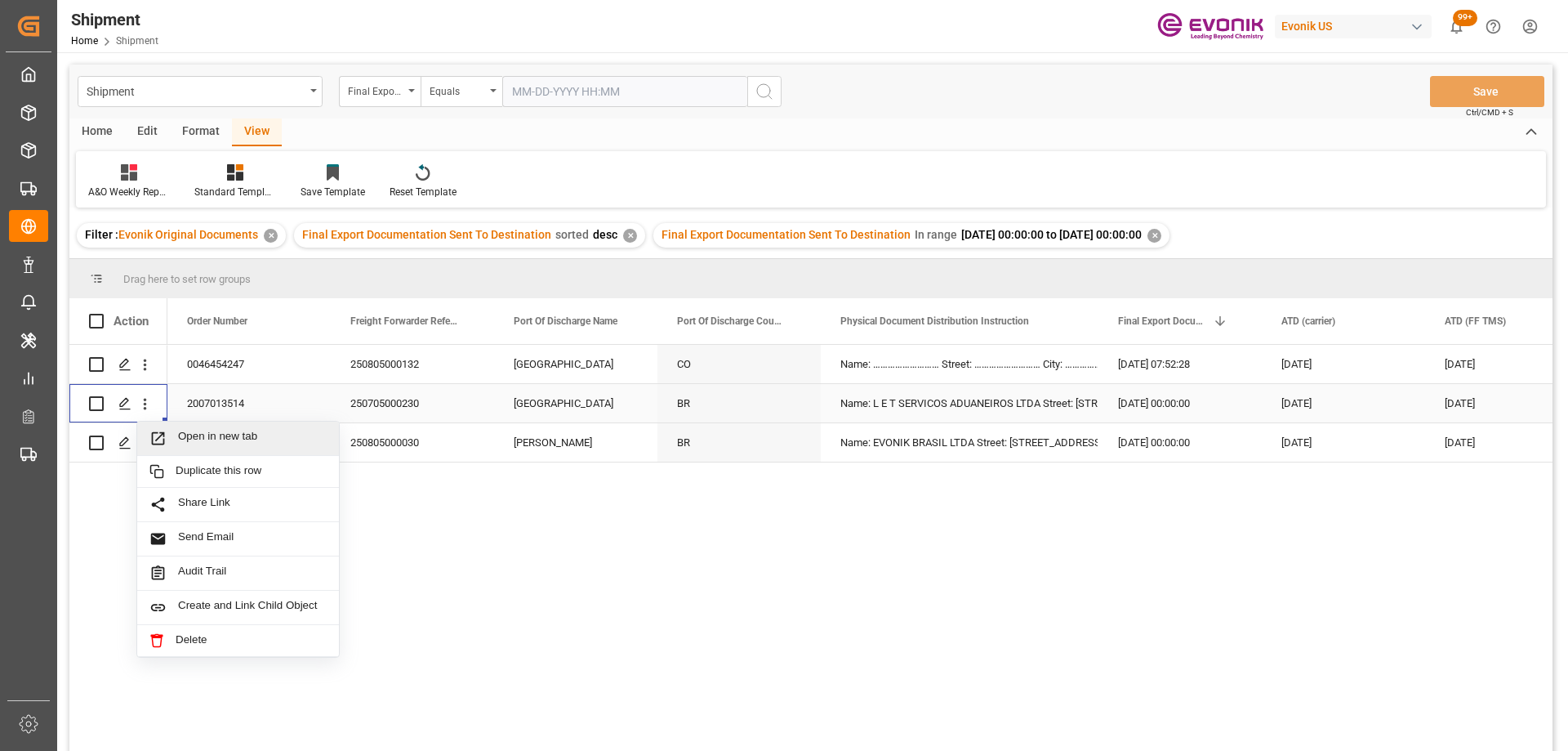
click at [225, 433] on span "Open in new tab" at bounding box center [252, 439] width 149 height 17
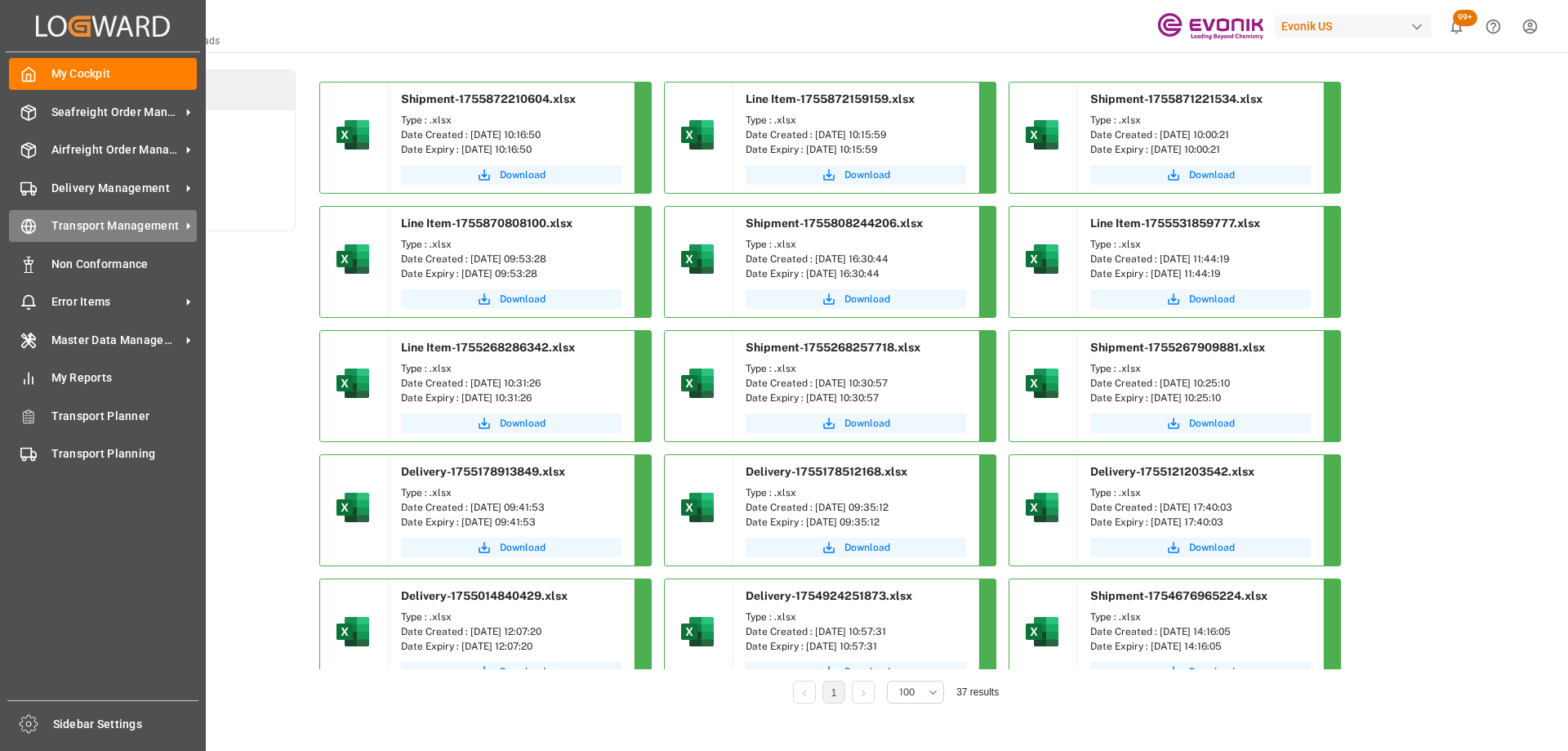
click at [90, 230] on span "Transport Management" at bounding box center [115, 226] width 129 height 17
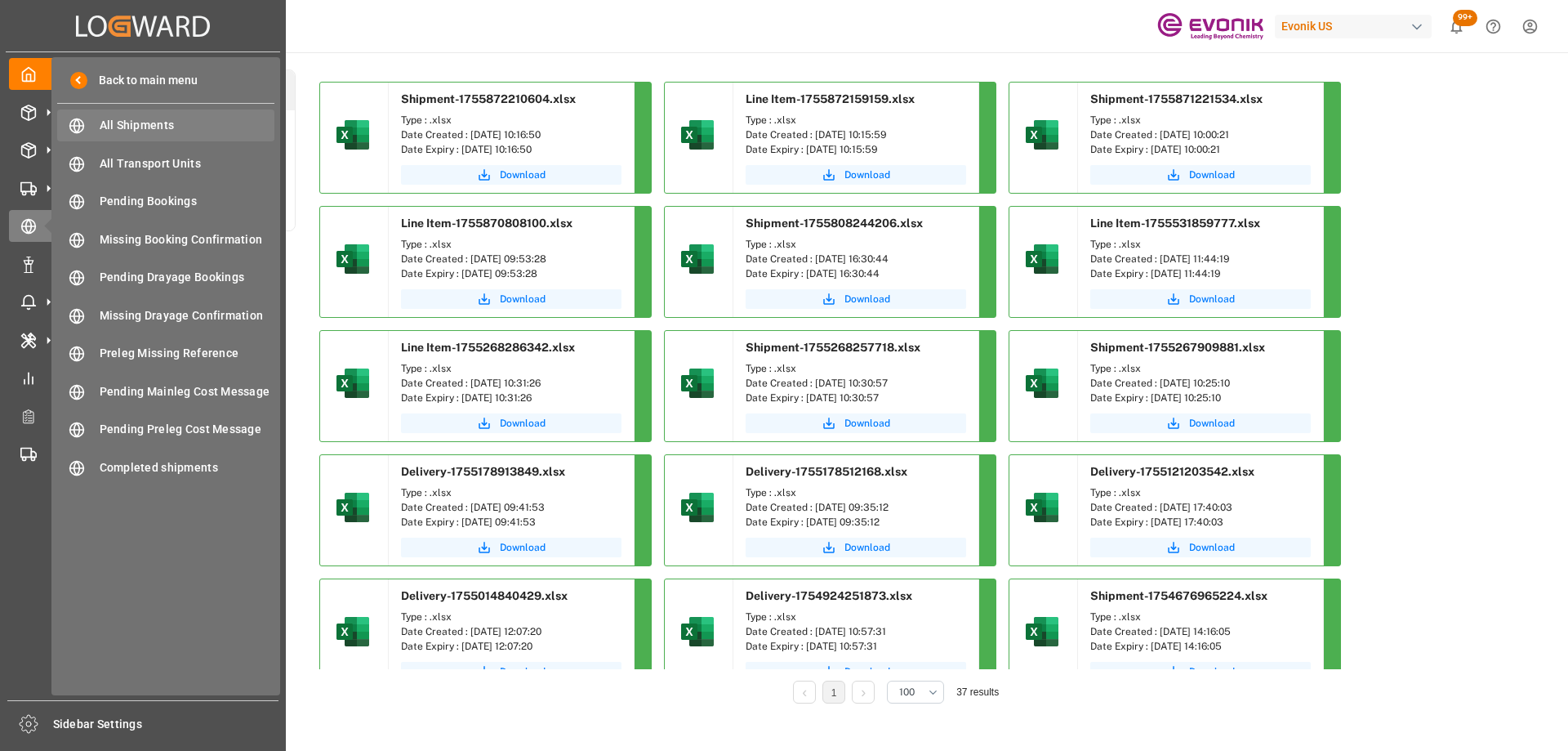
click at [131, 128] on span "All Shipments" at bounding box center [187, 126] width 176 height 17
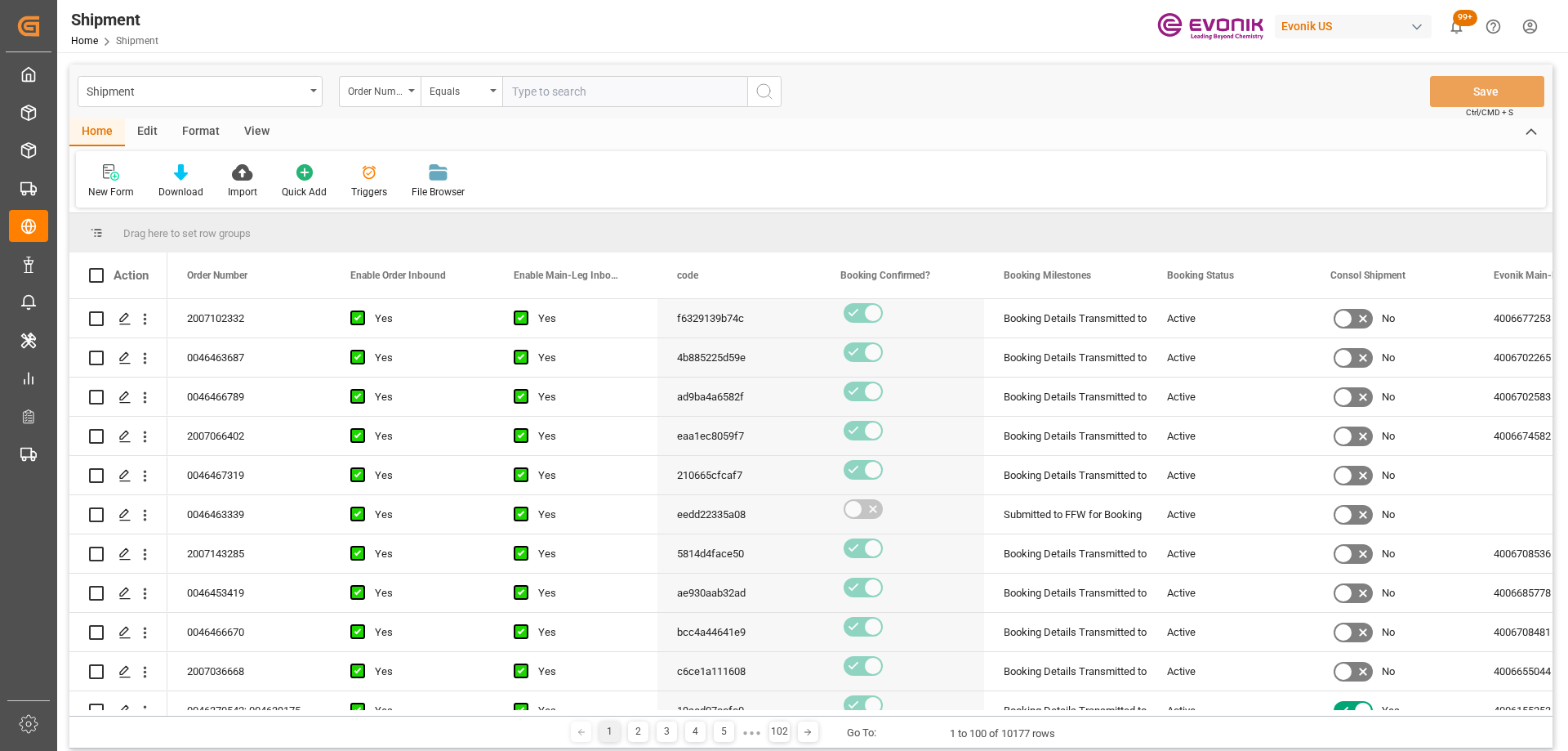
click at [194, 133] on div "Format" at bounding box center [201, 133] width 62 height 28
click at [114, 175] on icon at bounding box center [112, 173] width 11 height 13
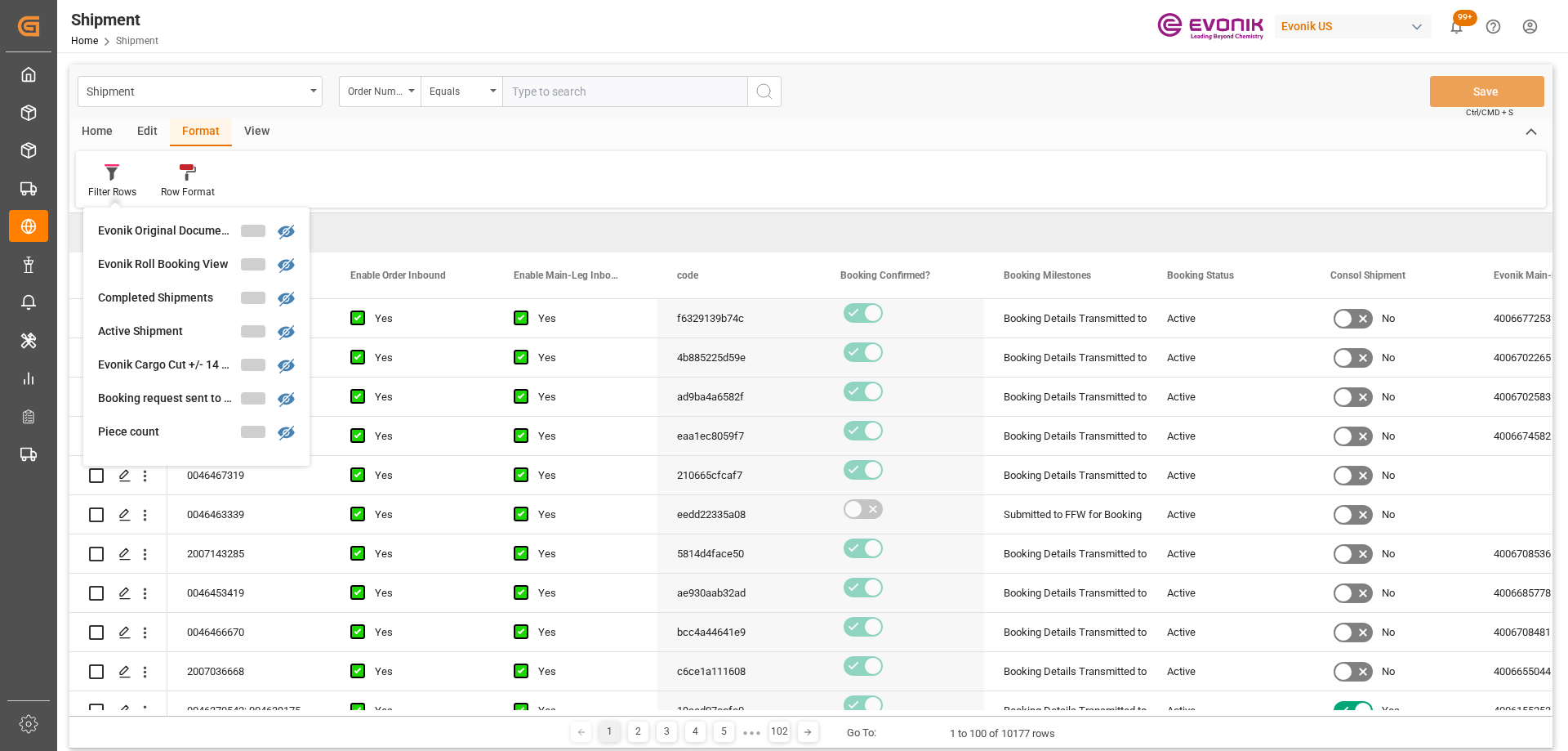
click at [180, 227] on div "Evonik Original Documents" at bounding box center [169, 231] width 143 height 17
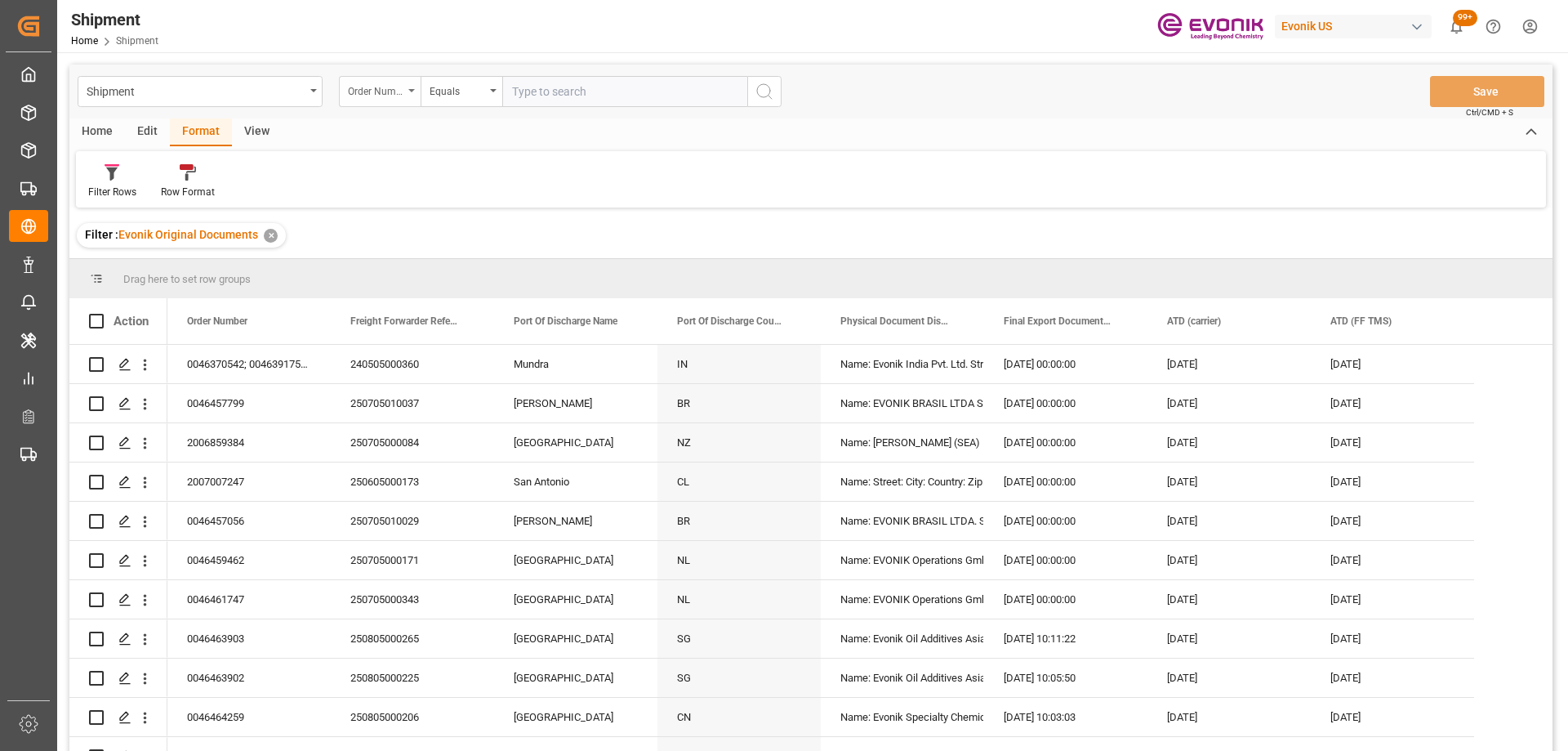
click at [377, 93] on div "Order Number" at bounding box center [375, 89] width 55 height 19
type input "fina"
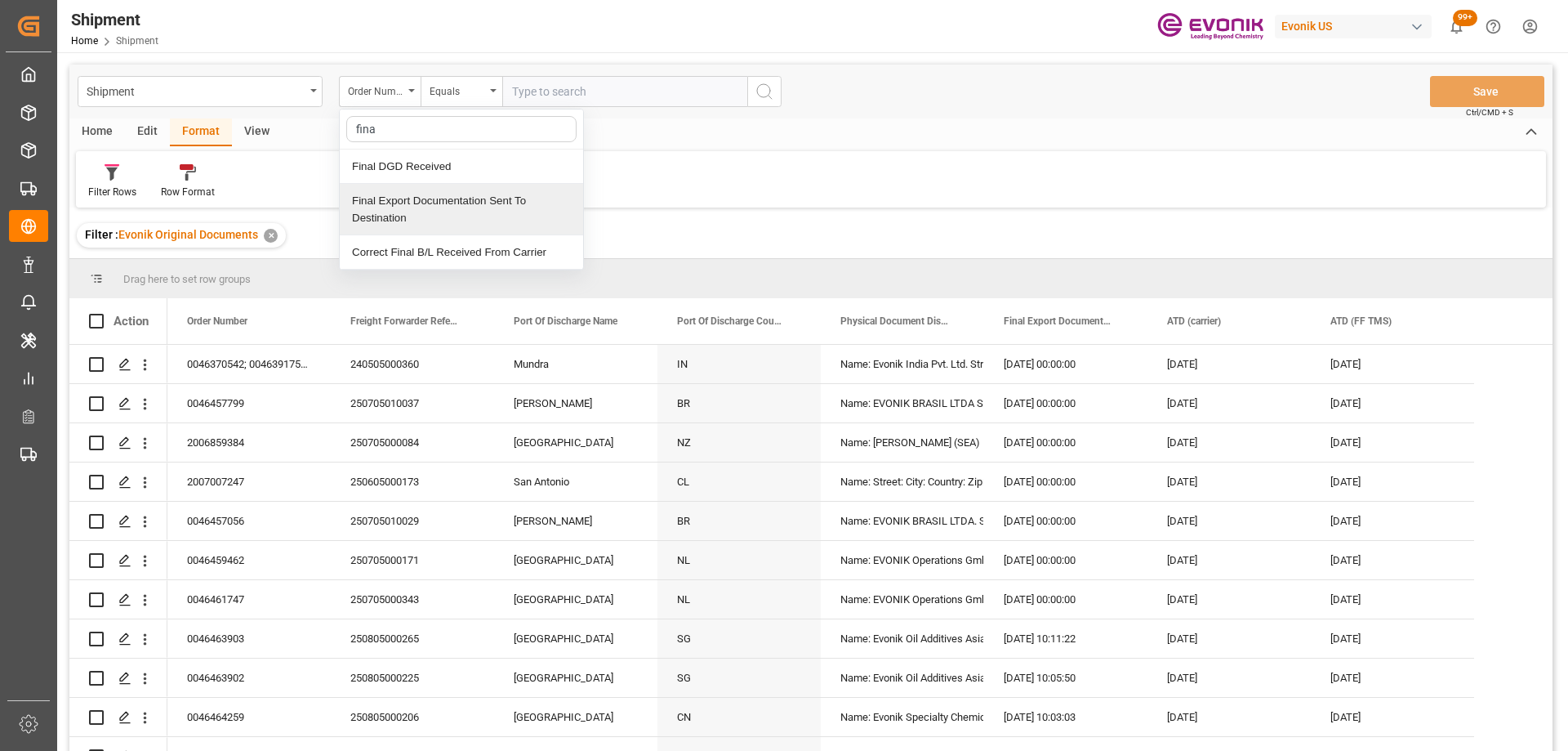
click at [512, 199] on div "Final Export Documentation Sent To Destination" at bounding box center [461, 209] width 244 height 51
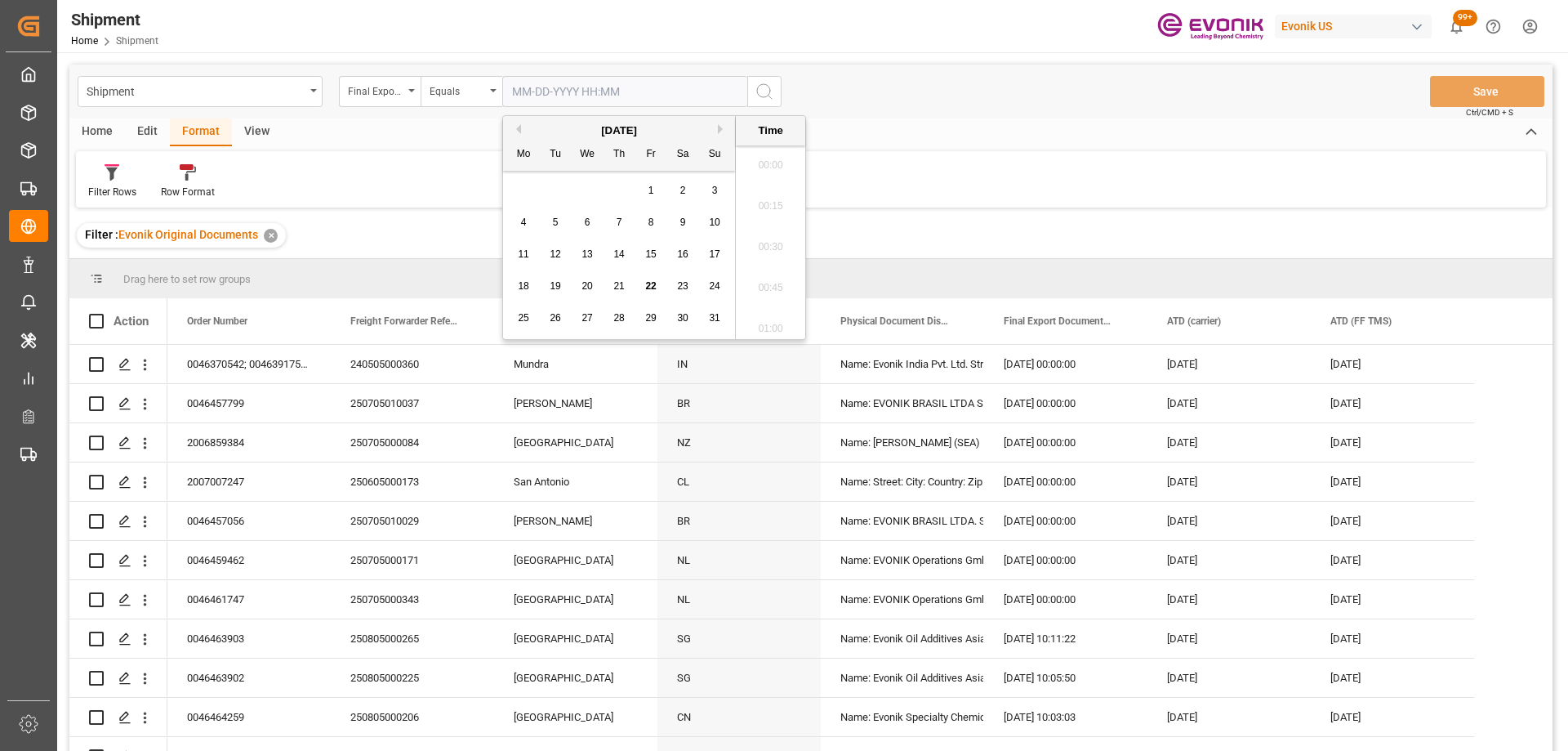
click at [543, 92] on input "text" at bounding box center [625, 92] width 245 height 31
click at [467, 94] on div "Equals" at bounding box center [458, 89] width 55 height 19
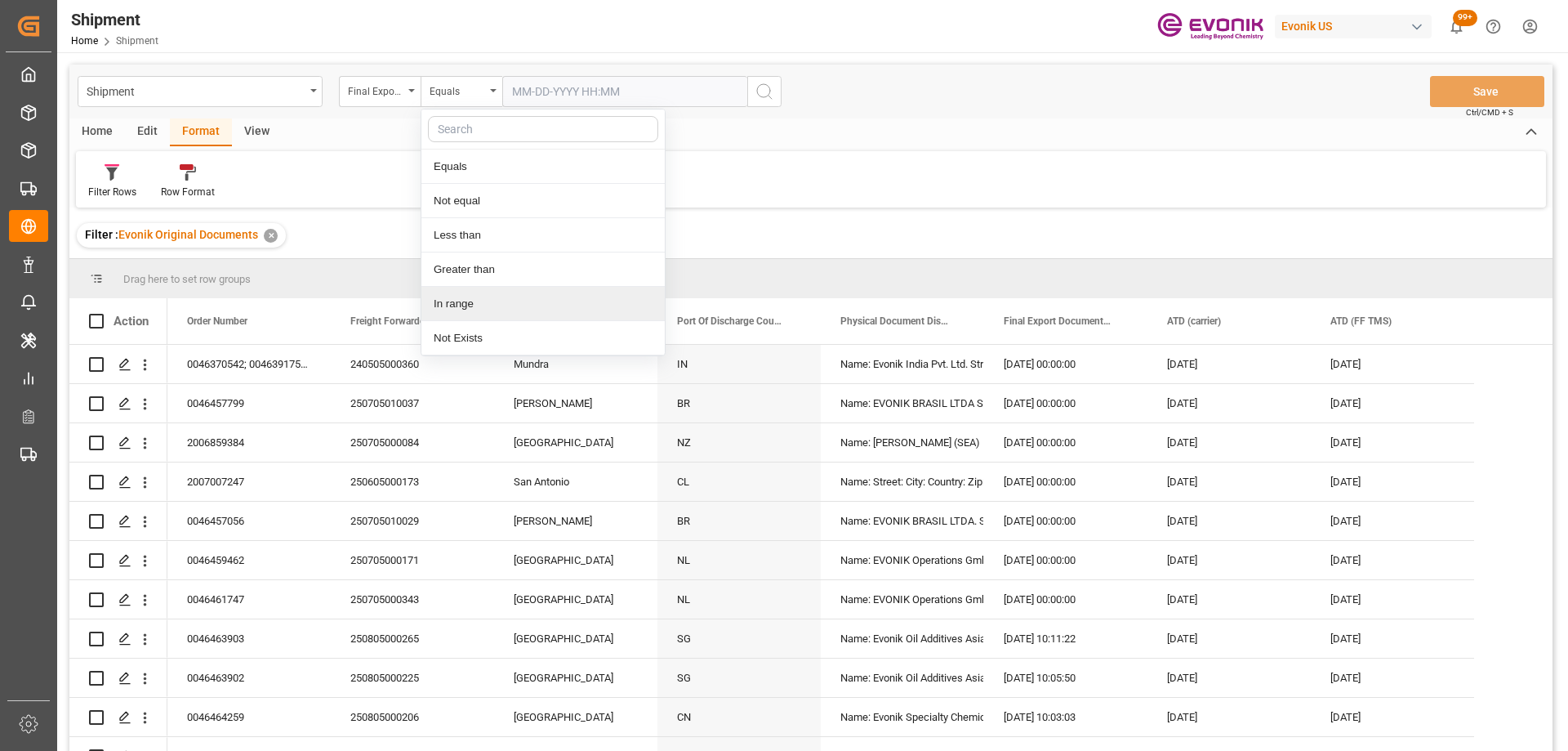
click at [472, 297] on div "In range" at bounding box center [543, 304] width 244 height 35
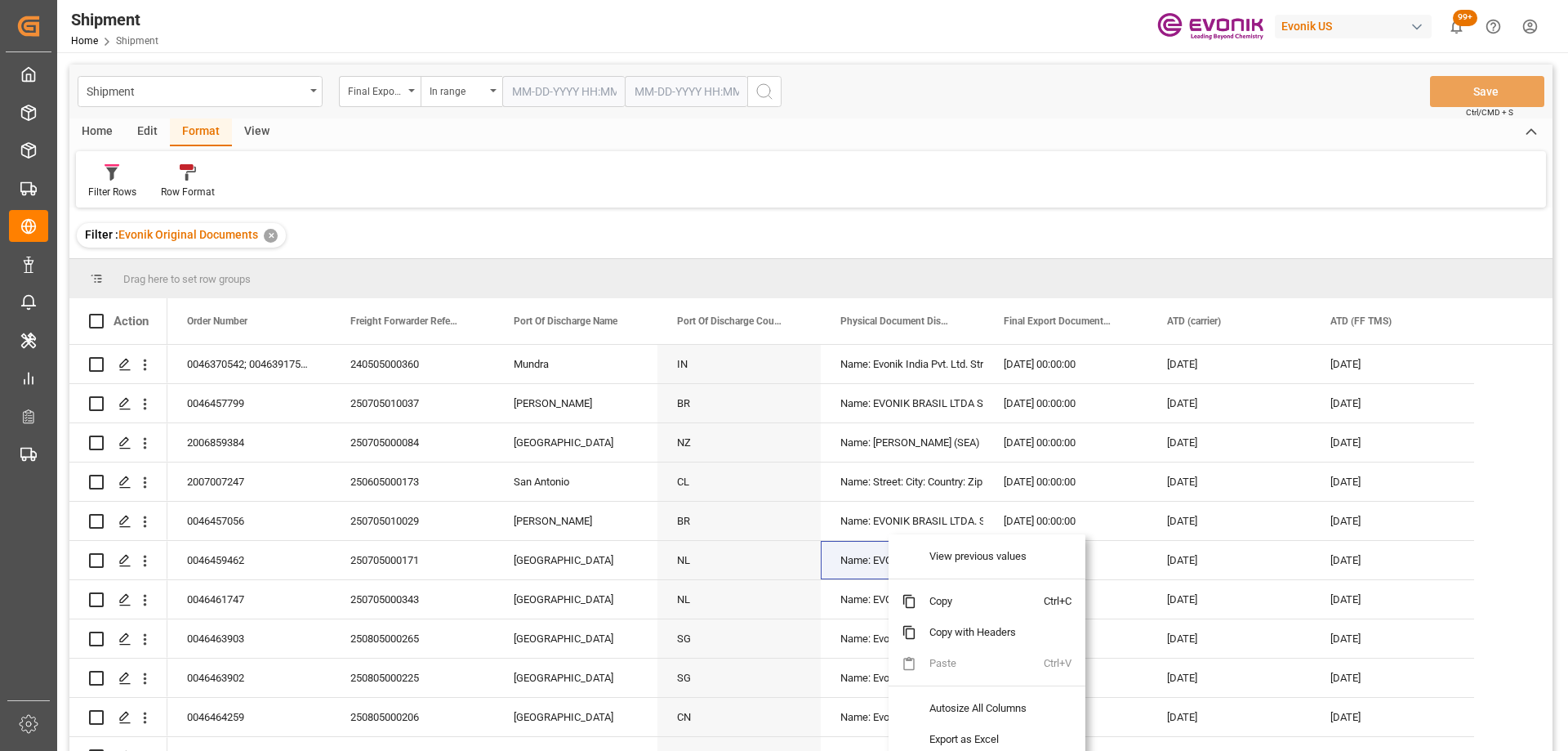
click at [732, 238] on div "Filter : Evonik Original Documents ✕" at bounding box center [810, 235] width 1483 height 46
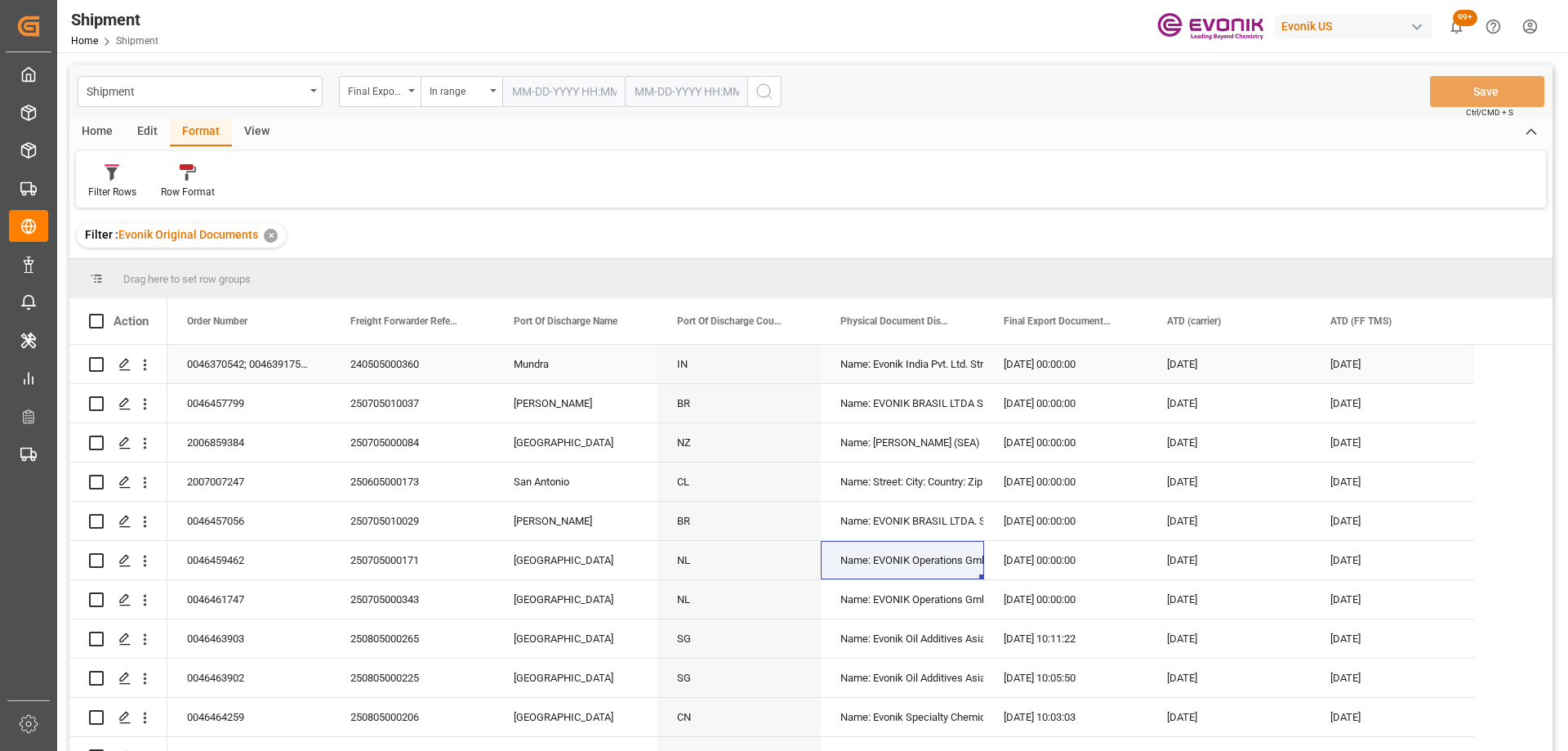
scroll to position [0, 0]
click at [626, 317] on span at bounding box center [630, 321] width 15 height 15
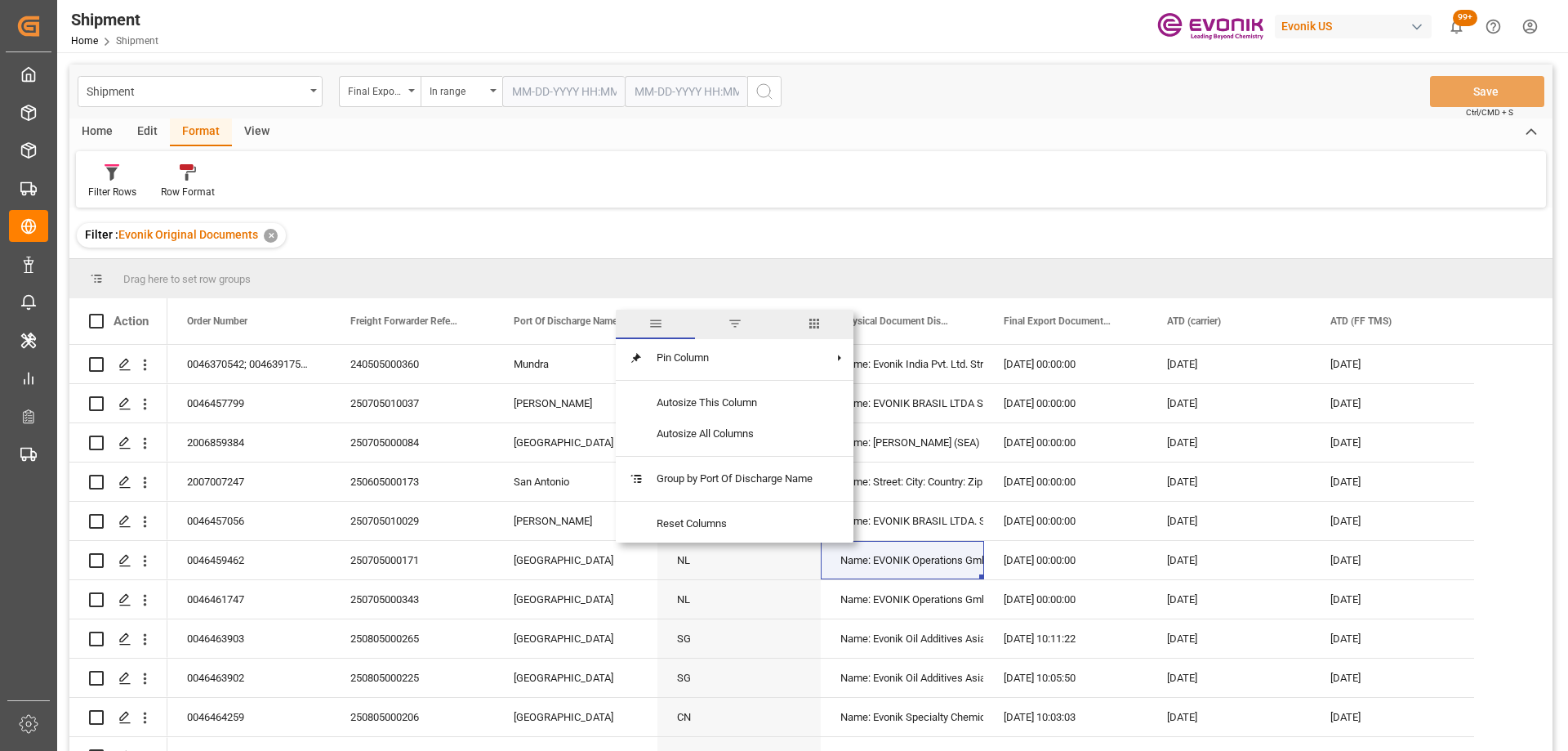
click at [846, 317] on span "columns" at bounding box center [813, 324] width 79 height 29
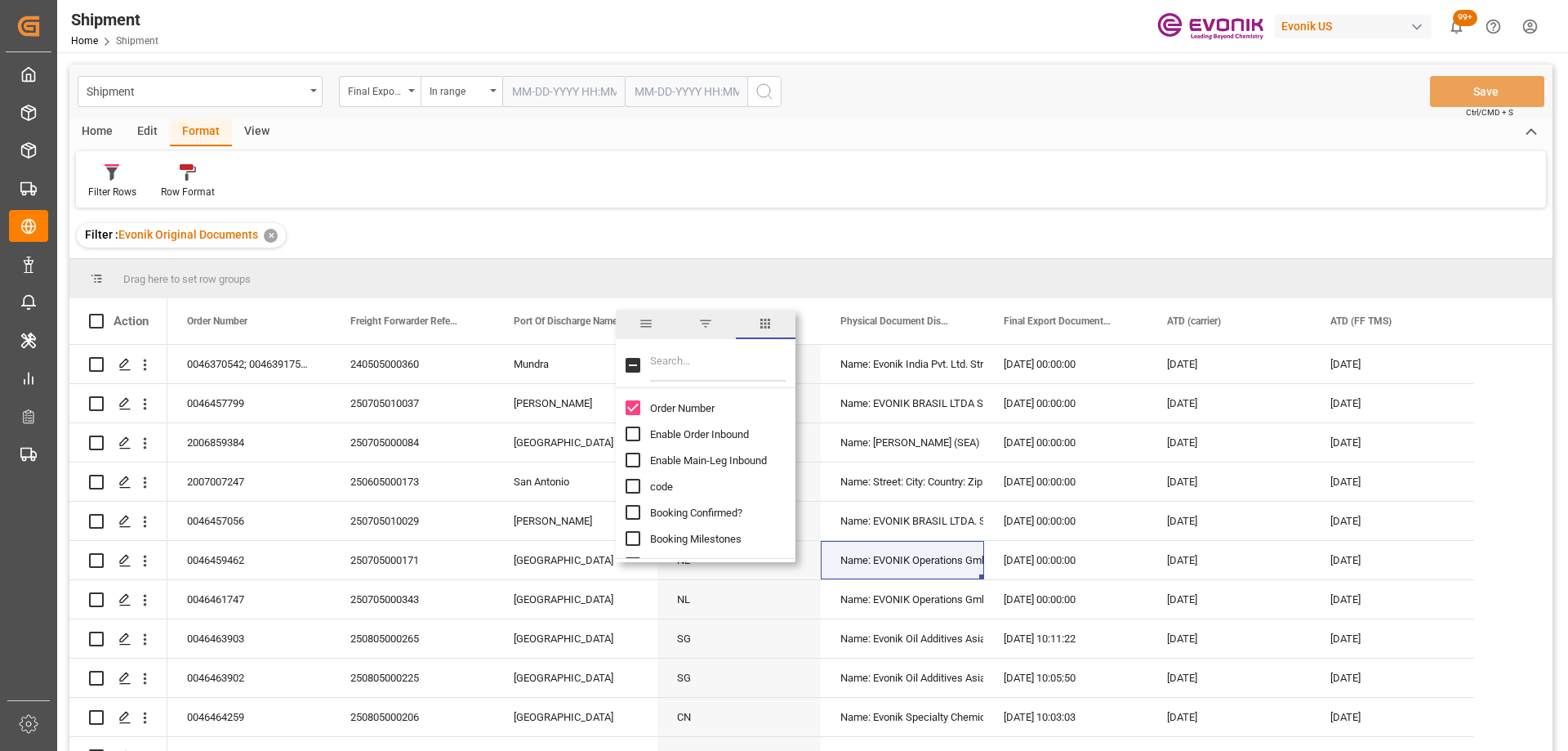
click at [701, 365] on input "Filter Columns Input" at bounding box center [718, 365] width 135 height 33
type input "regi"
click at [634, 401] on input "Destination Region column toggle visibility (hidden)" at bounding box center [633, 408] width 15 height 15
checkbox input "true"
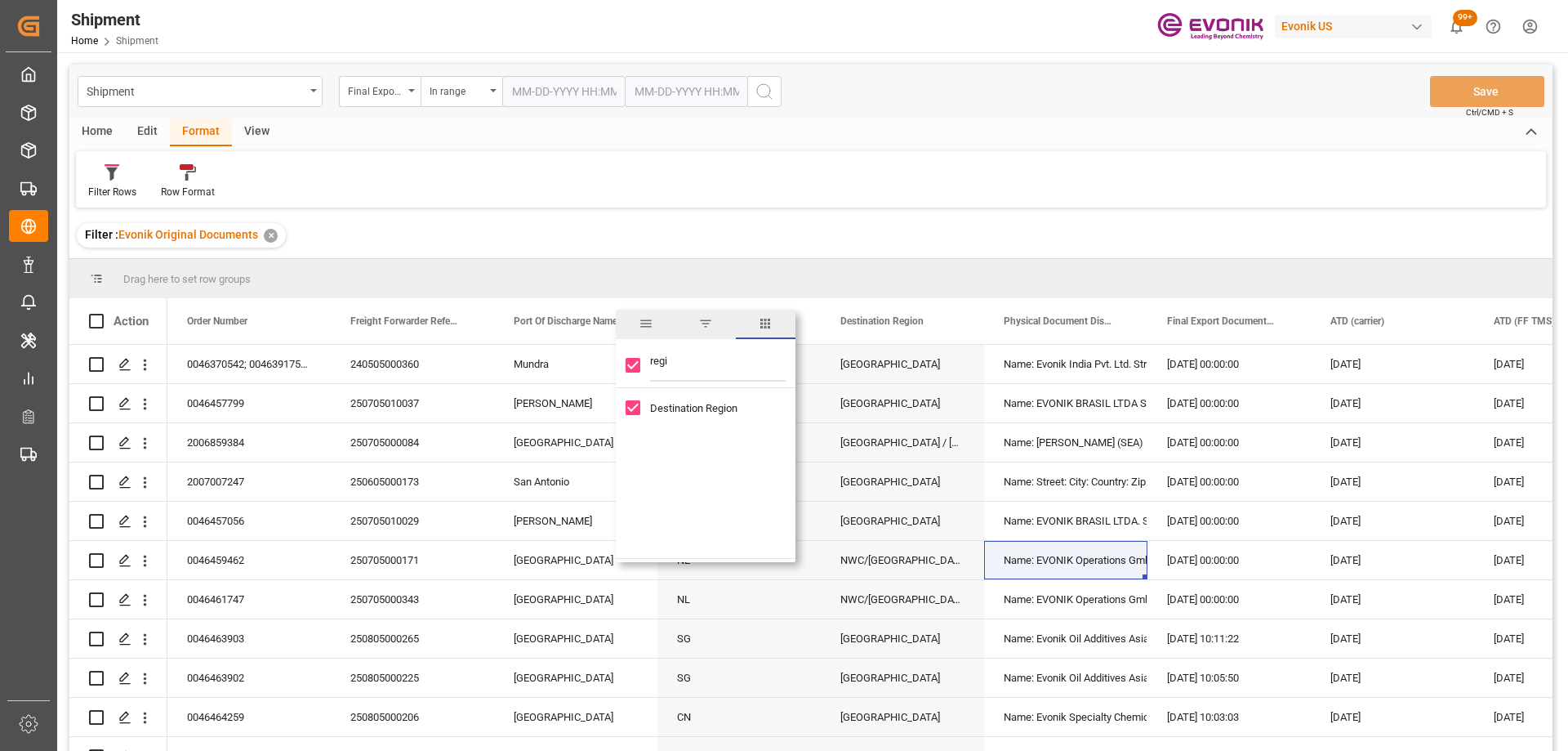
click at [973, 234] on div "Filter : Evonik Original Documents ✕" at bounding box center [810, 235] width 1483 height 46
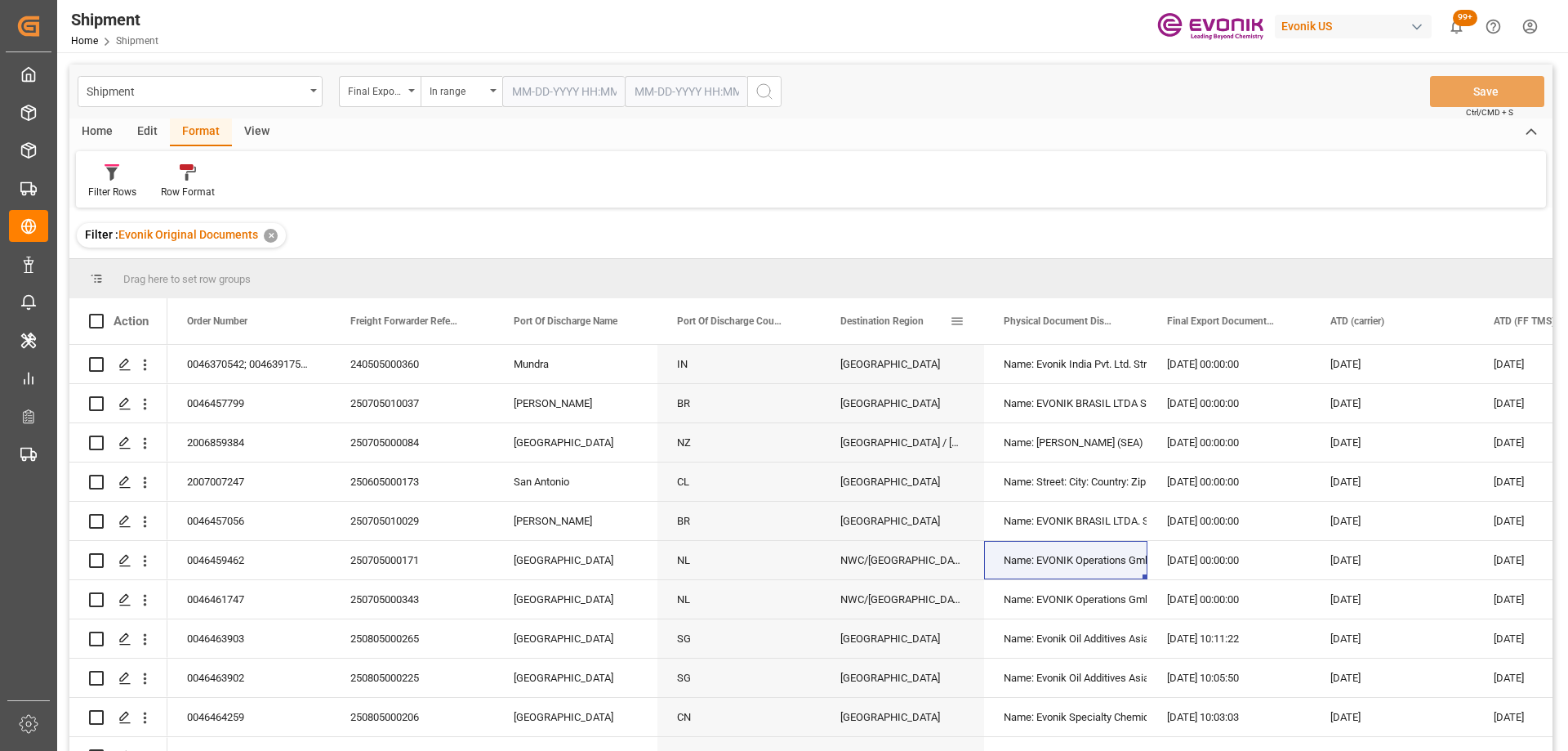
click at [957, 322] on span at bounding box center [957, 321] width 15 height 15
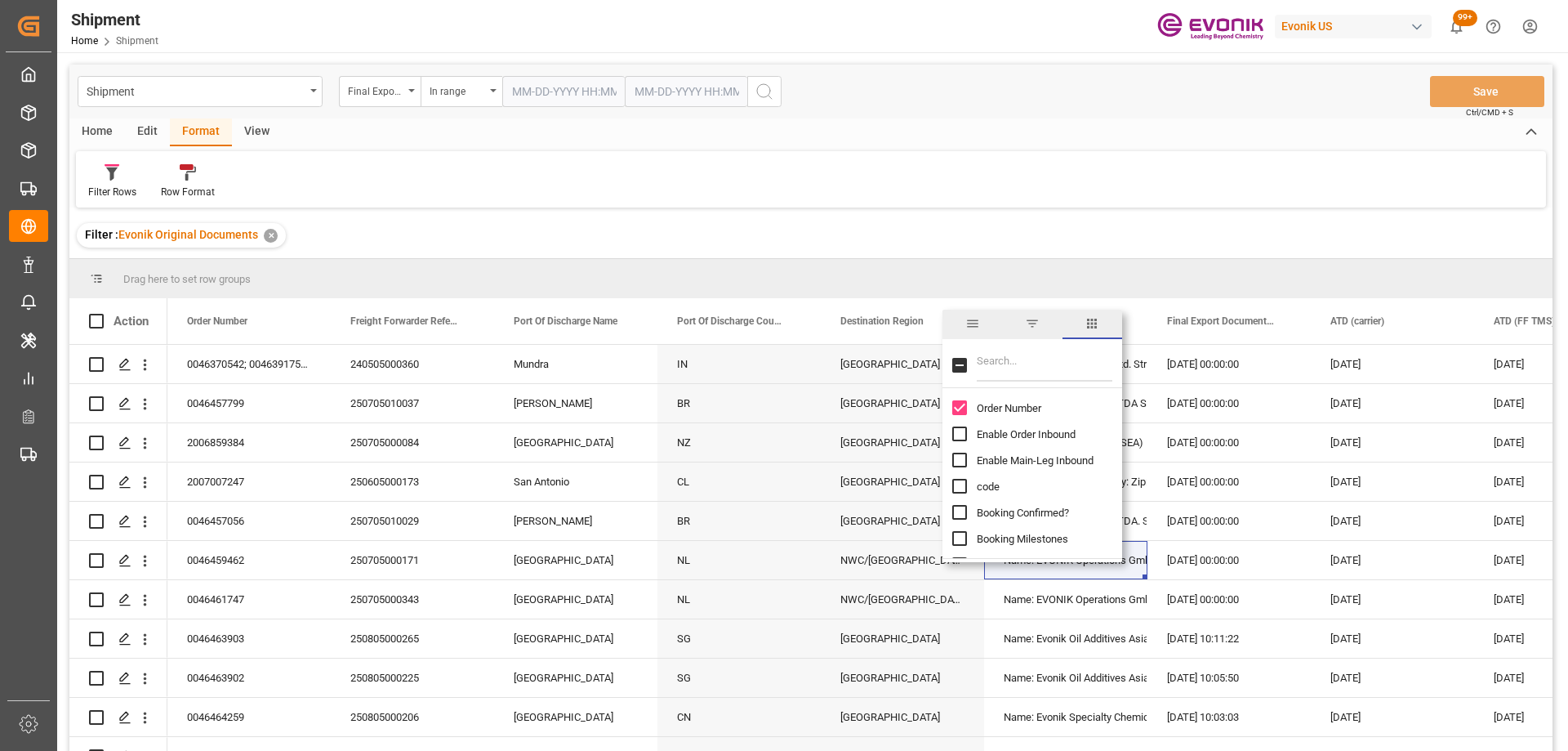
click at [1063, 321] on span "columns" at bounding box center [1092, 324] width 60 height 29
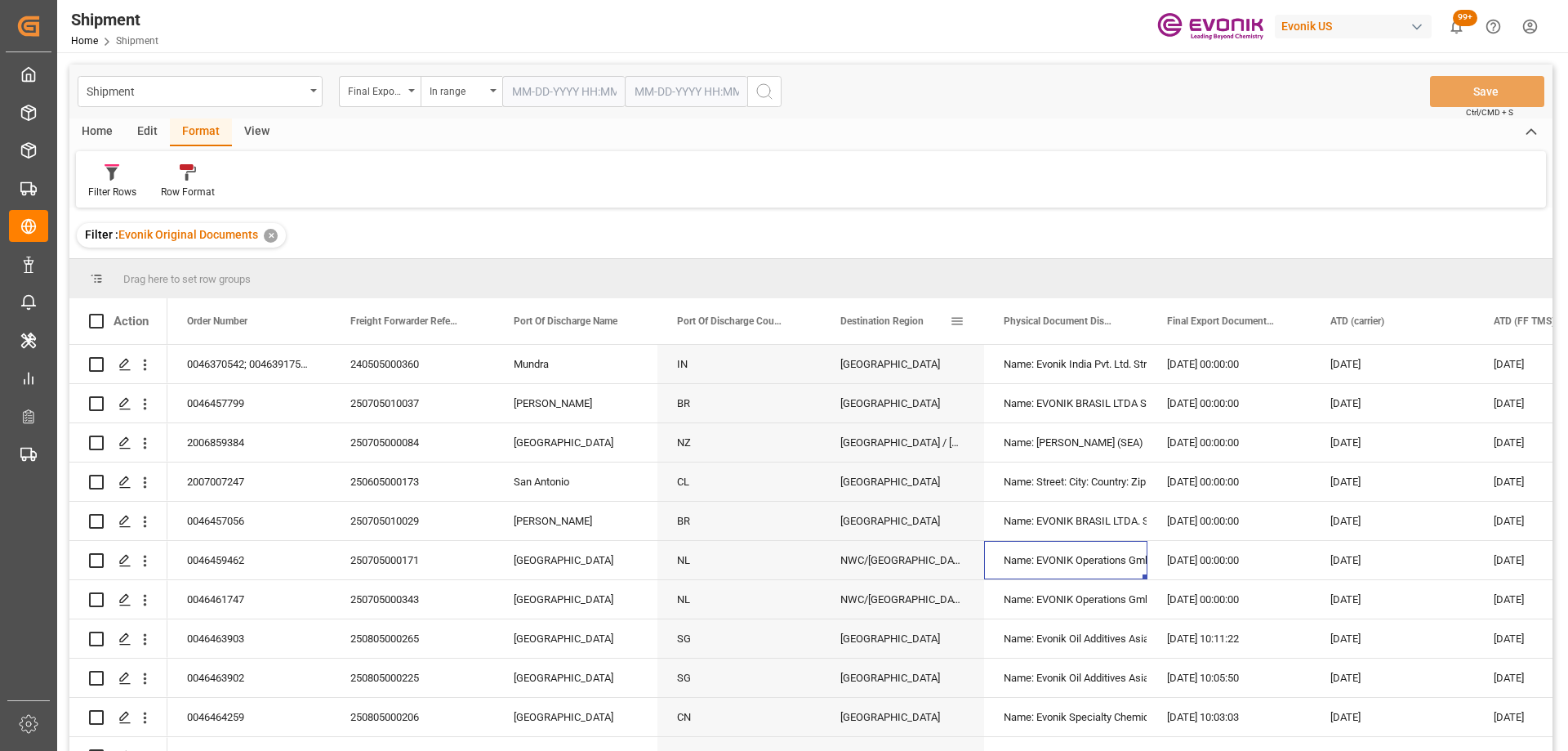
click at [961, 320] on span at bounding box center [957, 321] width 15 height 15
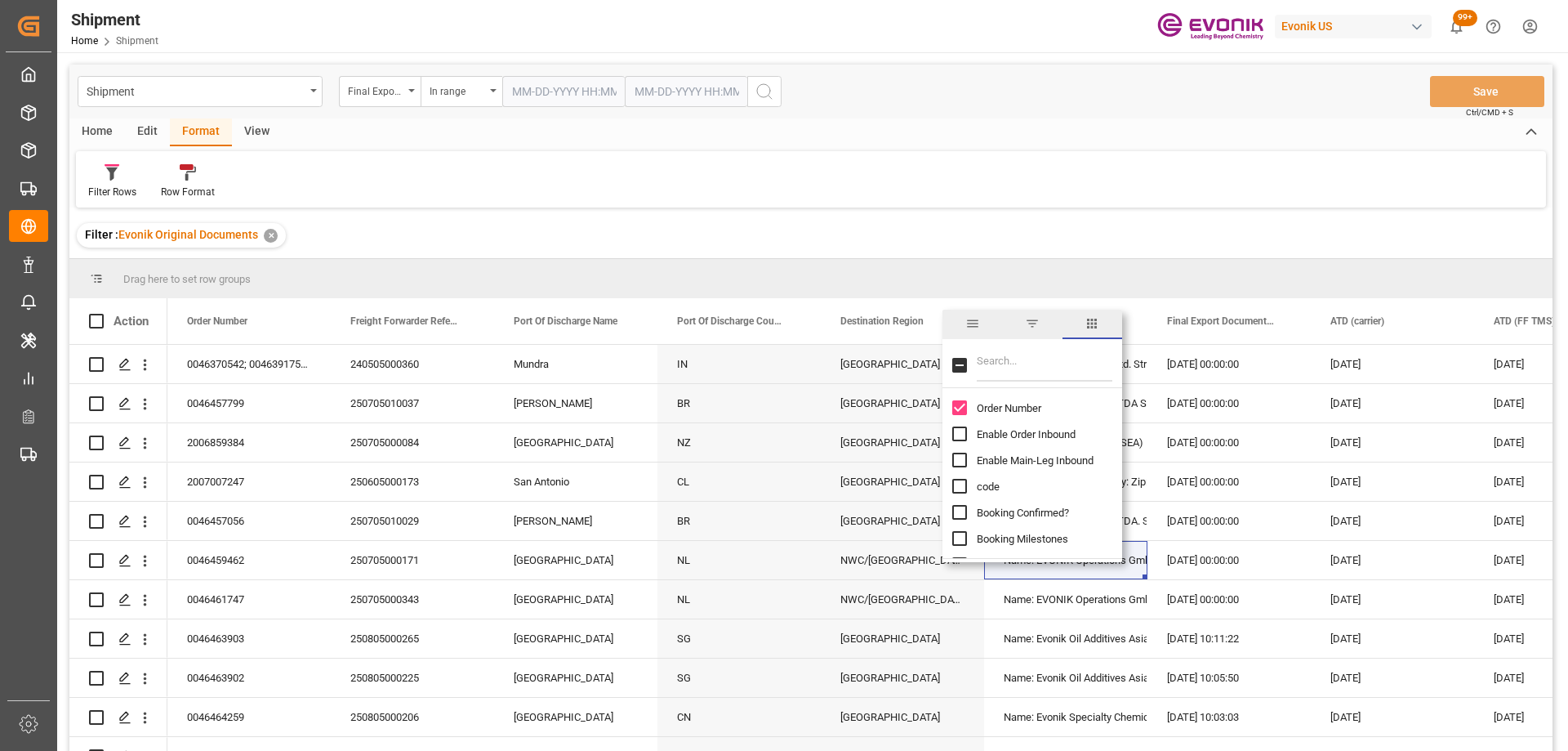
click at [967, 332] on span "general" at bounding box center [972, 324] width 60 height 29
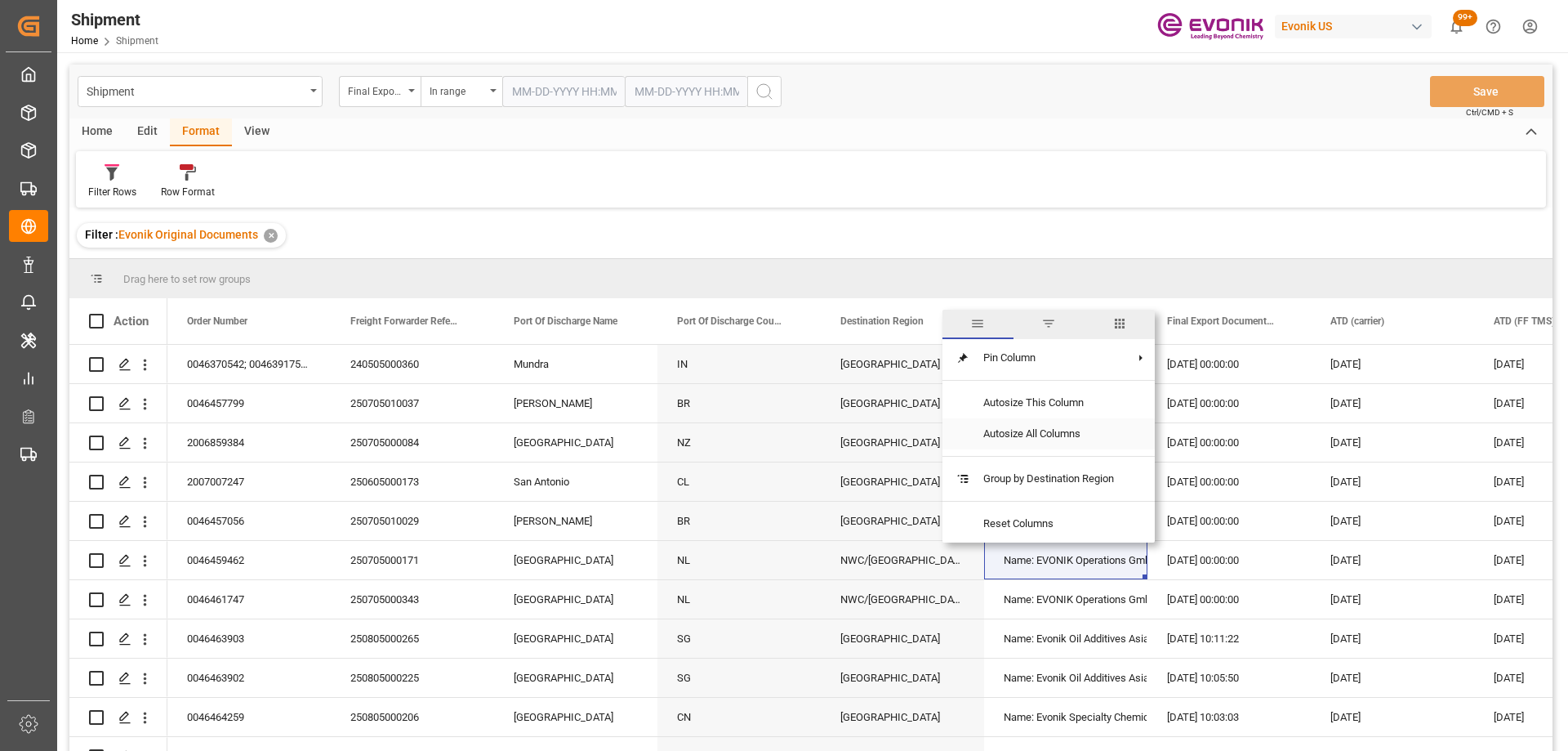
click at [1044, 473] on span "Group by Destination Region" at bounding box center [1048, 479] width 157 height 31
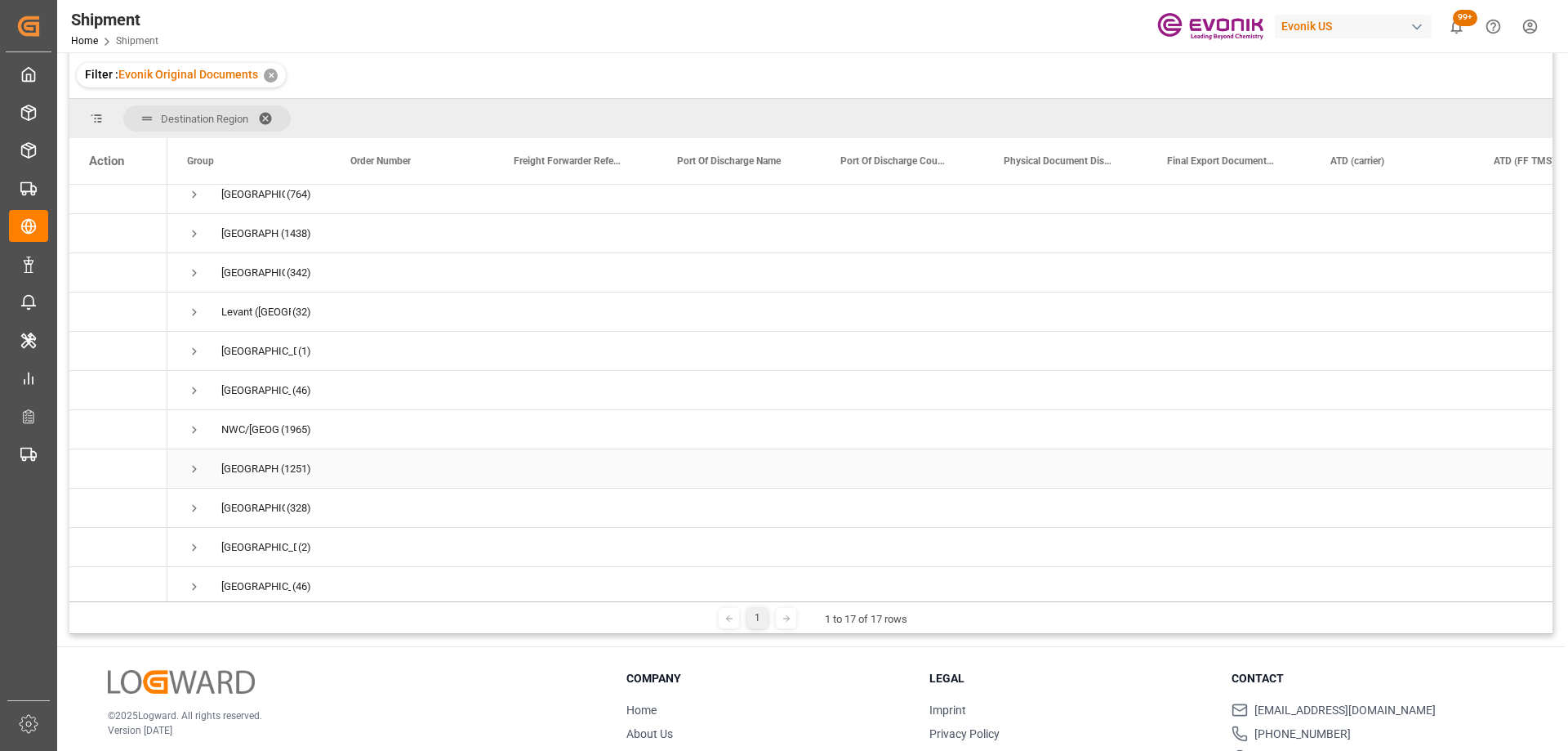
scroll to position [262, 0]
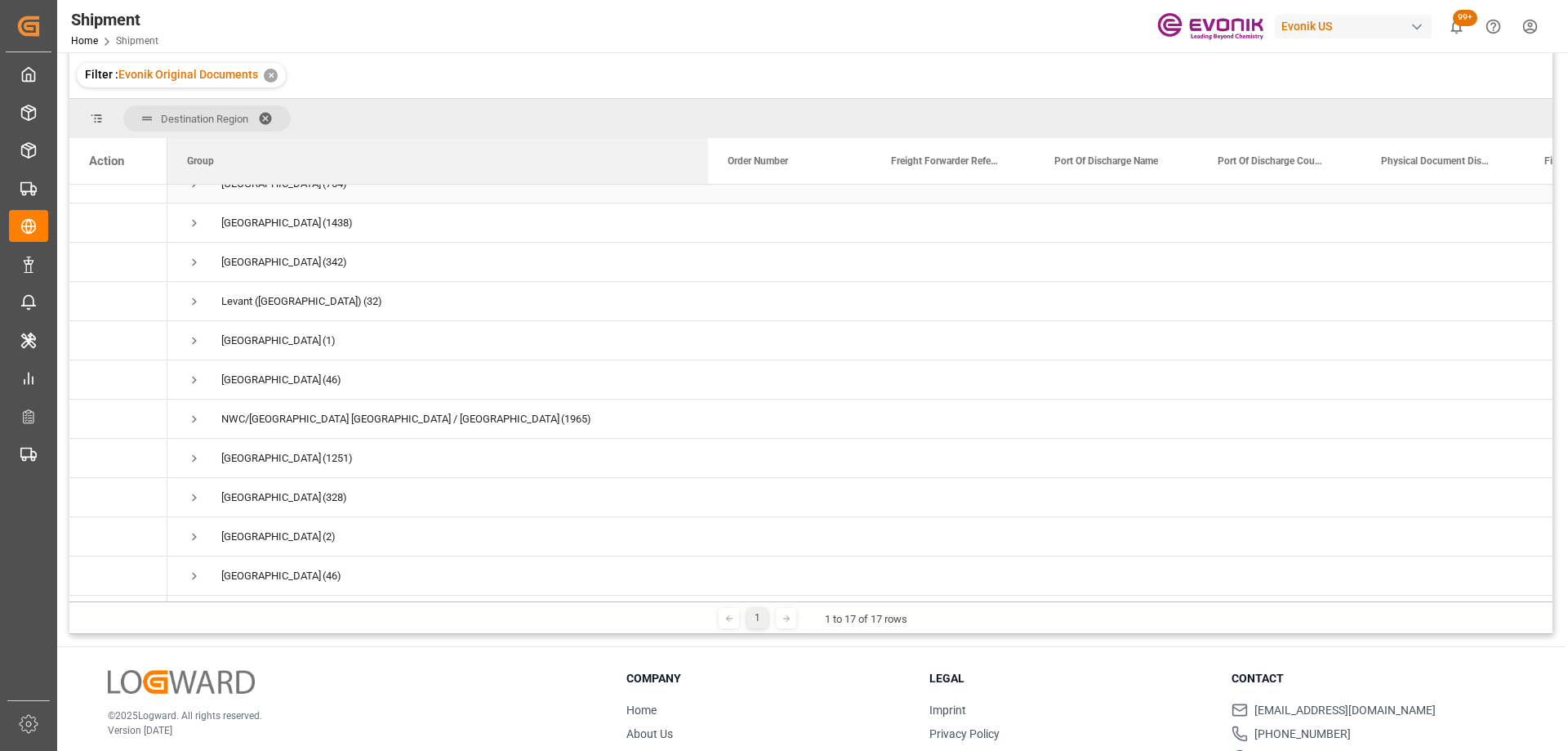
drag, startPoint x: 329, startPoint y: 167, endPoint x: 706, endPoint y: 196, distance: 378.1
click at [706, 196] on div "Action Group Order Number Freight Forwarder Reference" at bounding box center [810, 369] width 1483 height 463
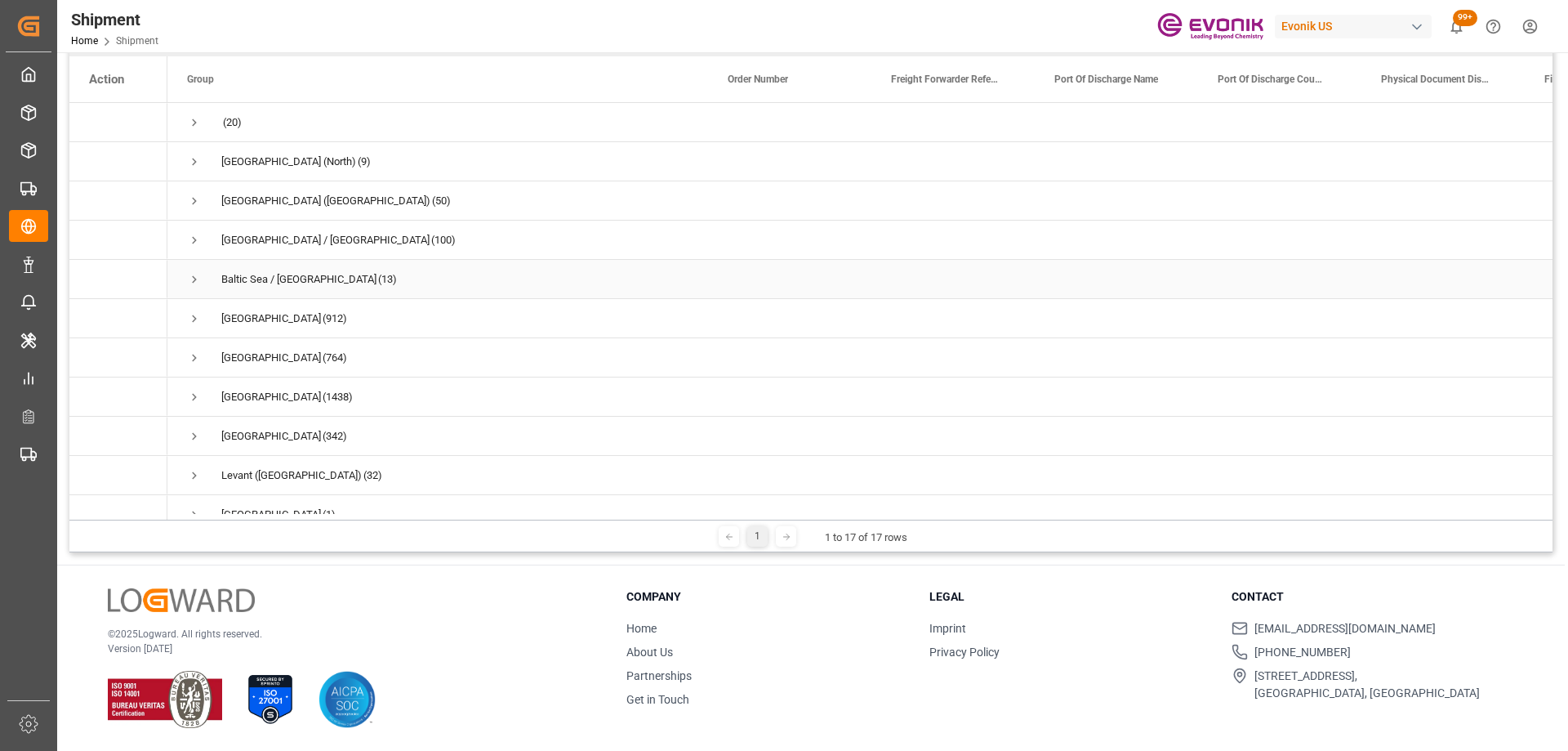
scroll to position [0, 0]
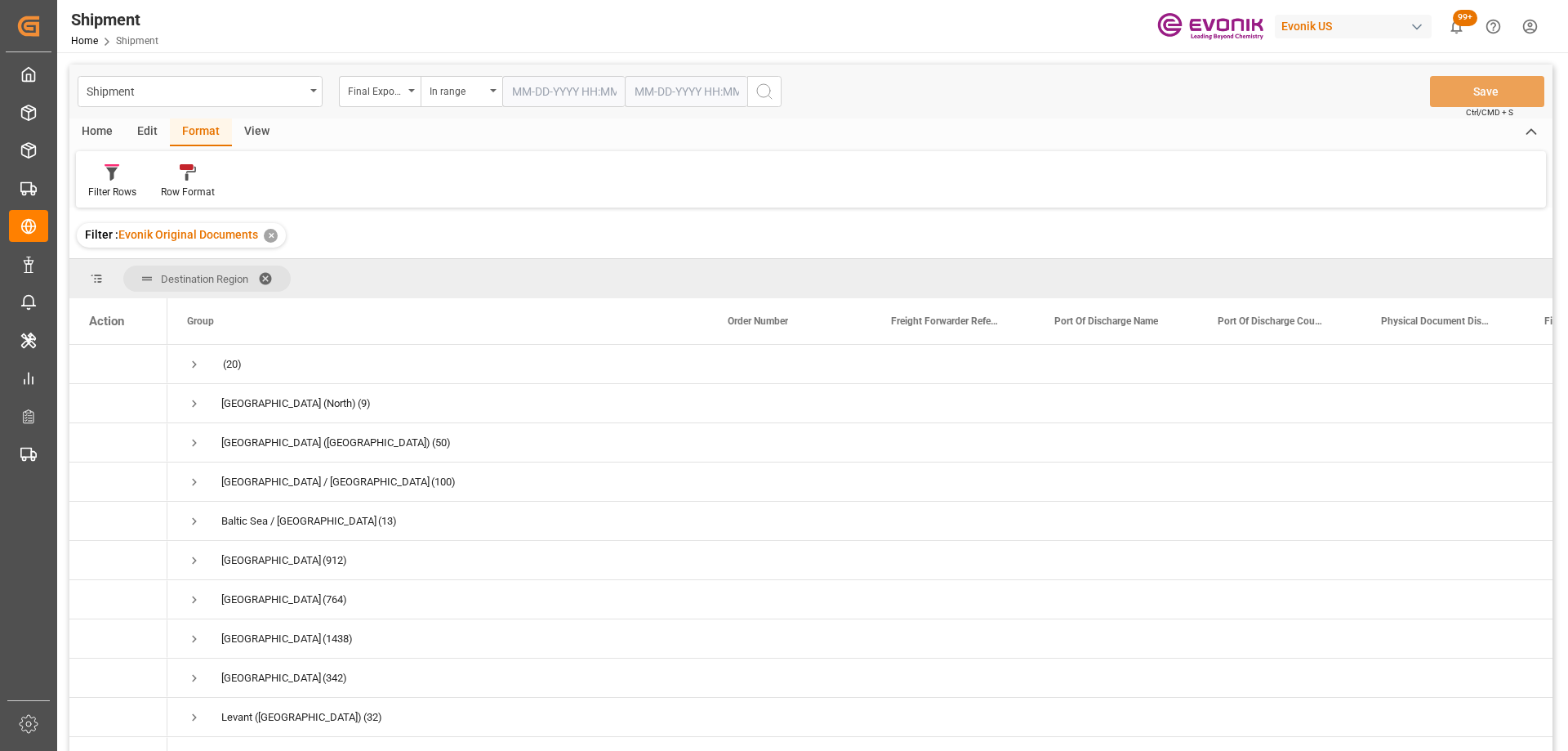
click at [270, 232] on div "✕" at bounding box center [270, 236] width 14 height 14
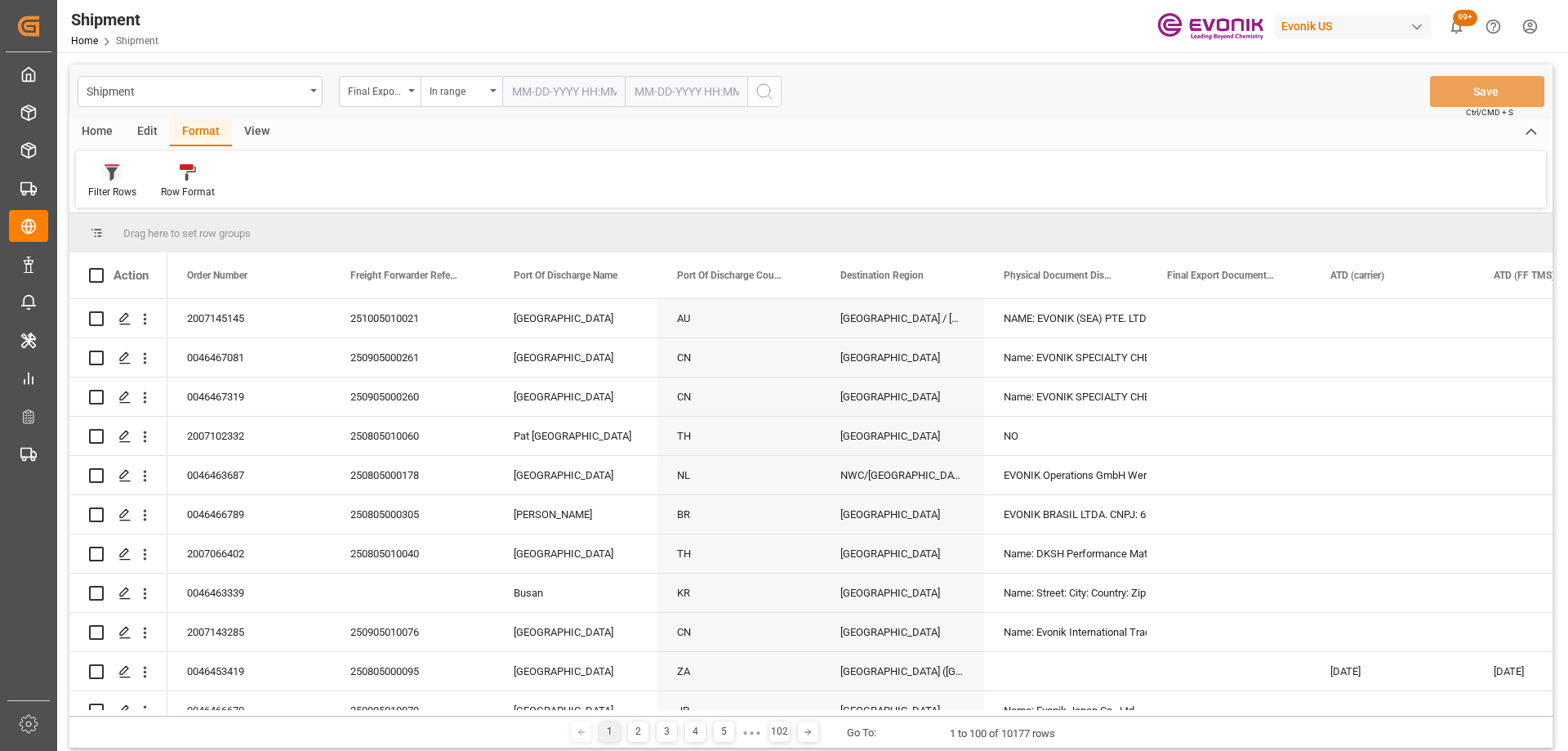
click at [123, 168] on div at bounding box center [113, 172] width 49 height 17
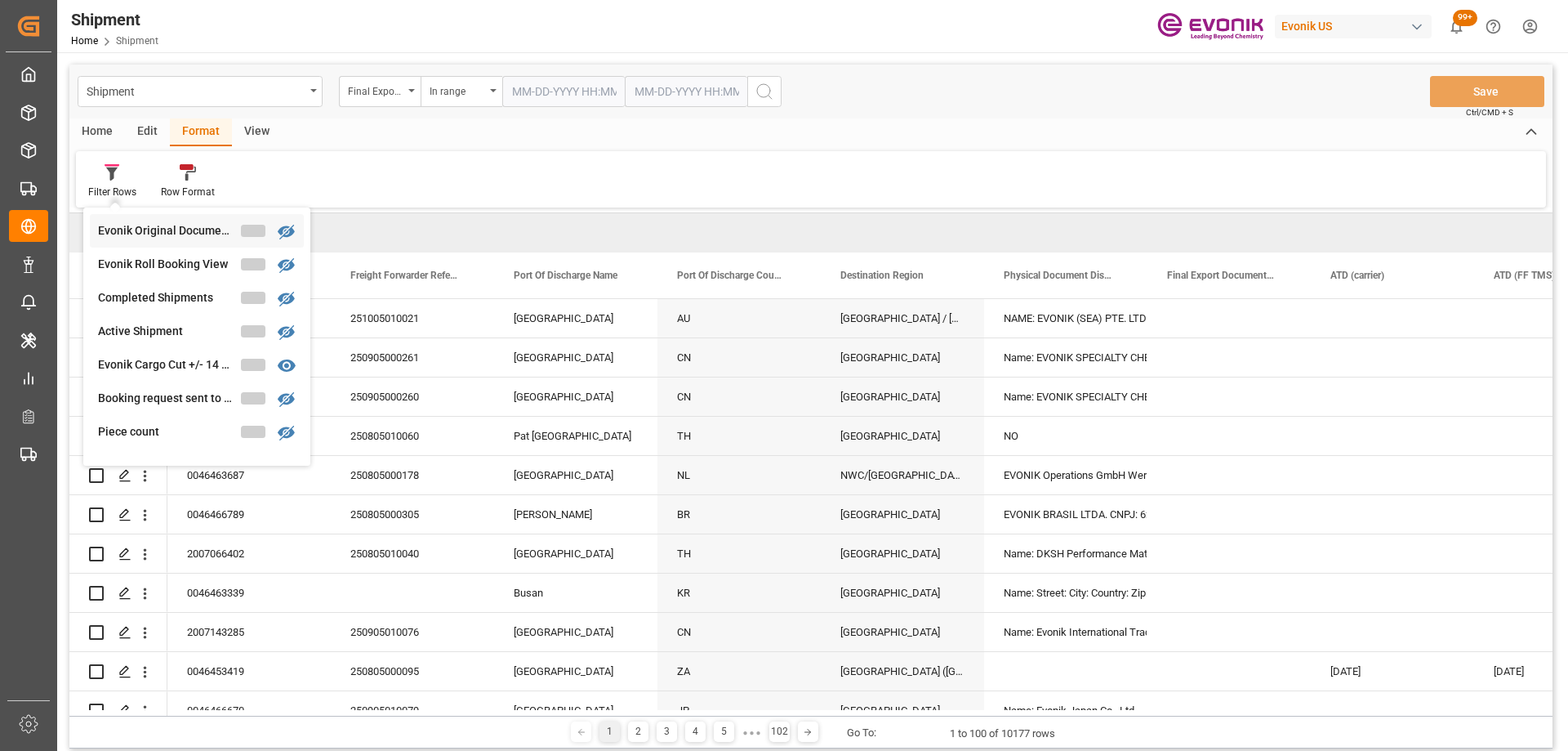
click at [137, 232] on div "Evonik Original Documents" at bounding box center [169, 231] width 143 height 17
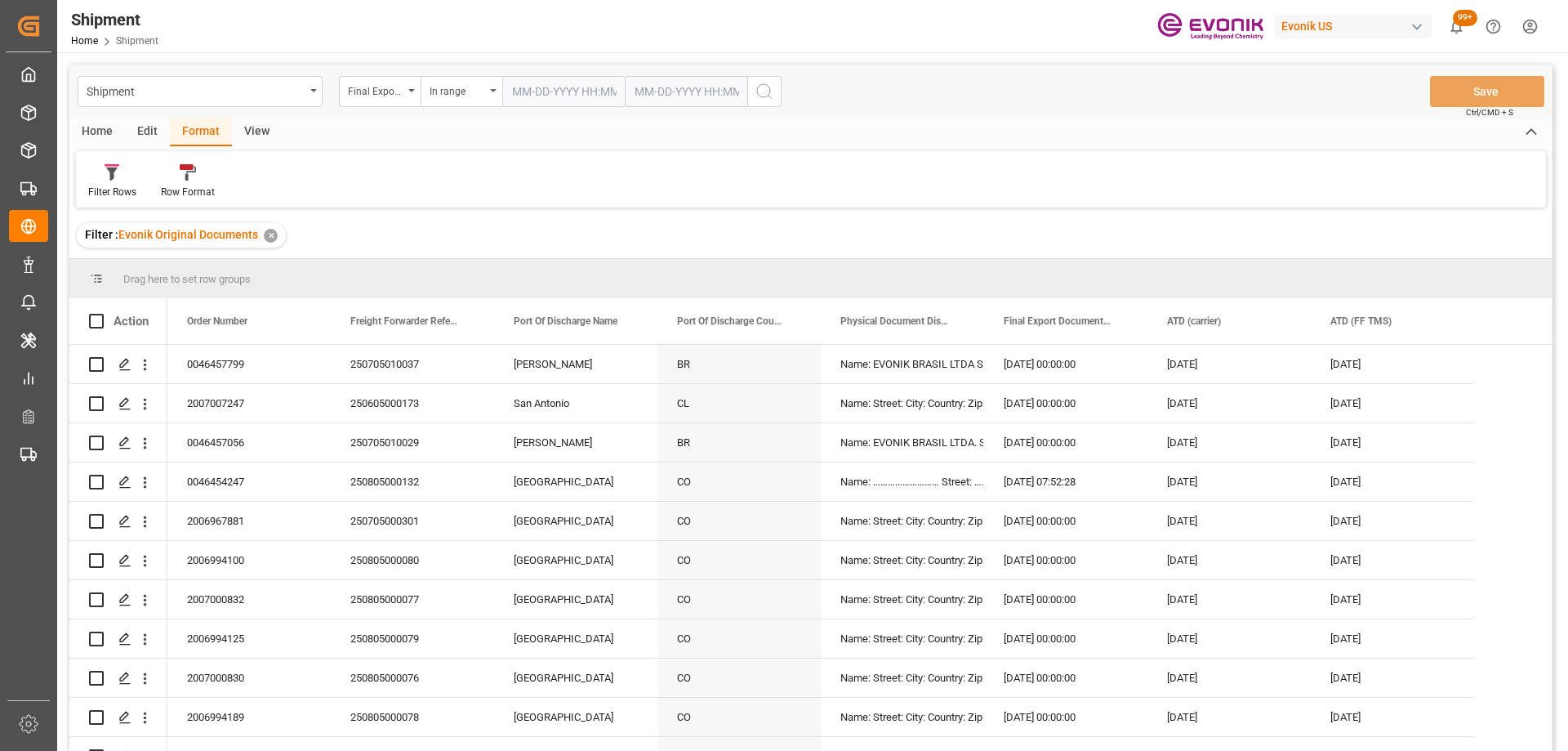
click at [149, 136] on div "Edit" at bounding box center [147, 133] width 45 height 28
click at [275, 180] on icon at bounding box center [275, 172] width 16 height 16
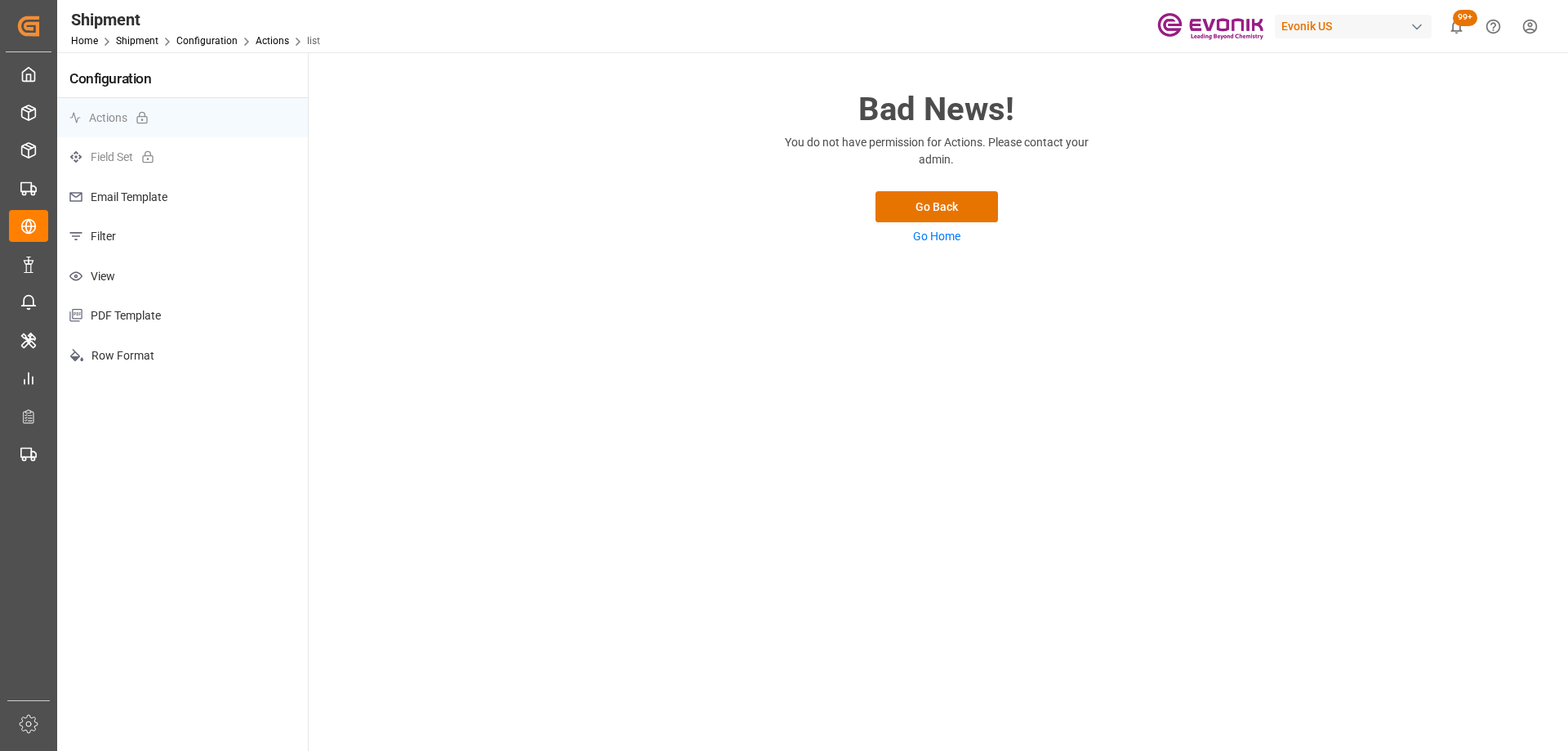
click at [119, 281] on p "View" at bounding box center [182, 277] width 250 height 40
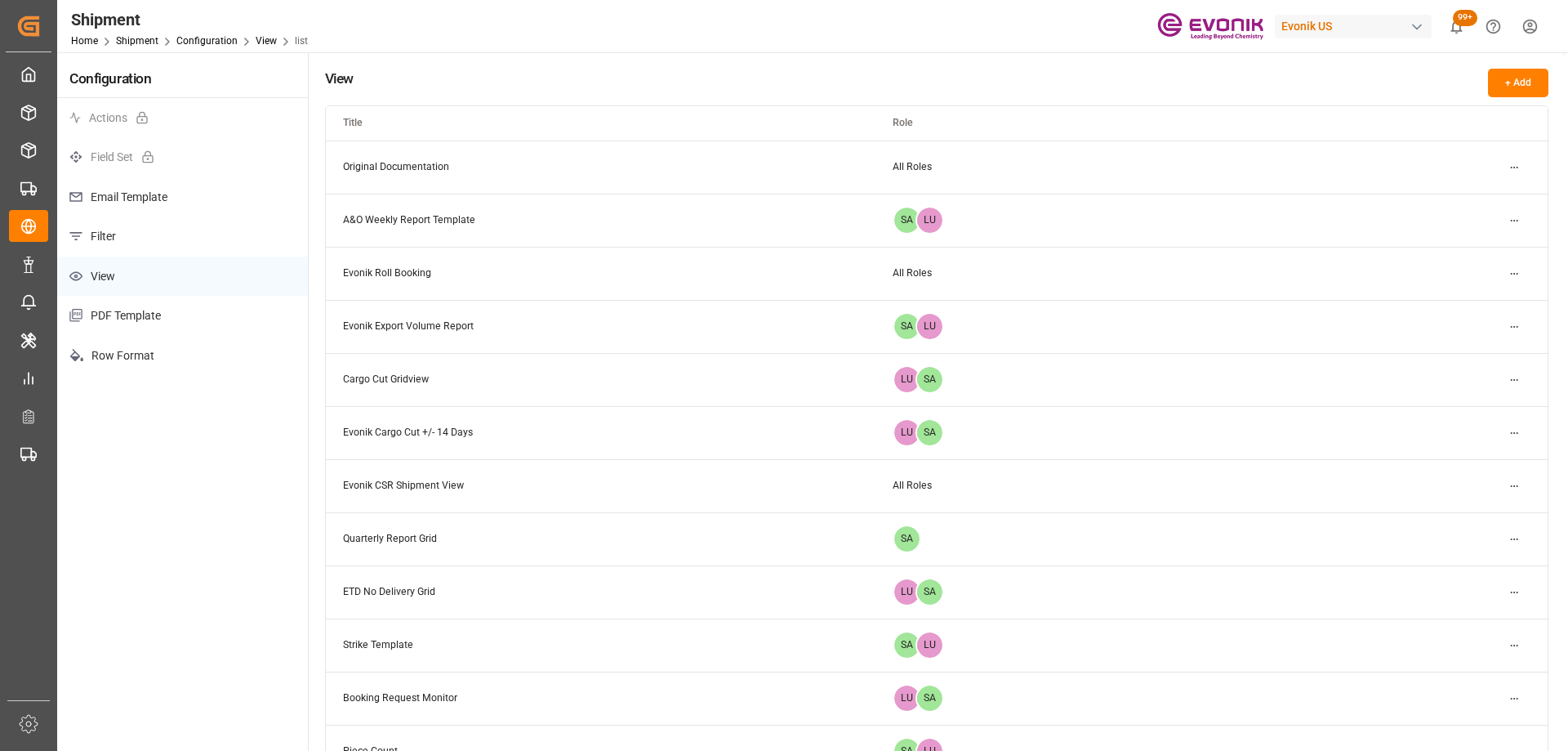
click at [218, 241] on p "Filter" at bounding box center [182, 237] width 250 height 40
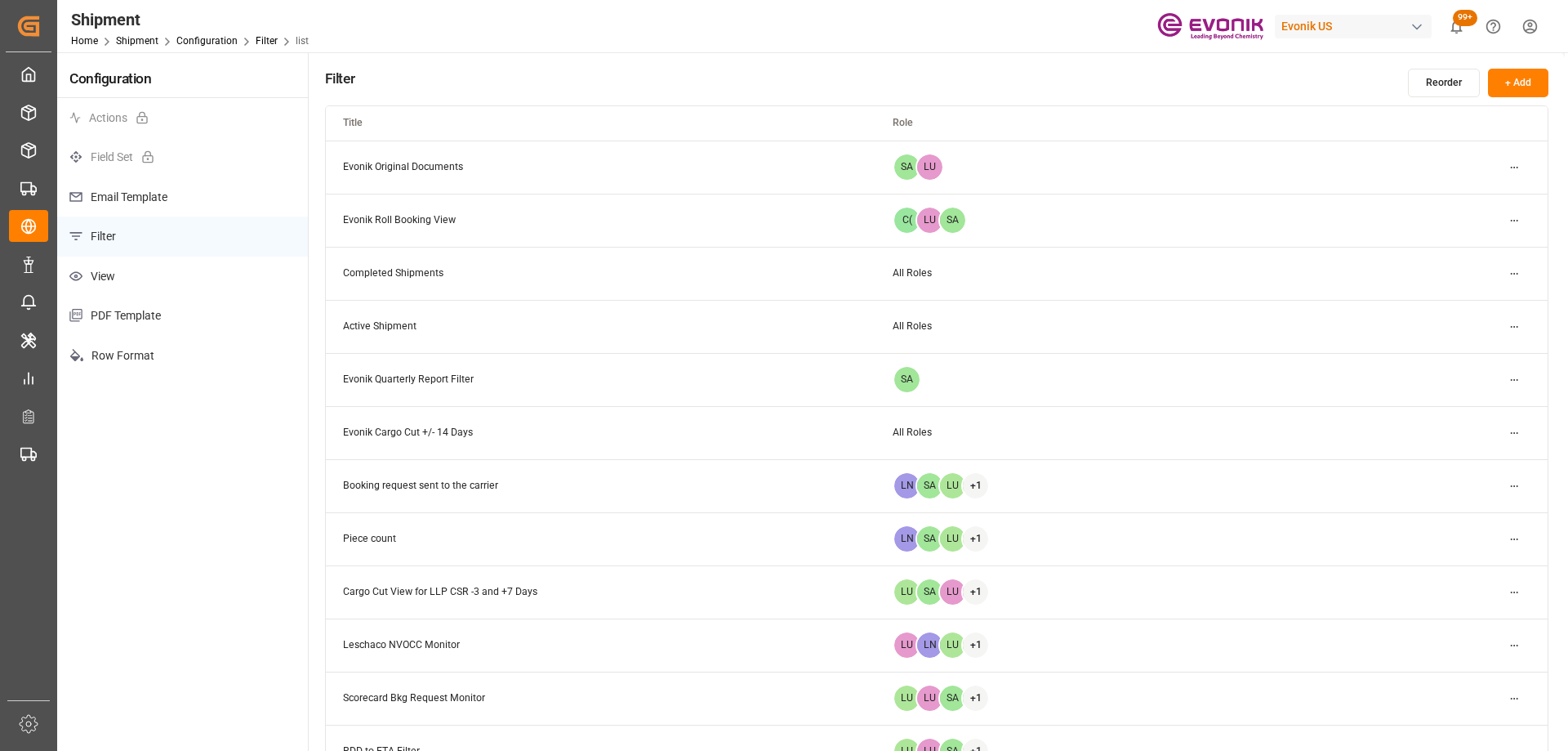
click at [1517, 161] on html "Created by potrace 1.15, written by Peter Selinger 2001-2017 Created by potrace…" at bounding box center [784, 376] width 1568 height 751
click at [1491, 196] on div "Edit" at bounding box center [1485, 200] width 84 height 23
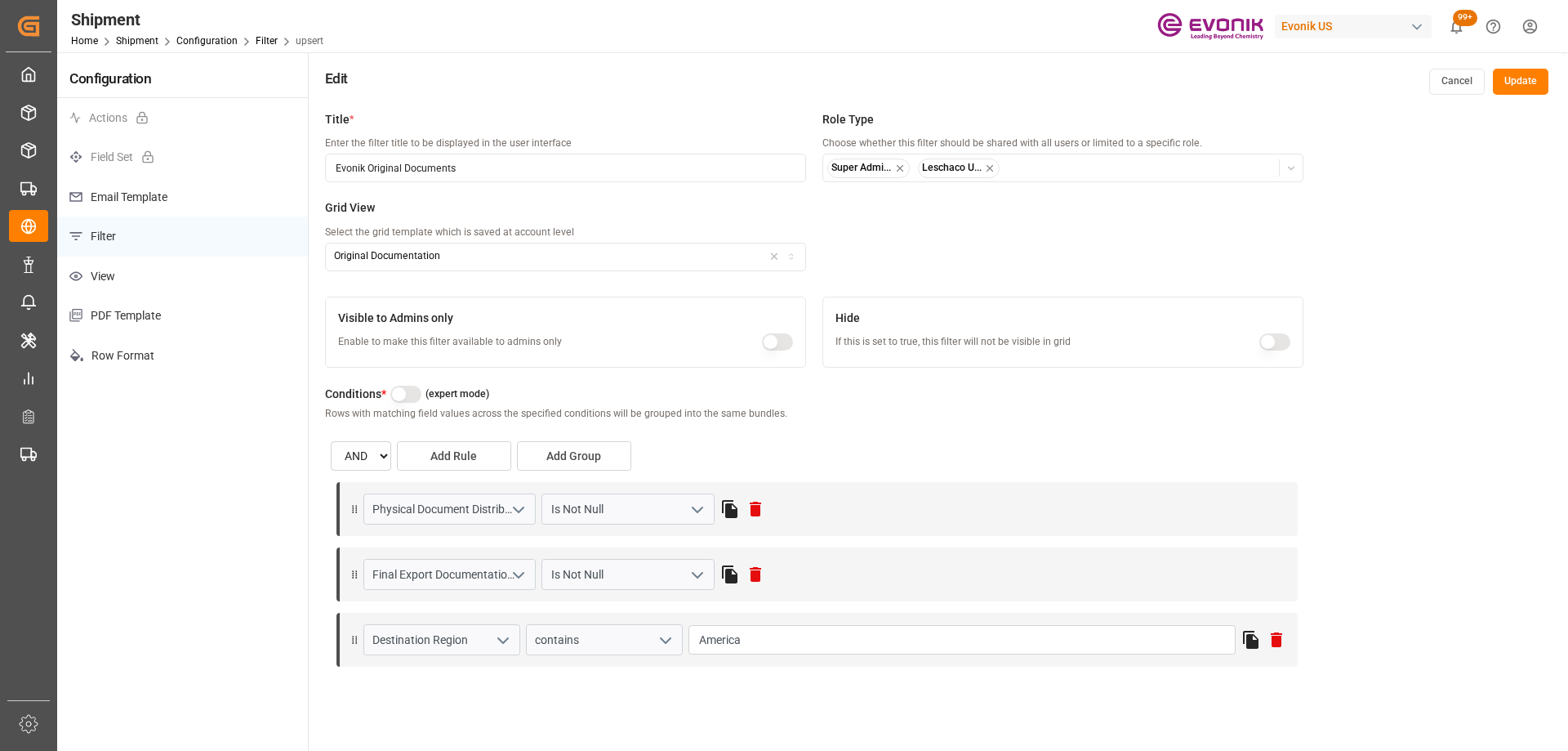
click at [1467, 78] on button "Cancel" at bounding box center [1457, 82] width 55 height 26
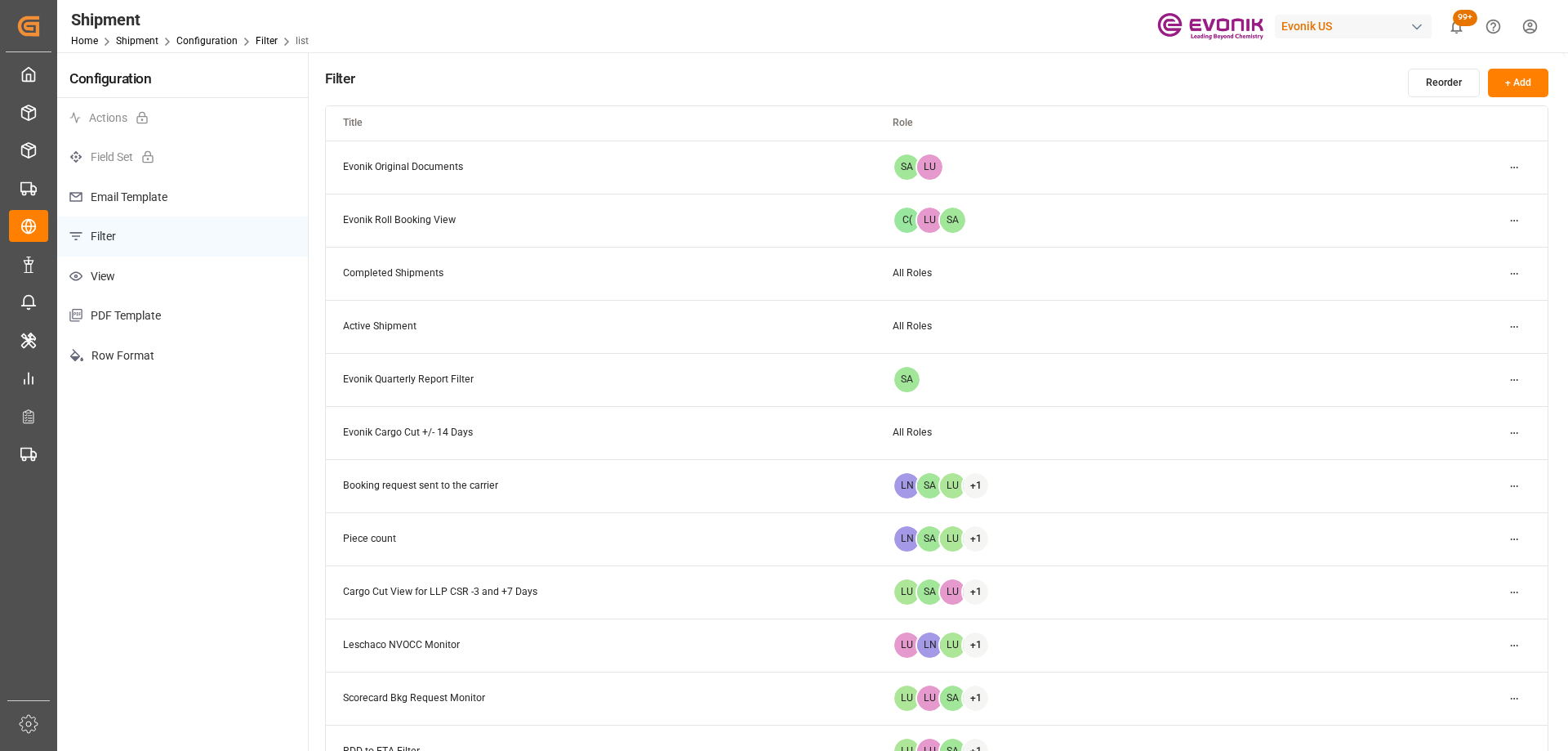
click at [1514, 589] on html "Created by potrace 1.15, written by Peter Selinger 2001-2017 Created by potrace…" at bounding box center [784, 376] width 1568 height 751
click at [1488, 624] on div "Edit" at bounding box center [1485, 625] width 84 height 23
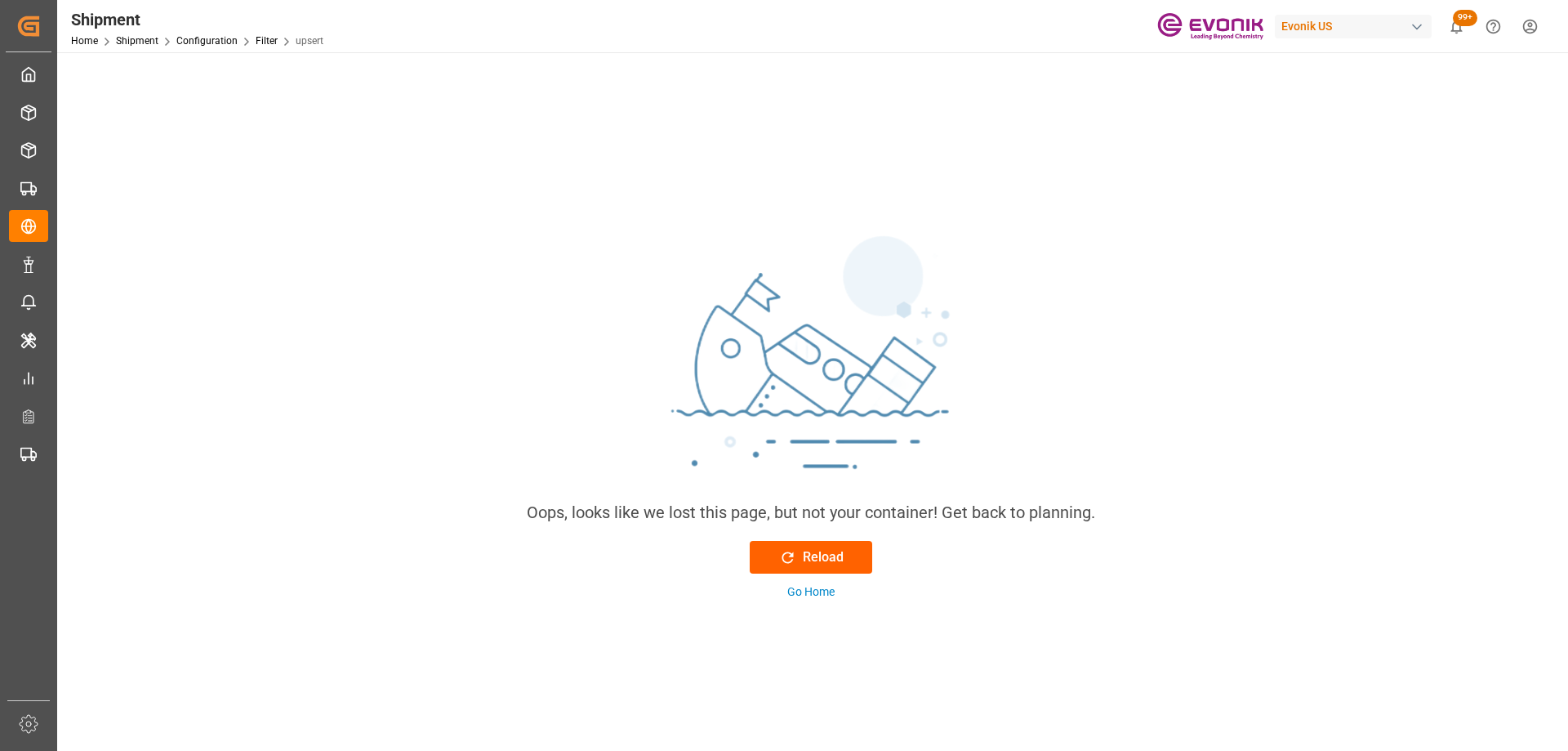
click at [850, 566] on button "Reload" at bounding box center [810, 558] width 122 height 33
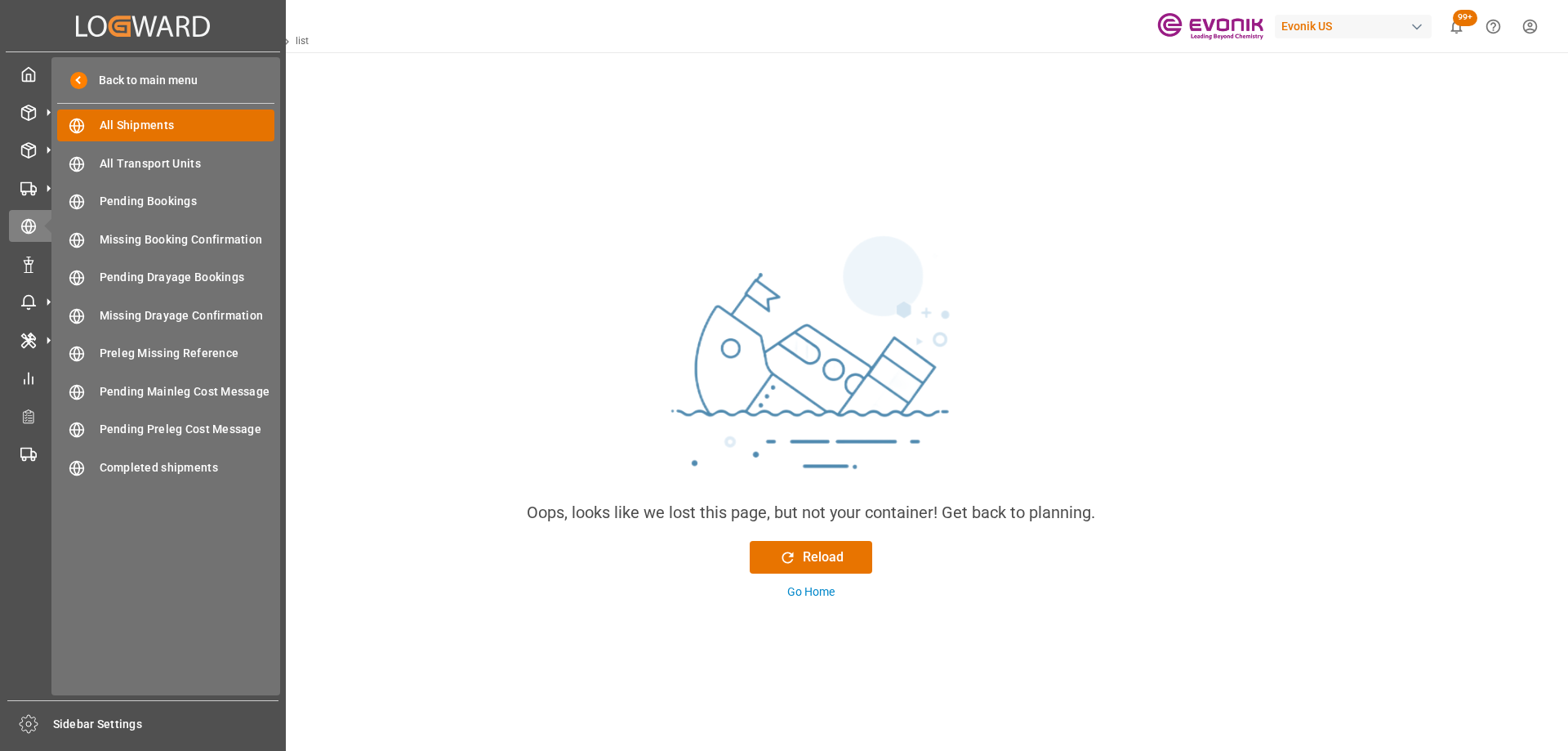
click at [127, 117] on span "All Shipments" at bounding box center [187, 126] width 176 height 17
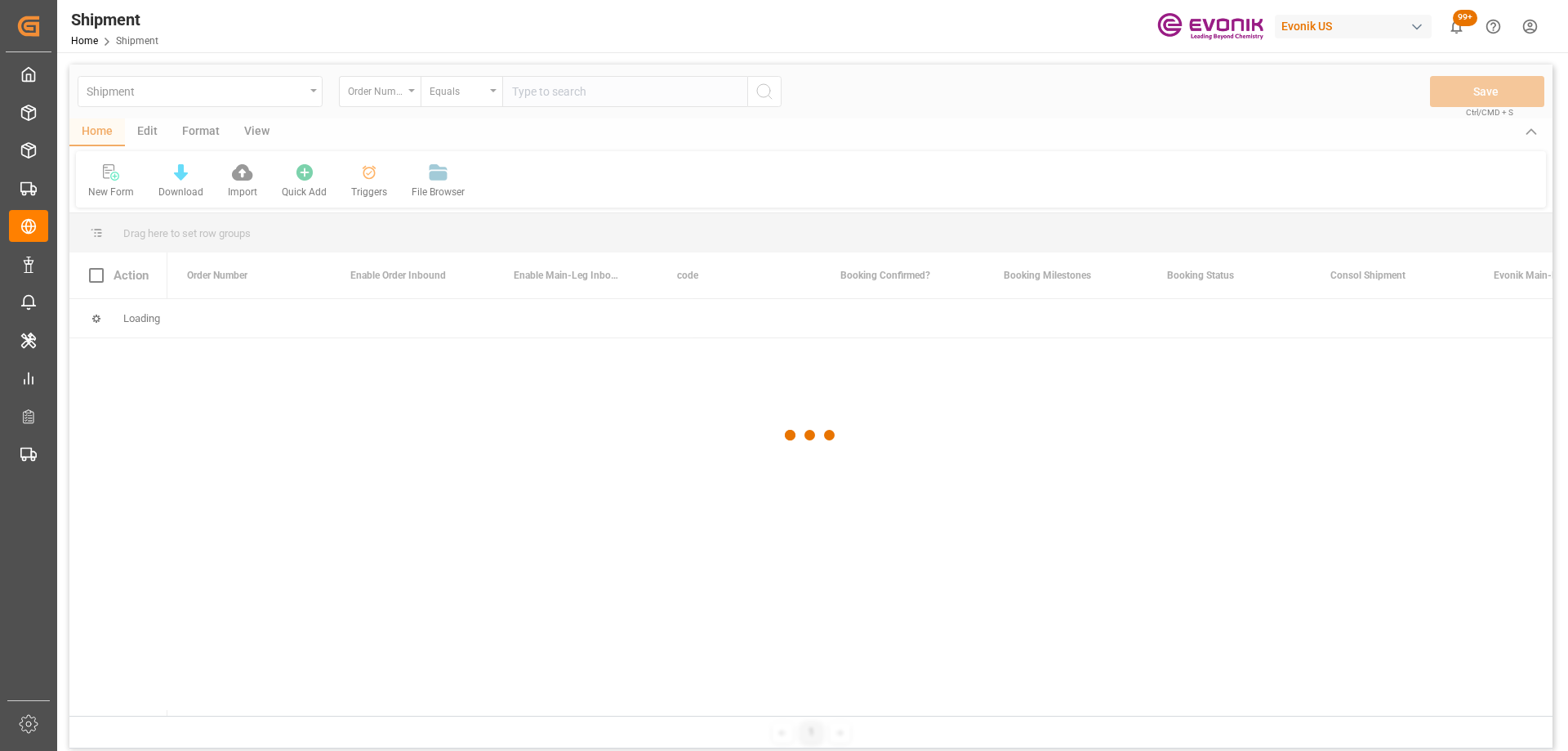
click at [203, 129] on div at bounding box center [810, 434] width 1483 height 741
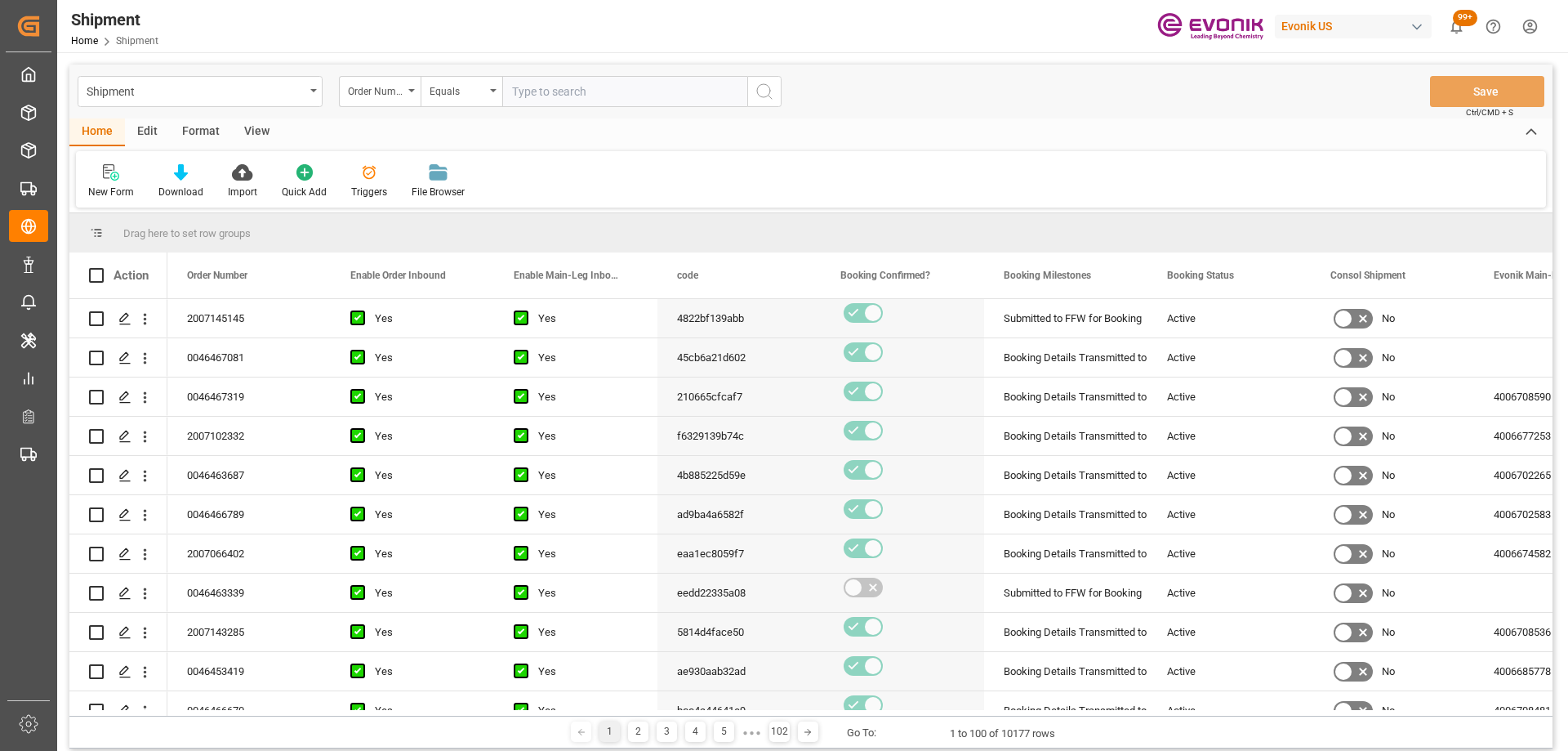
click at [192, 131] on div "Format" at bounding box center [201, 133] width 62 height 28
click at [120, 177] on icon at bounding box center [112, 172] width 15 height 16
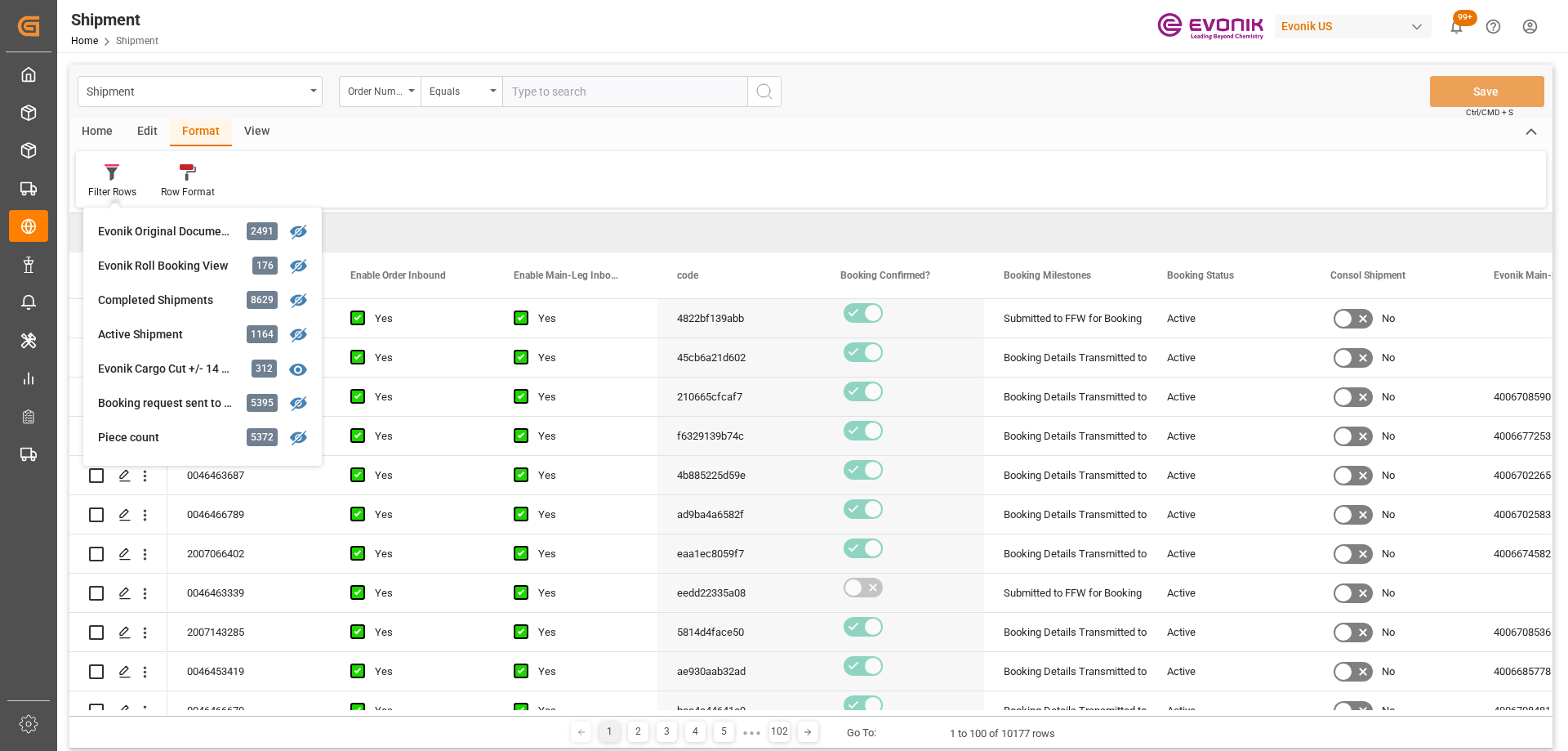
click at [142, 130] on div "Edit" at bounding box center [147, 133] width 45 height 28
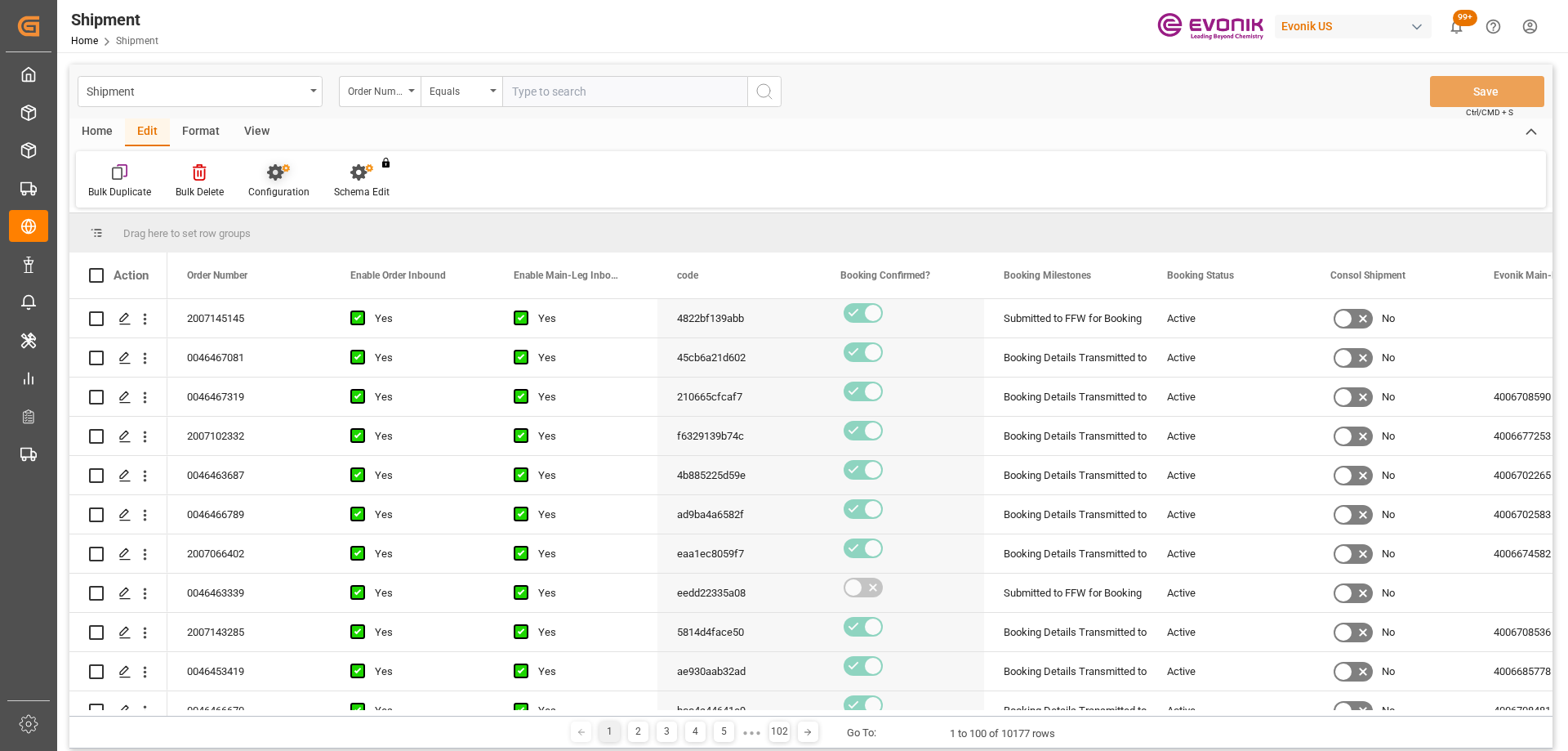
click at [279, 188] on div "Configuration" at bounding box center [278, 192] width 62 height 15
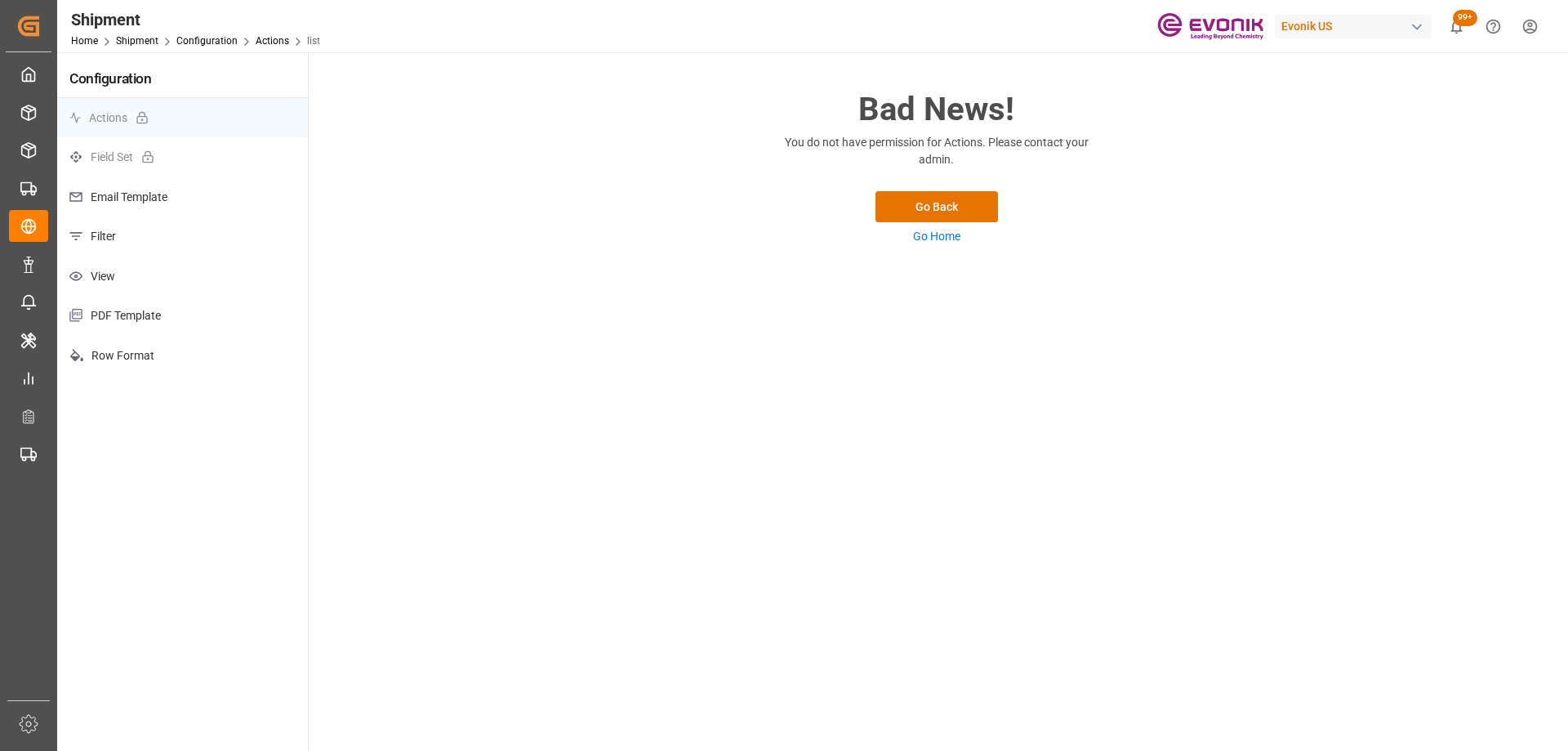
click at [189, 232] on p "Filter" at bounding box center [182, 237] width 250 height 40
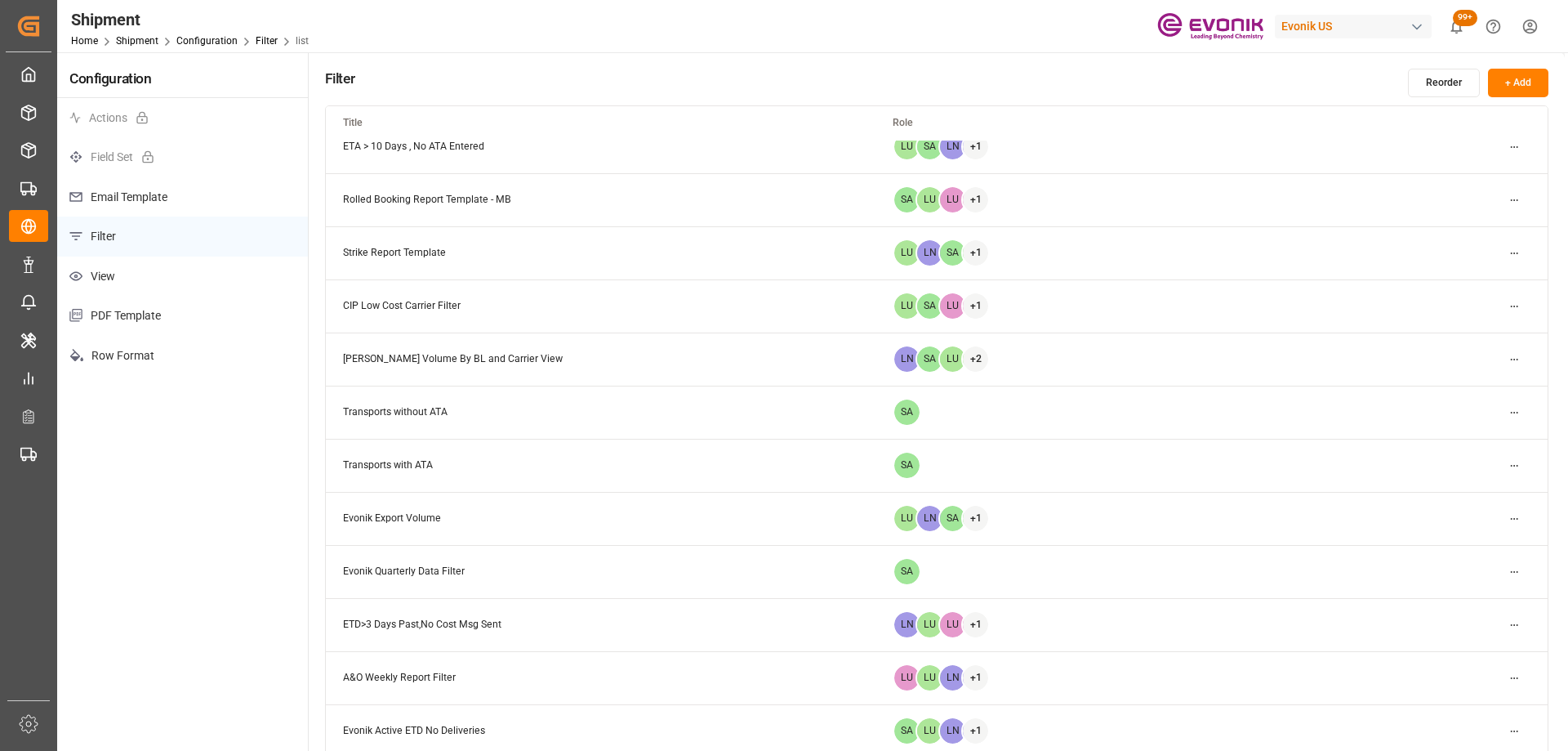
scroll to position [899, 0]
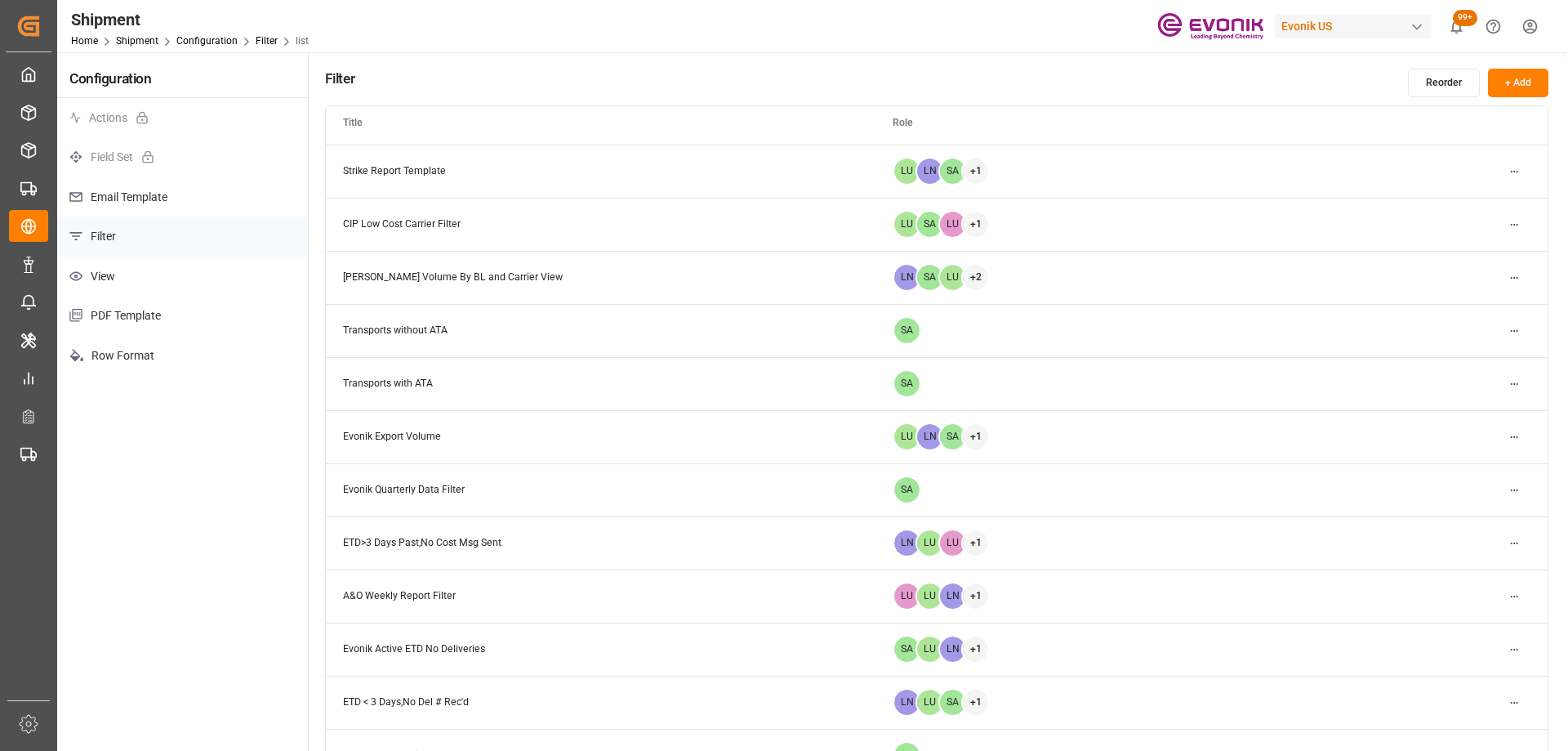
click at [1516, 598] on html "Created by potrace 1.15, written by Peter Selinger 2001-2017 Created by potrace…" at bounding box center [784, 376] width 1568 height 751
click at [1482, 632] on div "Edit" at bounding box center [1485, 629] width 84 height 23
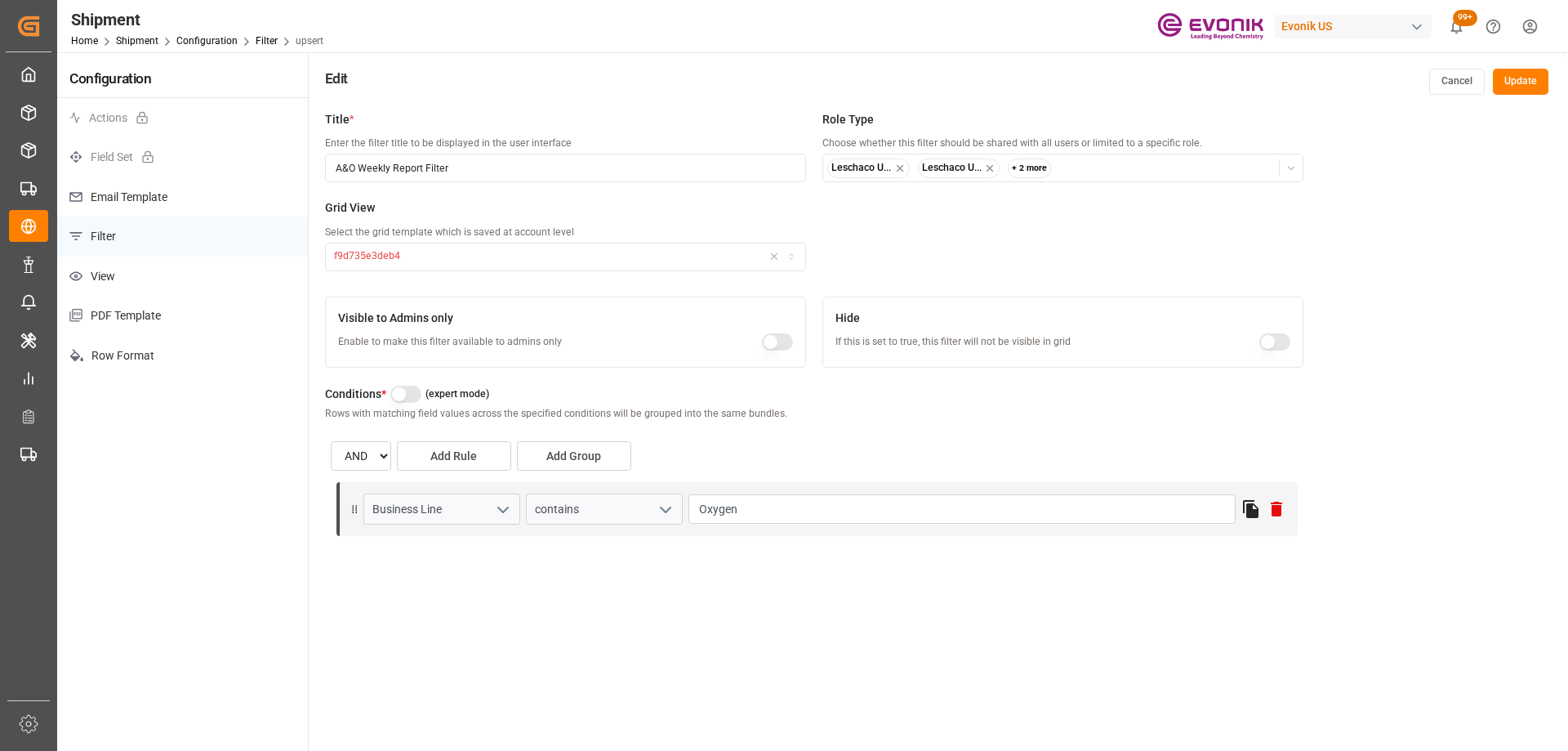
click at [1454, 74] on button "Cancel" at bounding box center [1457, 82] width 55 height 26
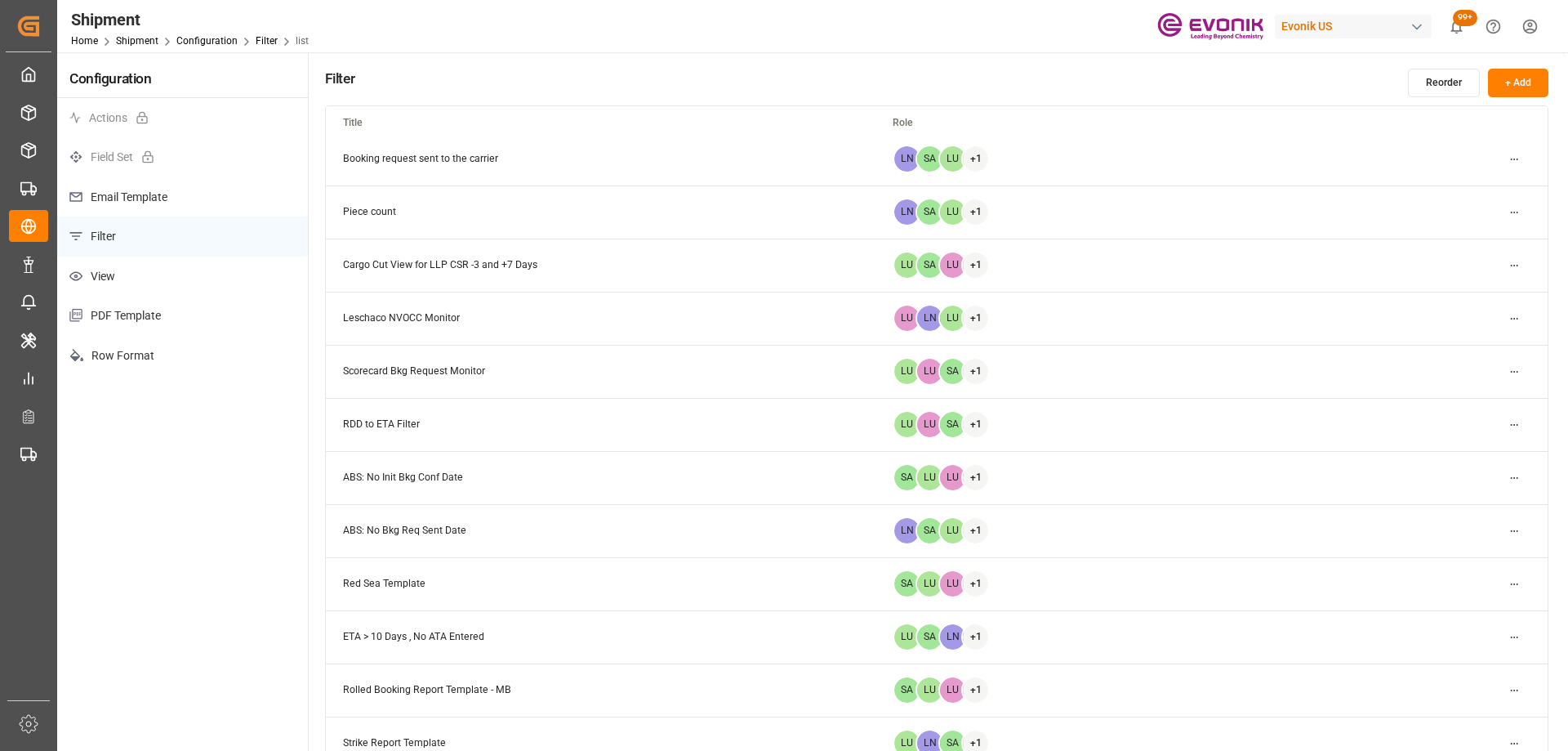
scroll to position [408, 0]
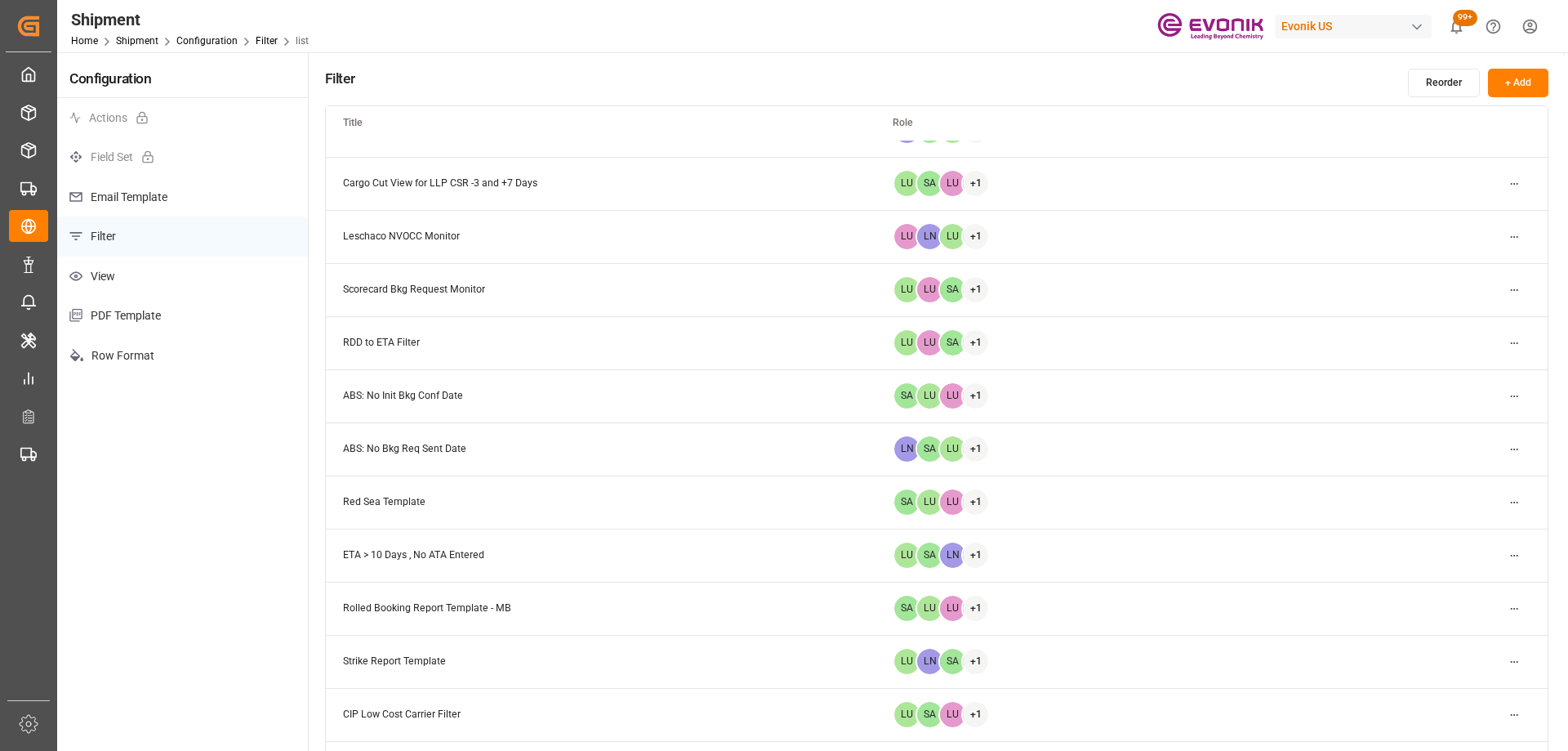
click at [1514, 554] on html "Created by potrace 1.15, written by Peter Selinger 2001-2017 Created by potrace…" at bounding box center [784, 376] width 1568 height 751
click at [1505, 586] on div "Edit" at bounding box center [1485, 588] width 84 height 23
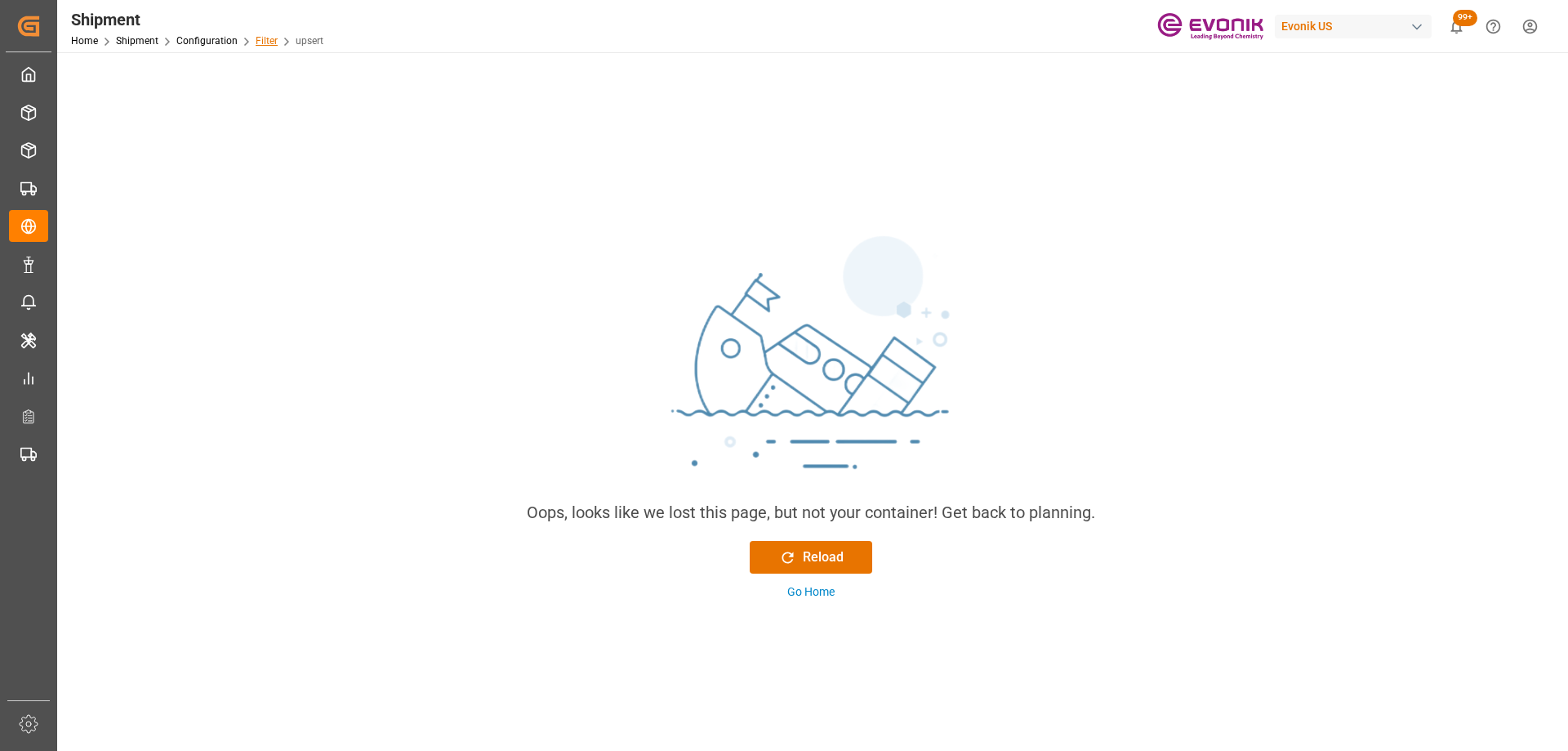
click at [267, 43] on link "Filter" at bounding box center [266, 41] width 22 height 11
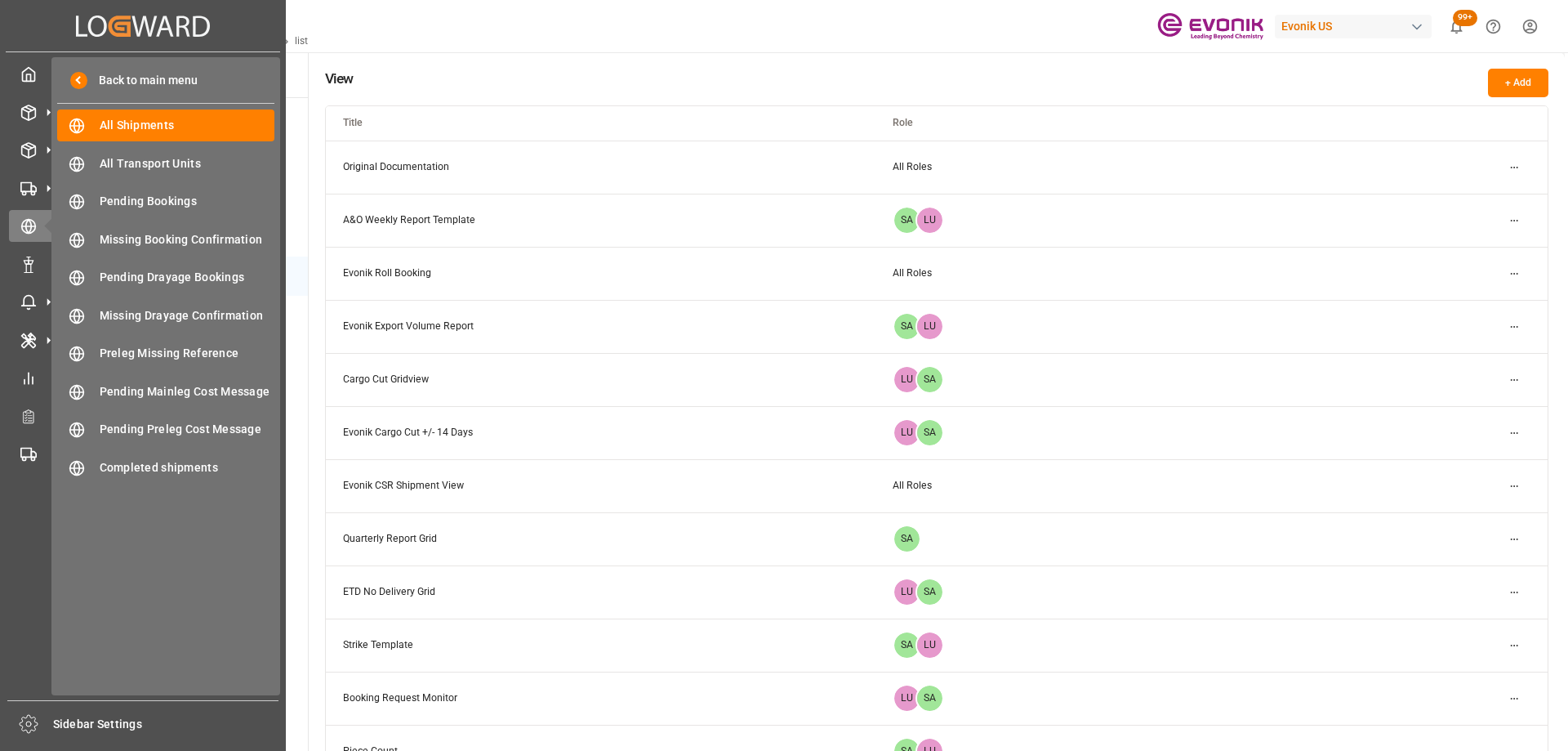
click at [535, 60] on div "View + Add Title Role Original Documentation All Roles A&O Weekly Report Templa…" at bounding box center [936, 467] width 1256 height 829
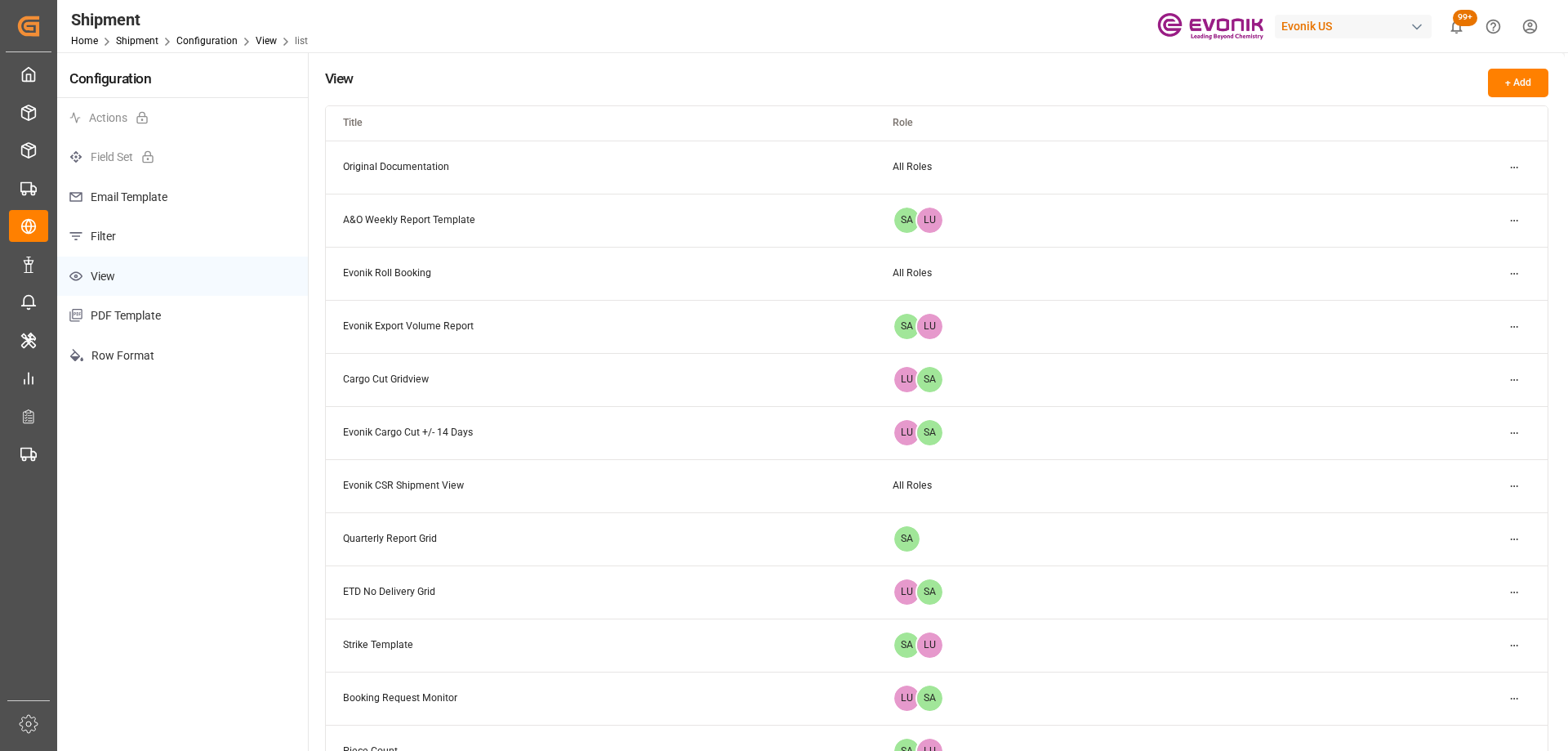
click at [147, 284] on p "View" at bounding box center [182, 277] width 250 height 40
click at [1510, 170] on html "Created by potrace 1.15, written by Peter Selinger 2001-2017 Created by potrace…" at bounding box center [784, 376] width 1568 height 751
click at [1464, 201] on small "Edit" at bounding box center [1458, 199] width 17 height 10
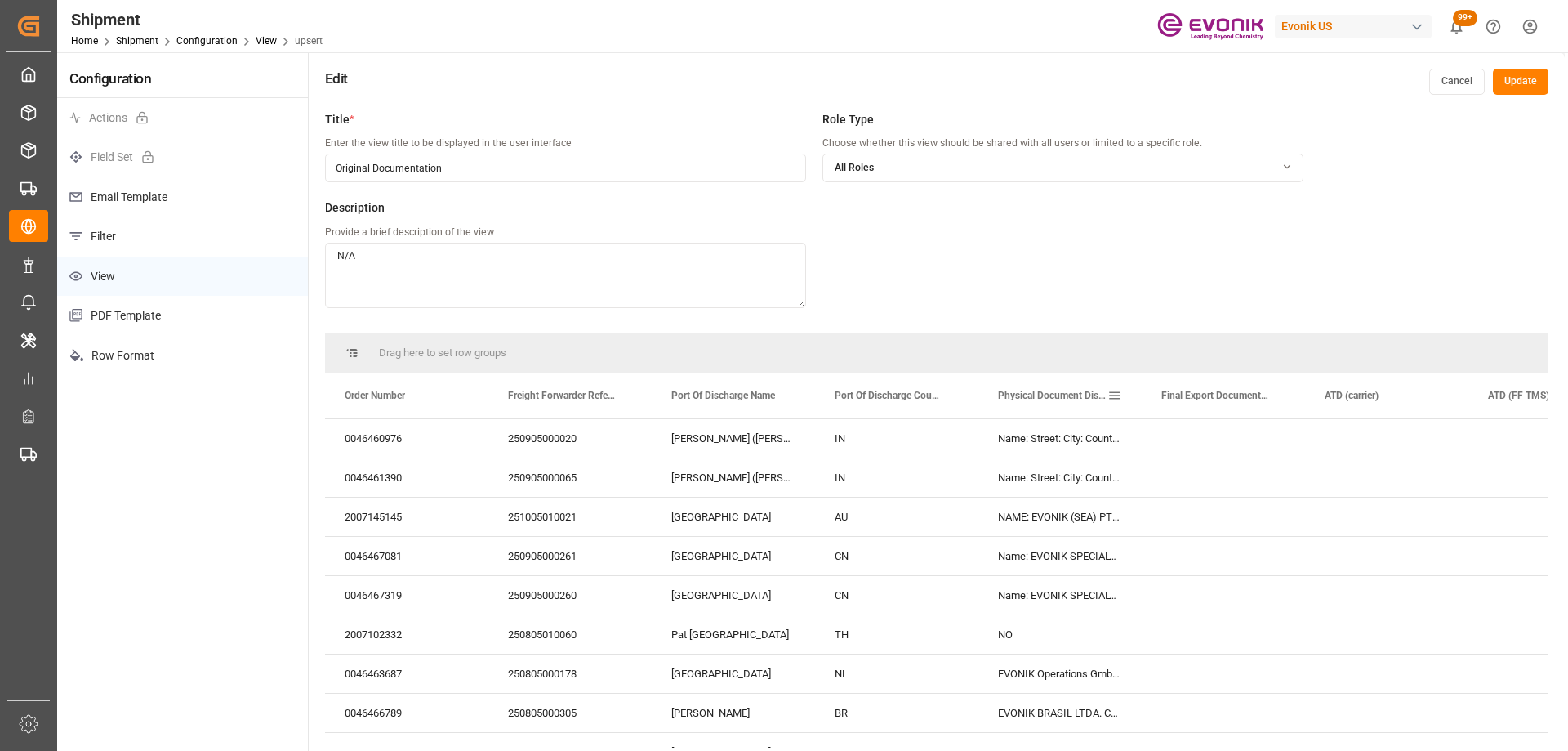
click at [1087, 395] on span "Physical Document Distribution Instruction" at bounding box center [1053, 395] width 109 height 11
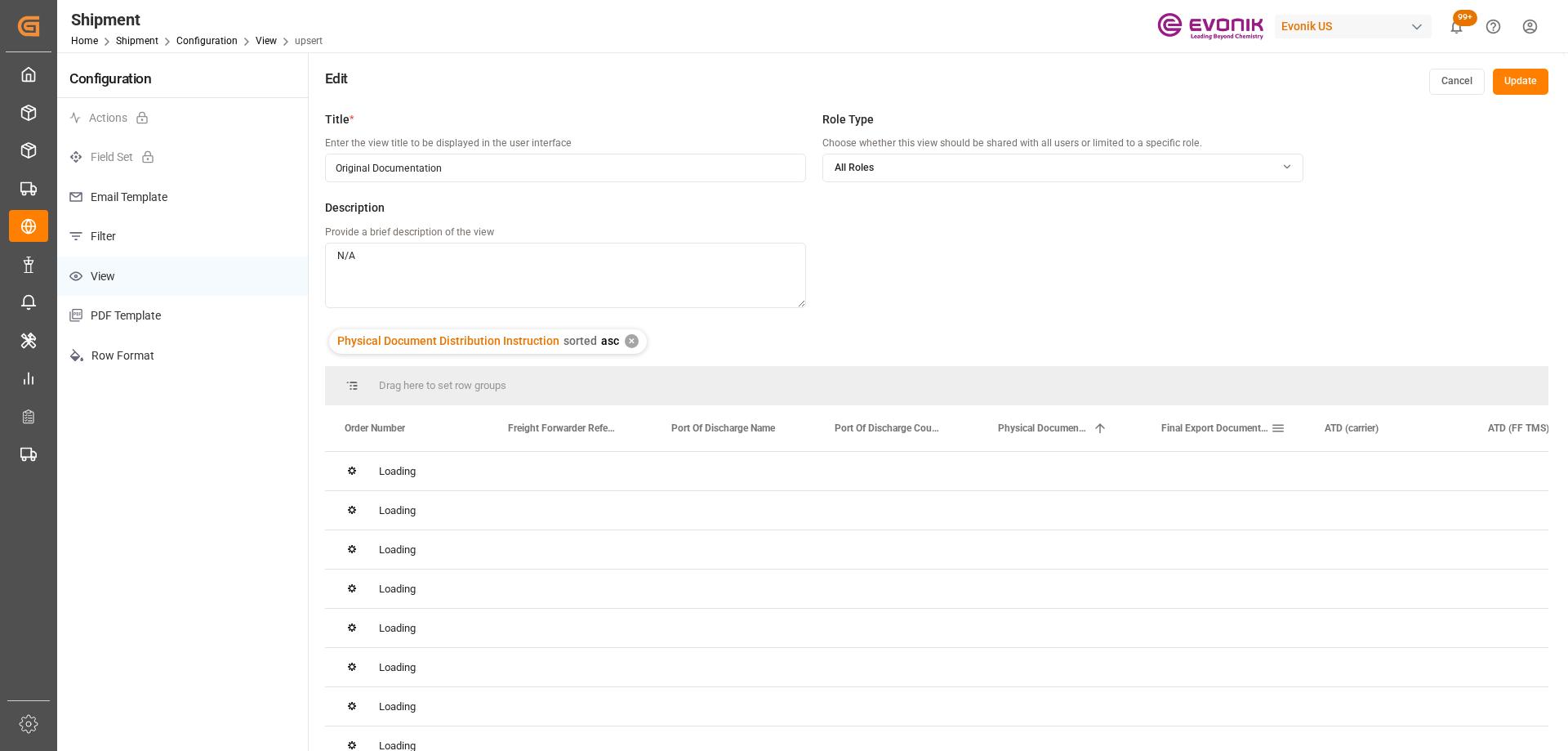
click at [1193, 435] on div "Final Export Documentation Sent To Destination" at bounding box center [1216, 428] width 109 height 46
click at [1192, 428] on span "Final Export Documentation Sent To Destination" at bounding box center [1206, 428] width 88 height 11
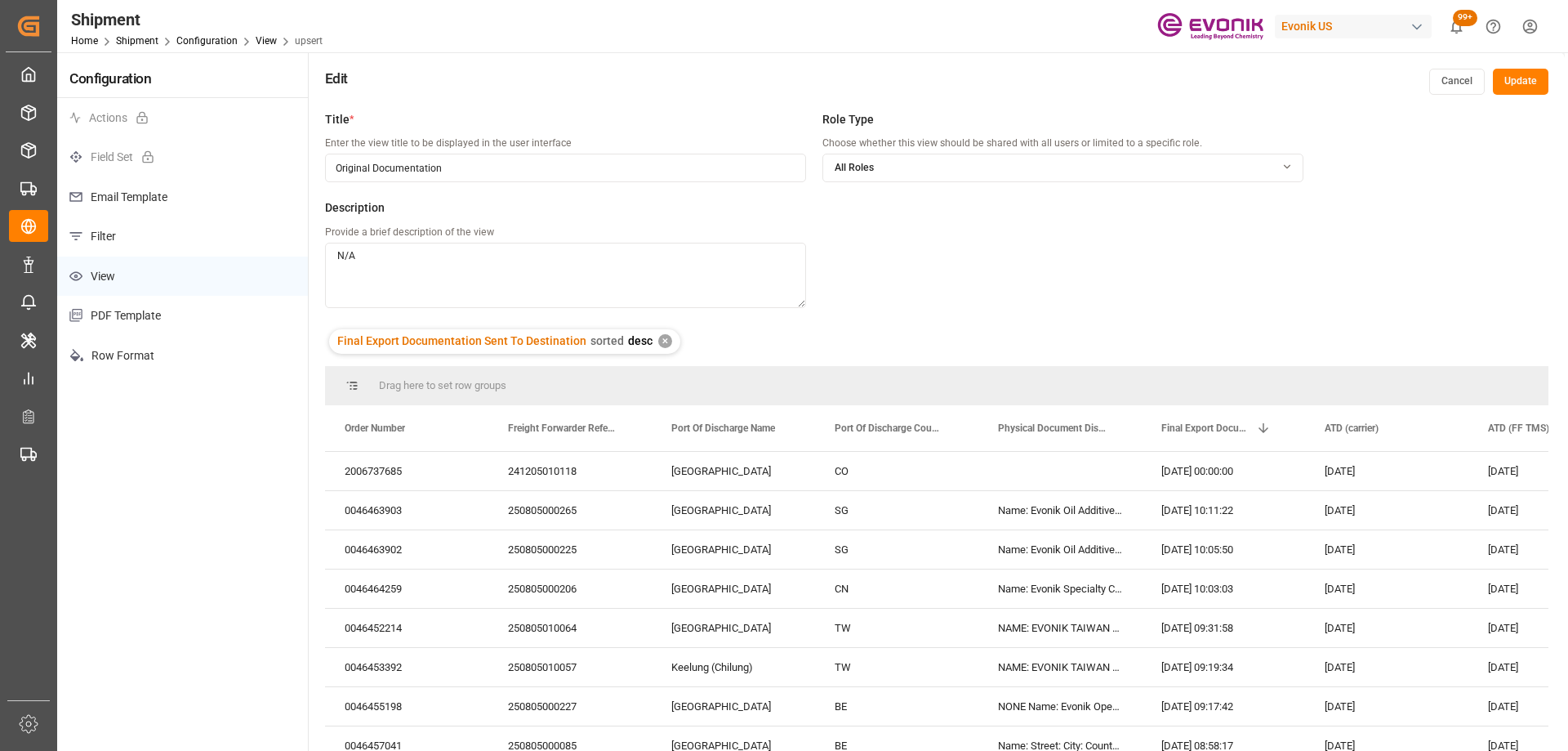
click at [1128, 169] on div "All Roles" at bounding box center [1063, 168] width 479 height 15
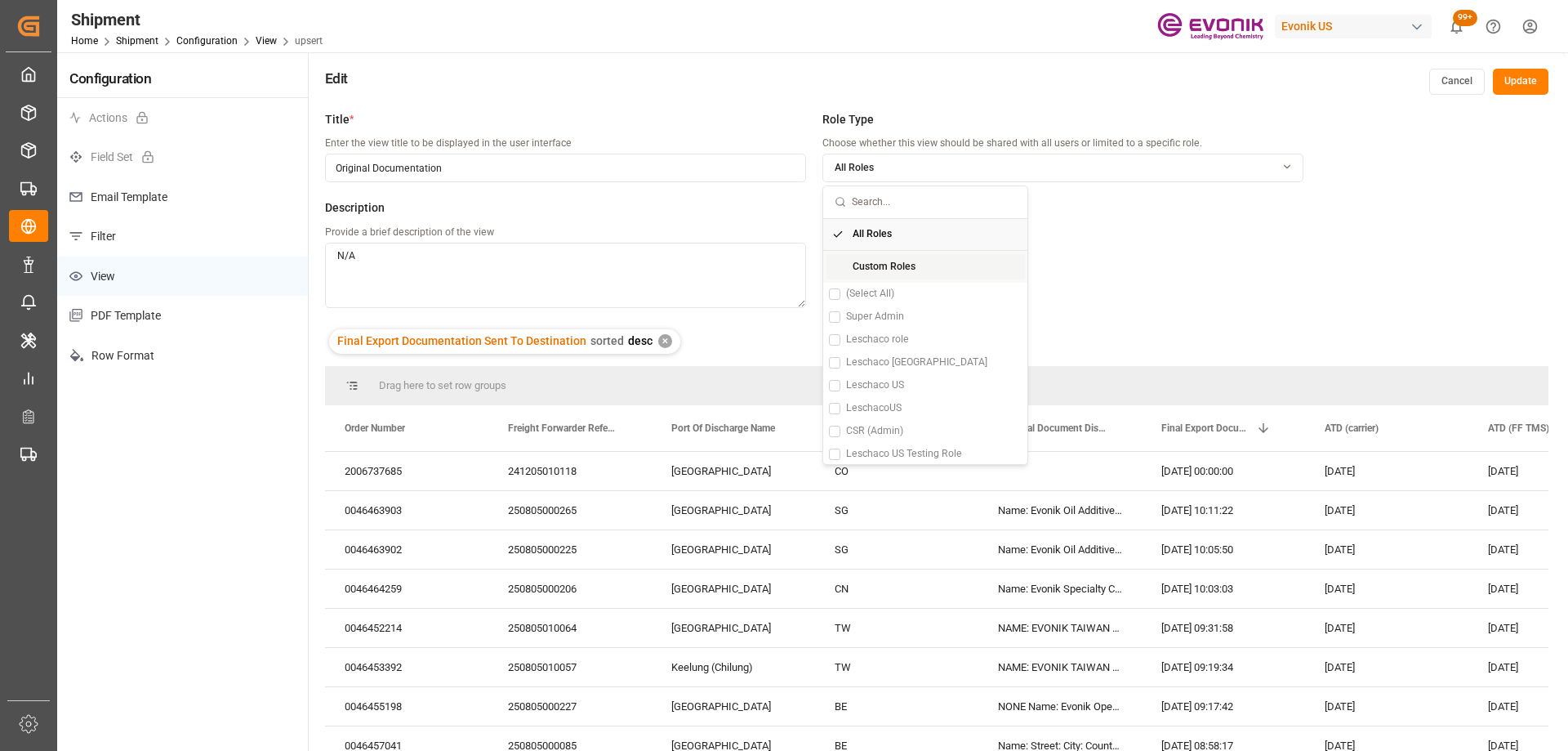
click at [933, 264] on div "Custom Roles" at bounding box center [926, 267] width 198 height 26
click at [833, 320] on button "Suggestions" at bounding box center [834, 317] width 11 height 11
click at [832, 380] on button "Suggestions" at bounding box center [834, 385] width 11 height 11
click at [1262, 211] on div "Title * Enter the view title to be displayed in the user interface Original Doc…" at bounding box center [815, 218] width 979 height 214
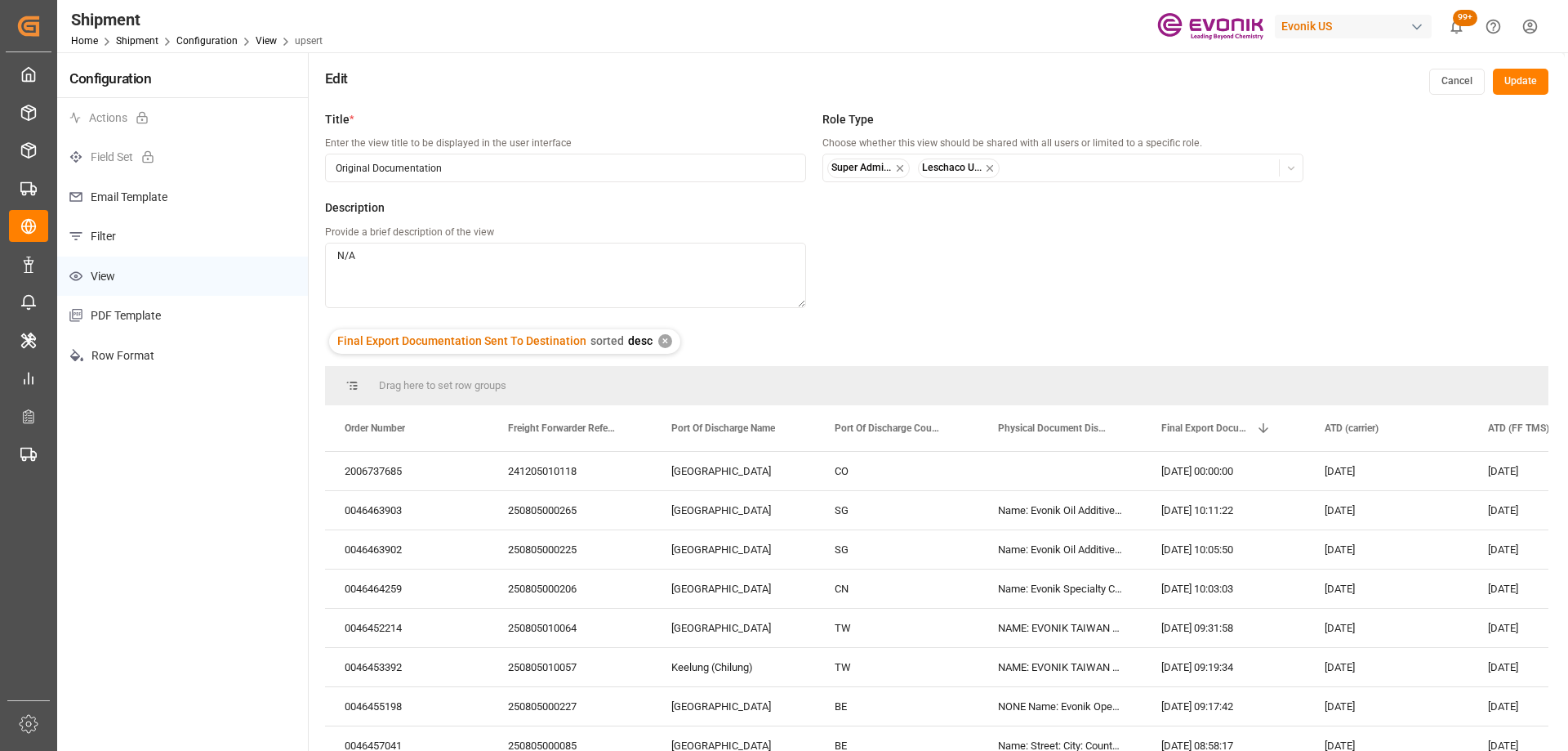
click at [1520, 76] on button "Update" at bounding box center [1521, 82] width 55 height 26
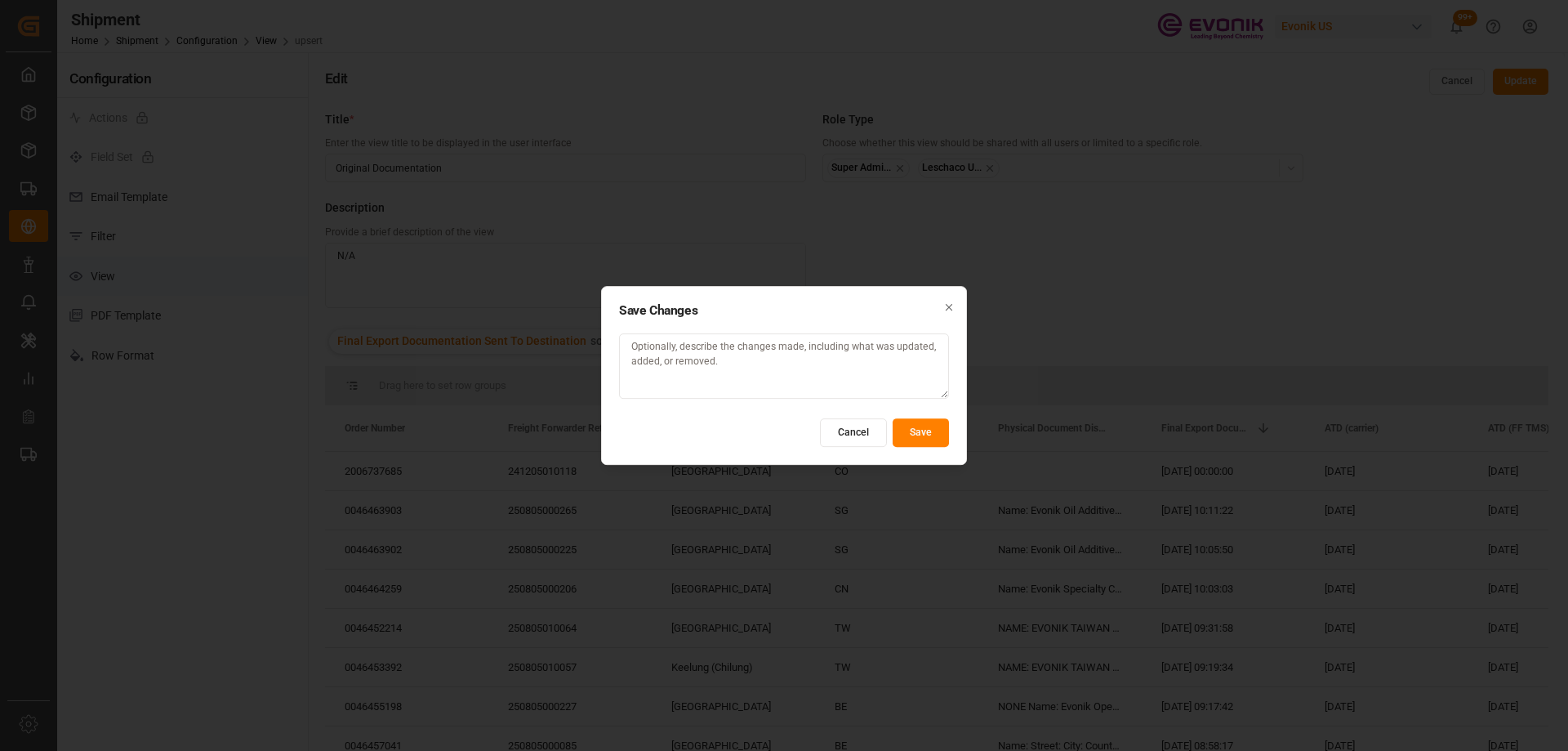
click at [910, 427] on button "Save" at bounding box center [921, 432] width 56 height 29
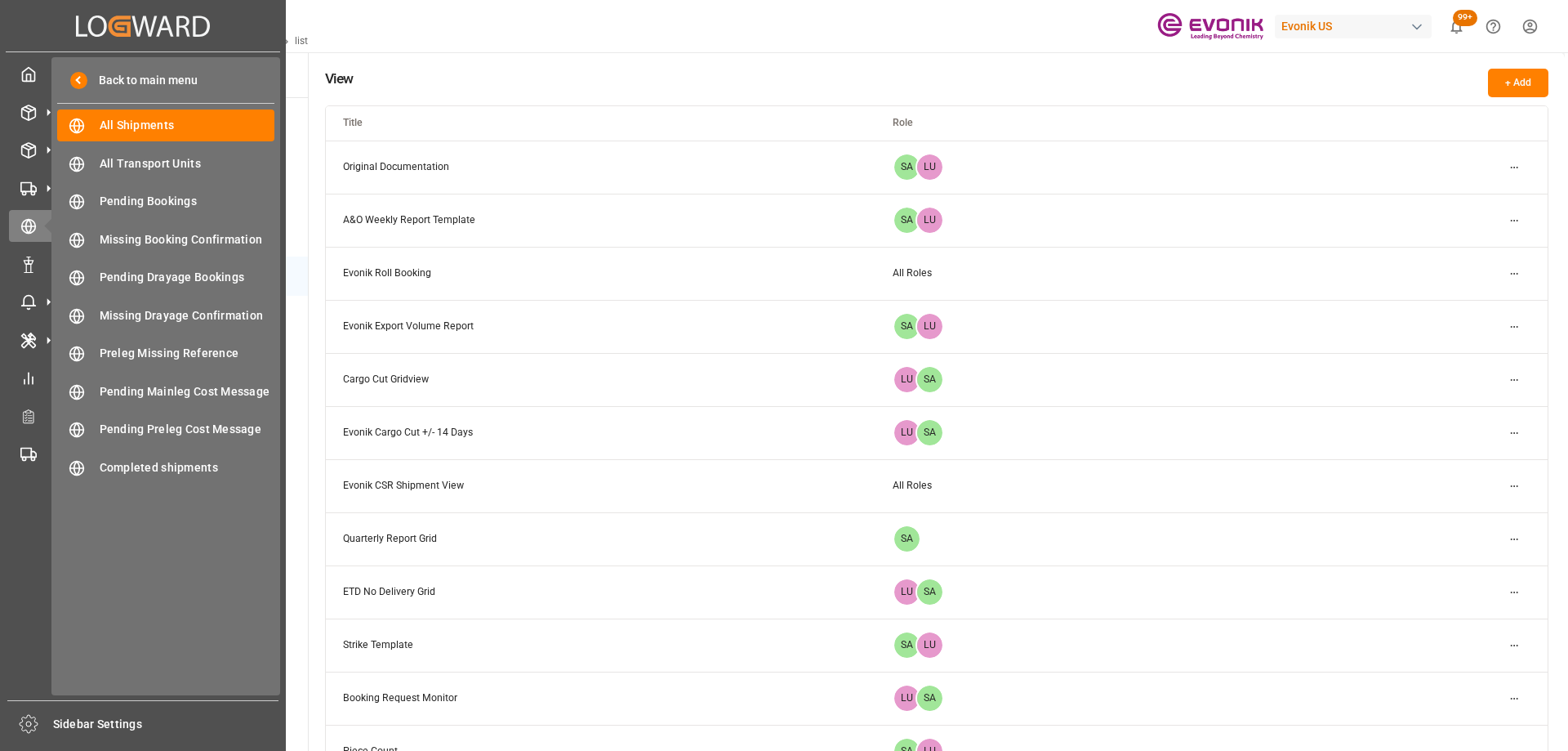
click at [47, 319] on div "My Cockpit My Cockpit Seafreight Order Management Seafreight Order Management A…" at bounding box center [143, 376] width 275 height 648
click at [37, 303] on div "Error Items Error Items" at bounding box center [142, 302] width 268 height 32
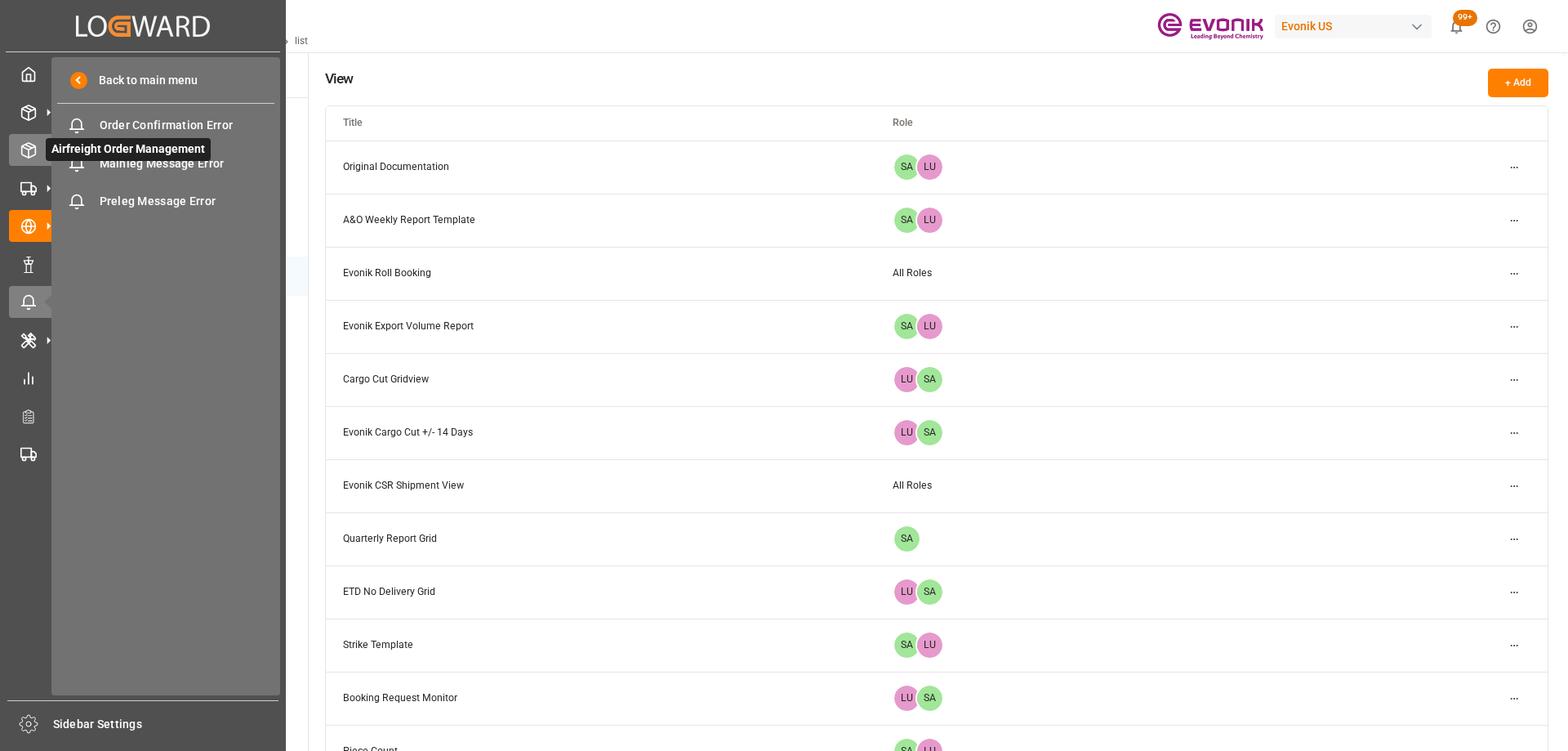
click at [28, 149] on polyline at bounding box center [28, 148] width 13 height 3
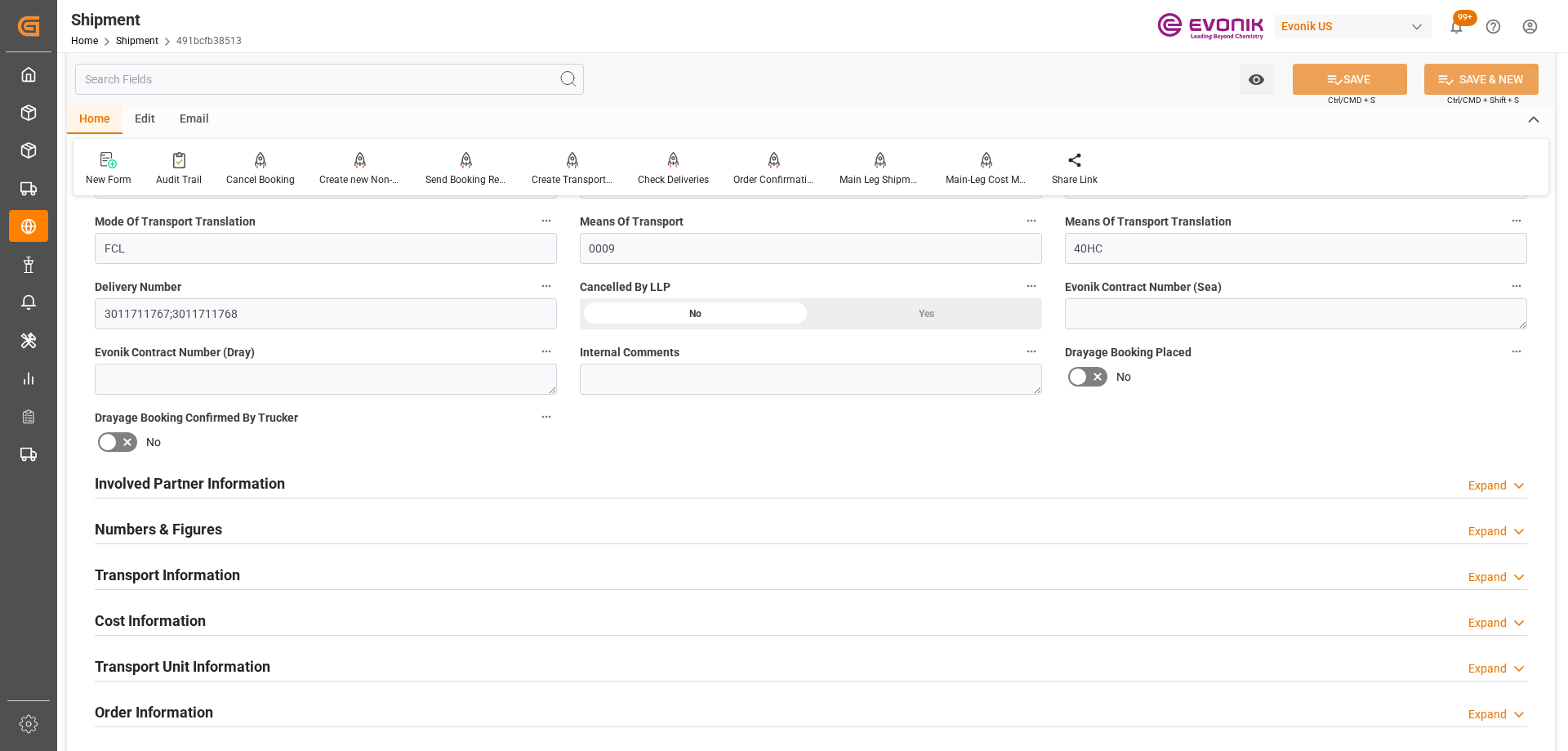
scroll to position [899, 0]
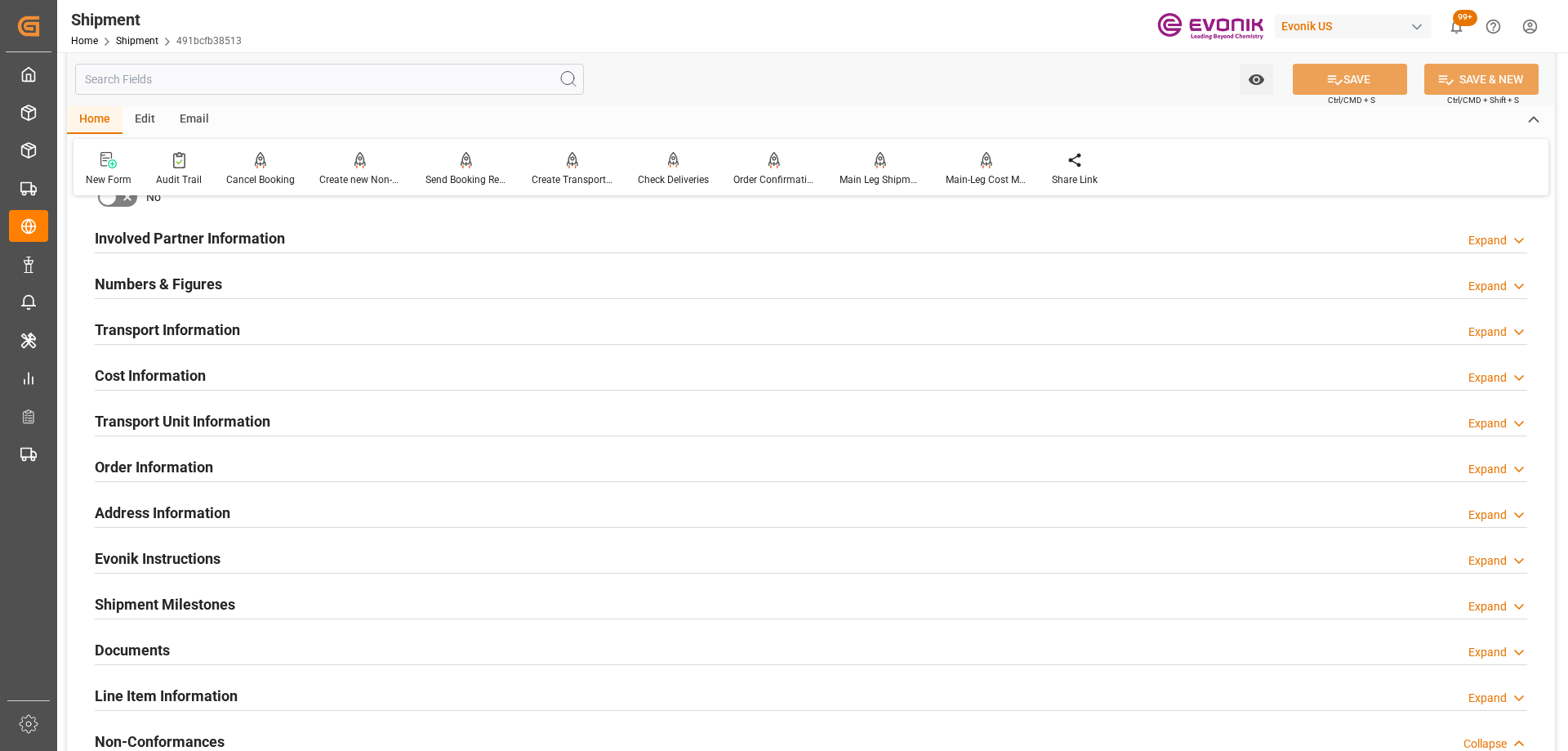
click at [192, 548] on h2 "Evonik Instructions" at bounding box center [157, 558] width 126 height 22
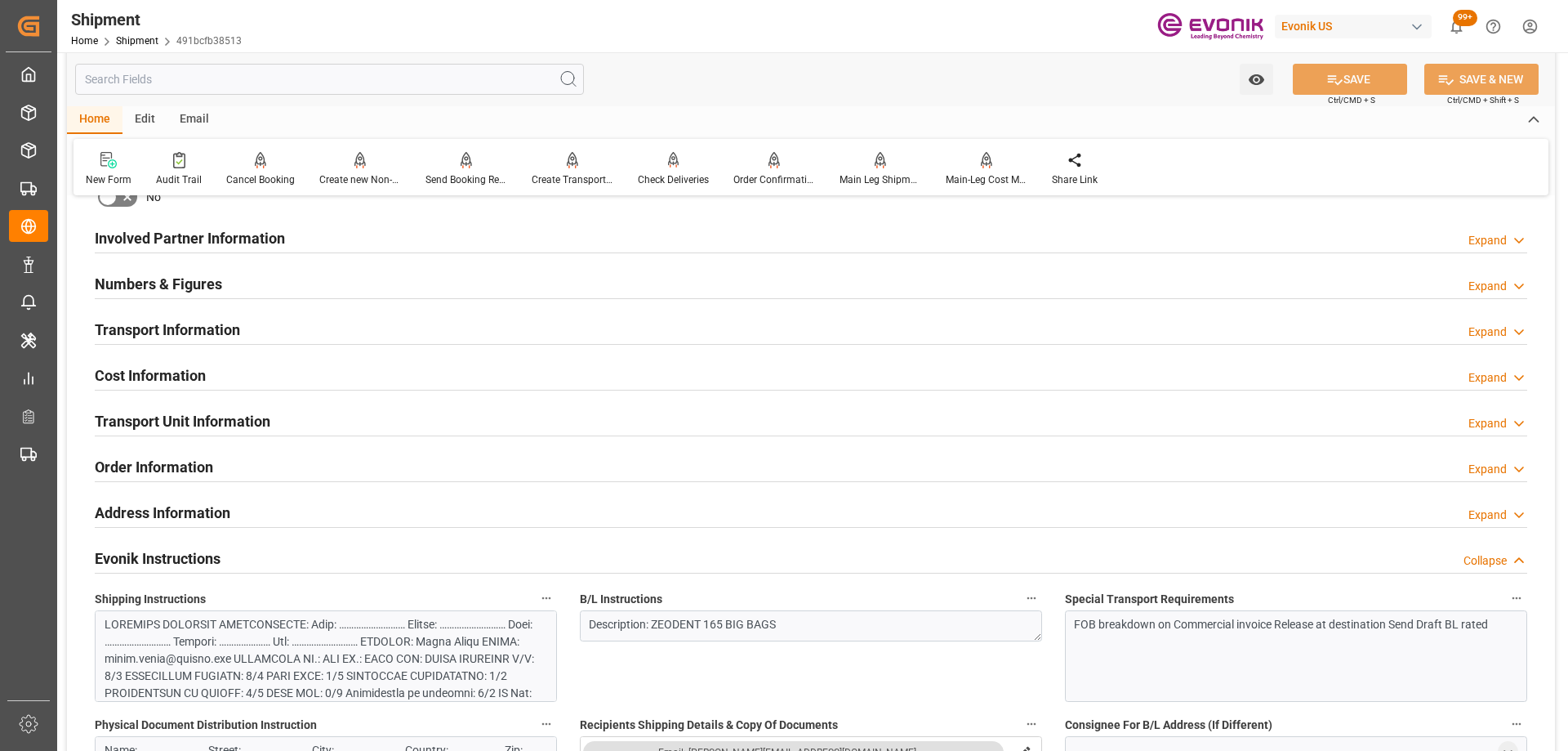
scroll to position [1225, 0]
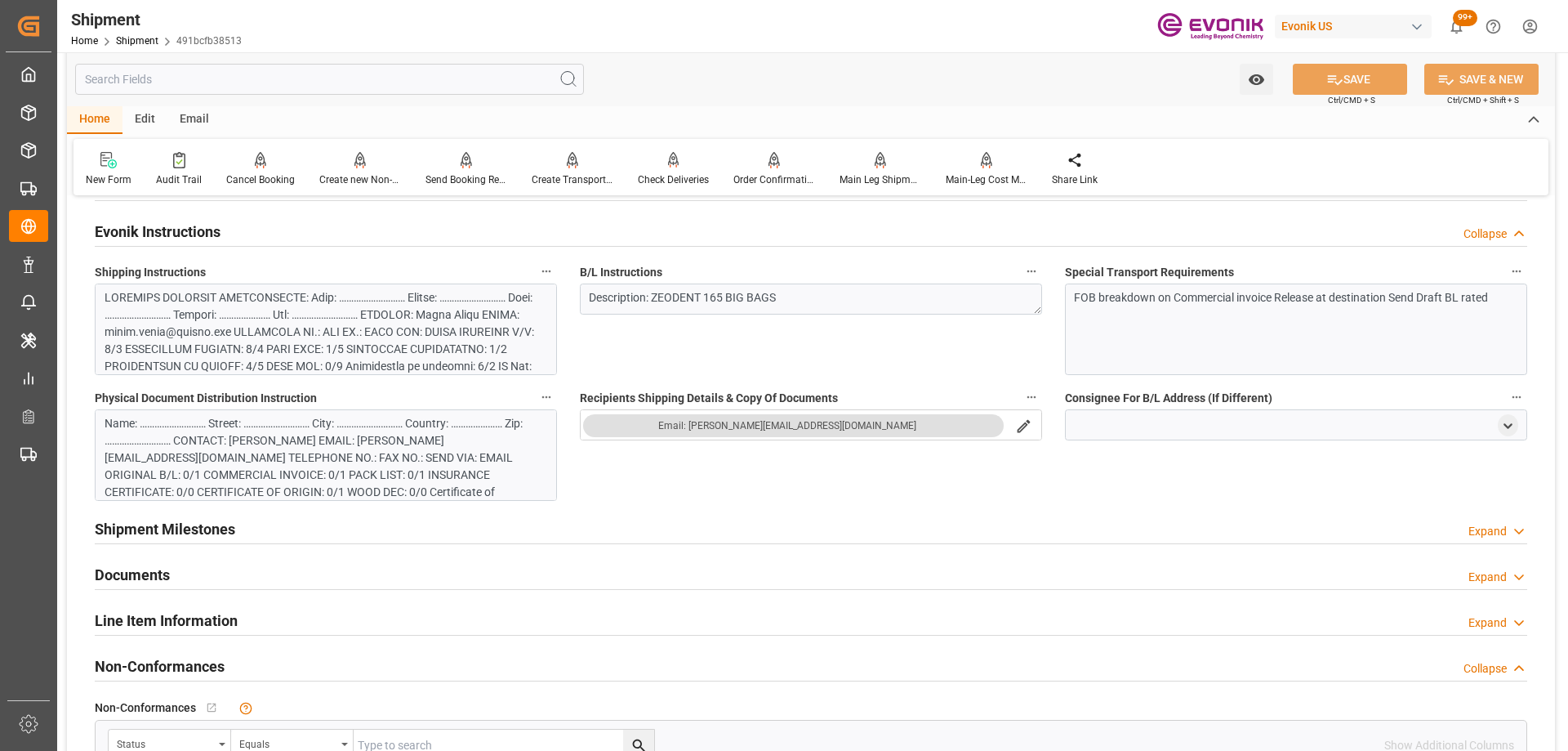
click at [344, 341] on div at bounding box center [320, 453] width 431 height 326
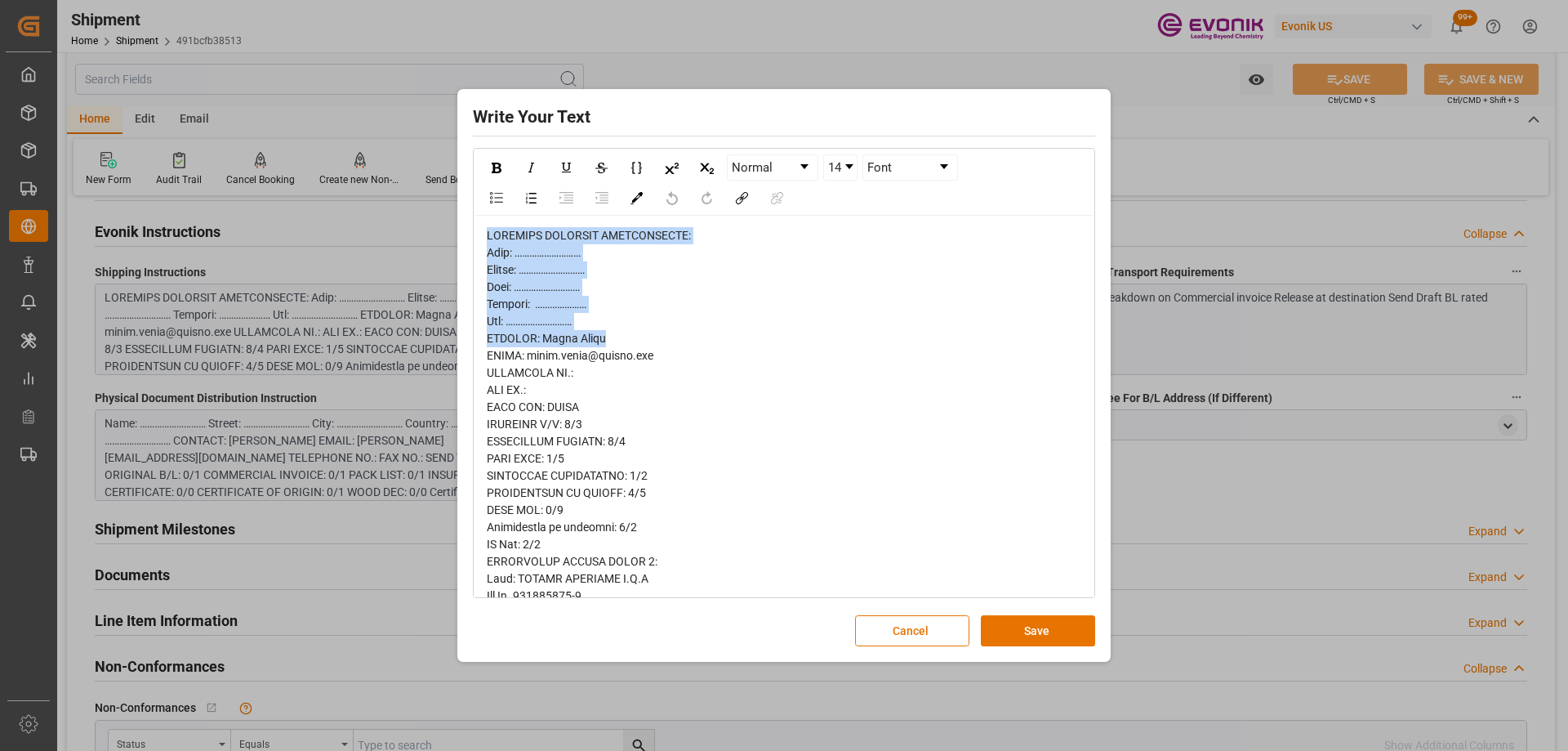
drag, startPoint x: 554, startPoint y: 304, endPoint x: 517, endPoint y: 250, distance: 65.5
click at [485, 233] on div "rdw-wrapper" at bounding box center [784, 750] width 619 height 1069
click at [738, 362] on div "rdw-editor" at bounding box center [784, 750] width 595 height 1047
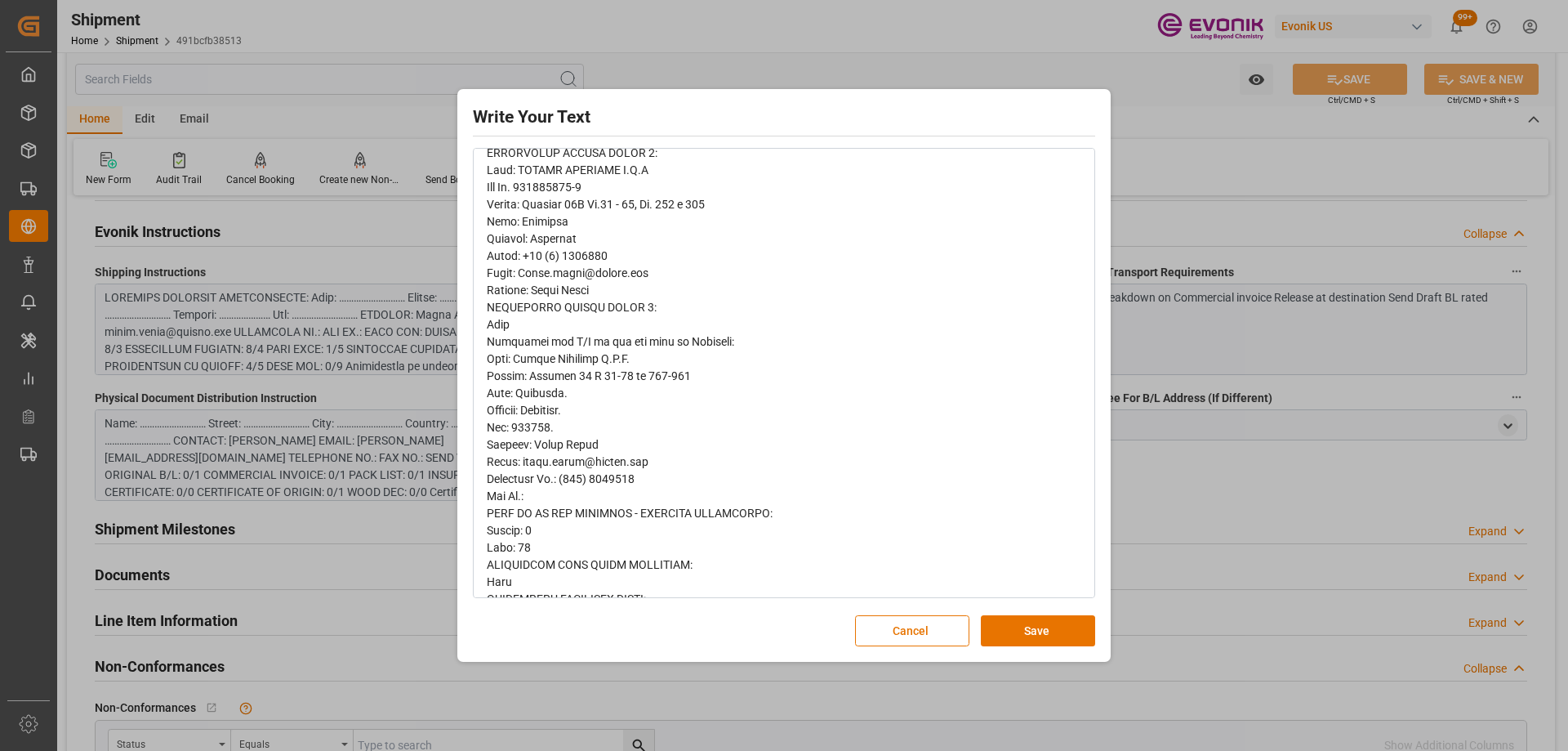
scroll to position [689, 0]
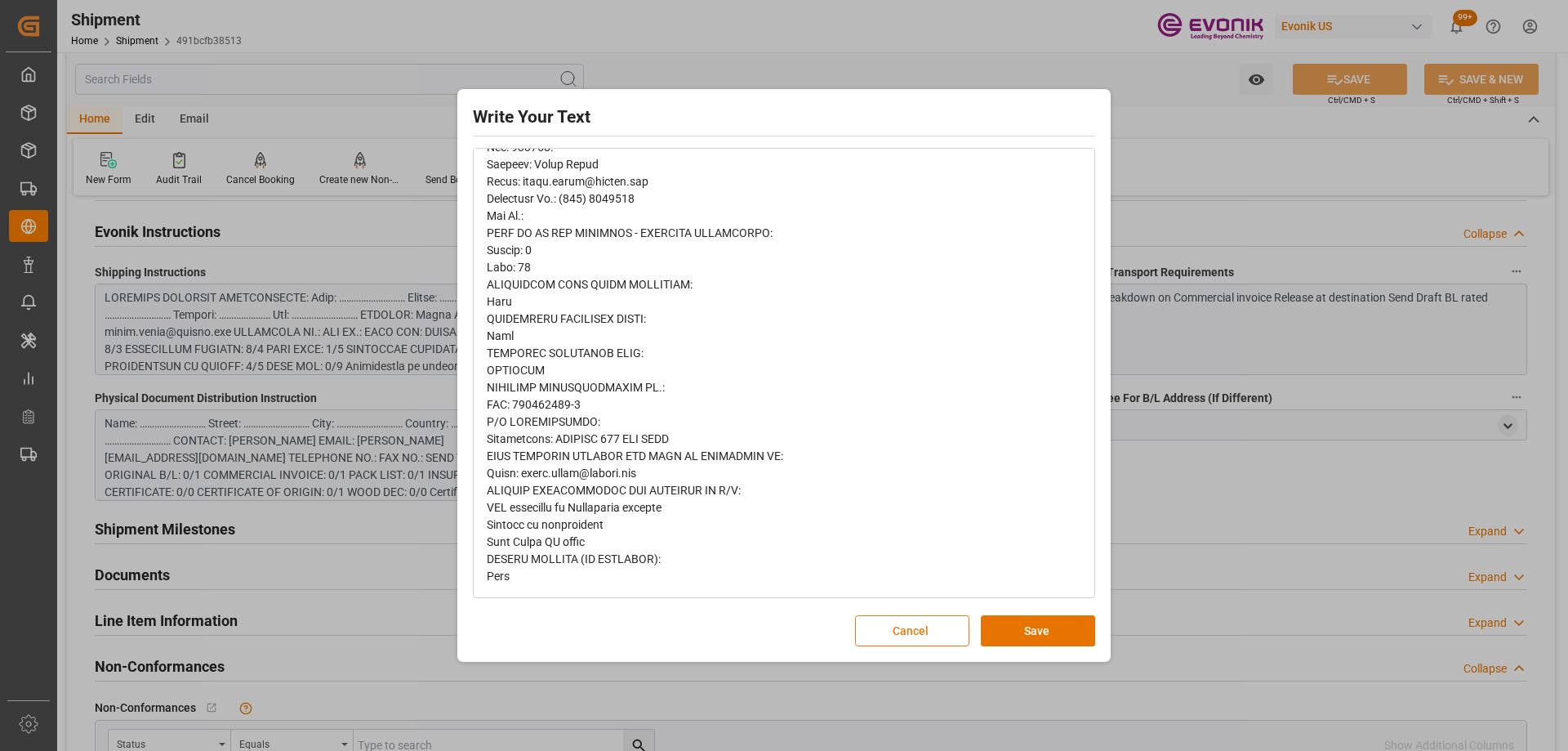
click at [900, 629] on button "Cancel" at bounding box center [913, 631] width 114 height 31
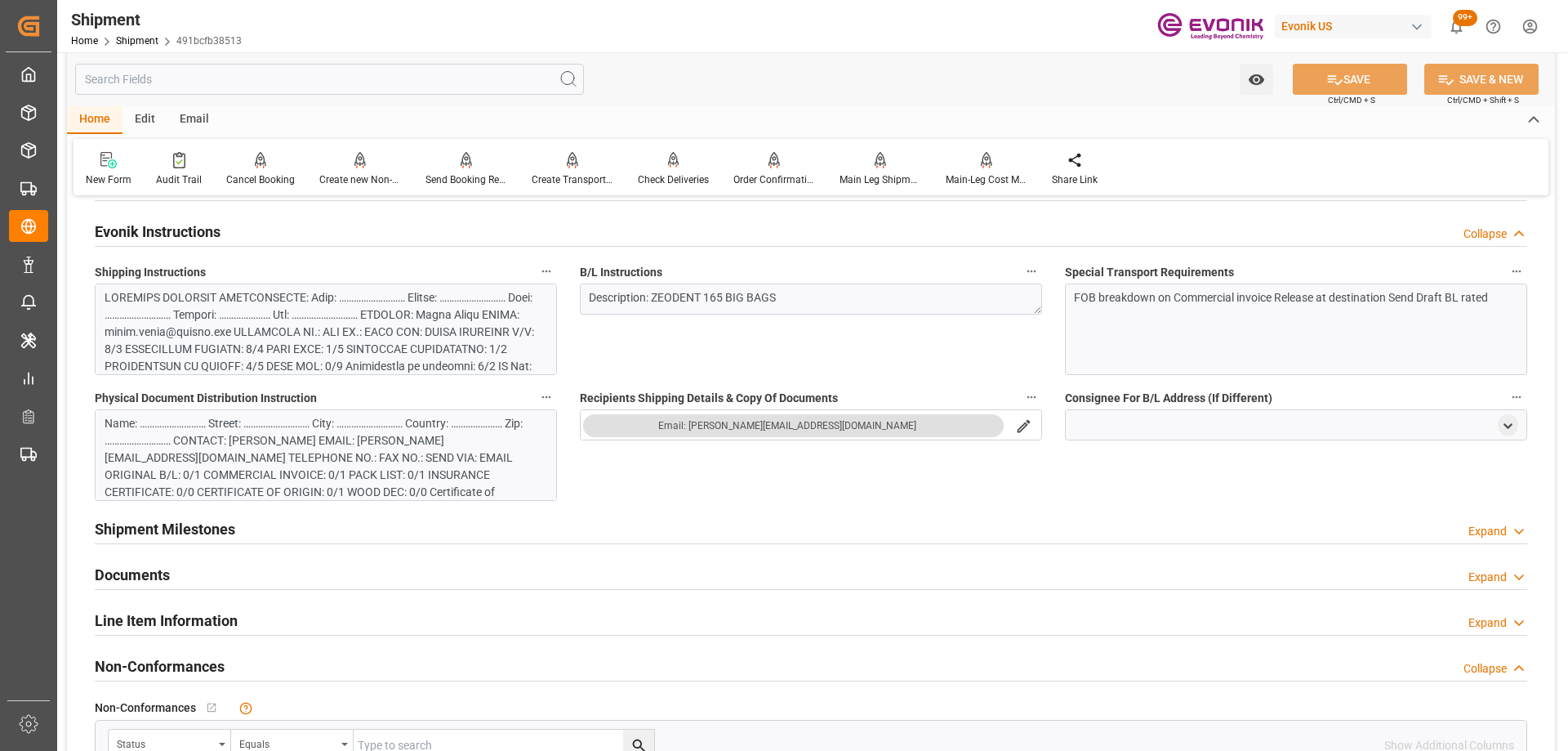
scroll to position [735, 0]
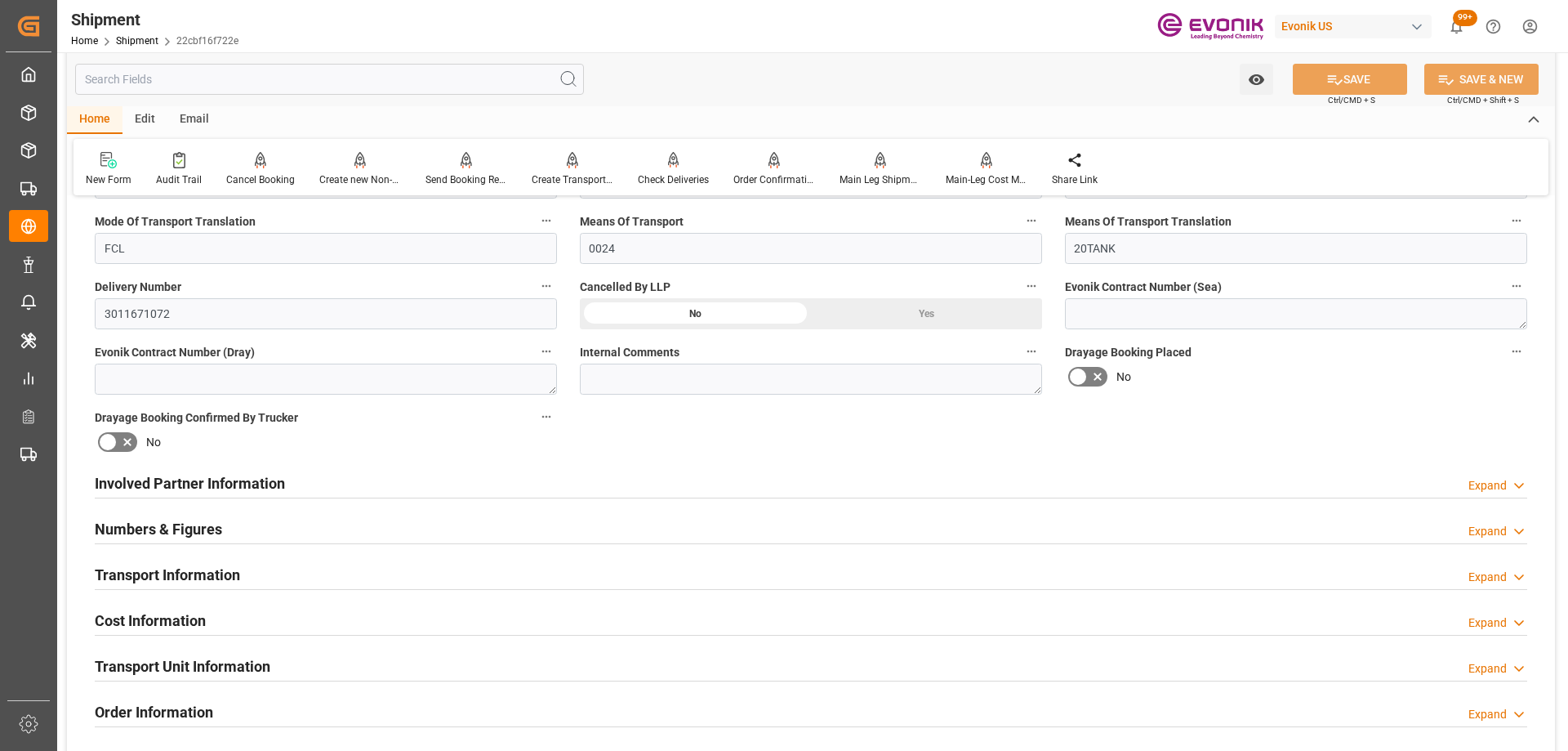
scroll to position [899, 0]
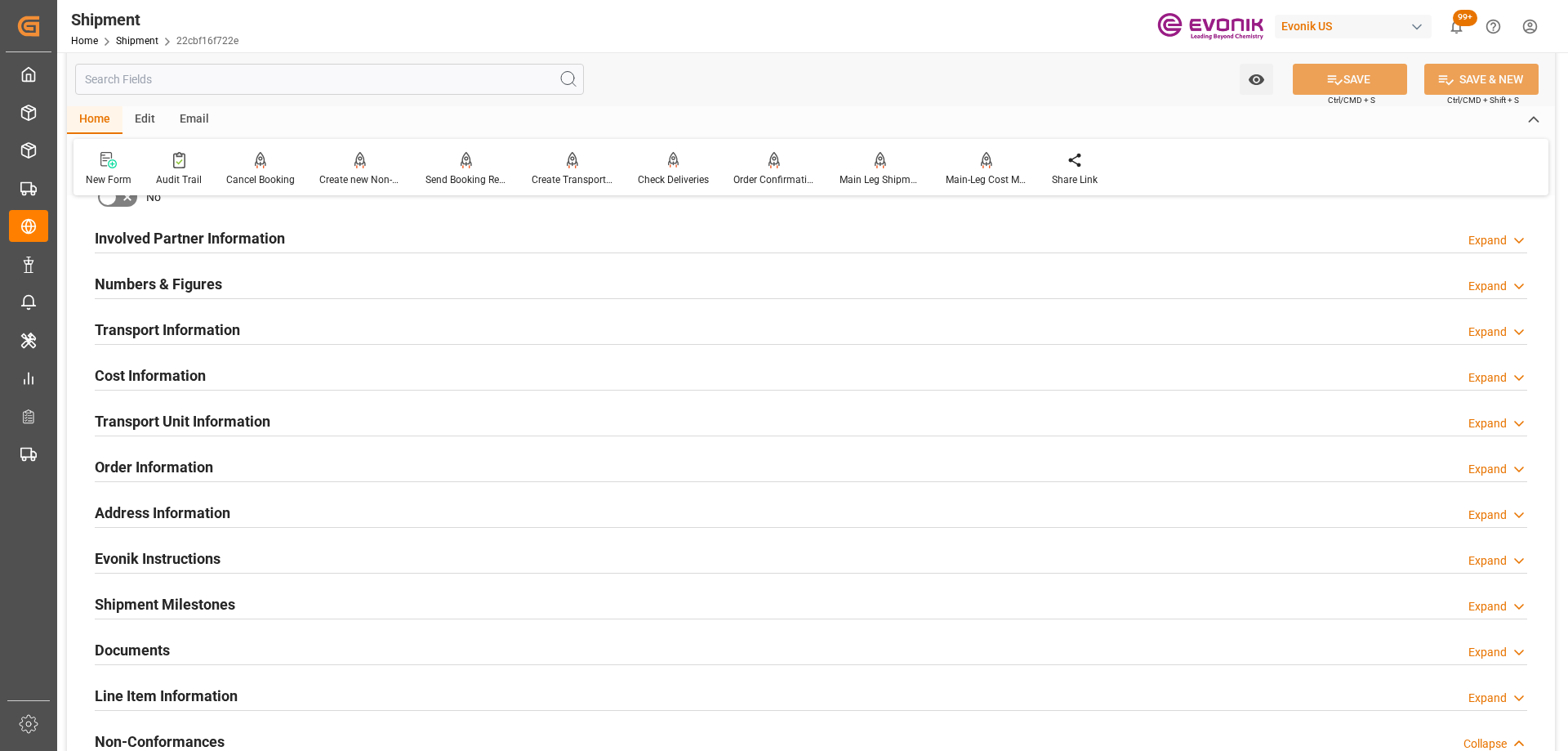
click at [422, 563] on div "Evonik Instructions Expand" at bounding box center [810, 558] width 1433 height 31
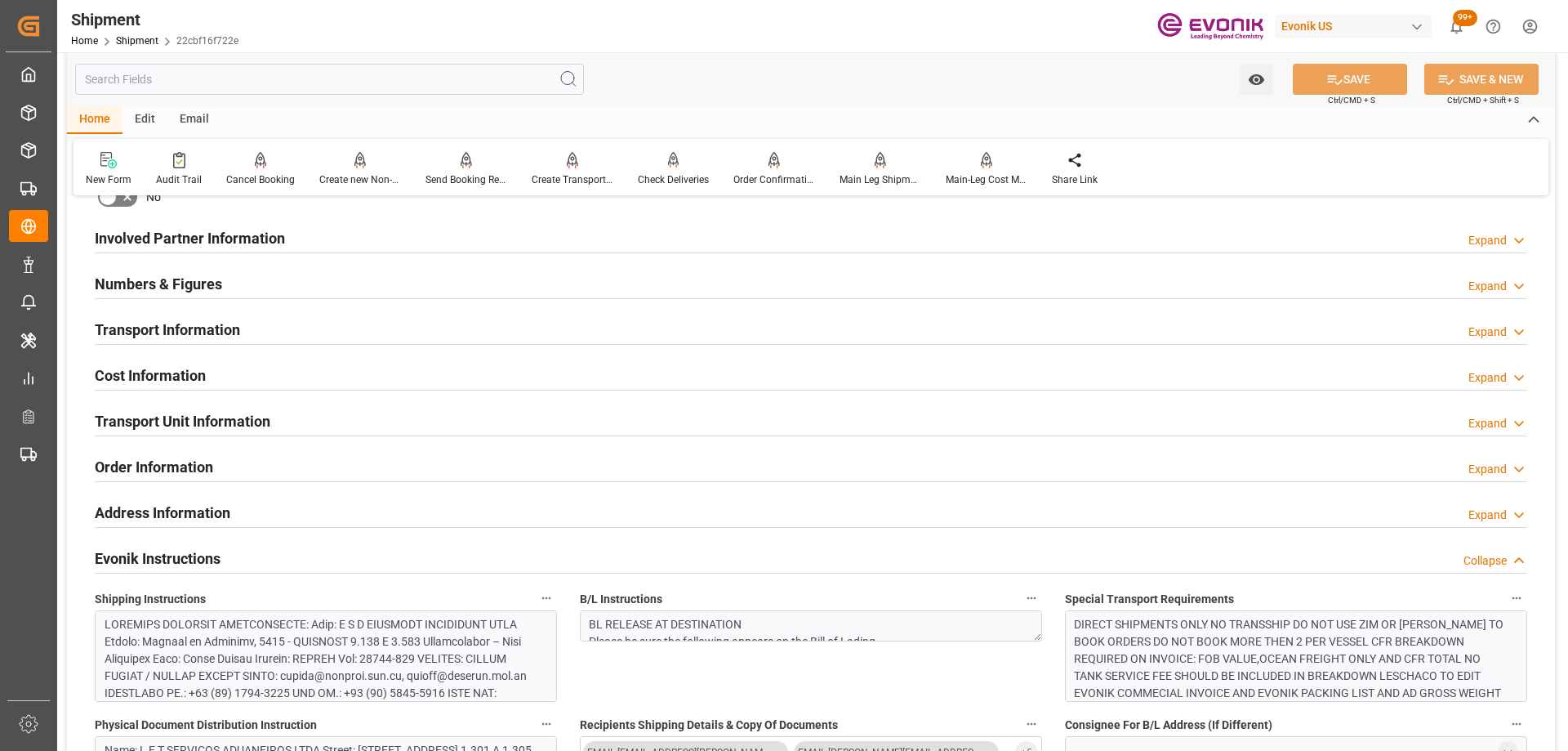
scroll to position [1144, 0]
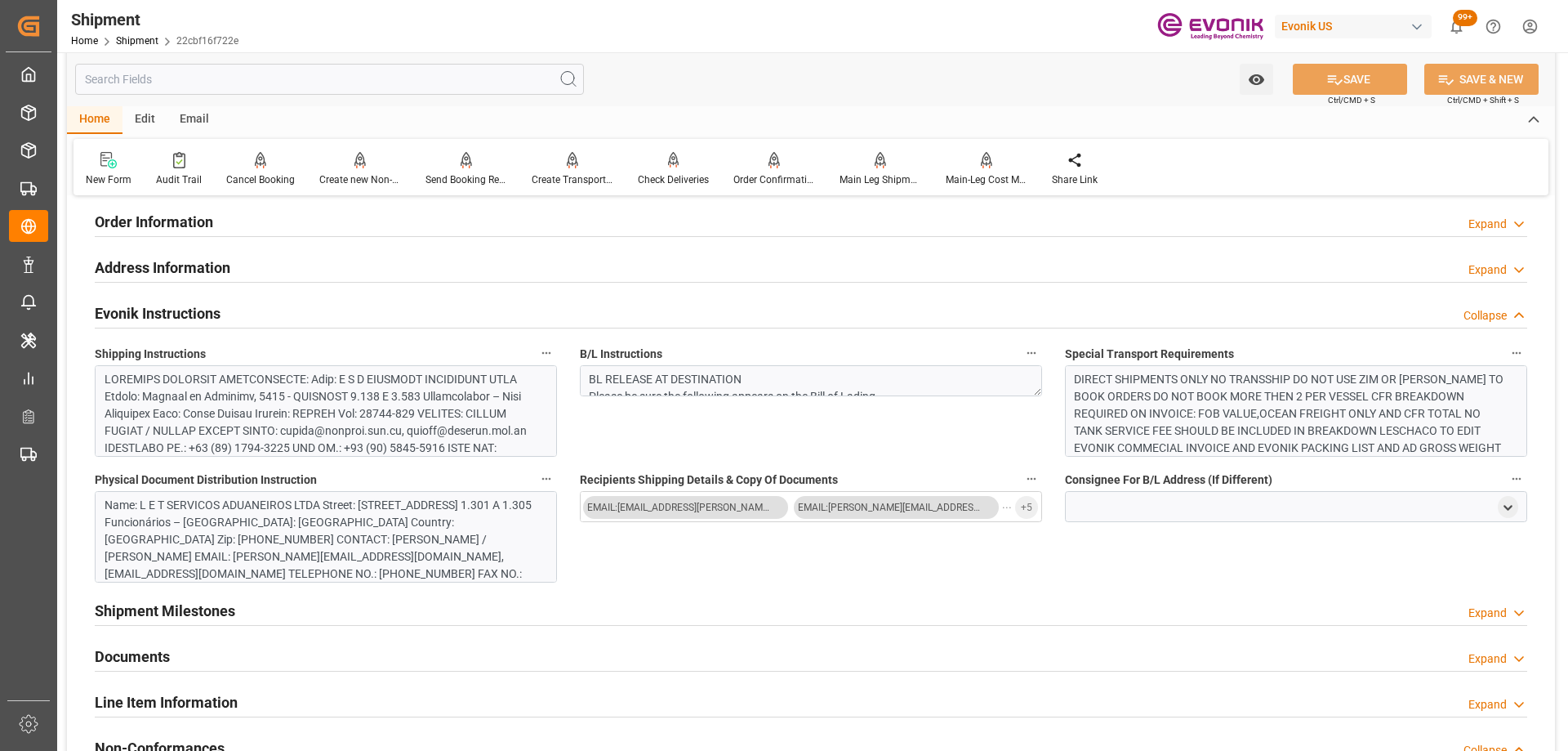
click at [361, 422] on div at bounding box center [320, 748] width 431 height 755
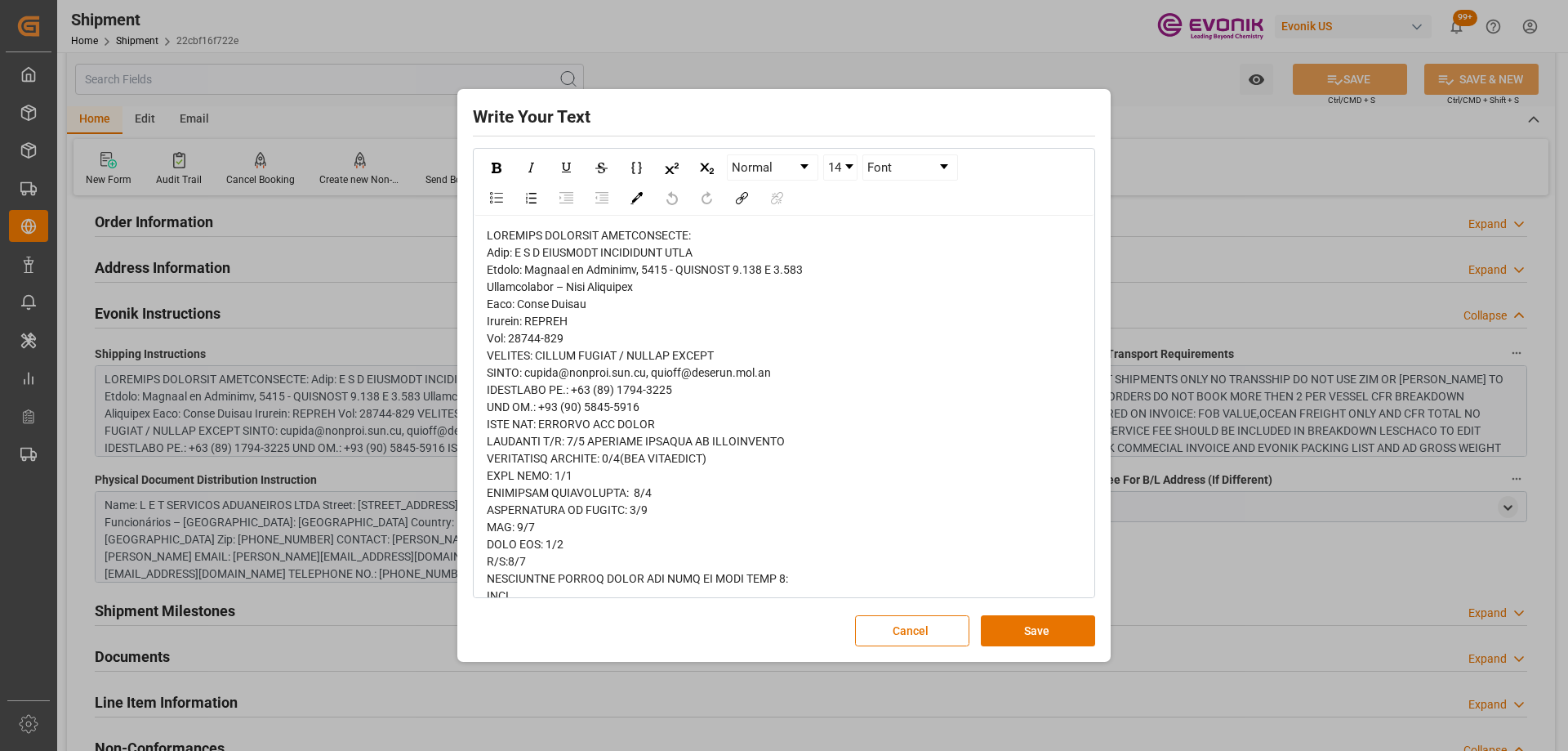
drag, startPoint x: 499, startPoint y: 424, endPoint x: 632, endPoint y: 432, distance: 133.2
drag, startPoint x: 647, startPoint y: 425, endPoint x: 476, endPoint y: 421, distance: 171.0
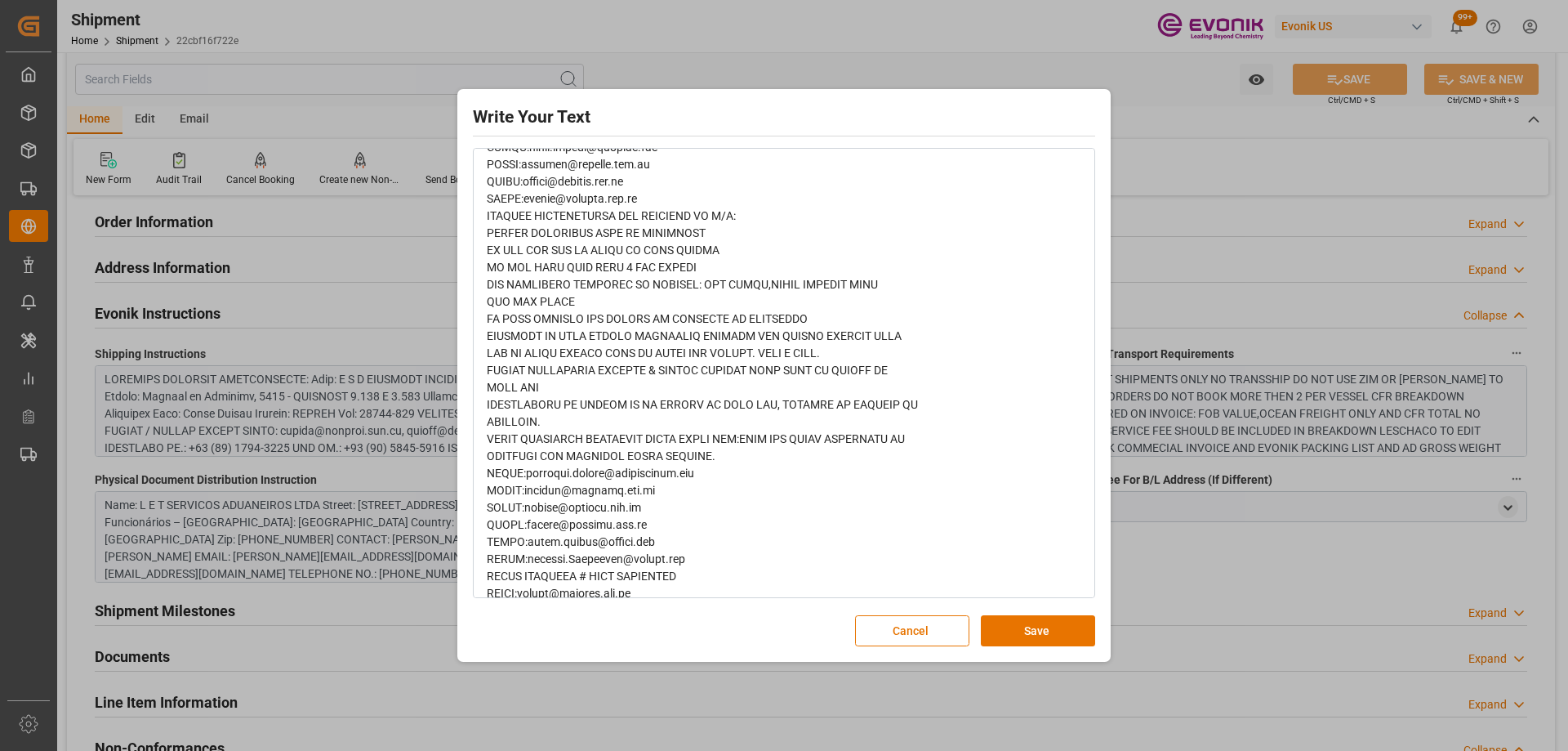
scroll to position [1135, 0]
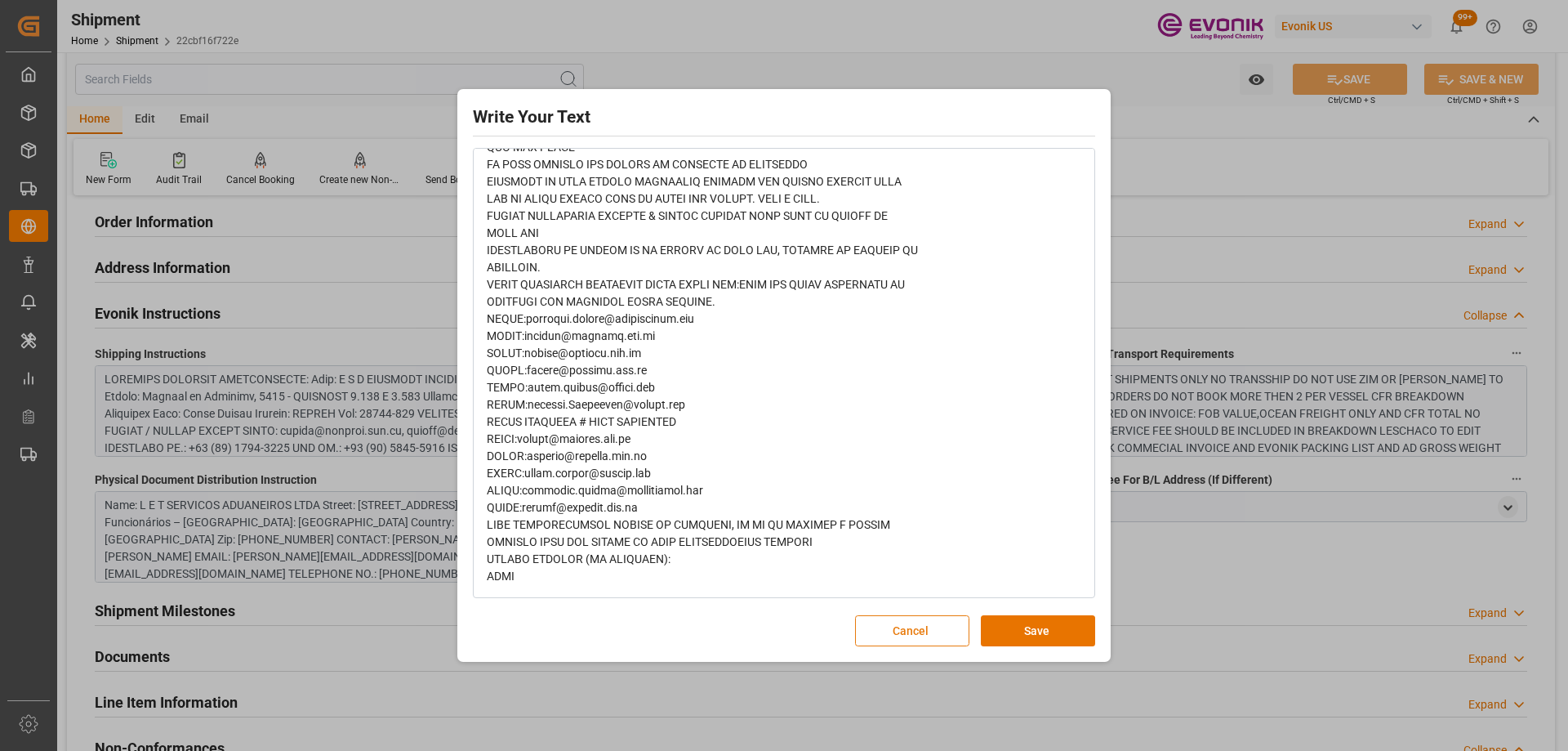
click at [885, 625] on button "Cancel" at bounding box center [913, 631] width 114 height 31
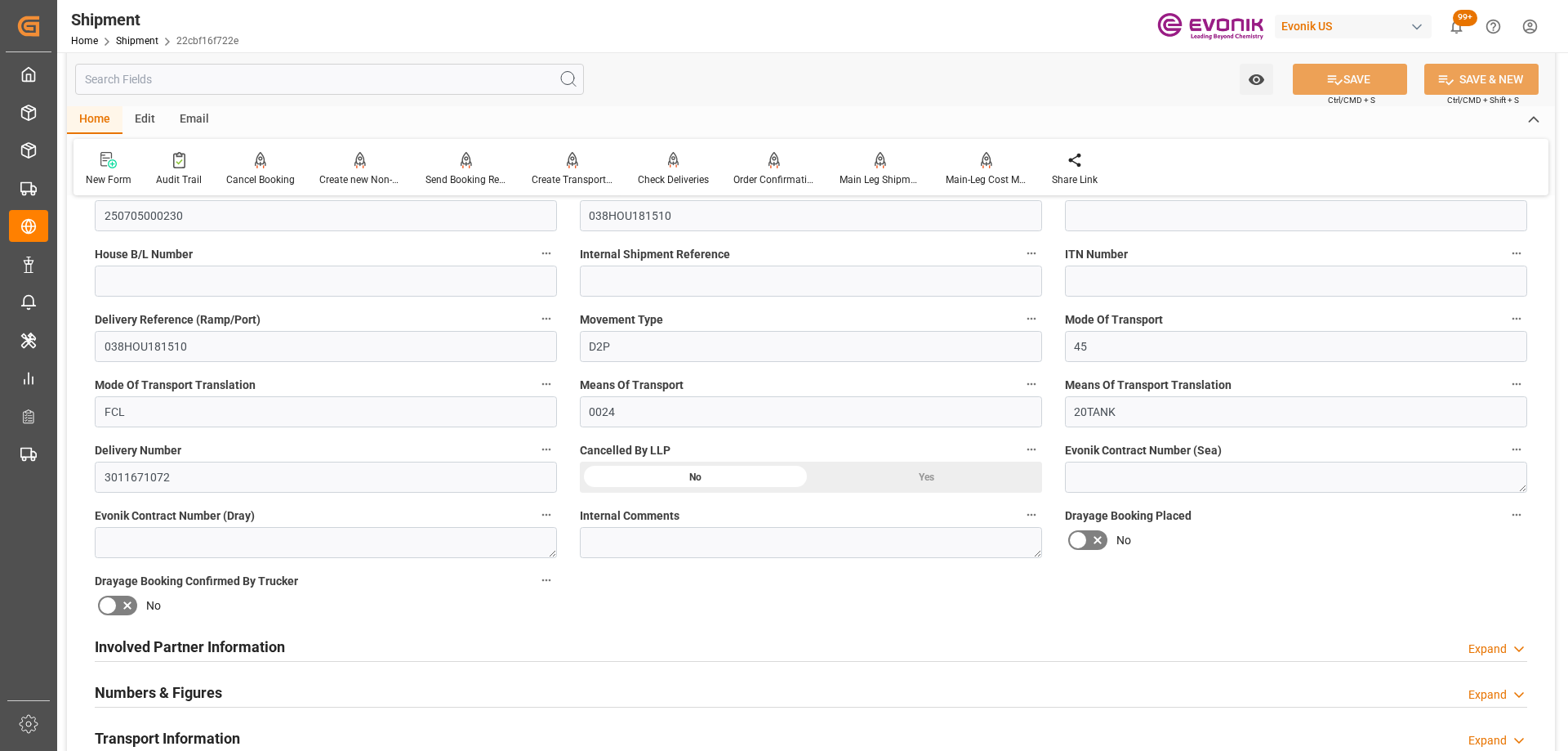
scroll to position [0, 0]
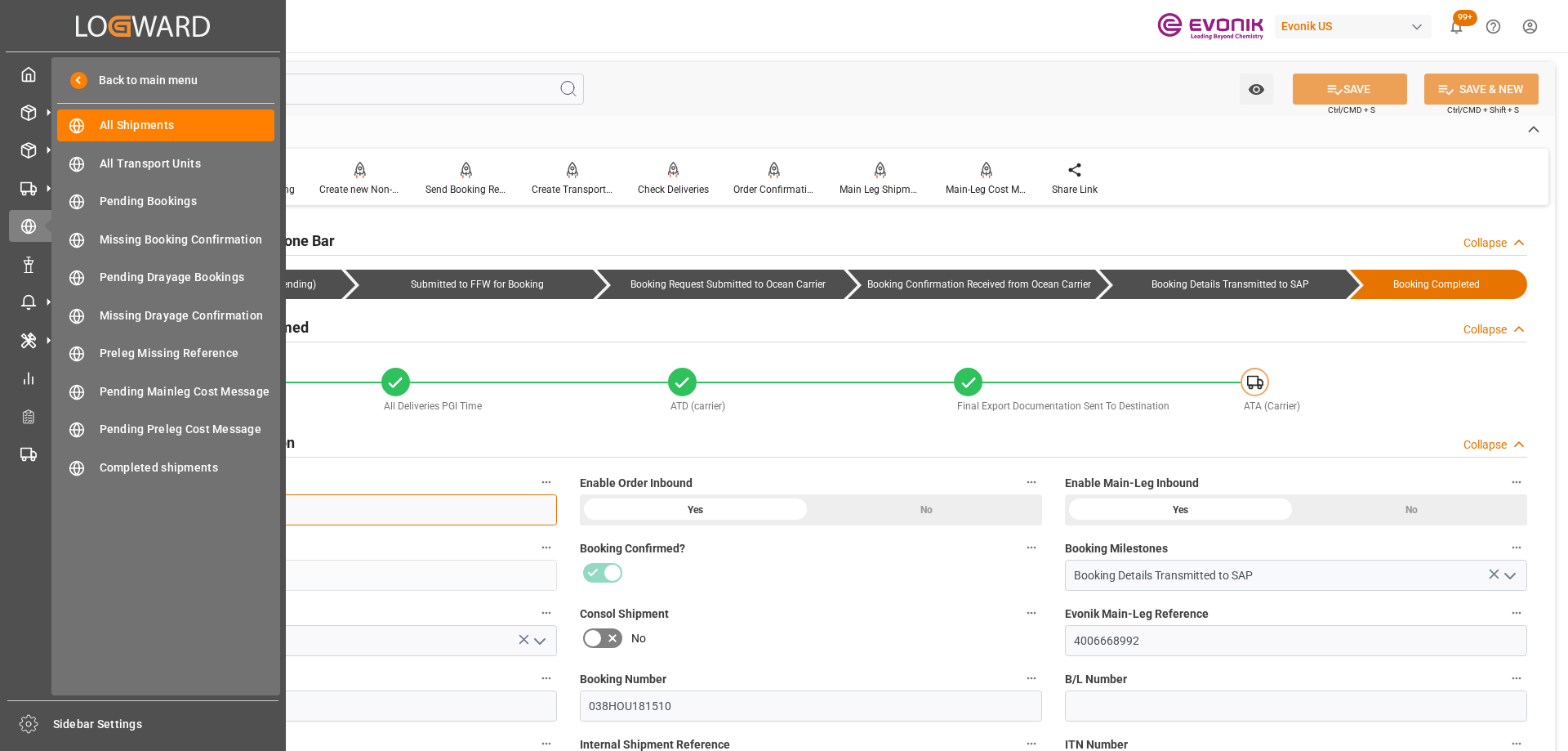
drag, startPoint x: 277, startPoint y: 506, endPoint x: 0, endPoint y: 428, distance: 287.8
click at [0, 428] on div "Created by potrace 1.15, written by Peter Selinger 2001-2017 Created by potrace…" at bounding box center [784, 376] width 1568 height 751
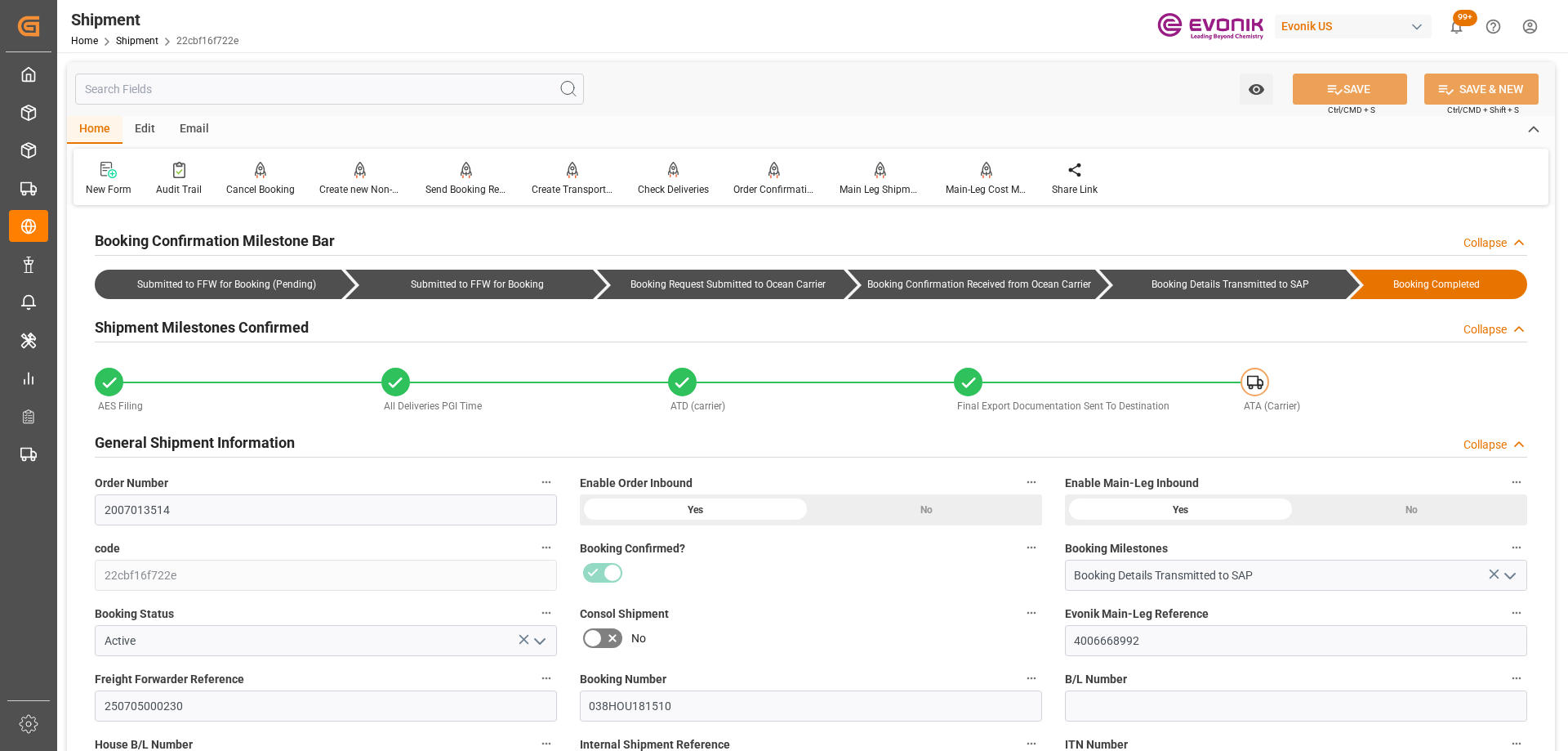
click at [321, 93] on input "text" at bounding box center [329, 89] width 509 height 31
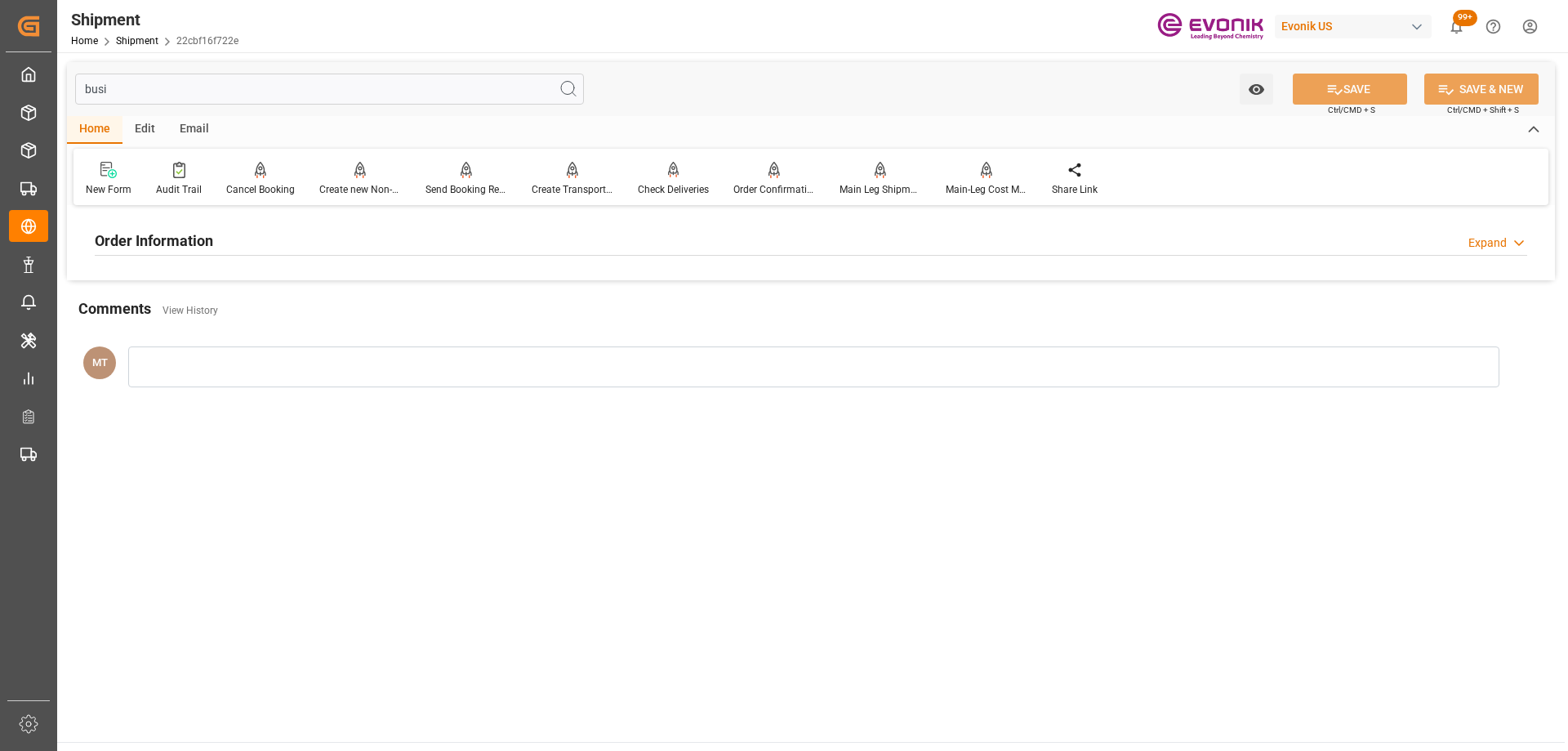
type input "busi"
click at [387, 252] on div "Order Information Expand" at bounding box center [810, 239] width 1433 height 31
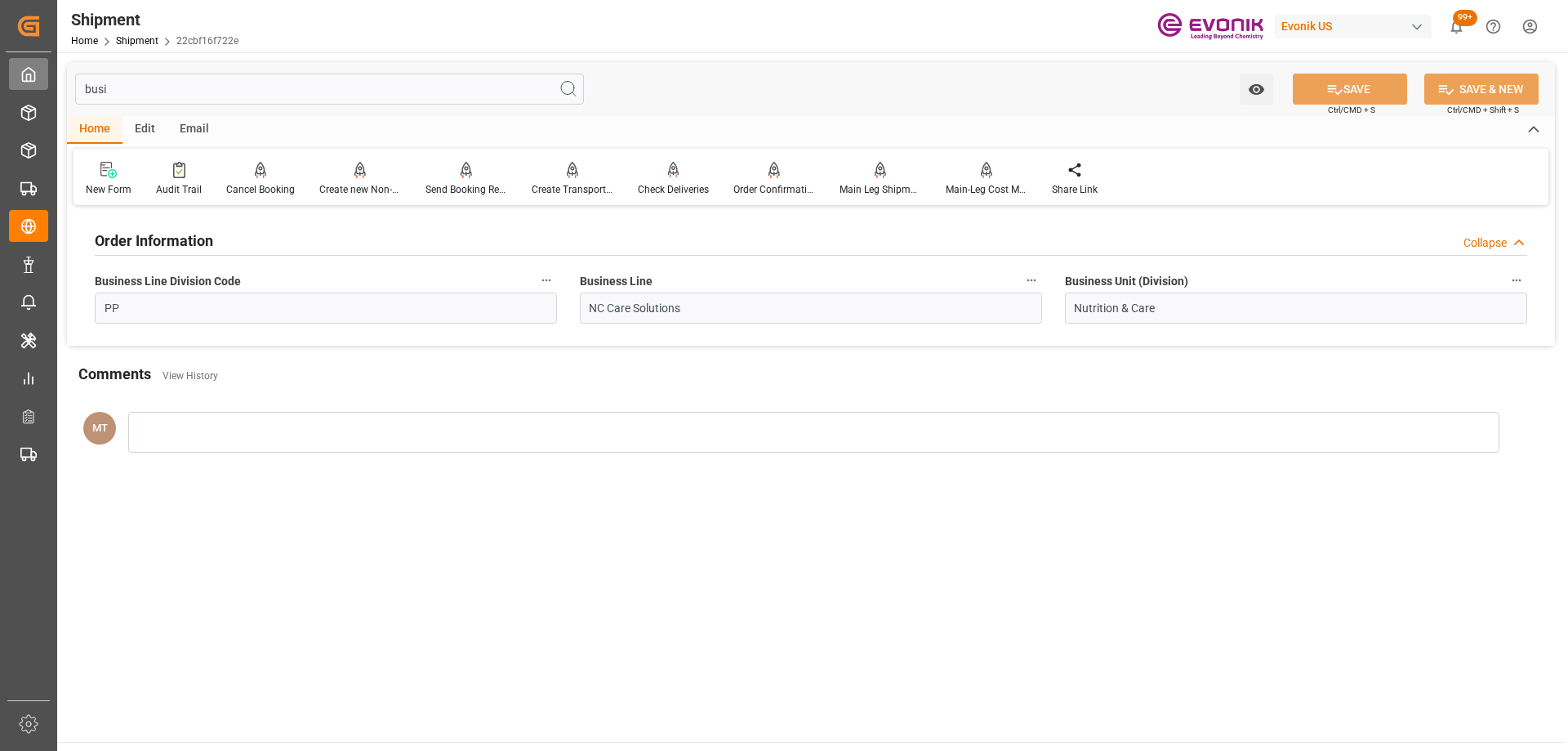
drag, startPoint x: 265, startPoint y: 86, endPoint x: 39, endPoint y: 60, distance: 227.5
click at [45, 72] on div "Created by potrace 1.15, written by Peter Selinger 2001-2017 Created by potrace…" at bounding box center [784, 376] width 1568 height 751
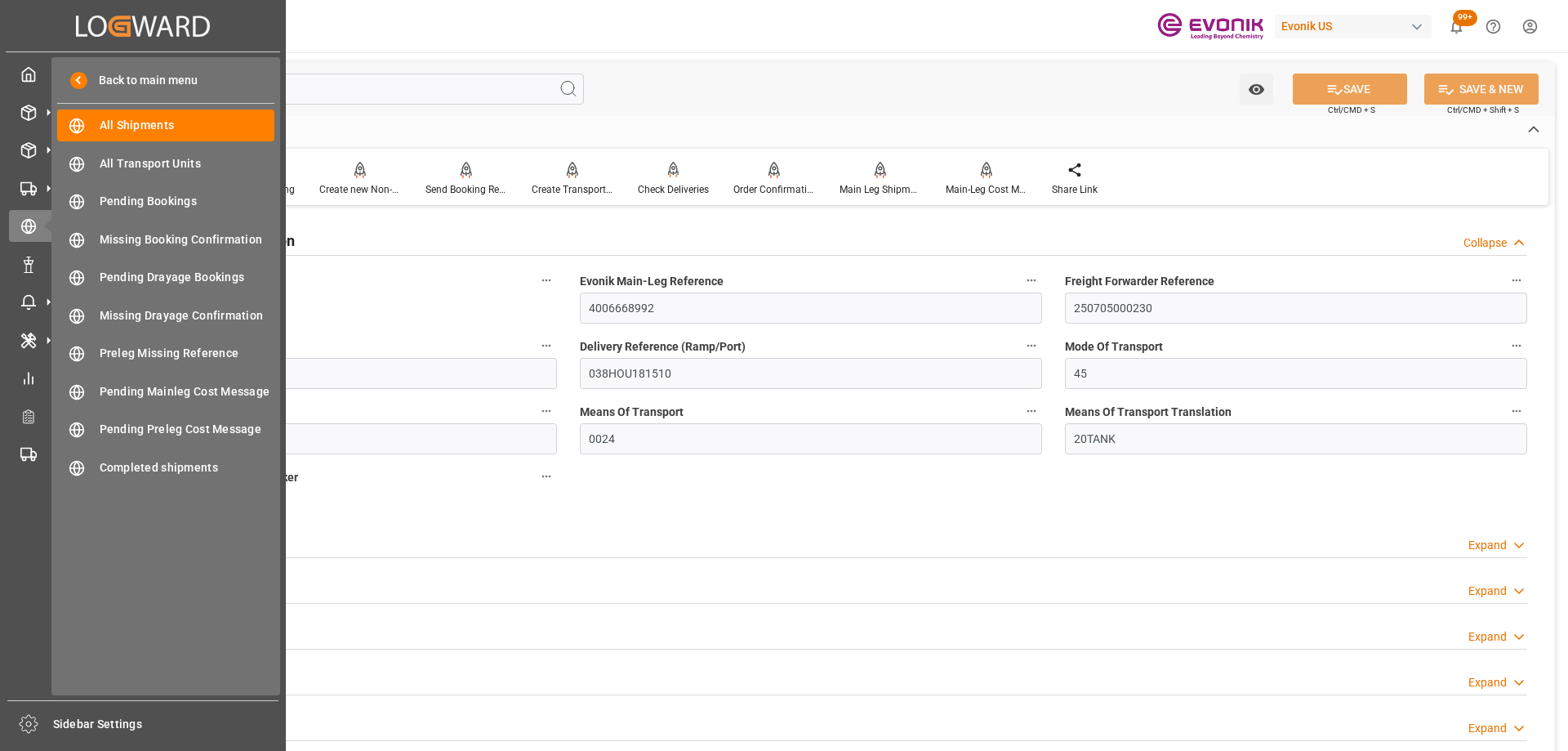
type input "fi"
type input "08-21-2025 00:00"
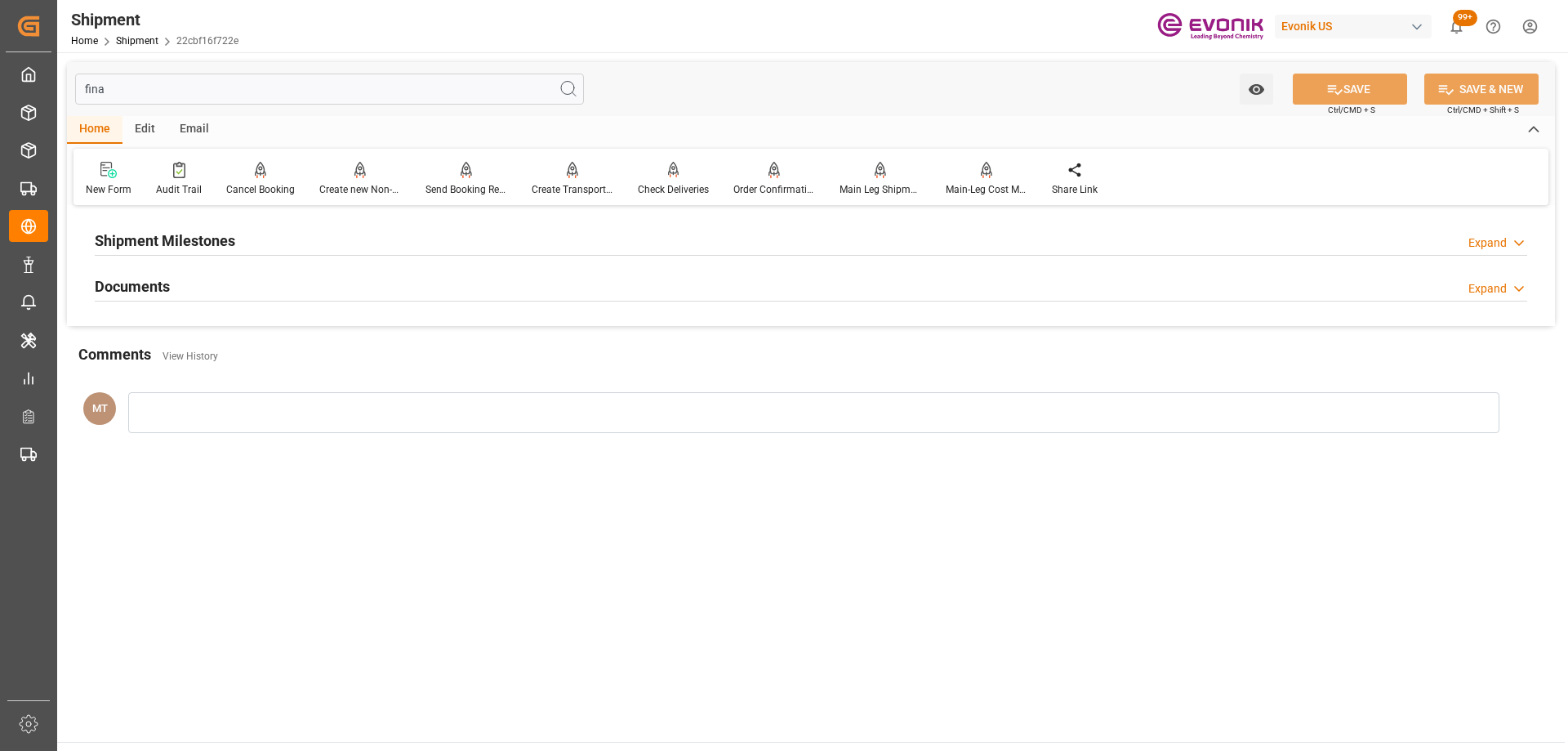
type input "fina"
click at [537, 249] on div "Shipment Milestones Expand" at bounding box center [810, 239] width 1433 height 31
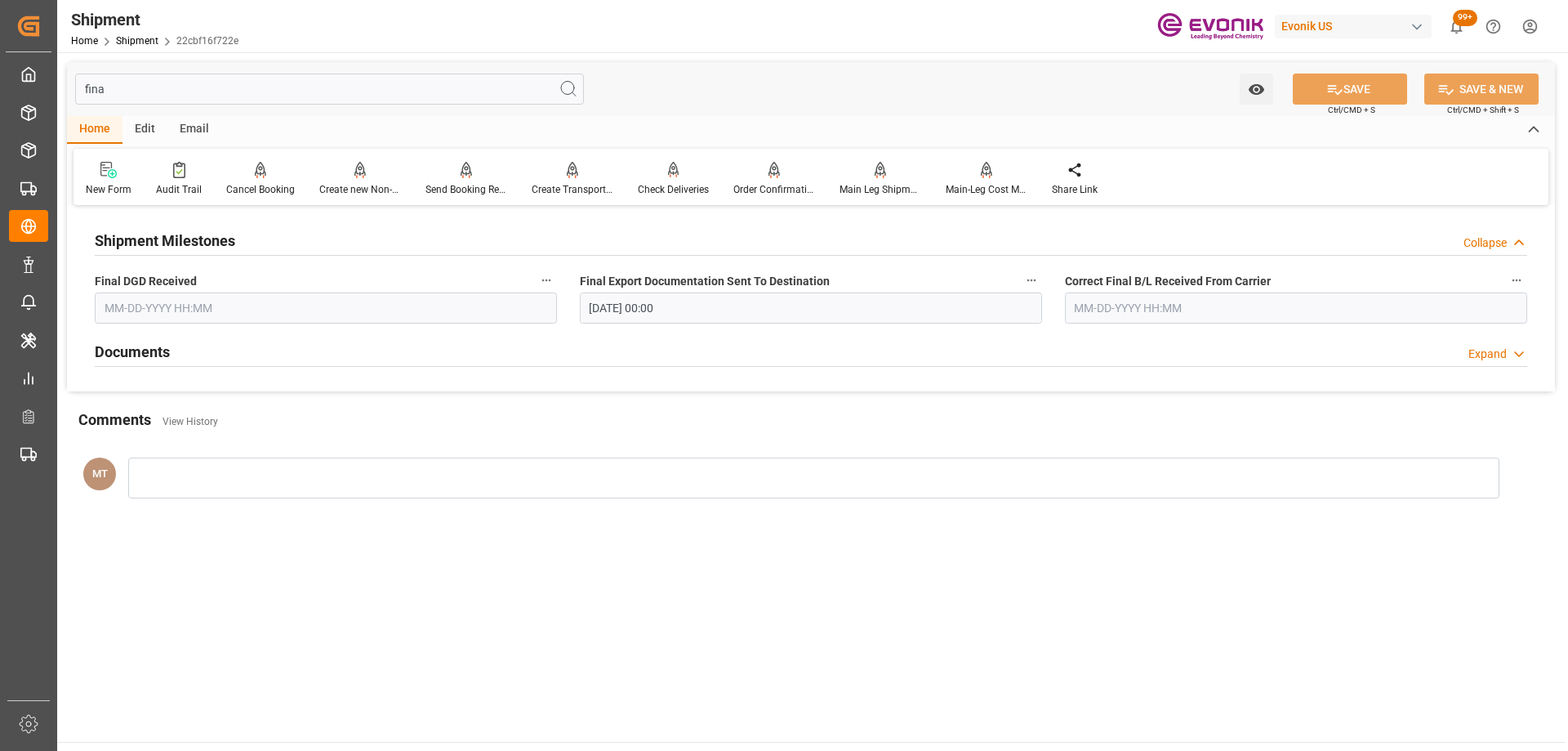
click at [548, 366] on div at bounding box center [810, 366] width 1433 height 1
click at [550, 343] on div "Documents Expand" at bounding box center [810, 350] width 1433 height 31
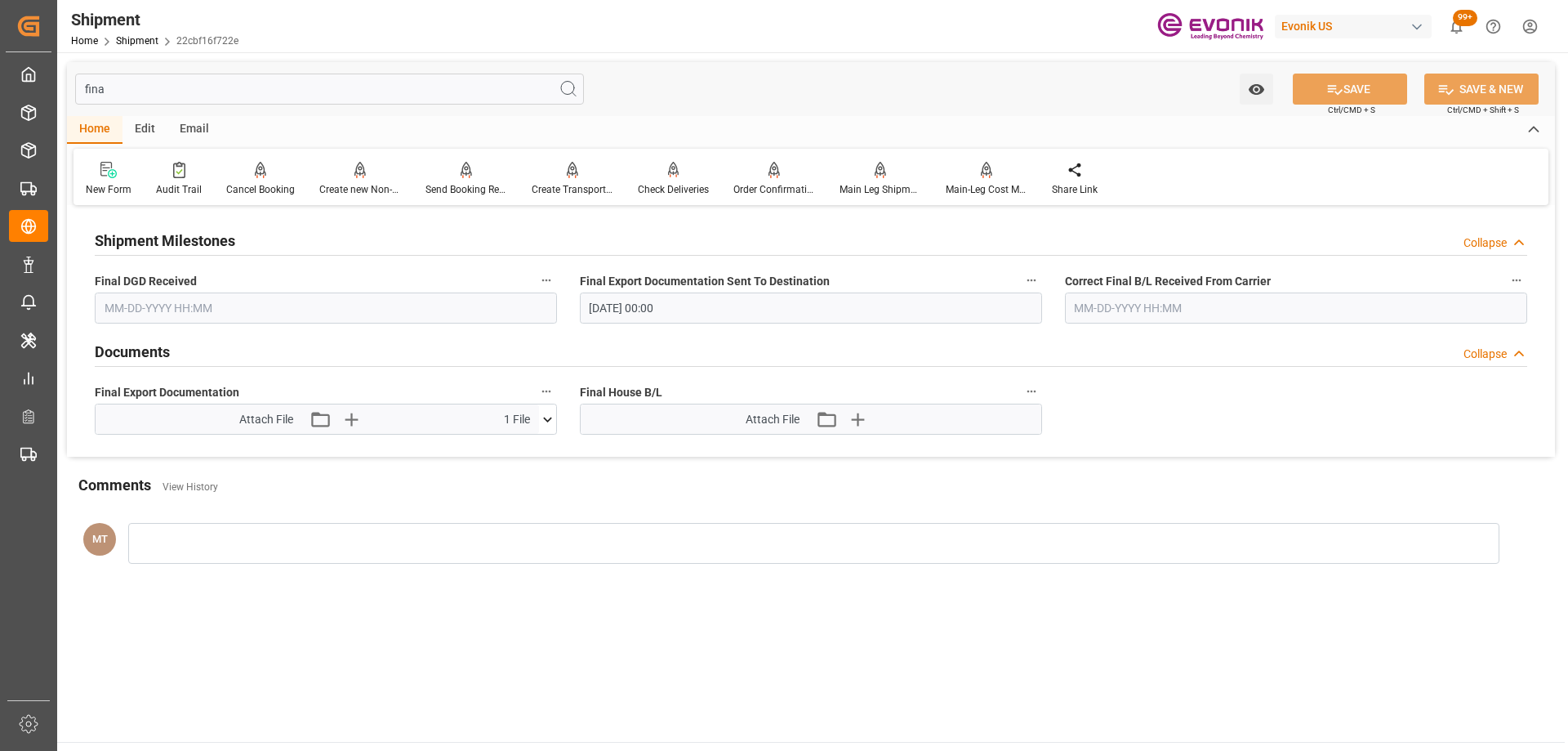
click at [532, 426] on div "Attach File Attach existing file Upload new file 1 File" at bounding box center [317, 419] width 444 height 29
click at [542, 425] on icon at bounding box center [548, 420] width 17 height 17
click at [368, 453] on div "22cbf16f722e_21_08_2..._13_07.eml" at bounding box center [326, 450] width 443 height 17
click at [504, 451] on icon at bounding box center [504, 450] width 13 height 13
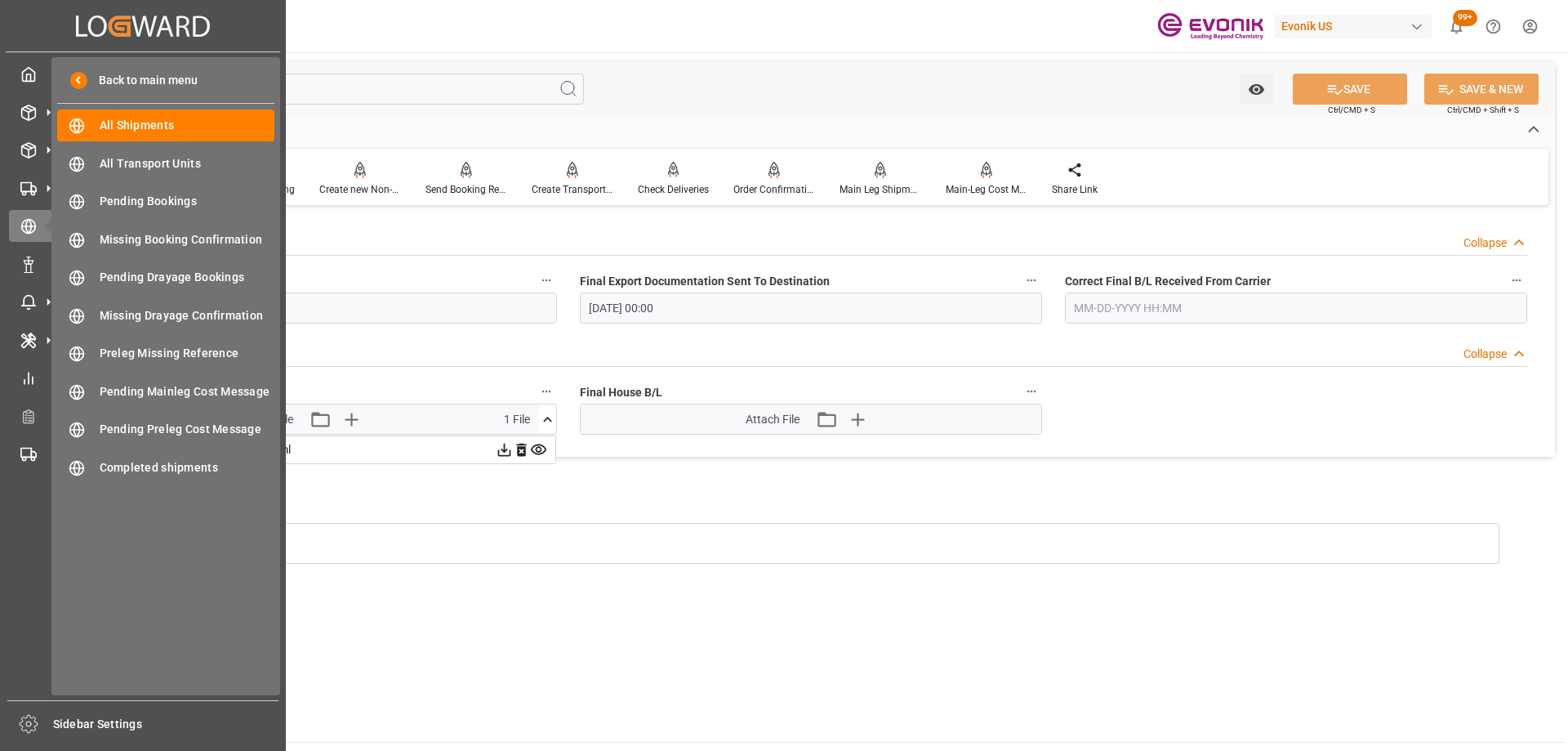
click at [64, 5] on div "Created by potrace 1.15, written by Peter Selinger 2001-2017 Created by potrace…" at bounding box center [143, 25] width 275 height 51
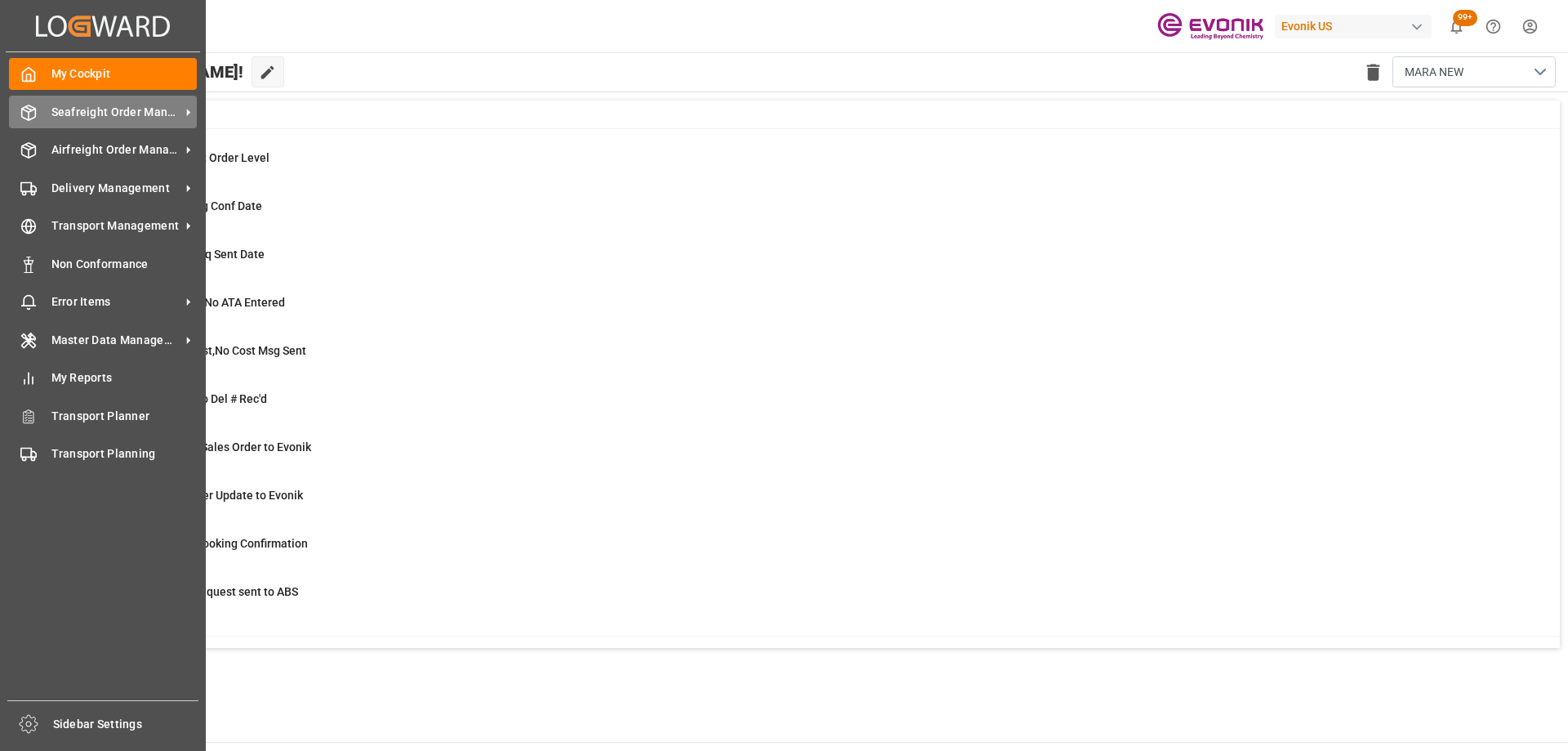
click at [23, 97] on div "Seafreight Order Management Seafreight Order Management" at bounding box center [102, 111] width 188 height 32
click at [112, 119] on span "Seafreight Order Management" at bounding box center [115, 113] width 129 height 17
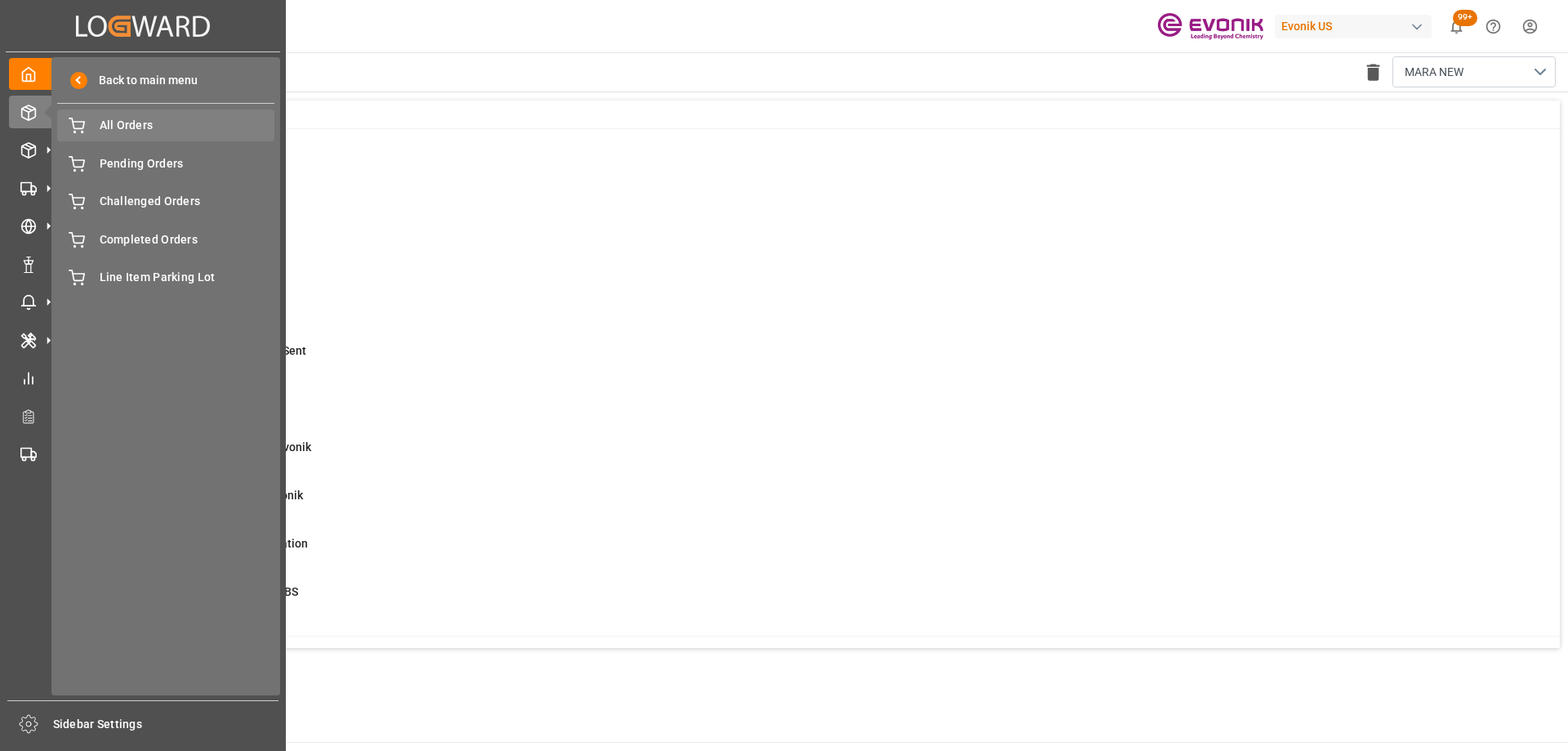
click at [123, 121] on span "All Orders" at bounding box center [187, 126] width 176 height 17
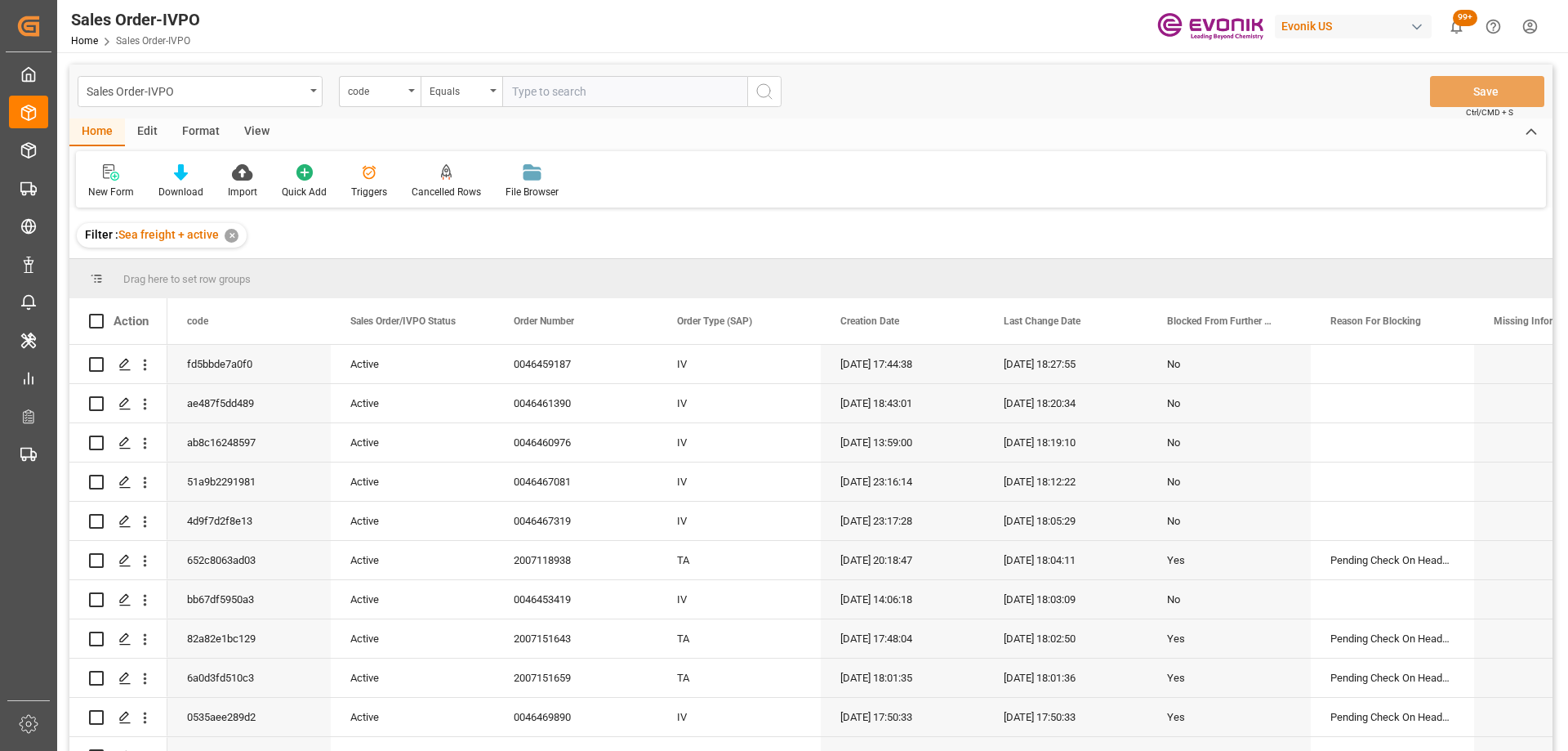
click at [234, 232] on div "✕" at bounding box center [231, 236] width 14 height 14
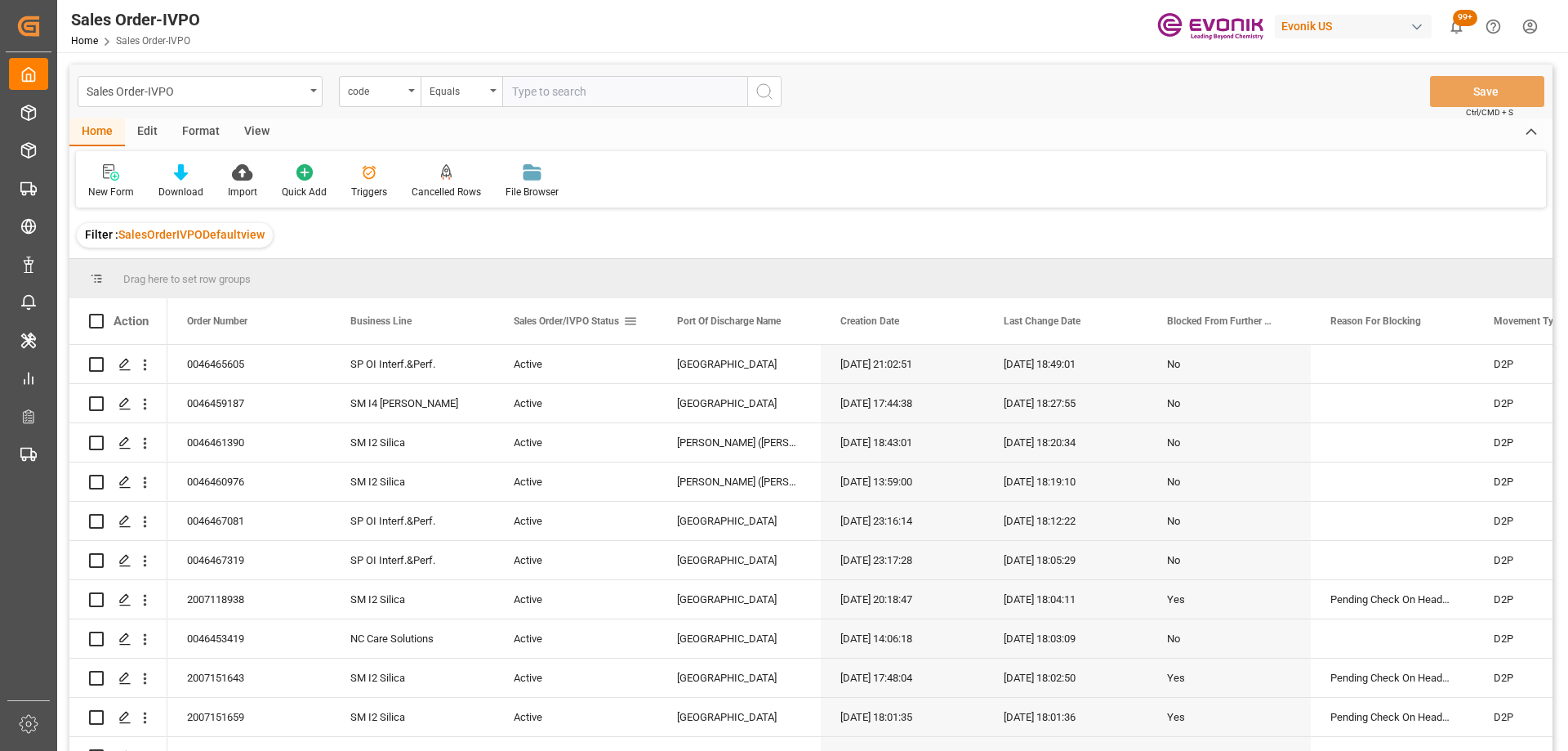
click at [632, 320] on span at bounding box center [630, 321] width 15 height 15
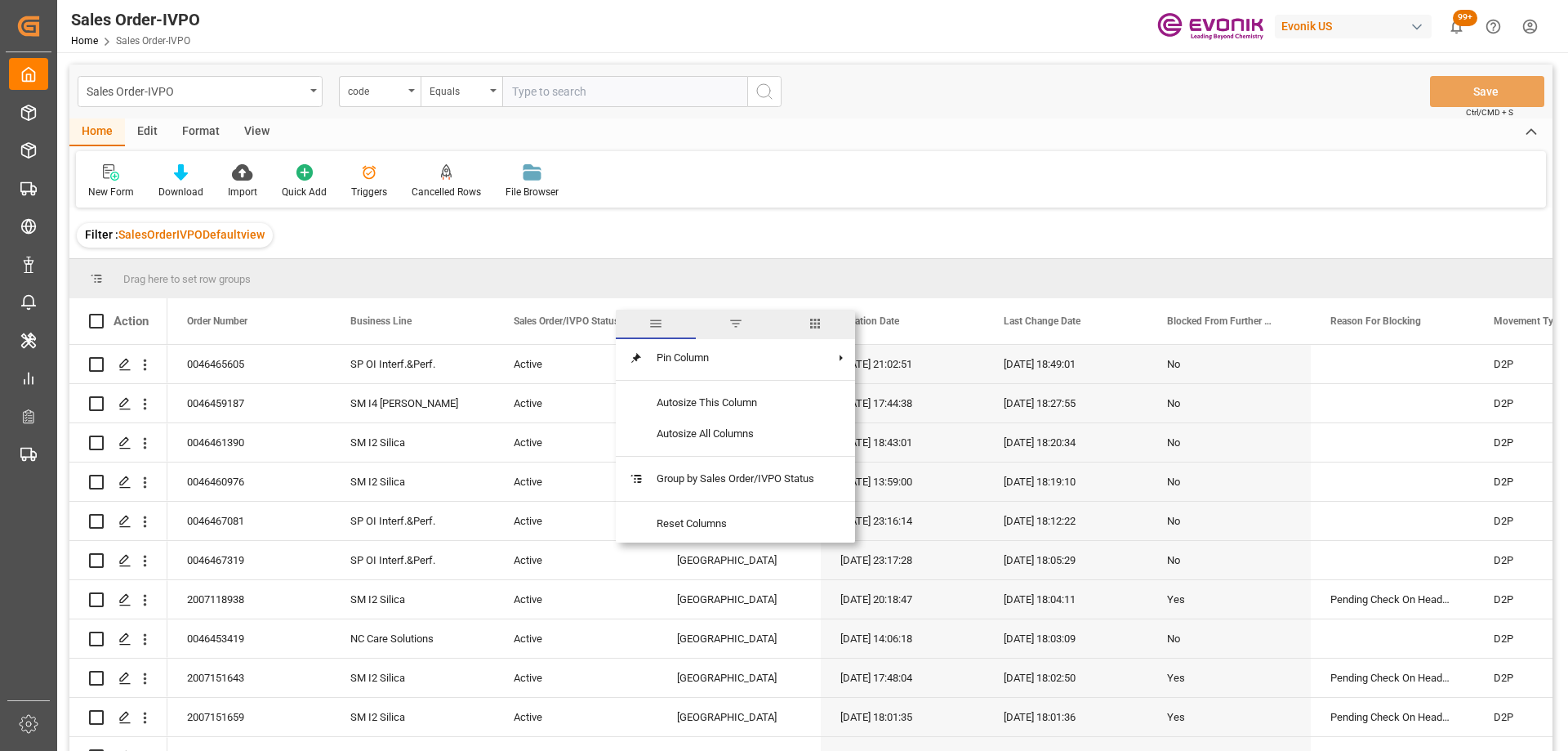
click at [820, 328] on span "columns" at bounding box center [815, 323] width 15 height 15
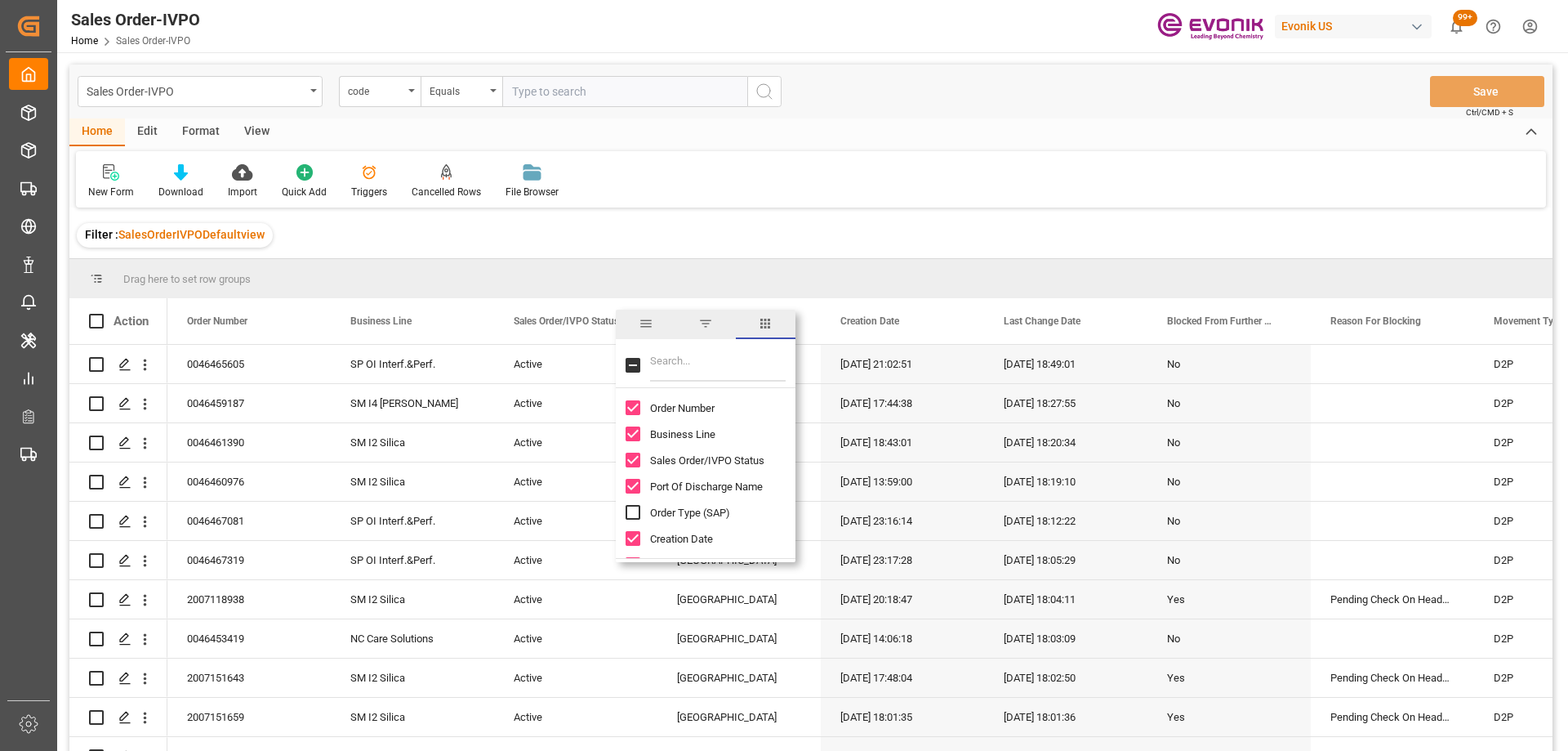
click at [707, 362] on input "Filter Columns Input" at bounding box center [718, 365] width 135 height 33
type input "ship fr"
click at [632, 409] on input "Ship From Partner ID column toggle visibility (hidden)" at bounding box center [633, 408] width 15 height 15
checkbox input "true"
click at [635, 431] on input "Ship From Name column toggle visibility (hidden)" at bounding box center [633, 434] width 15 height 15
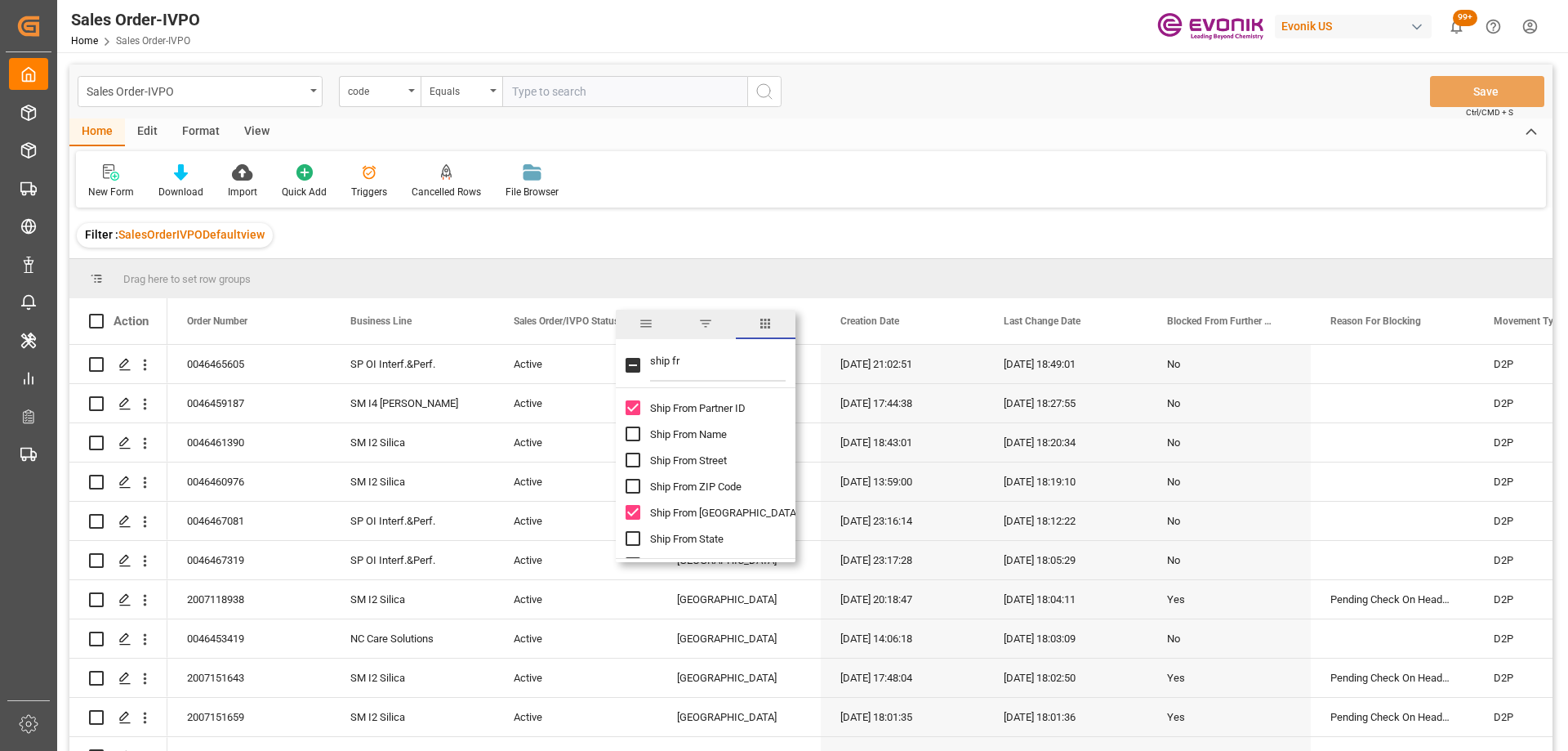
checkbox input "true"
click at [637, 476] on div "Ship From ZIP Code" at bounding box center [715, 487] width 179 height 26
click at [634, 458] on input "Ship From Street column toggle visibility (hidden)" at bounding box center [633, 460] width 15 height 15
checkbox input "true"
click at [636, 478] on div "Ship From ZIP Code" at bounding box center [715, 487] width 179 height 26
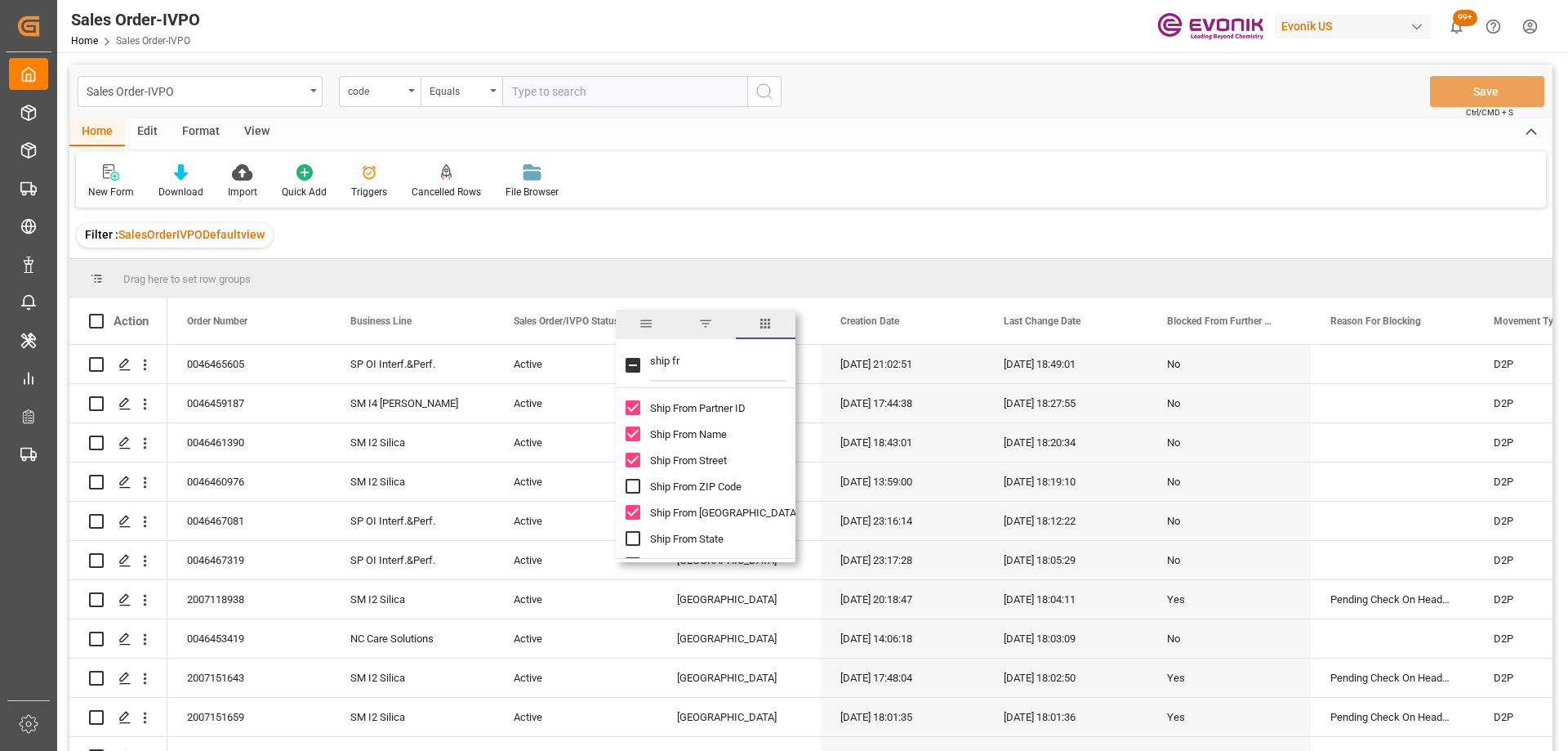
click at [634, 491] on input "Ship From ZIP Code column toggle visibility (hidden)" at bounding box center [633, 486] width 15 height 15
checkbox input "true"
click at [787, 266] on div "Drag here to set row groups" at bounding box center [810, 278] width 1483 height 39
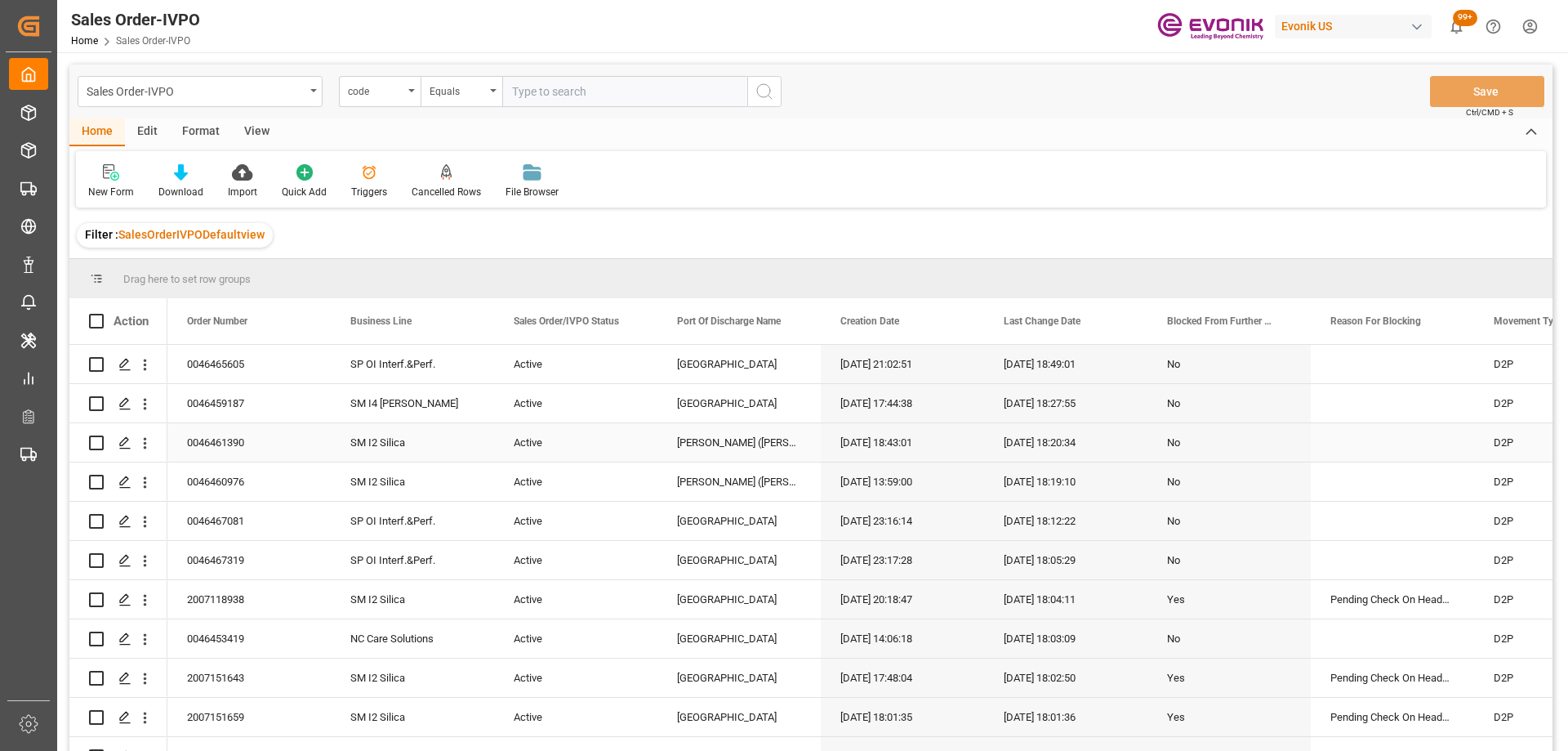
click at [778, 454] on div "[PERSON_NAME] ([PERSON_NAME])" at bounding box center [739, 442] width 163 height 38
click at [290, 321] on div "Order Number" at bounding box center [242, 321] width 109 height 46
